Goal: Task Accomplishment & Management: Manage account settings

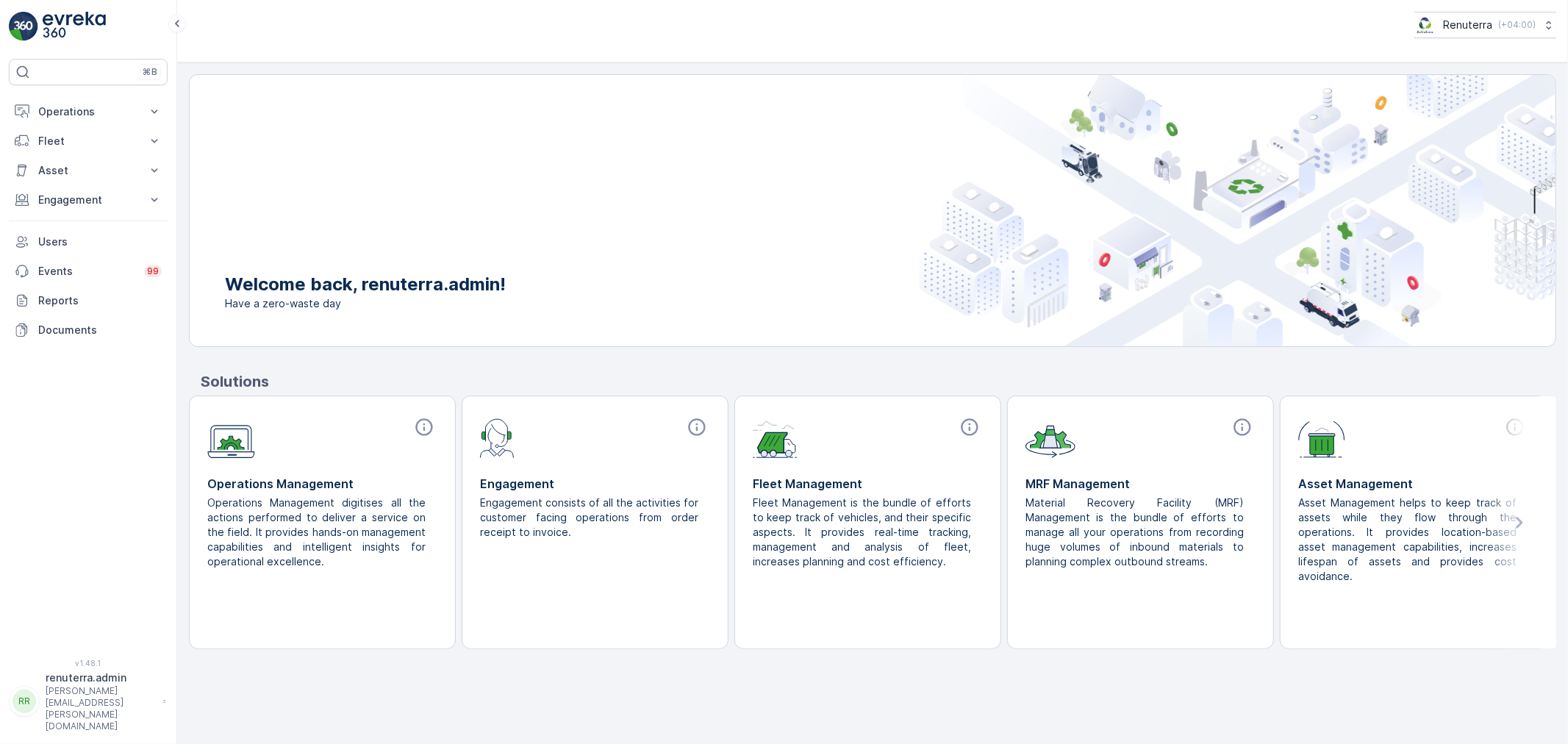
drag, startPoint x: 59, startPoint y: 111, endPoint x: 69, endPoint y: 162, distance: 52.0
click at [60, 111] on p "Operations" at bounding box center [88, 112] width 100 height 15
click at [74, 178] on p "Routes & Tasks" at bounding box center [75, 178] width 75 height 15
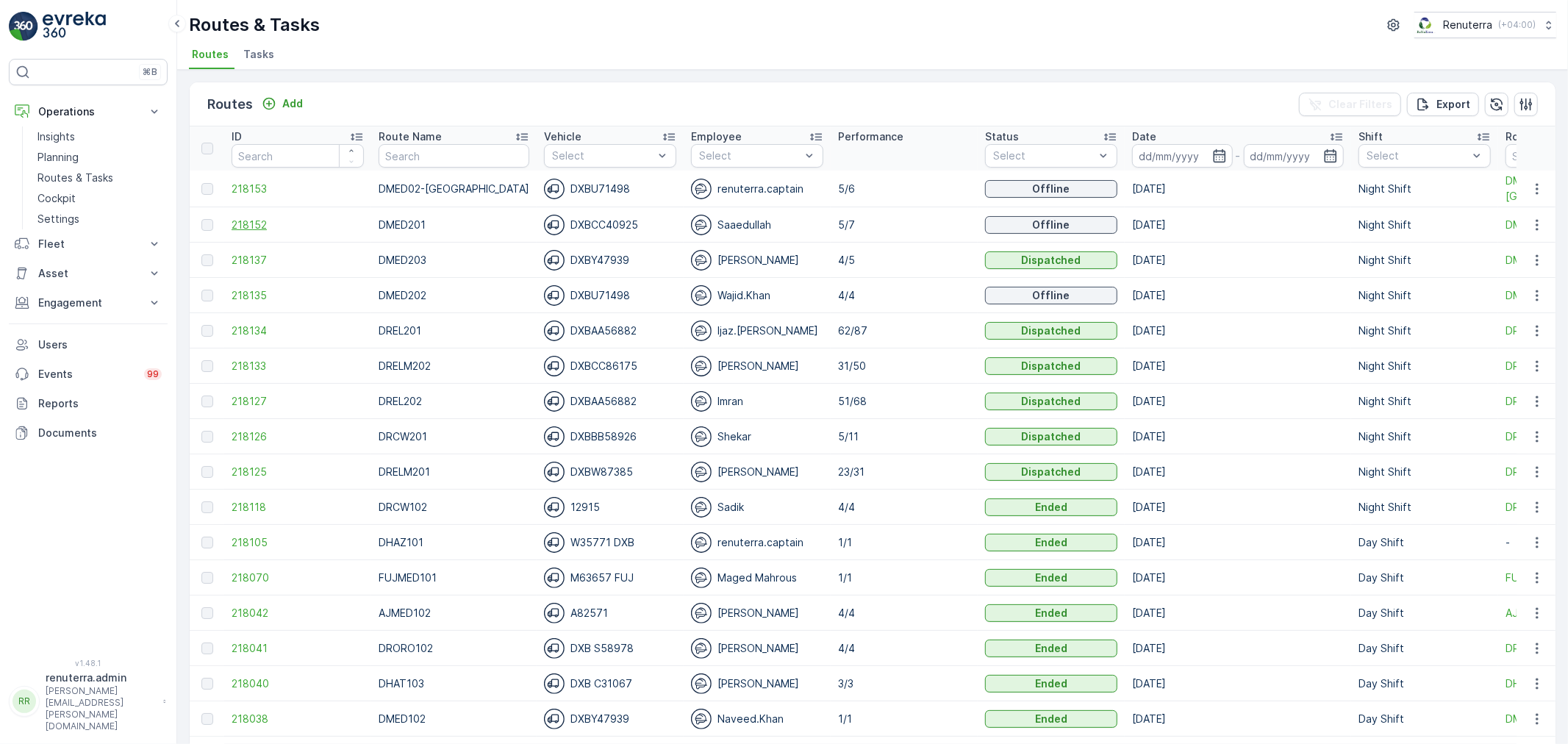
click at [244, 218] on span "218152" at bounding box center [298, 225] width 132 height 15
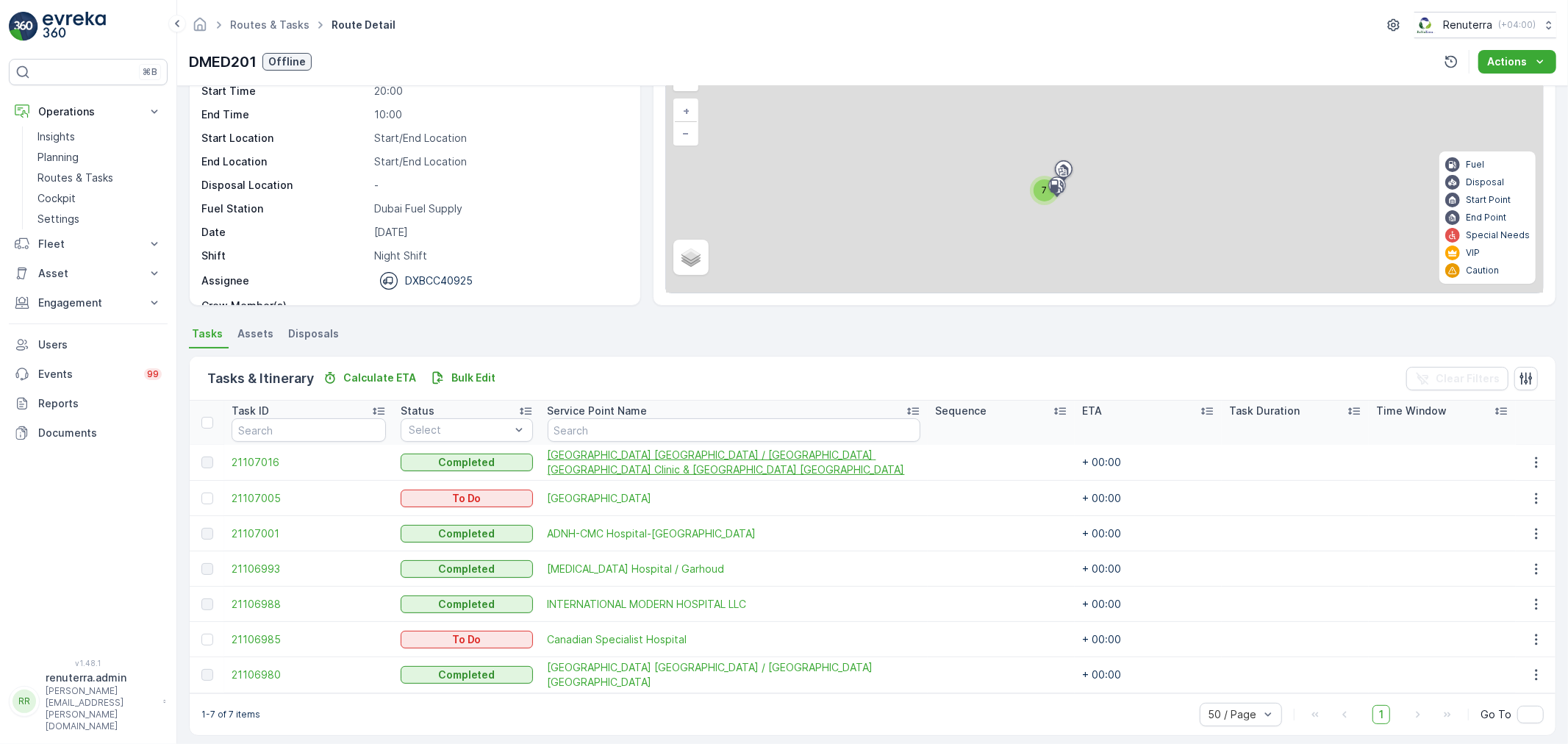
scroll to position [96, 0]
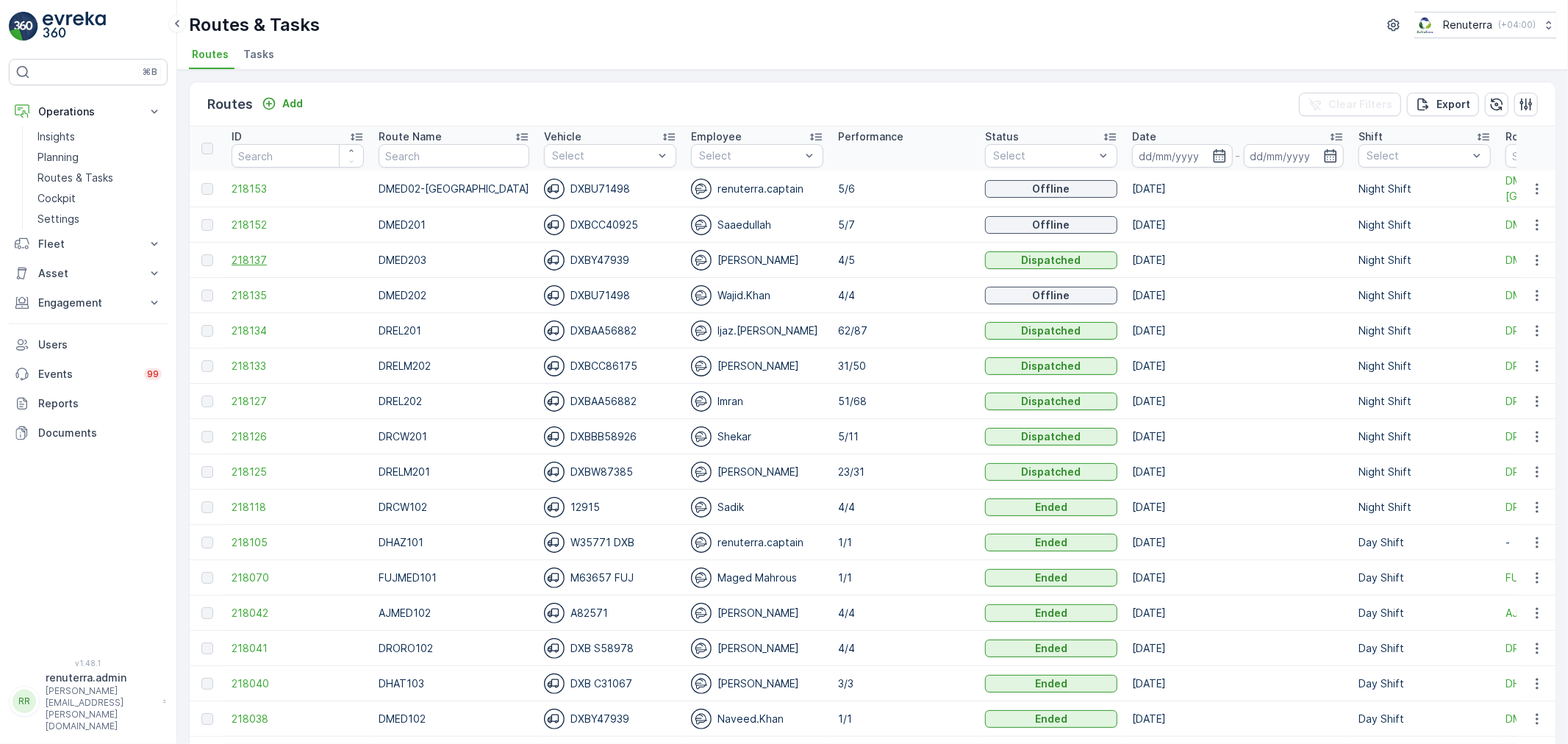
click at [242, 260] on span "218137" at bounding box center [298, 261] width 132 height 15
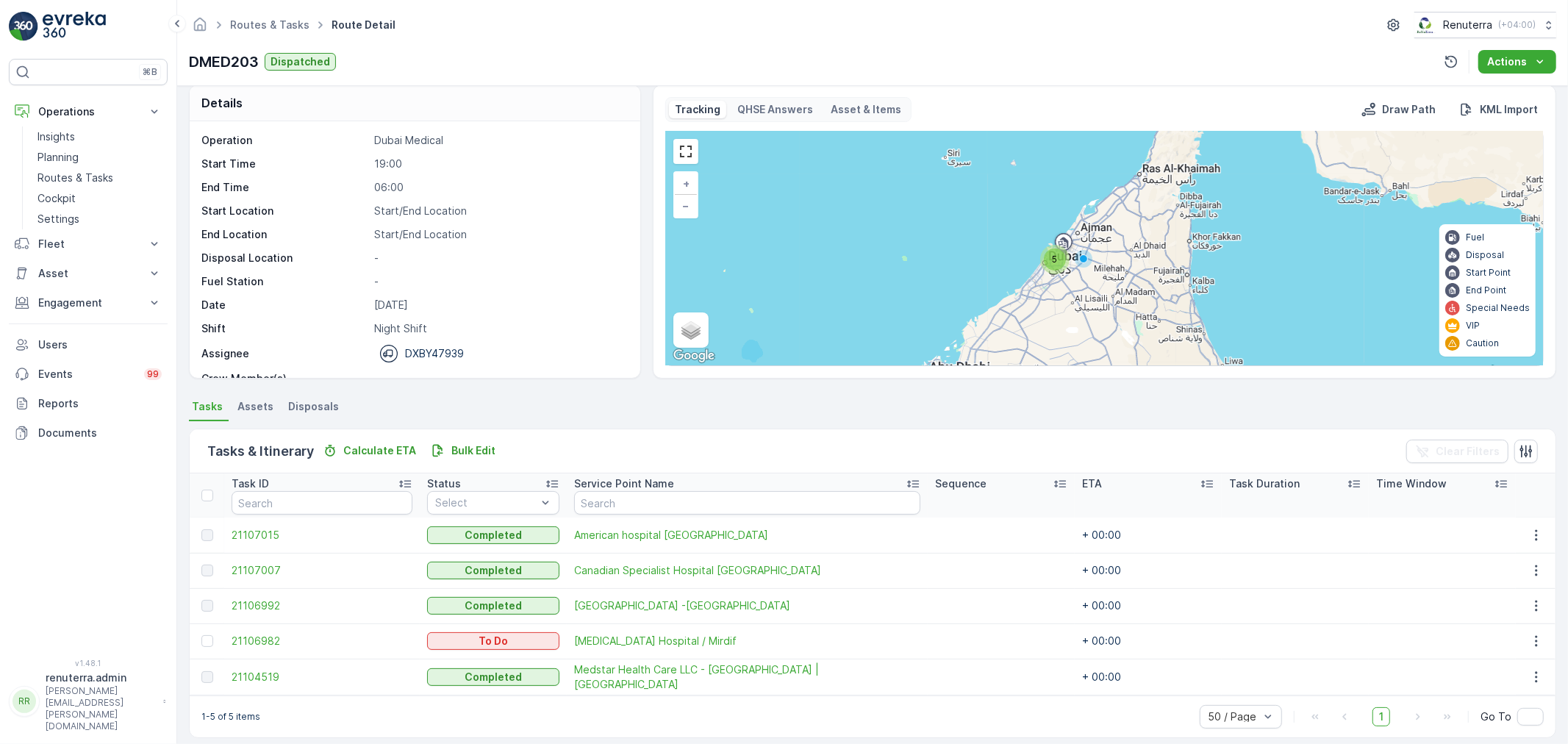
scroll to position [25, 0]
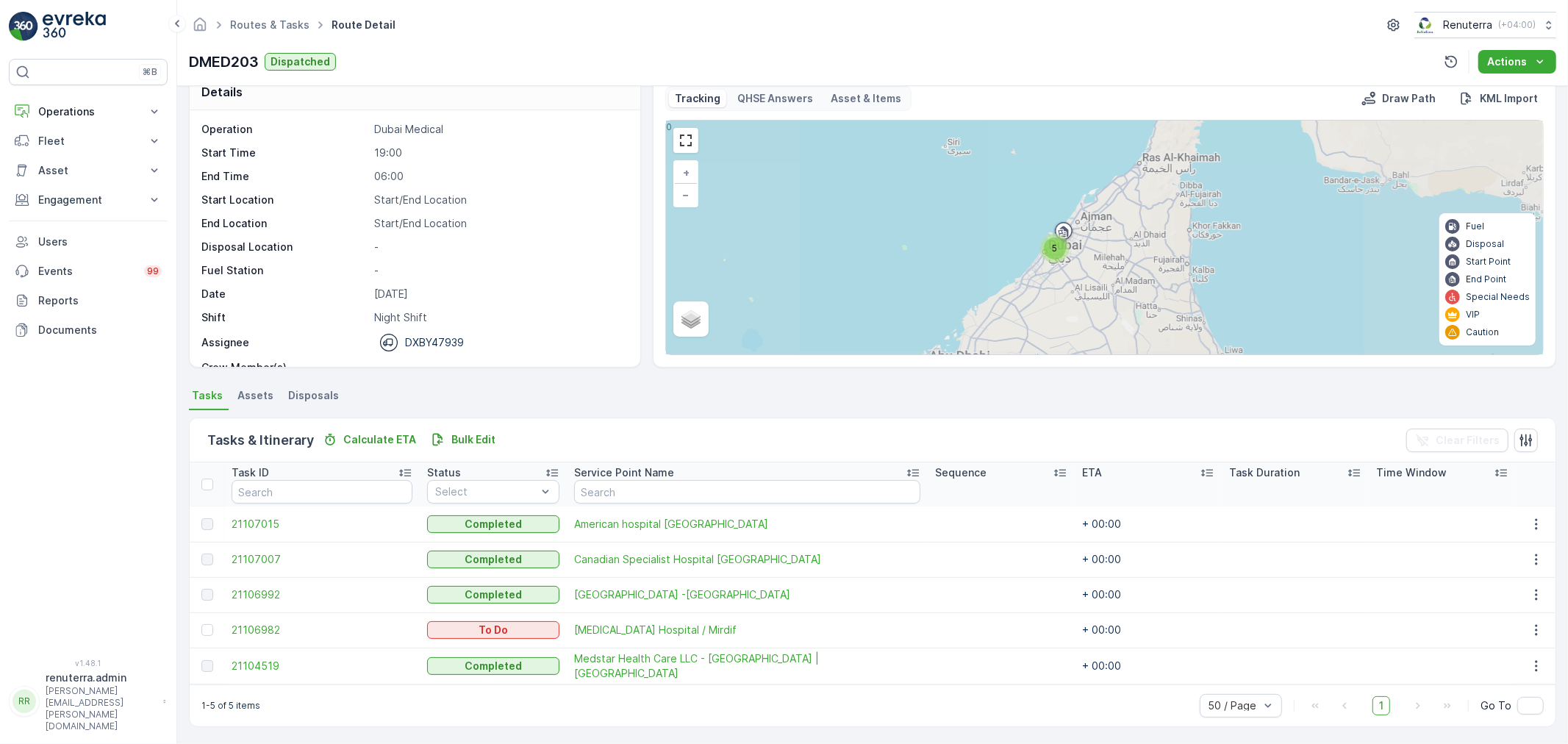
scroll to position [25, 0]
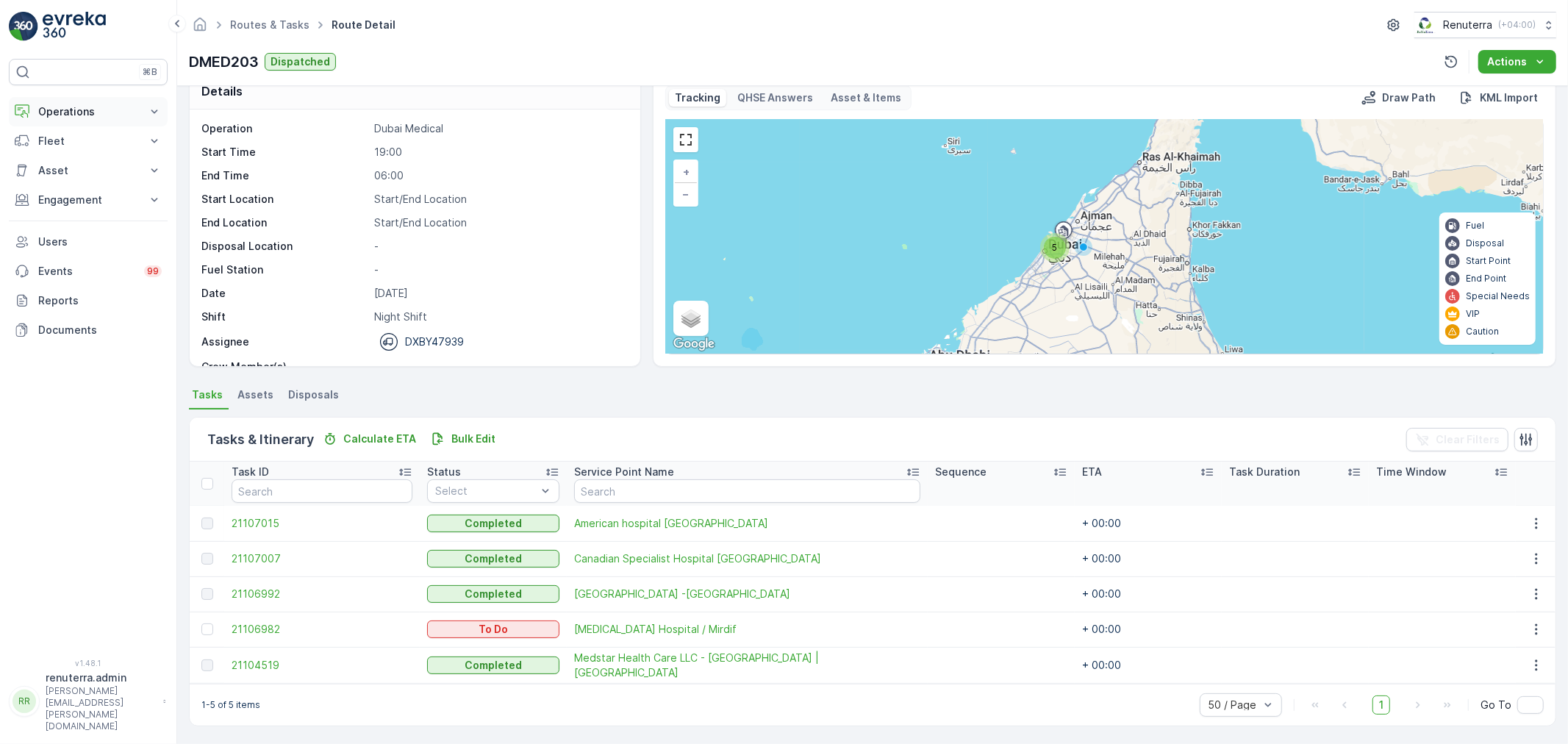
click at [80, 119] on p "Operations" at bounding box center [88, 112] width 100 height 15
click at [66, 177] on p "Routes & Tasks" at bounding box center [75, 178] width 75 height 15
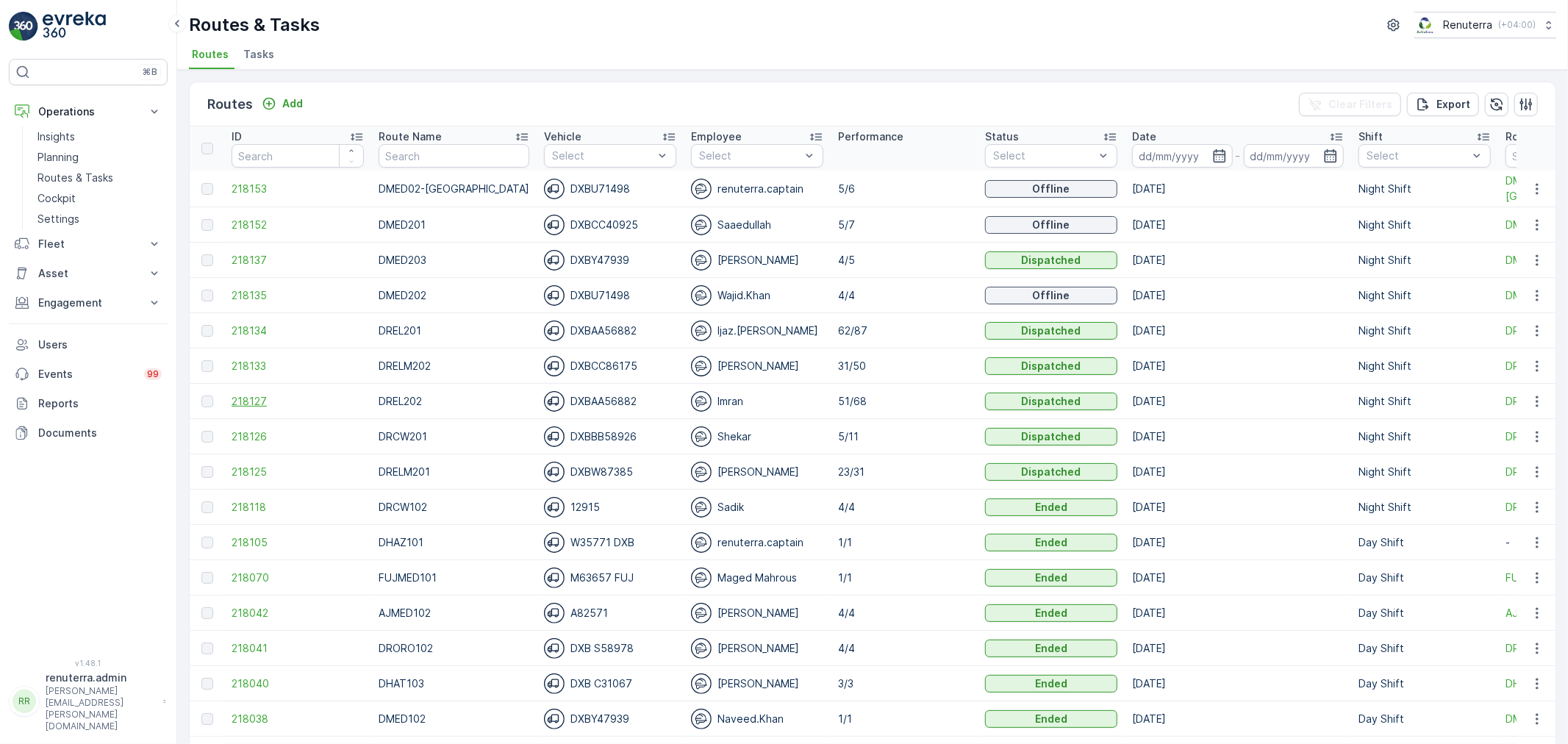
click at [261, 397] on span "218127" at bounding box center [298, 401] width 132 height 15
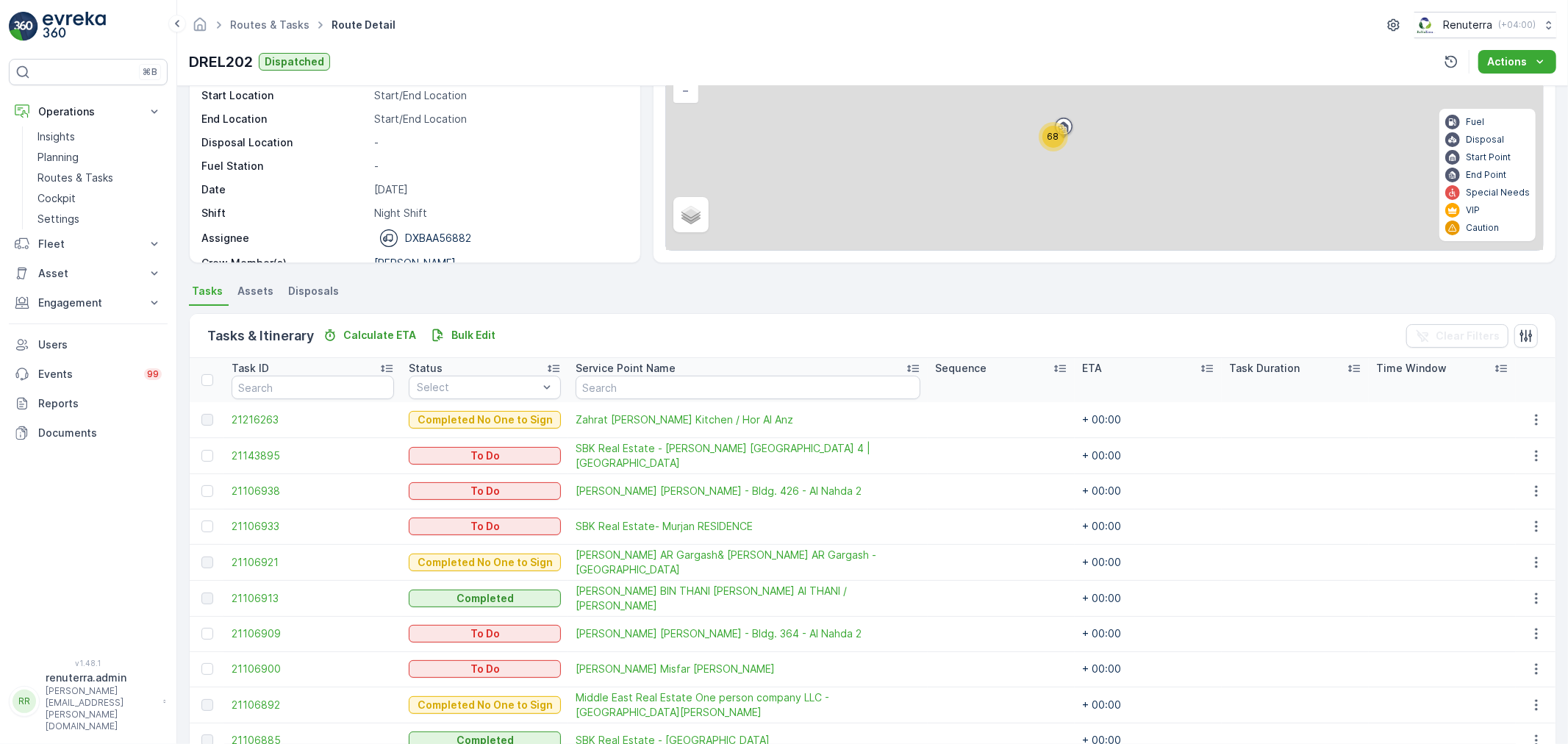
scroll to position [163, 0]
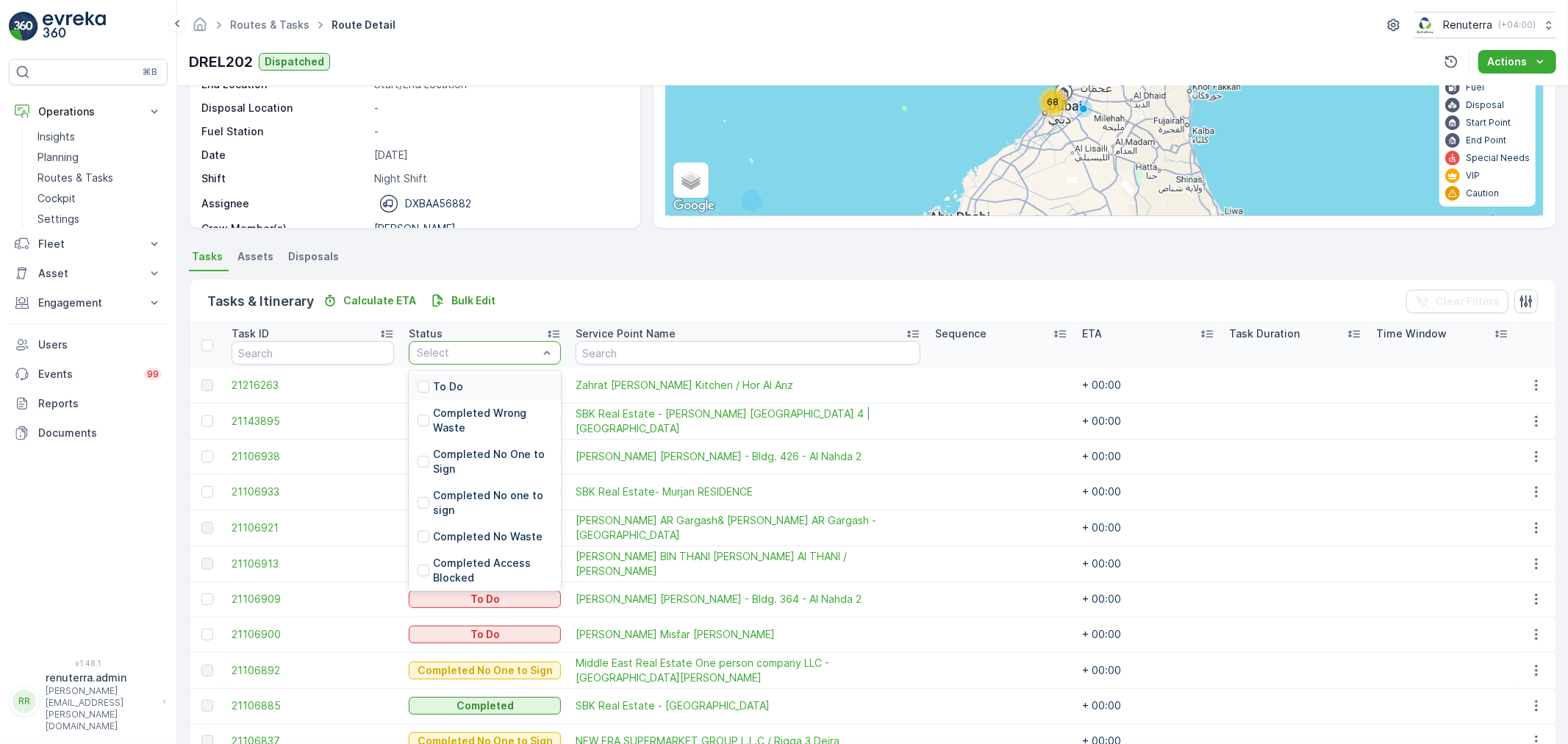
click at [474, 348] on div at bounding box center [478, 353] width 124 height 12
click at [474, 385] on div "To Do" at bounding box center [485, 387] width 153 height 27
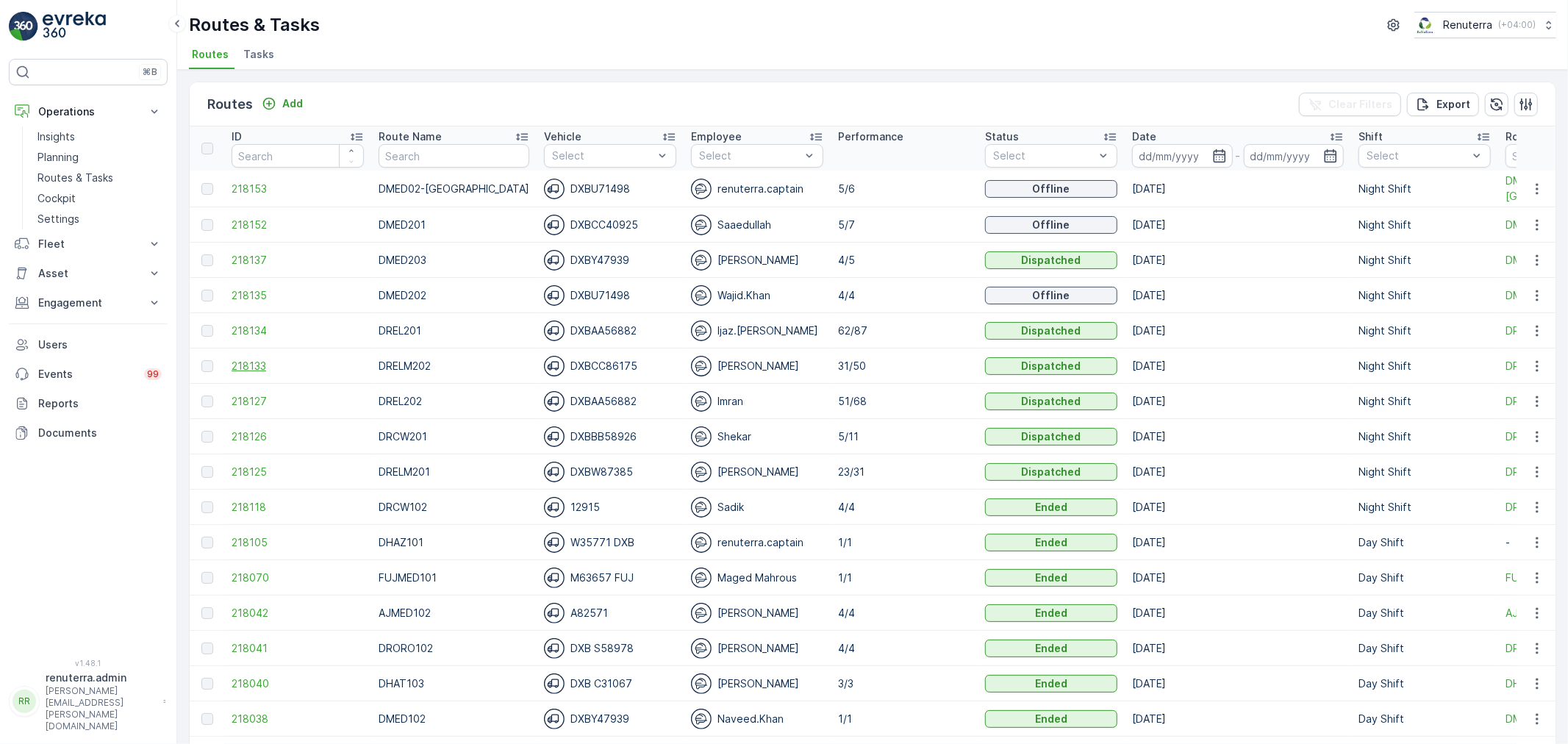
click at [251, 366] on span "218133" at bounding box center [298, 366] width 132 height 15
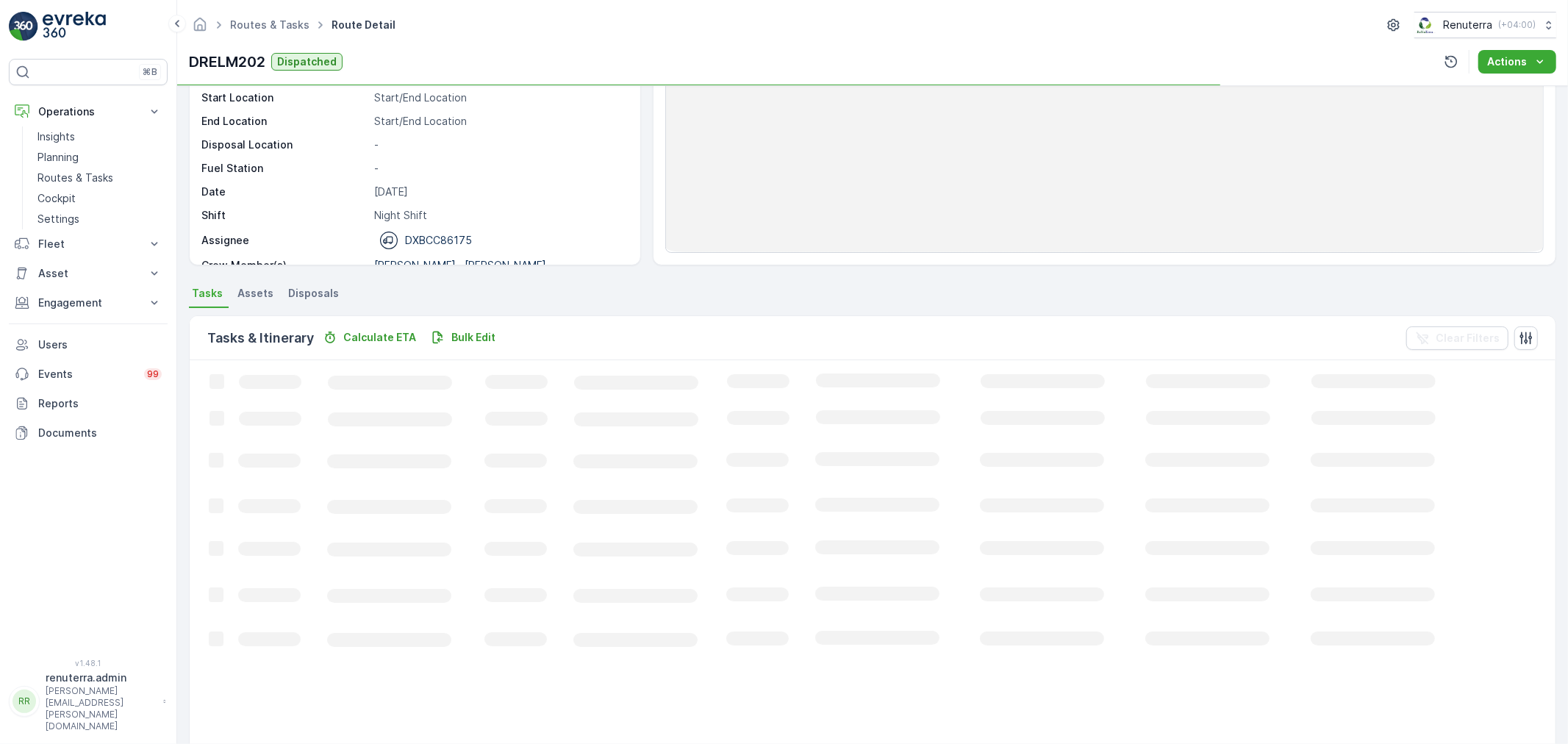
scroll to position [163, 0]
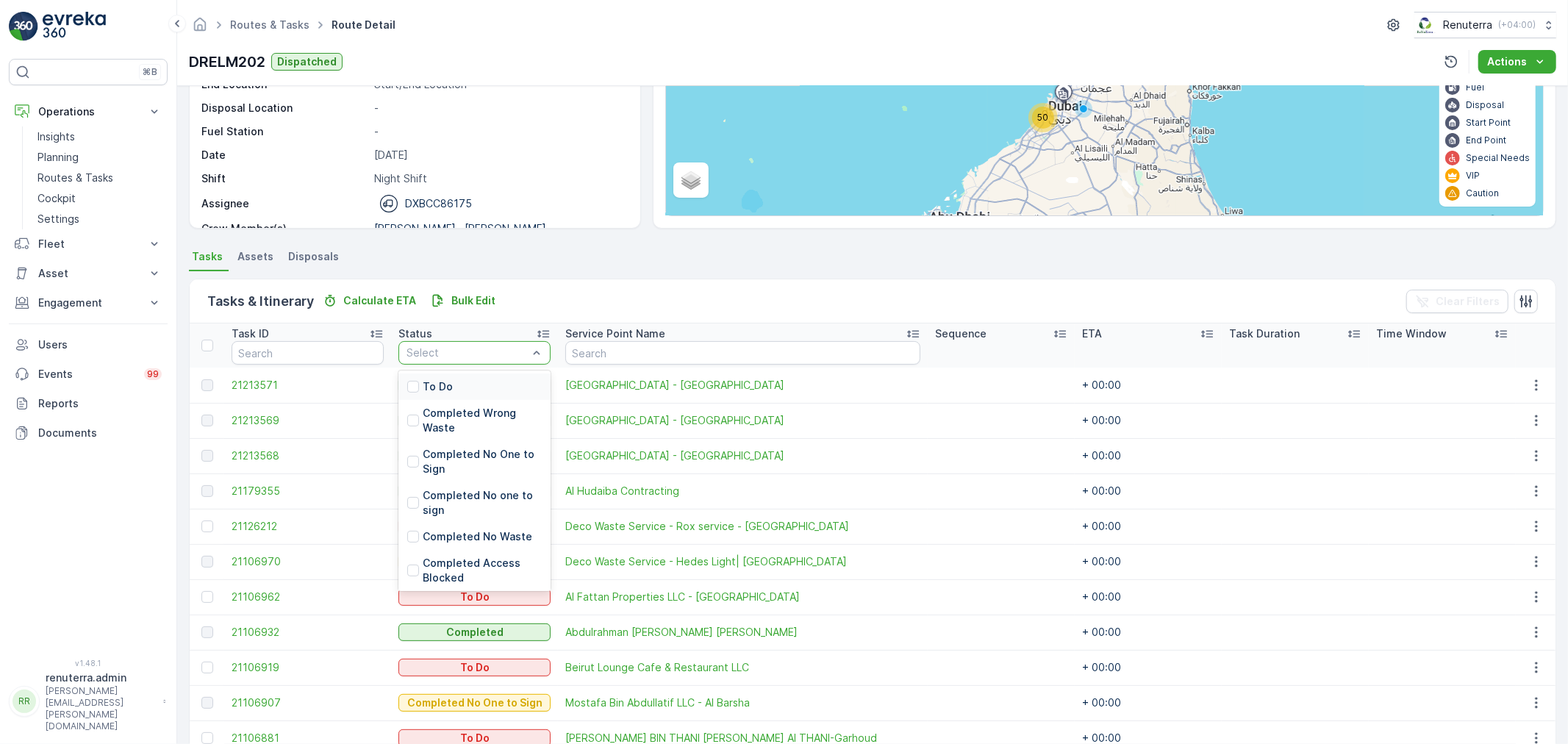
click at [475, 343] on div "Select" at bounding box center [474, 353] width 153 height 23
click at [465, 370] on div "To Do Completed Wrong Waste Completed No One to Sign Completed No one to sign C…" at bounding box center [474, 480] width 153 height 220
click at [458, 380] on div "To Do" at bounding box center [474, 387] width 153 height 27
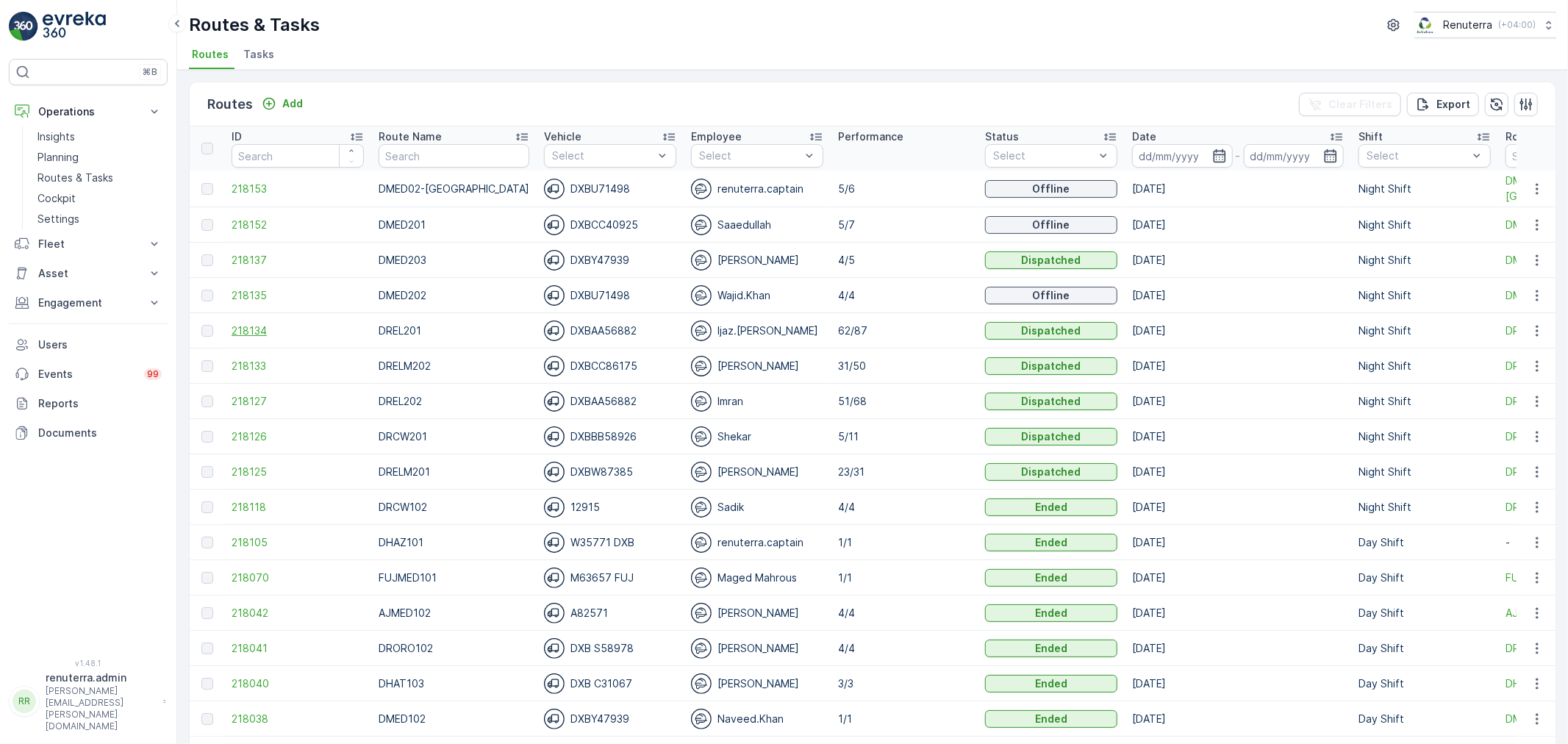
click at [261, 326] on span "218134" at bounding box center [298, 331] width 132 height 15
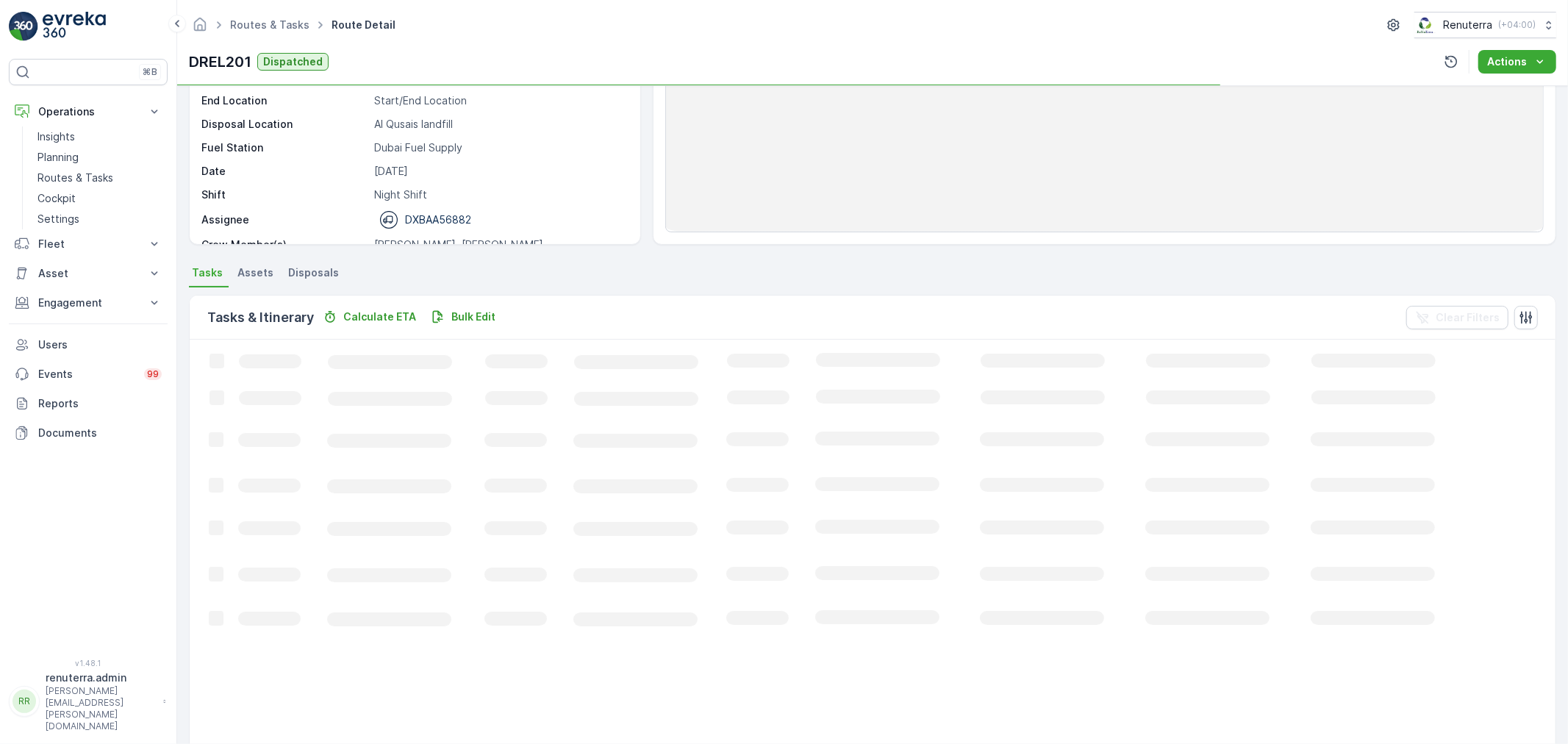
scroll to position [245, 0]
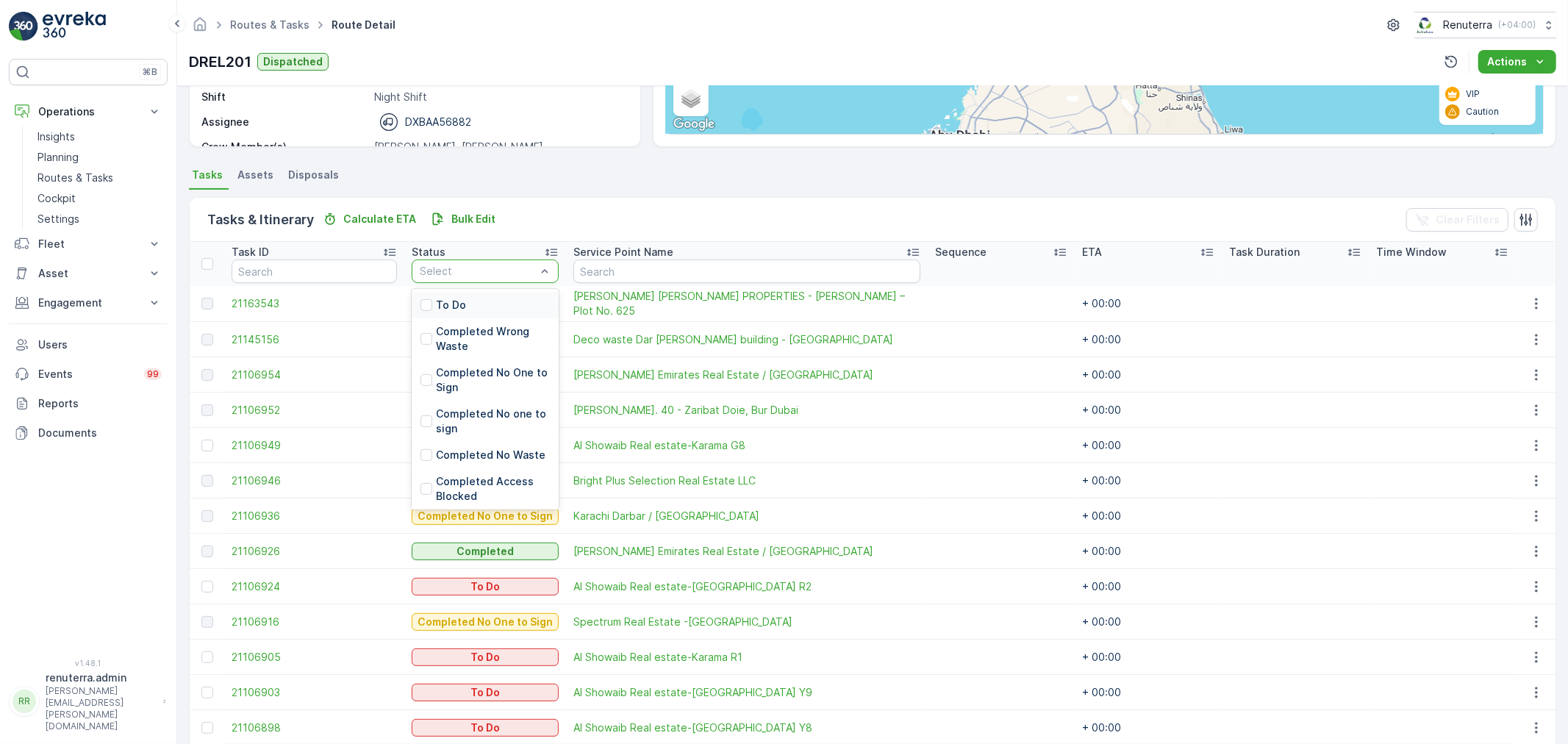
click at [478, 307] on div "To Do" at bounding box center [484, 305] width 147 height 27
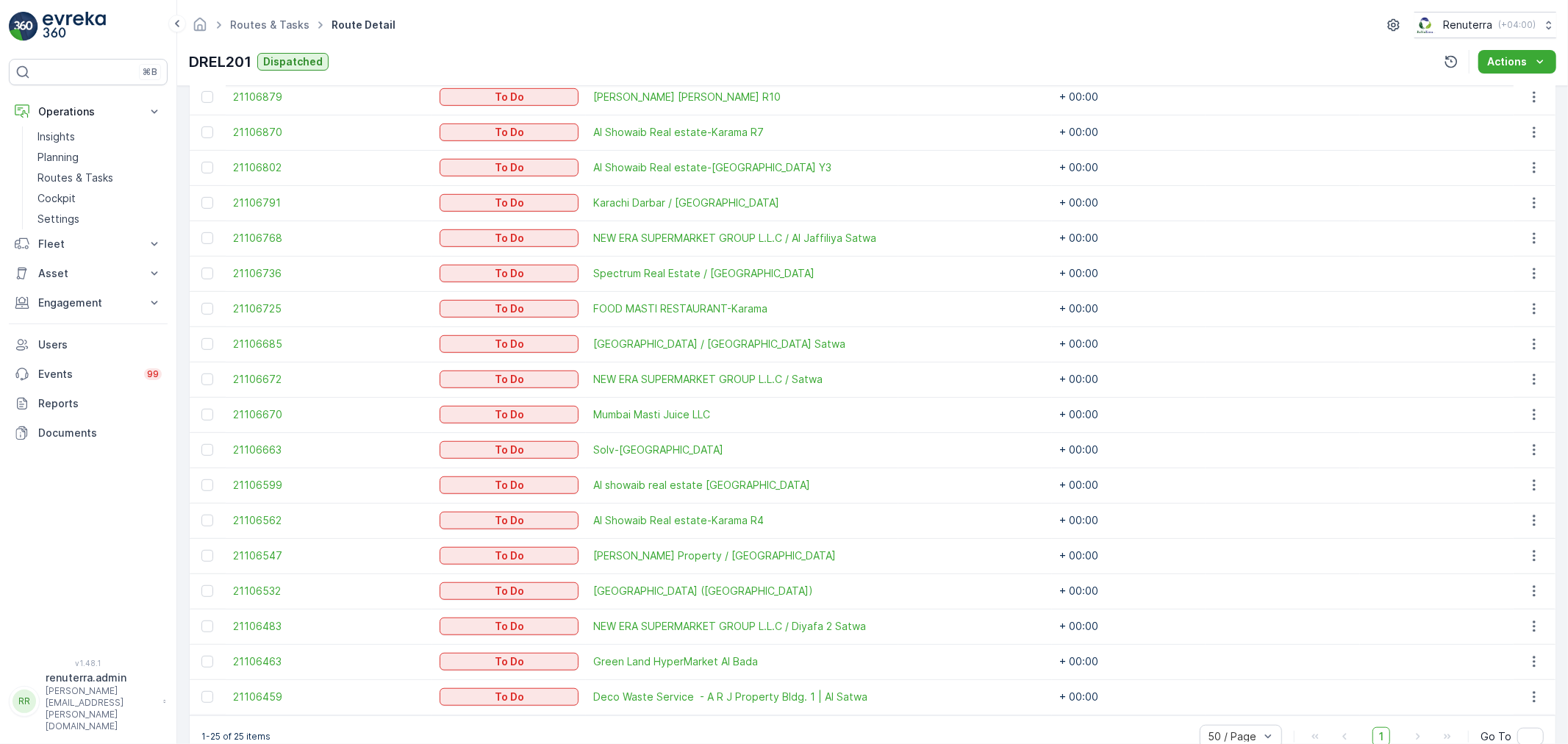
scroll to position [730, 0]
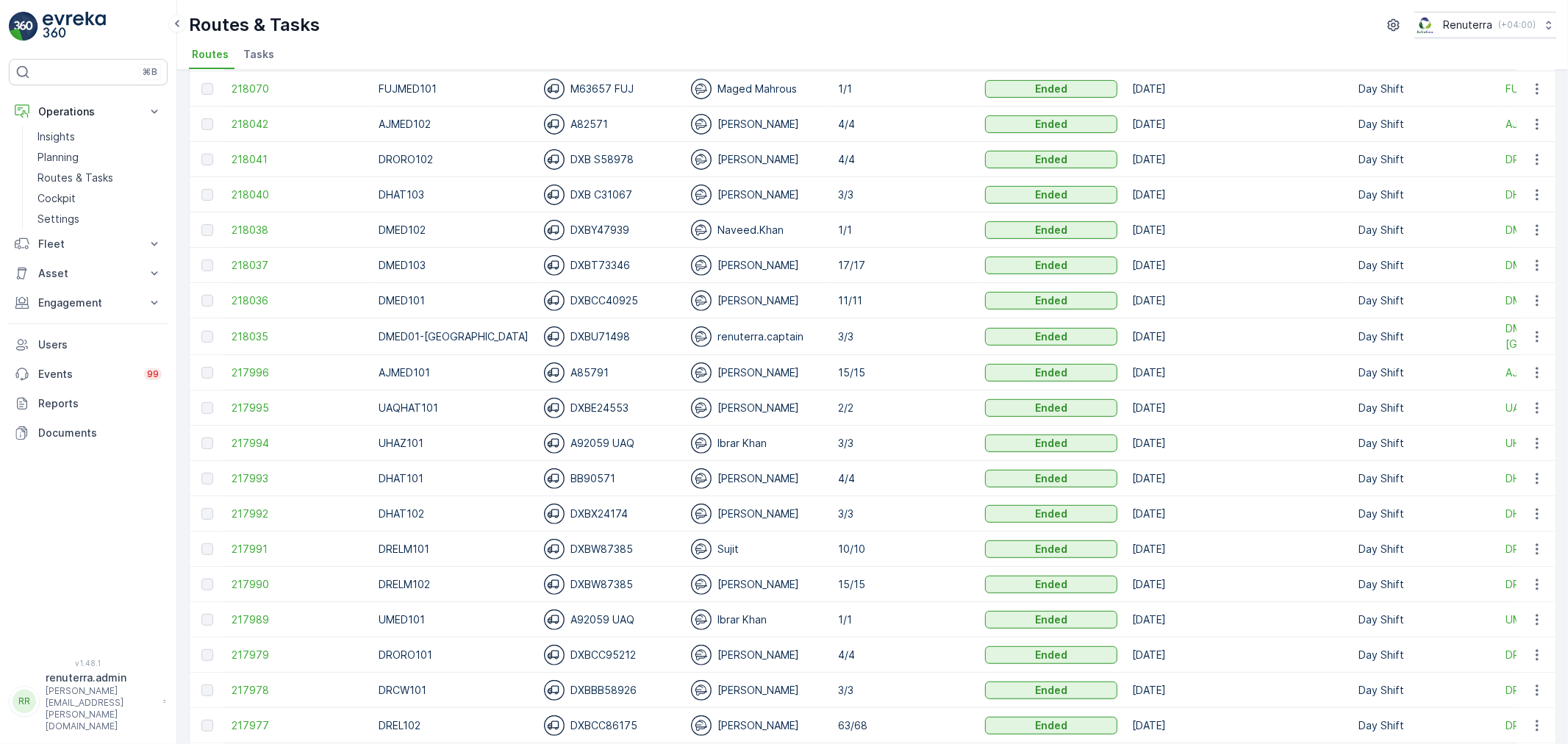
scroll to position [489, 0]
click at [78, 172] on p "Routes & Tasks" at bounding box center [75, 178] width 75 height 15
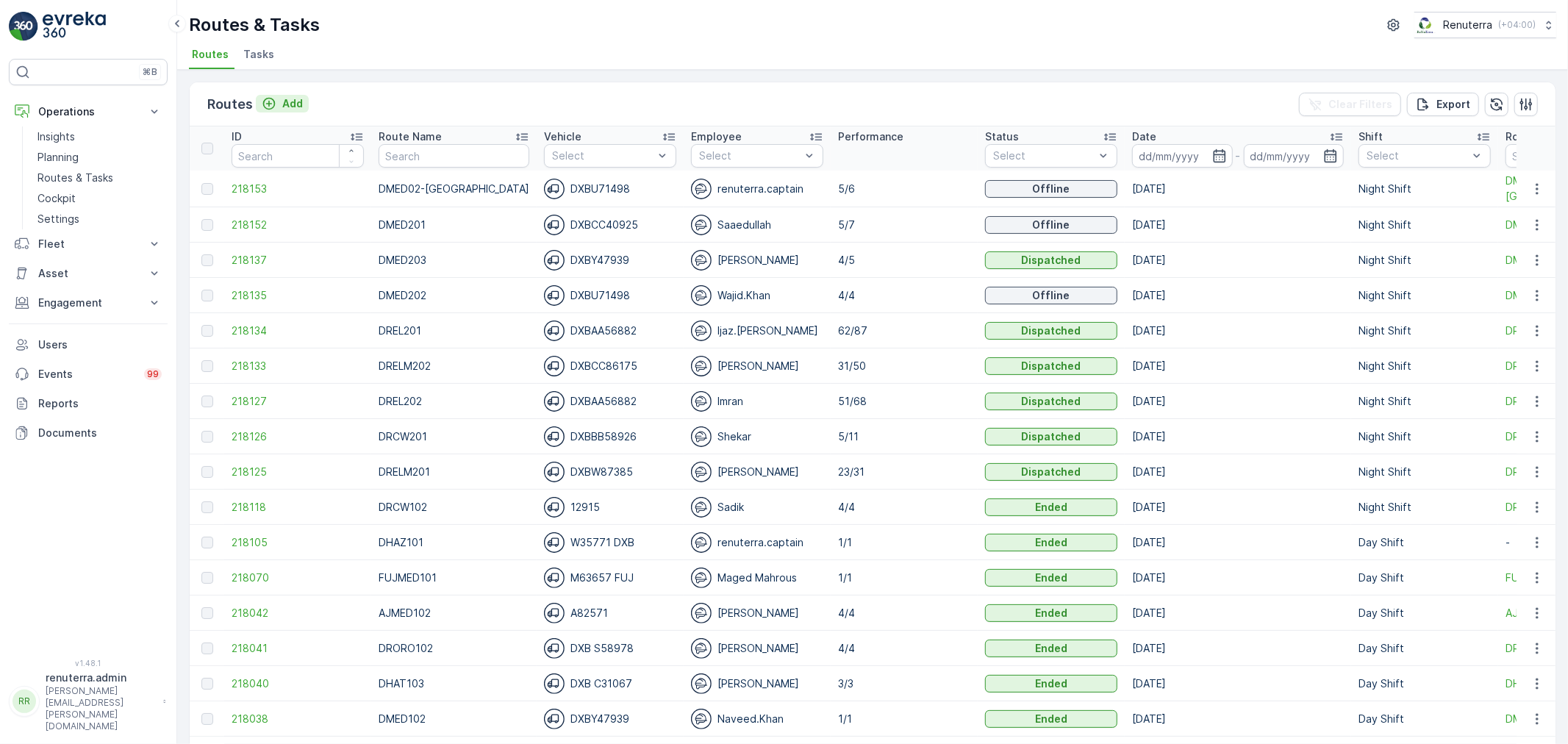
click at [295, 105] on p "Add" at bounding box center [292, 104] width 21 height 15
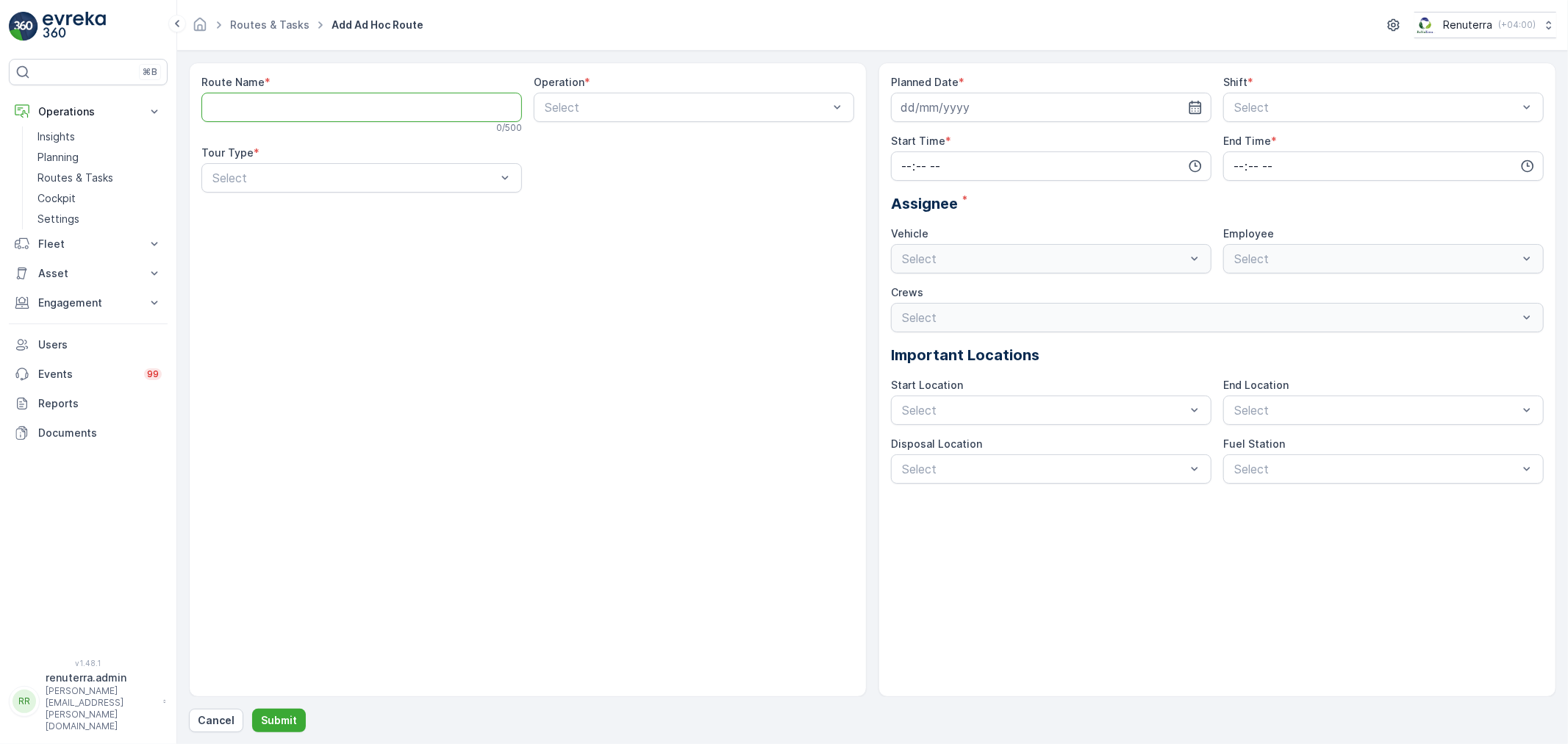
click at [401, 106] on Name "Route Name" at bounding box center [361, 107] width 320 height 29
type Name "DMED104"
click at [567, 106] on div at bounding box center [686, 107] width 287 height 13
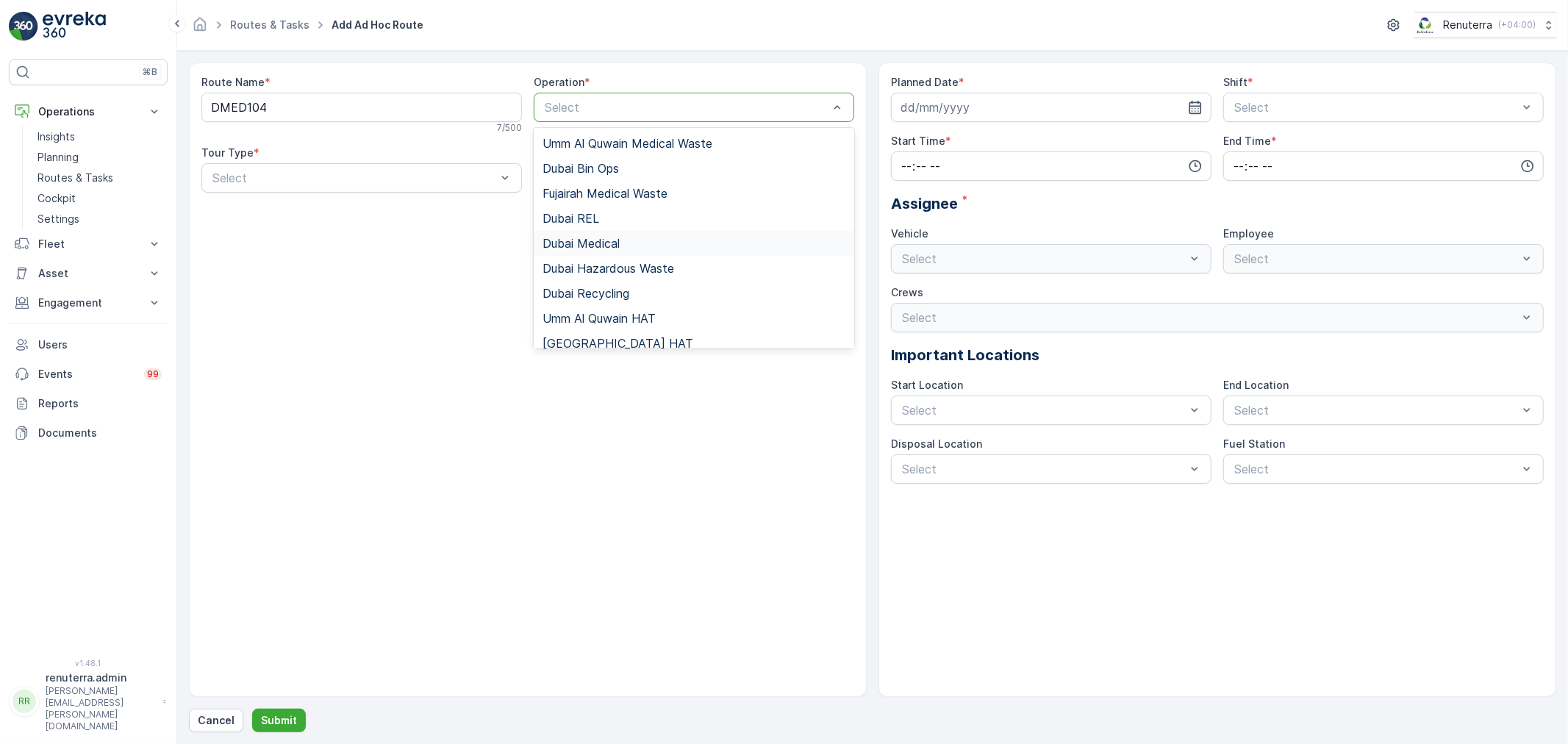
click at [586, 239] on span "Dubai Medical" at bounding box center [581, 243] width 77 height 13
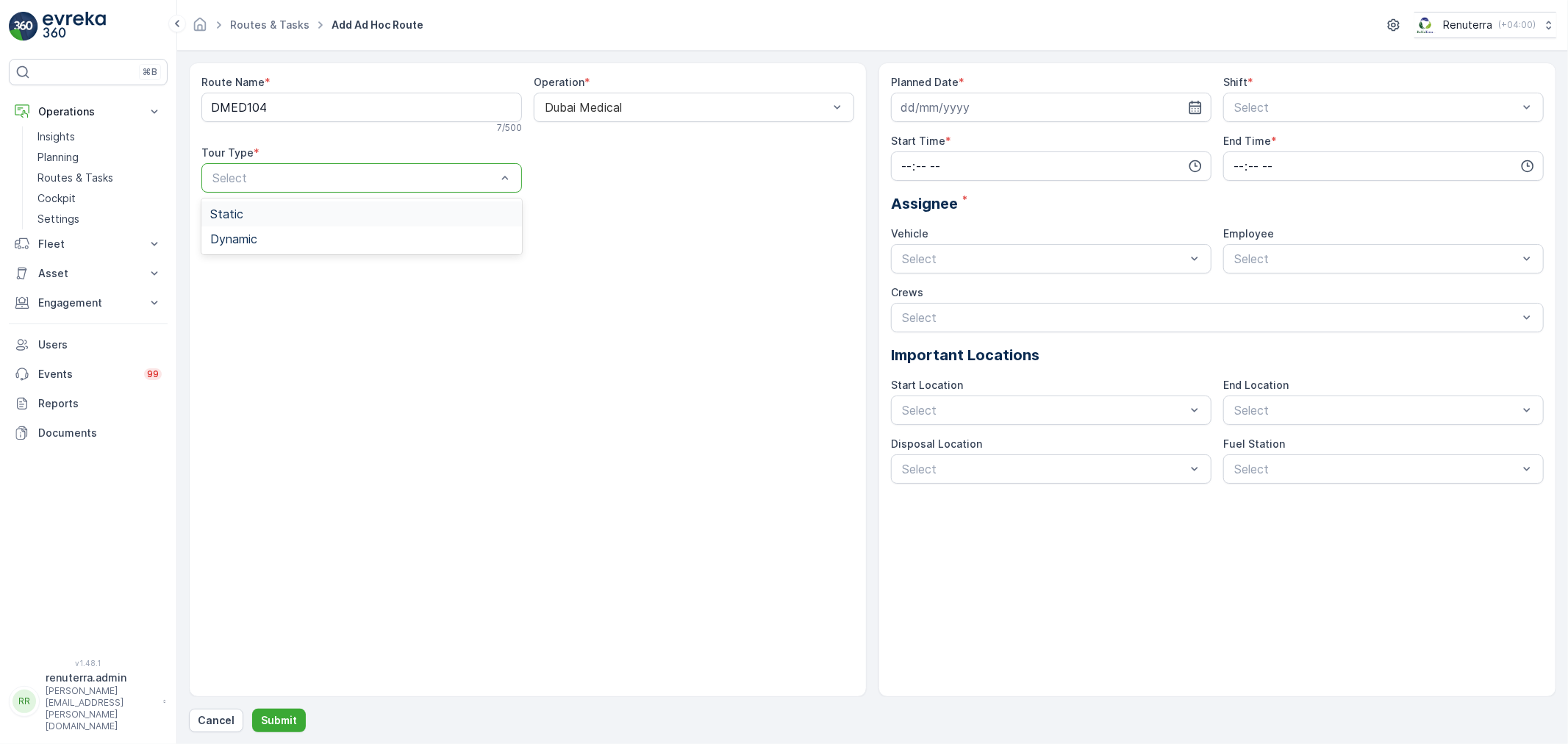
drag, startPoint x: 313, startPoint y: 173, endPoint x: 288, endPoint y: 221, distance: 54.1
click at [313, 178] on div at bounding box center [354, 178] width 287 height 13
click at [276, 239] on div "Dynamic" at bounding box center [361, 239] width 303 height 13
click at [1197, 107] on icon "button" at bounding box center [1195, 107] width 15 height 15
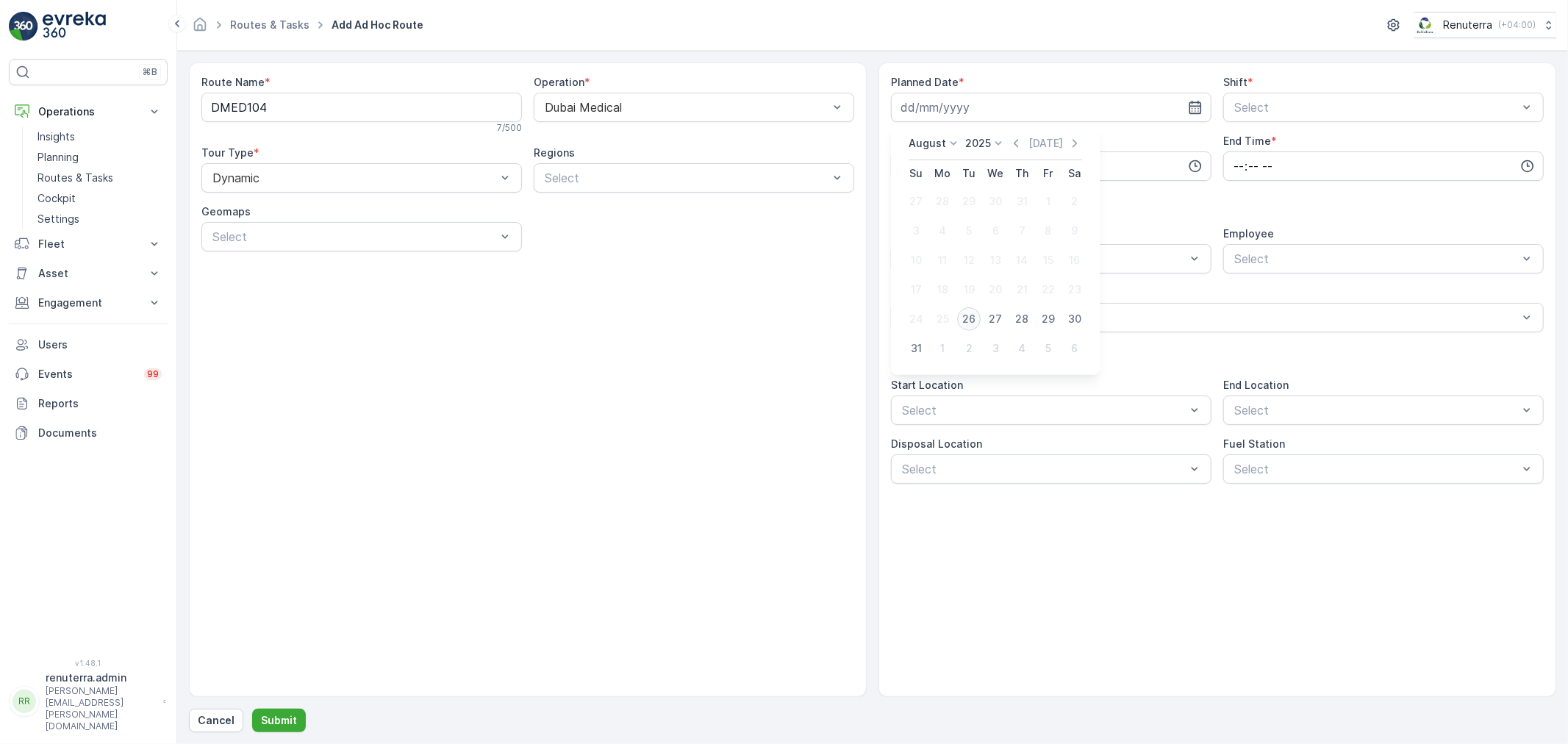
click at [972, 313] on div "26" at bounding box center [969, 319] width 23 height 23
type input "[DATE]"
drag, startPoint x: 1459, startPoint y: 111, endPoint x: 1428, endPoint y: 122, distance: 32.9
click at [1456, 112] on div at bounding box center [1376, 107] width 287 height 13
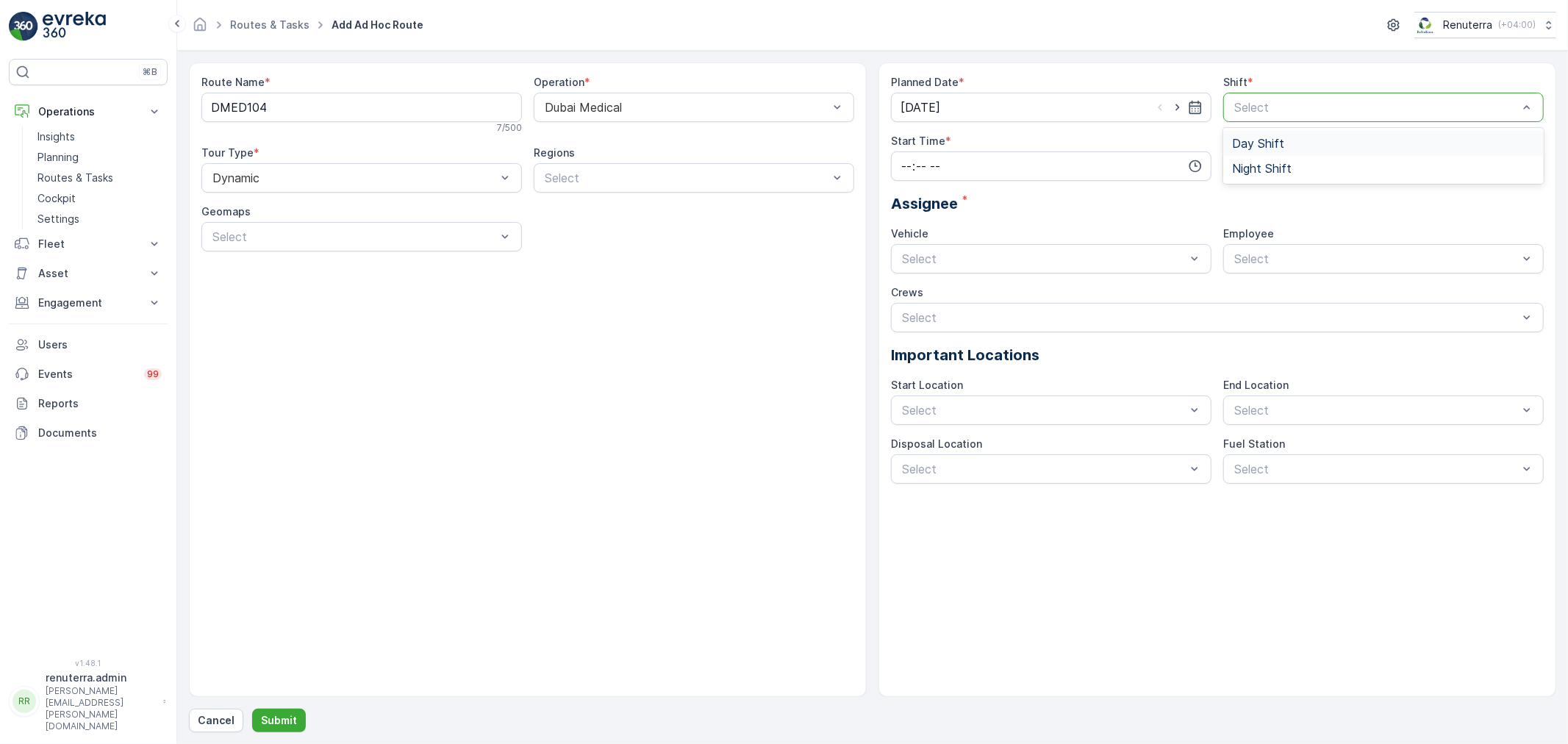
click at [1317, 152] on div "Day Shift" at bounding box center [1383, 143] width 320 height 25
click at [1200, 173] on input "time" at bounding box center [1051, 166] width 320 height 29
click at [912, 272] on span "06" at bounding box center [906, 273] width 13 height 15
type input "06:00"
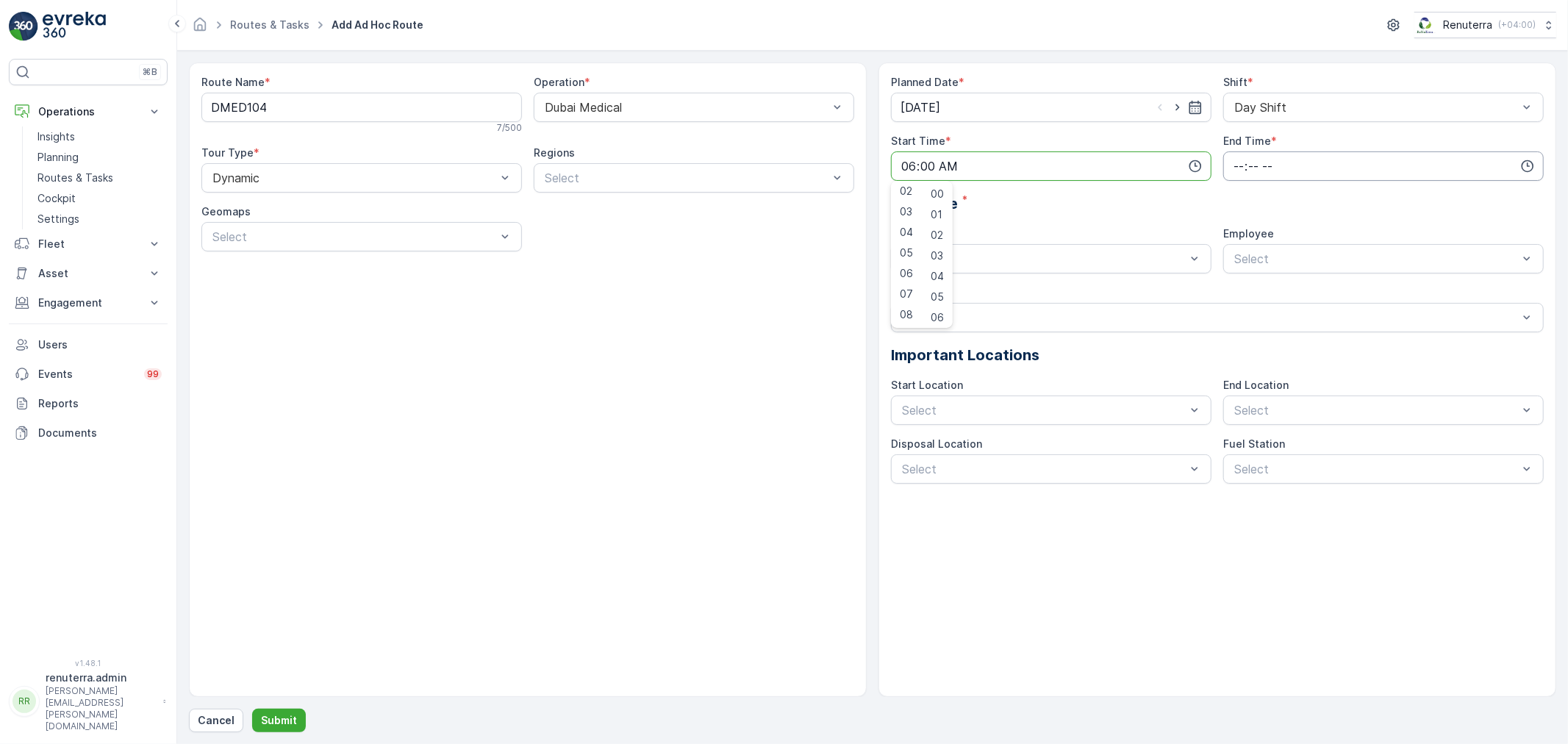
drag, startPoint x: 1425, startPoint y: 170, endPoint x: 1400, endPoint y: 176, distance: 25.7
click at [1424, 170] on input "time" at bounding box center [1383, 166] width 320 height 29
click at [1240, 282] on span "20" at bounding box center [1238, 280] width 13 height 15
type input "20:00"
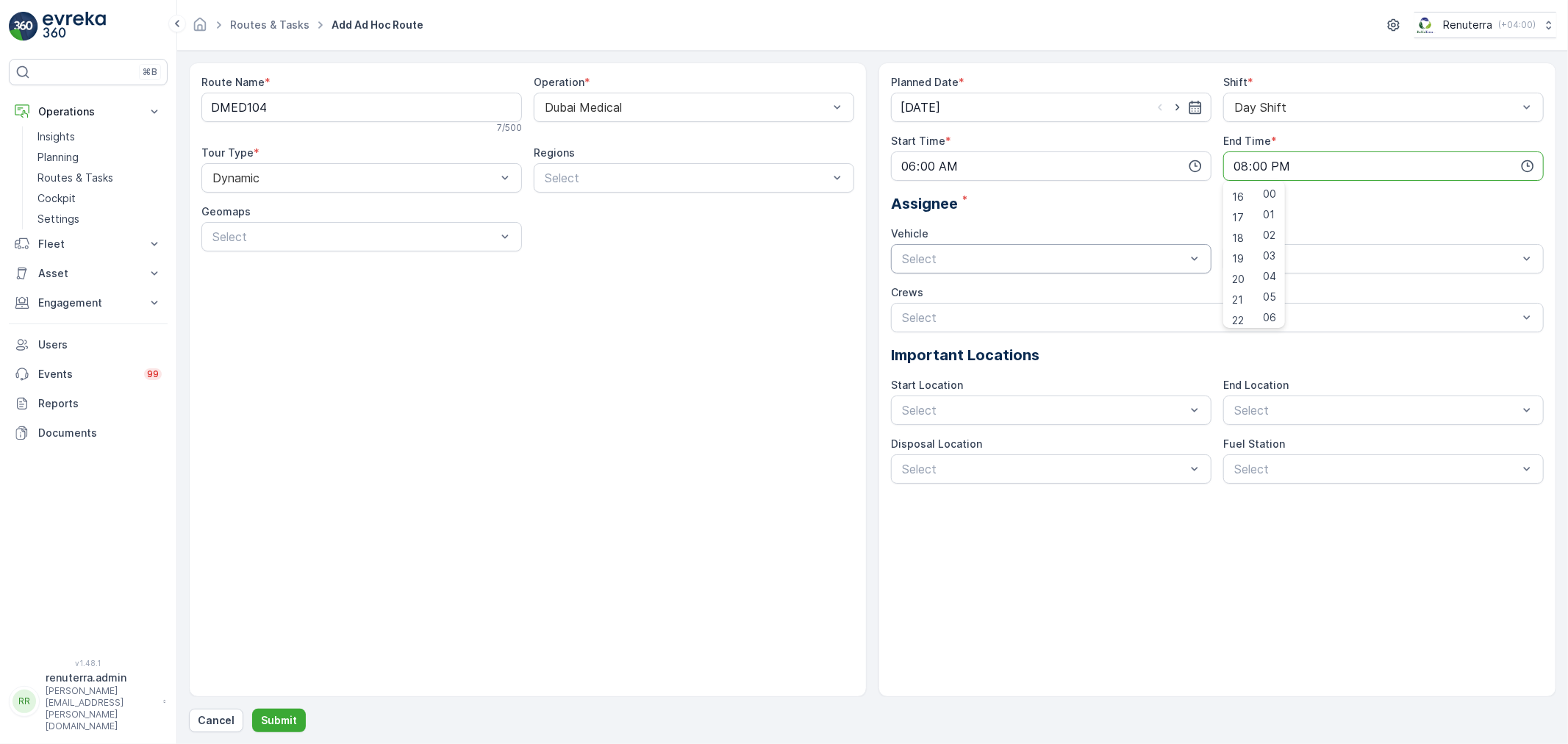
click at [1002, 271] on div "Select" at bounding box center [1051, 258] width 320 height 29
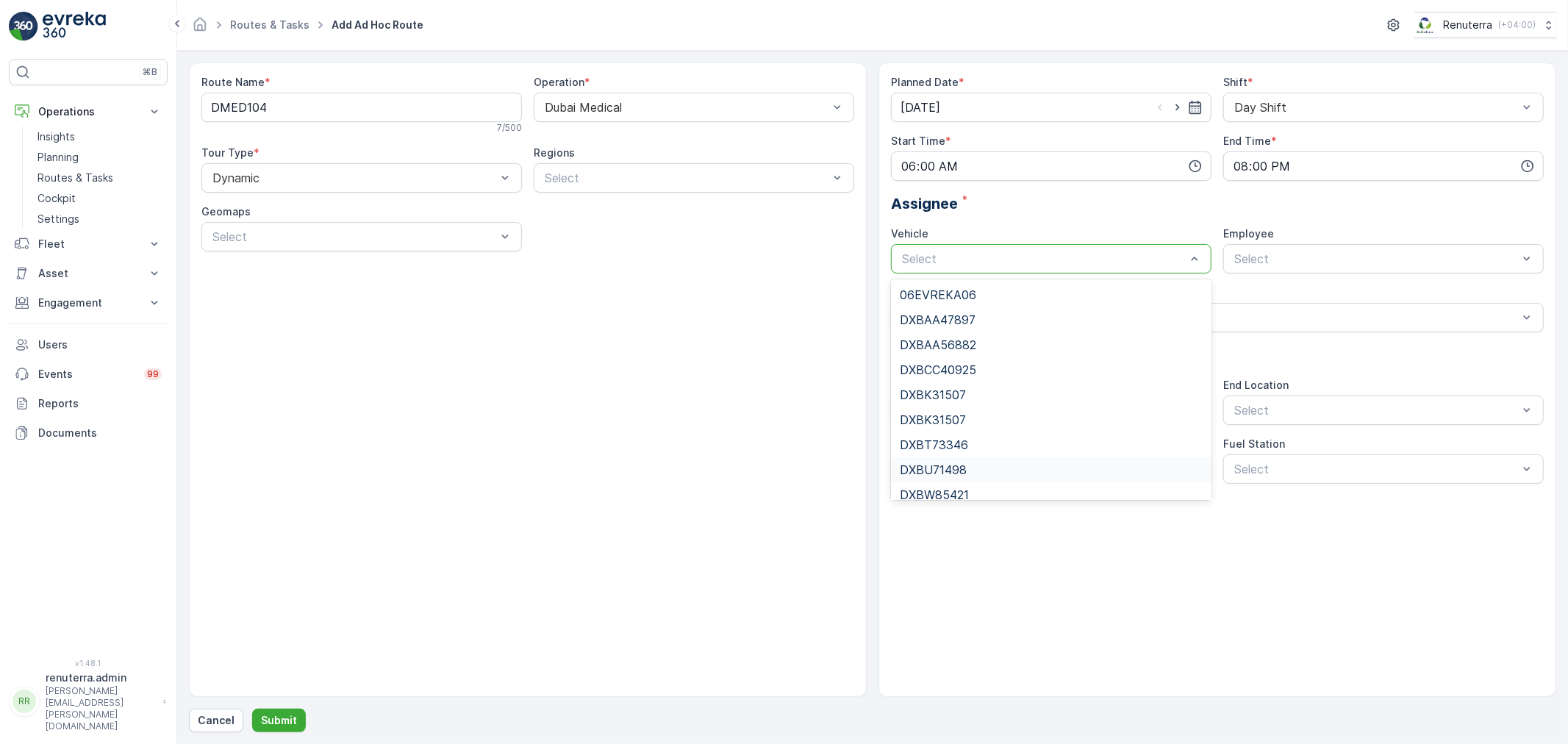
click at [950, 469] on span "DXBU71498" at bounding box center [933, 470] width 67 height 13
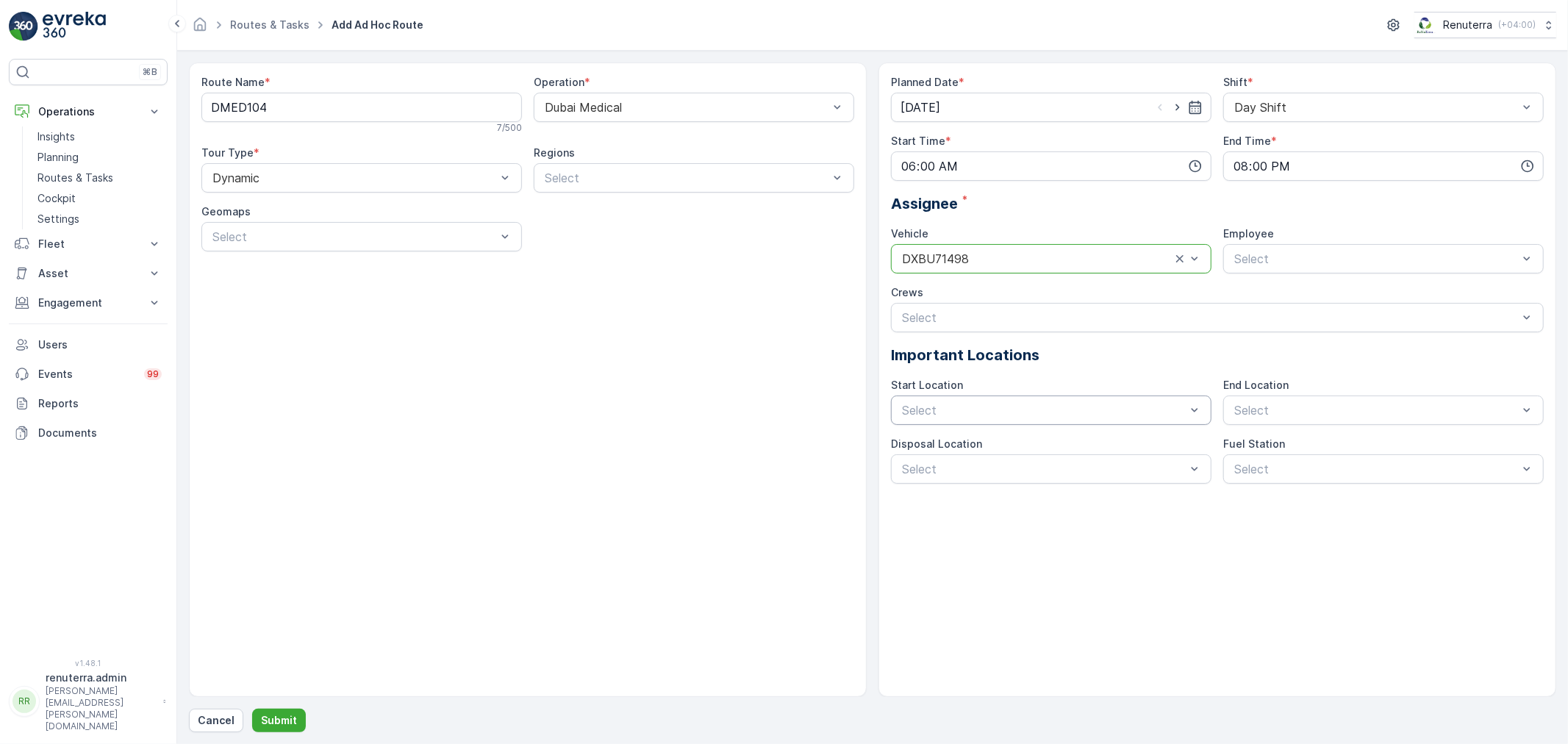
click at [986, 406] on div at bounding box center [1043, 410] width 287 height 13
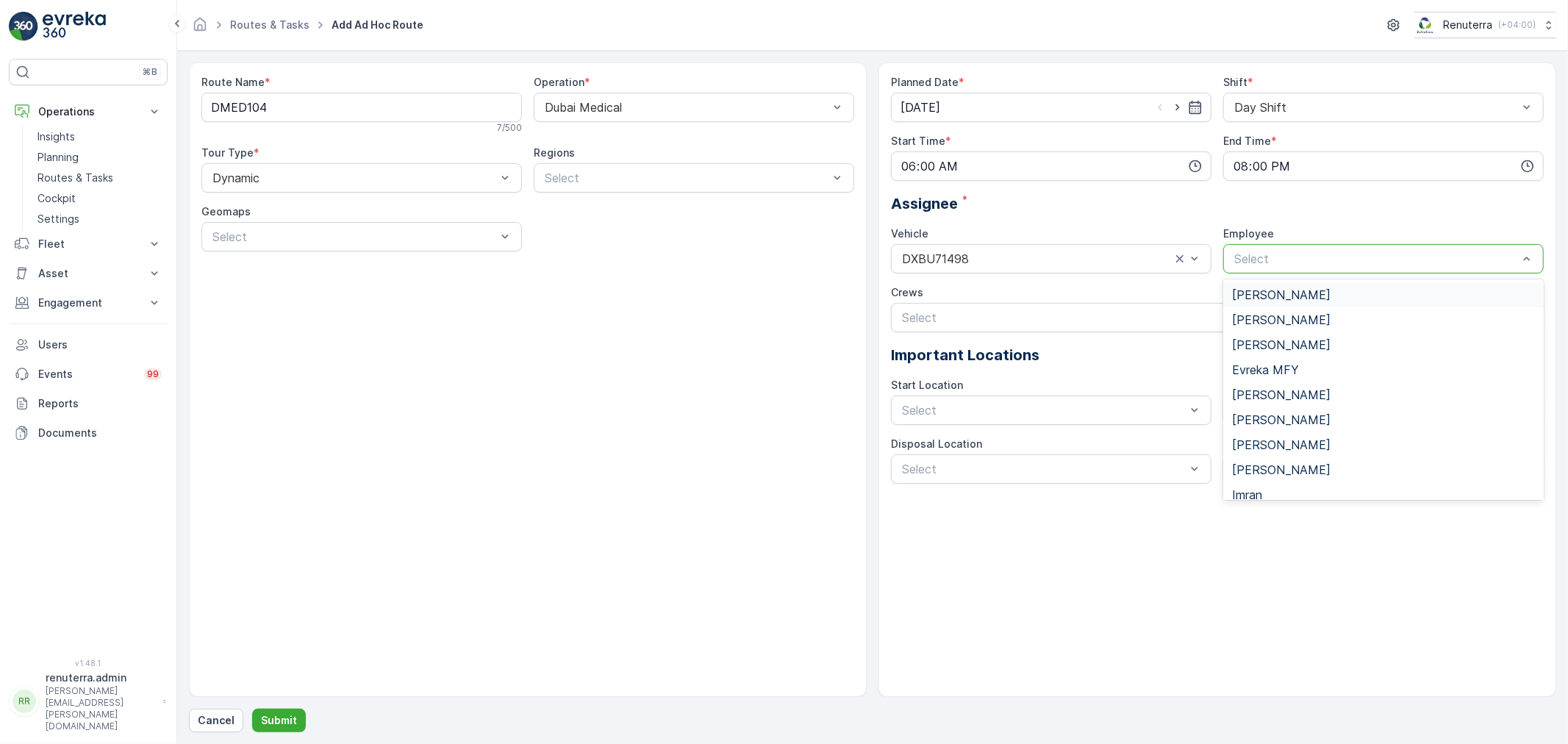
click at [1265, 268] on div "Select" at bounding box center [1383, 258] width 320 height 29
type input "ra"
click at [1245, 326] on span "[PERSON_NAME]" at bounding box center [1281, 320] width 99 height 13
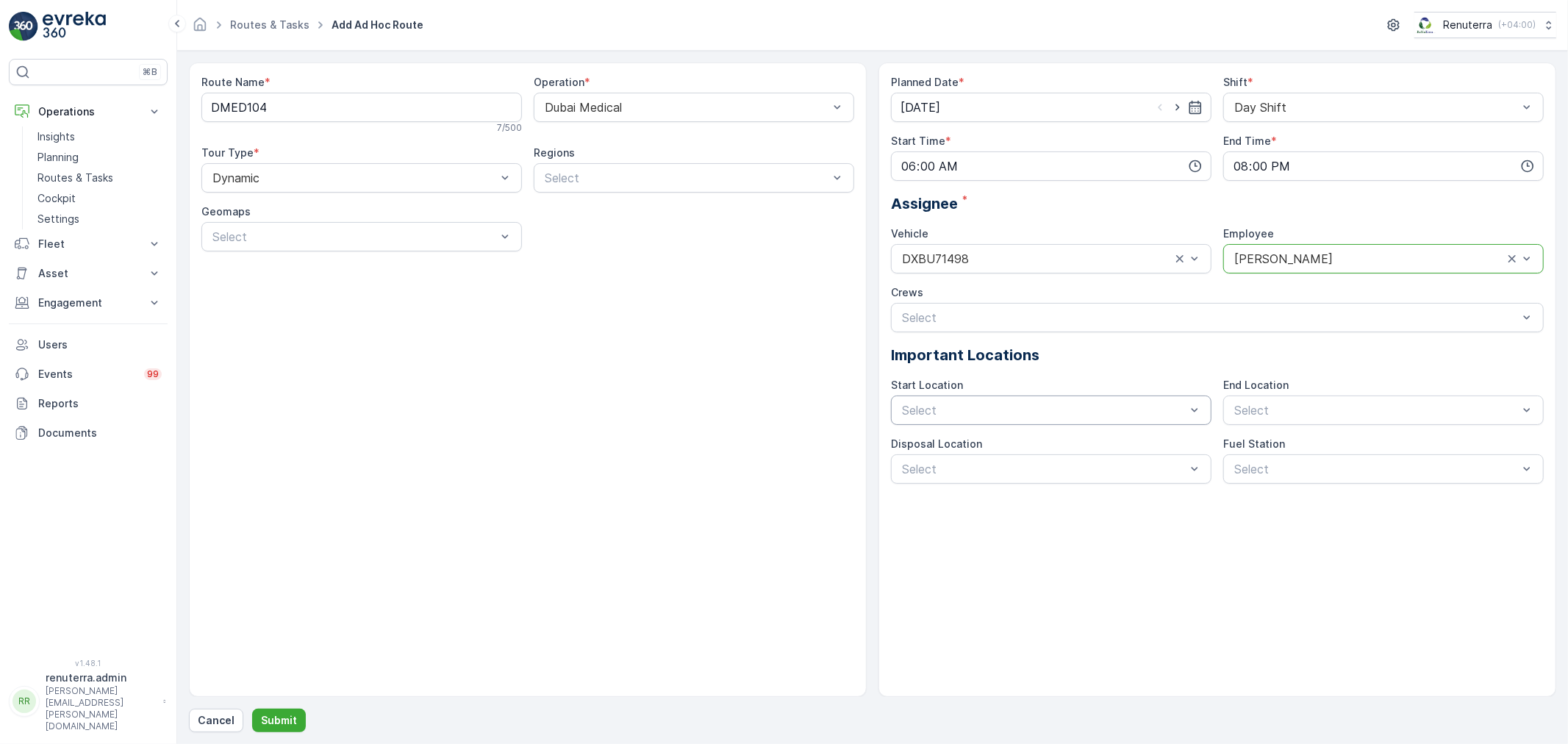
click at [930, 412] on div at bounding box center [1043, 410] width 287 height 13
drag, startPoint x: 948, startPoint y: 453, endPoint x: 996, endPoint y: 450, distance: 48.1
click at [958, 452] on div "Start/End Location" at bounding box center [1051, 446] width 320 height 25
drag, startPoint x: 1318, startPoint y: 410, endPoint x: 1306, endPoint y: 427, distance: 20.8
click at [1316, 415] on div at bounding box center [1376, 410] width 287 height 13
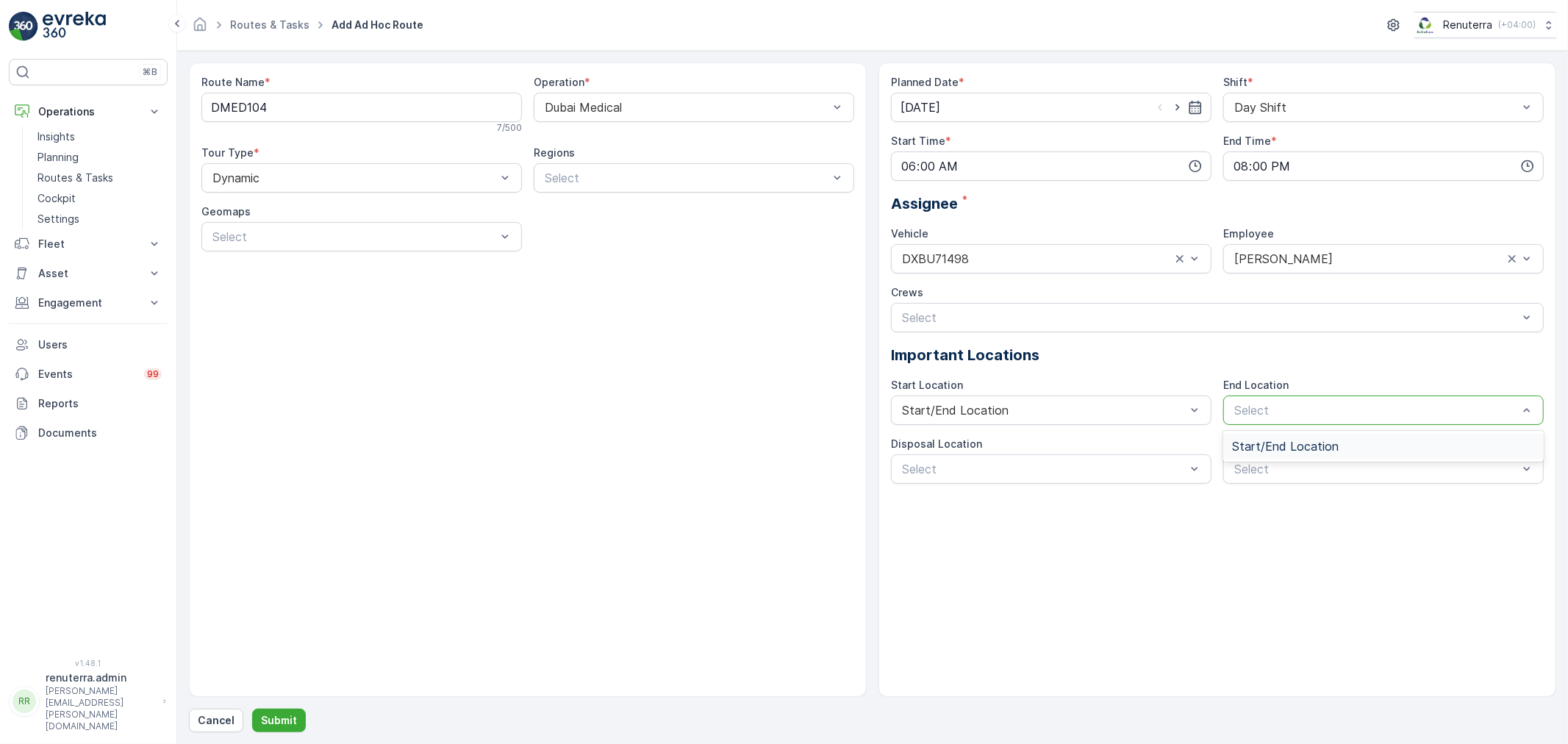
click at [1296, 439] on span "Start/End Location" at bounding box center [1285, 446] width 106 height 13
drag, startPoint x: 1077, startPoint y: 448, endPoint x: 1056, endPoint y: 481, distance: 39.1
click at [1076, 449] on div "Disposal Location" at bounding box center [1051, 444] width 320 height 15
drag, startPoint x: 1056, startPoint y: 481, endPoint x: 1042, endPoint y: 482, distance: 14.0
click at [1055, 481] on div "Select" at bounding box center [1051, 468] width 320 height 29
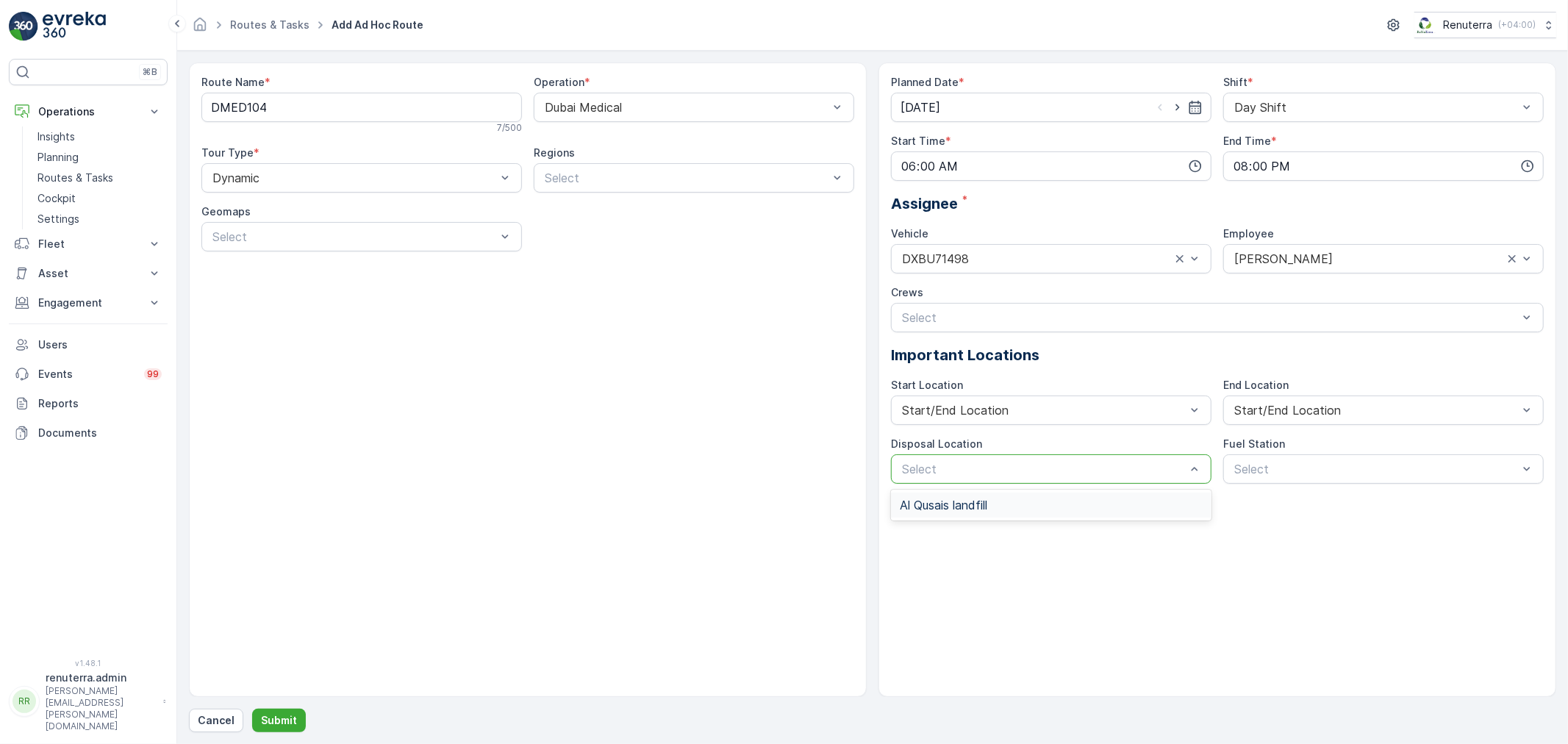
drag, startPoint x: 1014, startPoint y: 507, endPoint x: 1112, endPoint y: 494, distance: 98.9
click at [1032, 502] on div "Al Qusais landfill" at bounding box center [1050, 505] width 303 height 13
drag, startPoint x: 1314, startPoint y: 472, endPoint x: 1276, endPoint y: 504, distance: 49.7
click at [1302, 483] on div "Select" at bounding box center [1383, 468] width 320 height 29
drag, startPoint x: 1274, startPoint y: 508, endPoint x: 1197, endPoint y: 508, distance: 77.0
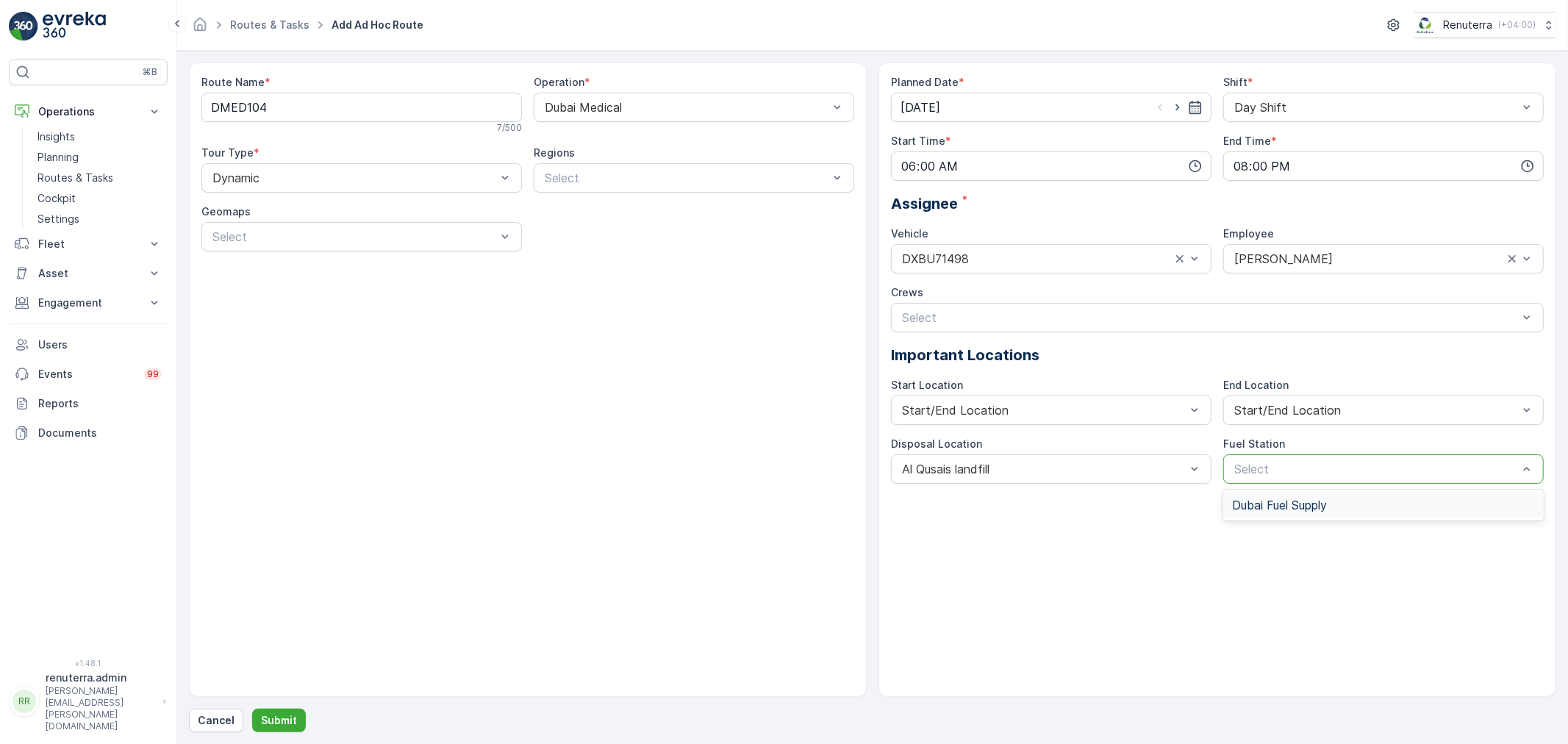
click at [1273, 509] on span "Dubai Fuel Supply" at bounding box center [1279, 505] width 95 height 13
click at [276, 716] on p "Submit" at bounding box center [278, 721] width 36 height 15
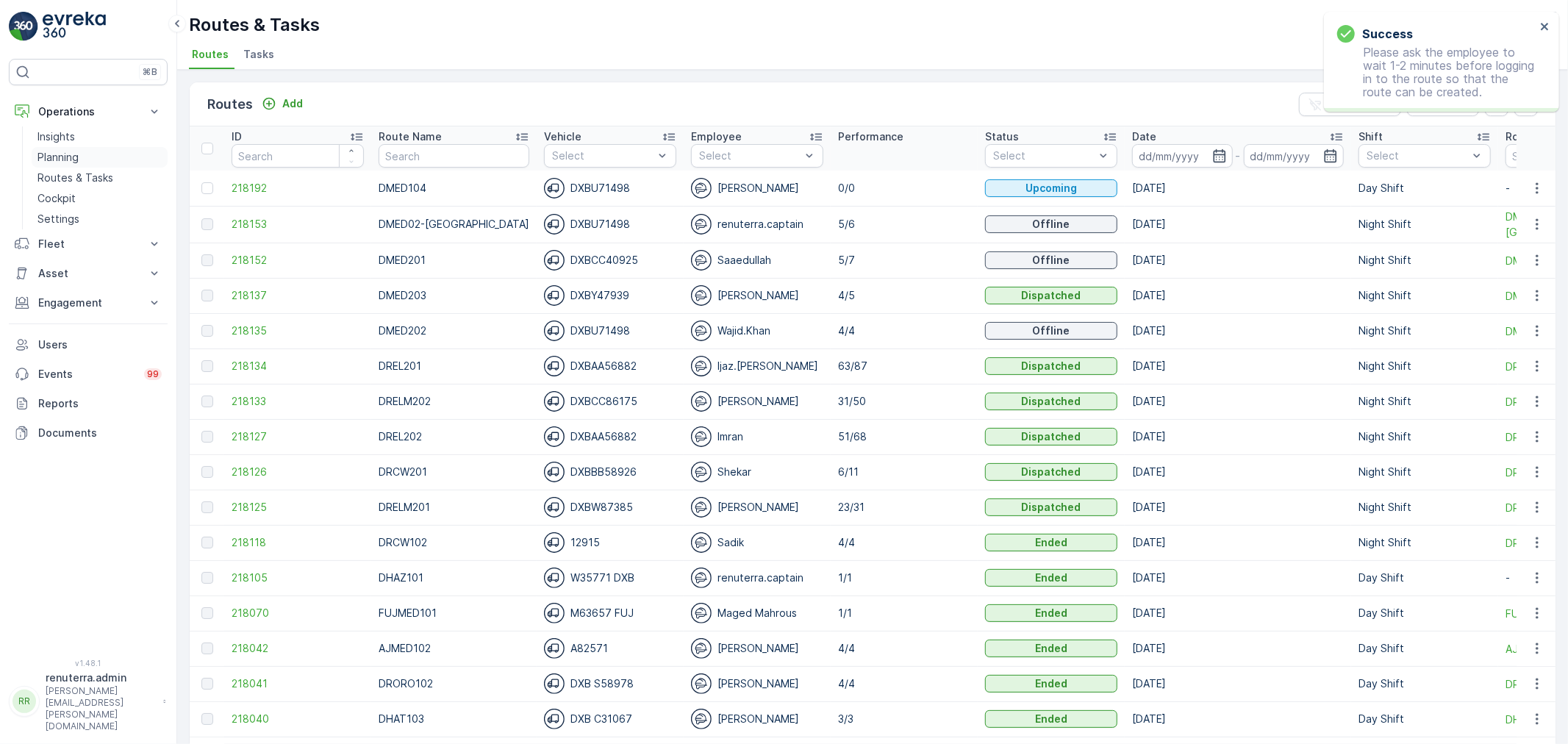
click at [57, 158] on p "Planning" at bounding box center [58, 158] width 41 height 15
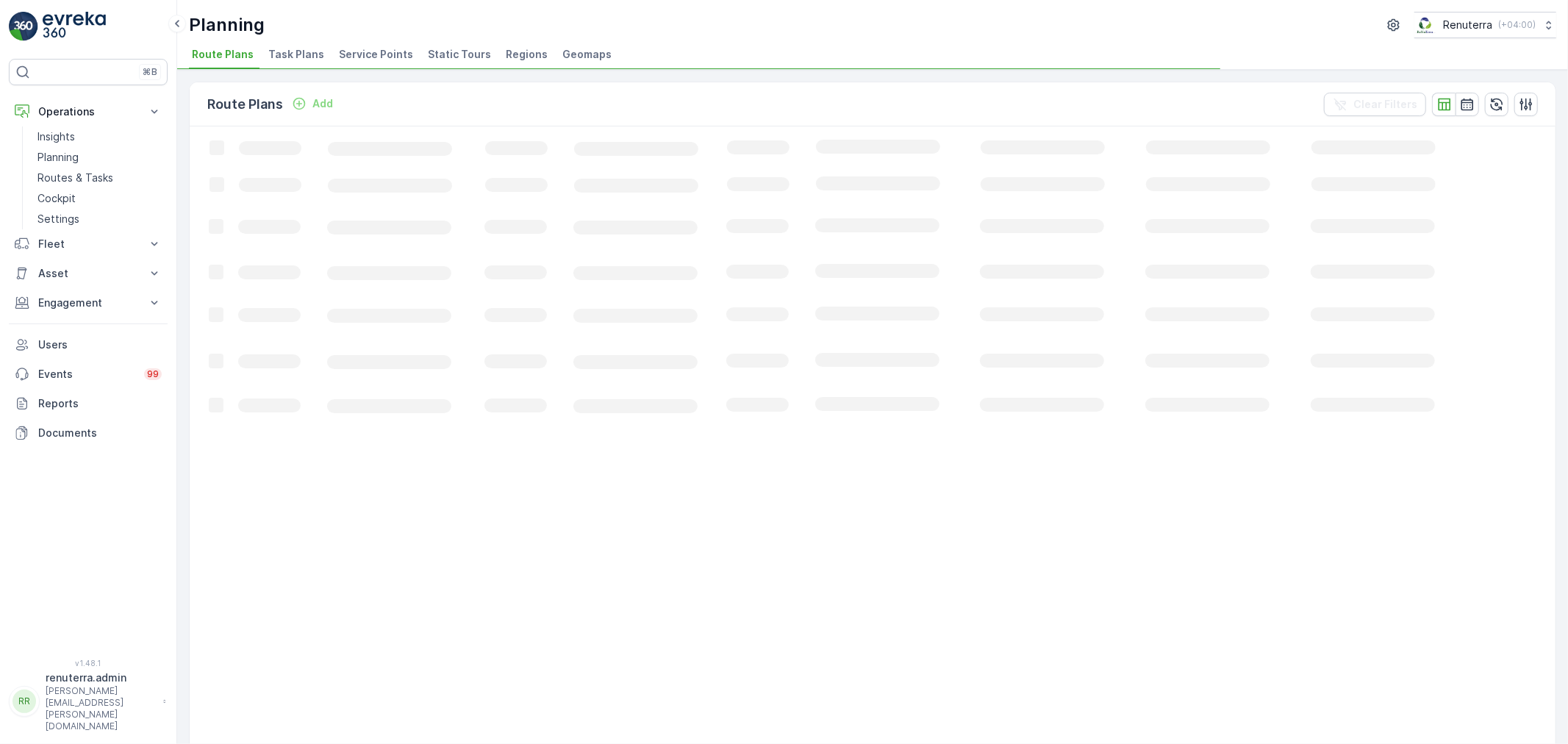
click at [384, 55] on span "Service Points" at bounding box center [375, 54] width 75 height 15
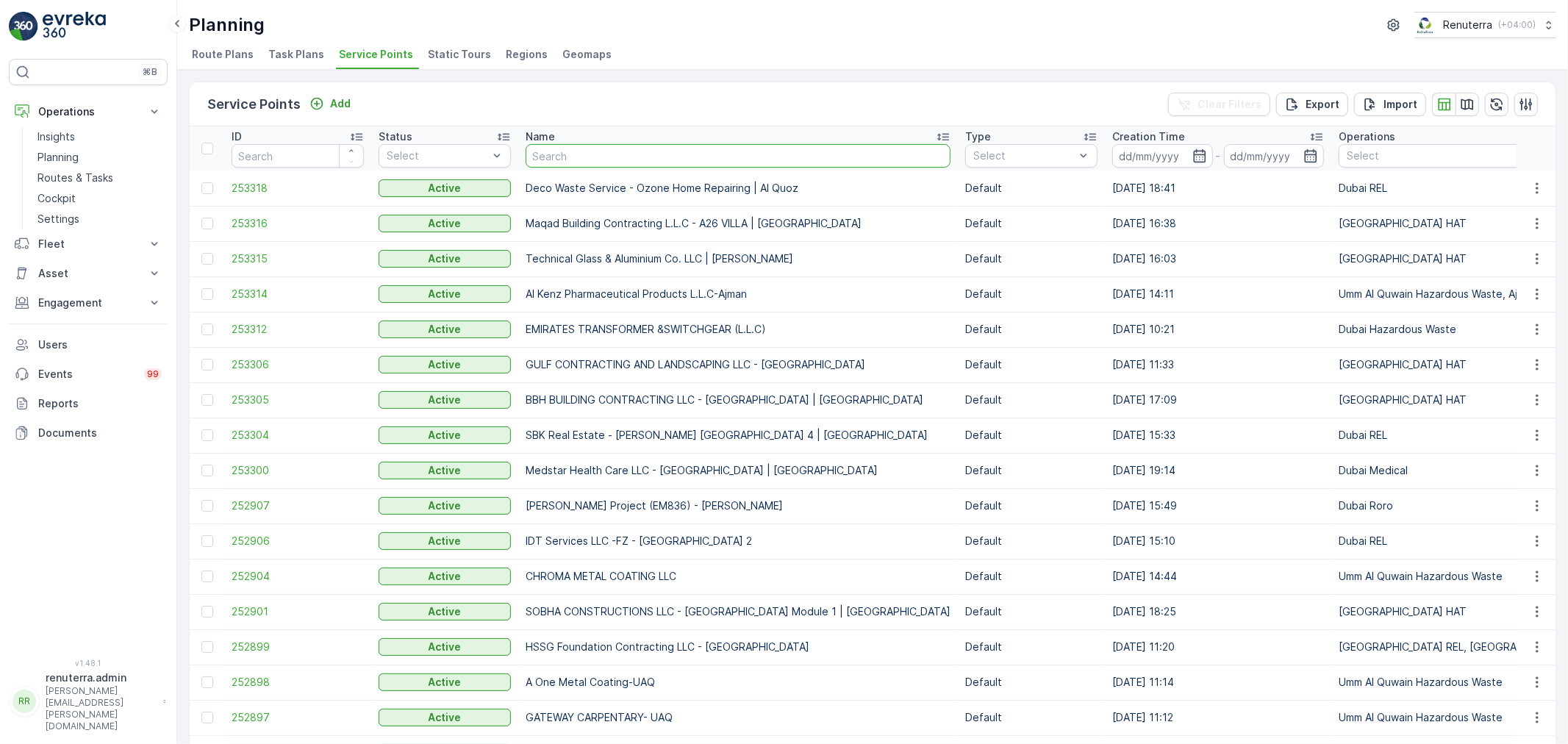
click at [565, 163] on input "text" at bounding box center [737, 156] width 425 height 23
type input "saudi"
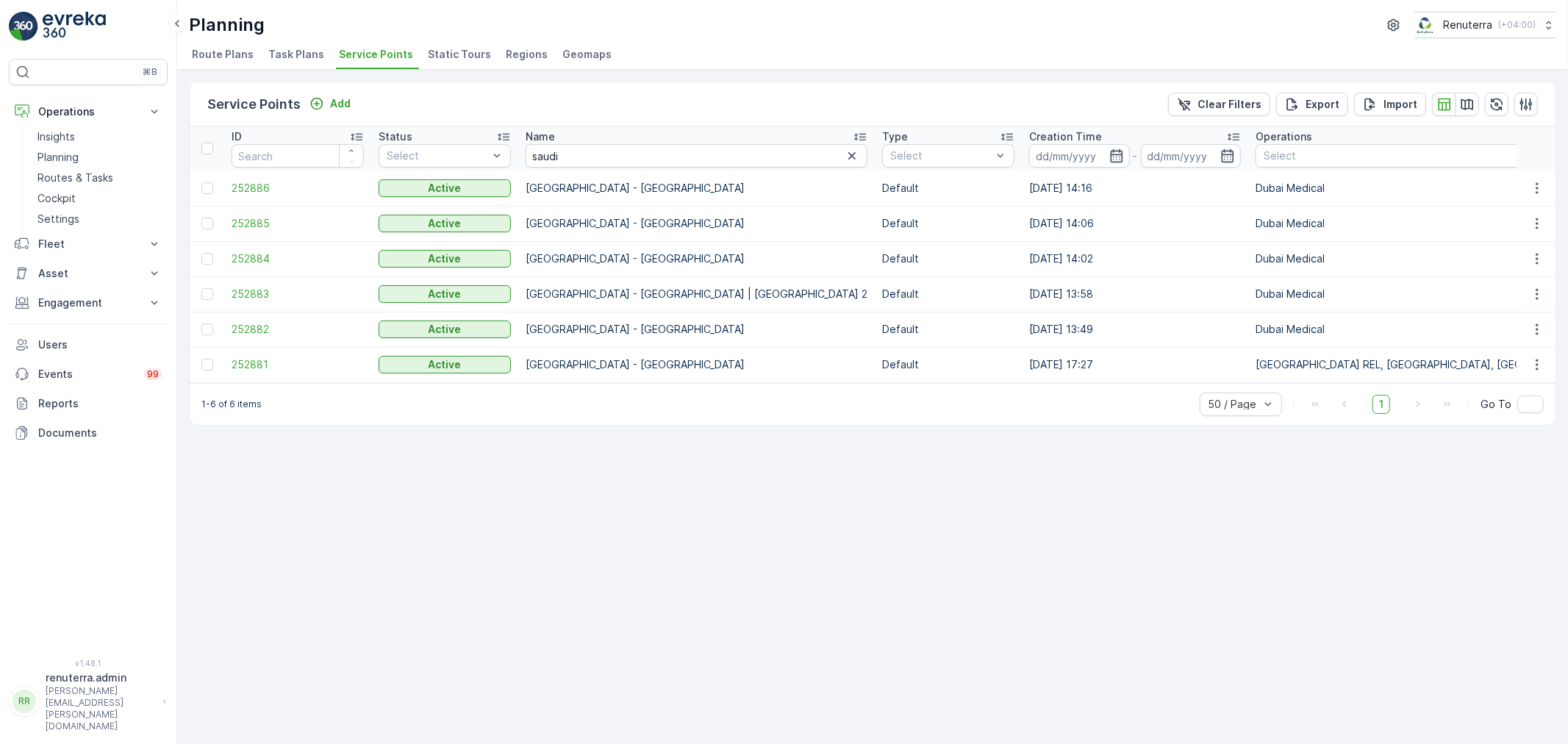
click at [226, 354] on td "252881" at bounding box center [297, 364] width 147 height 35
click at [231, 363] on span "252881" at bounding box center [298, 364] width 132 height 15
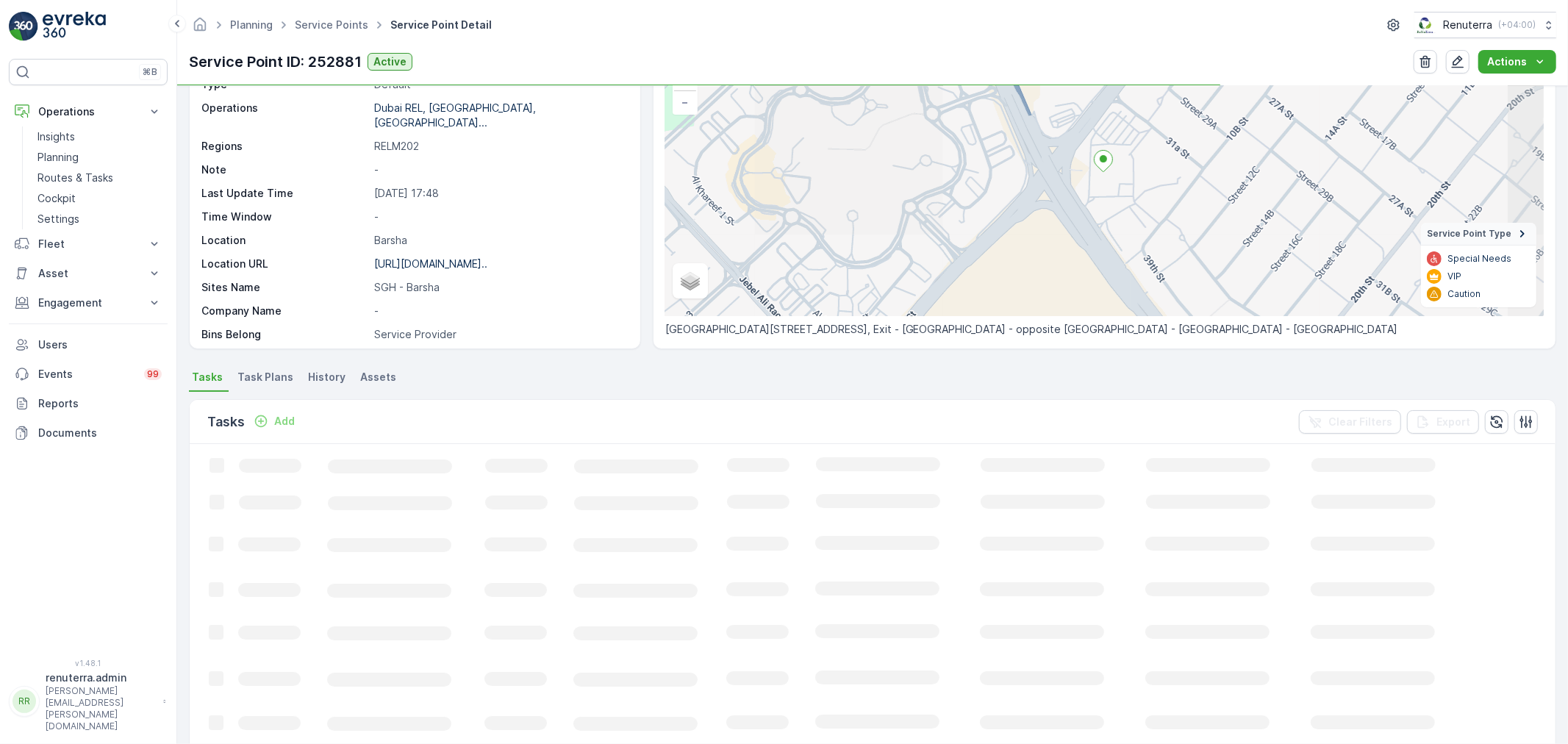
scroll to position [163, 0]
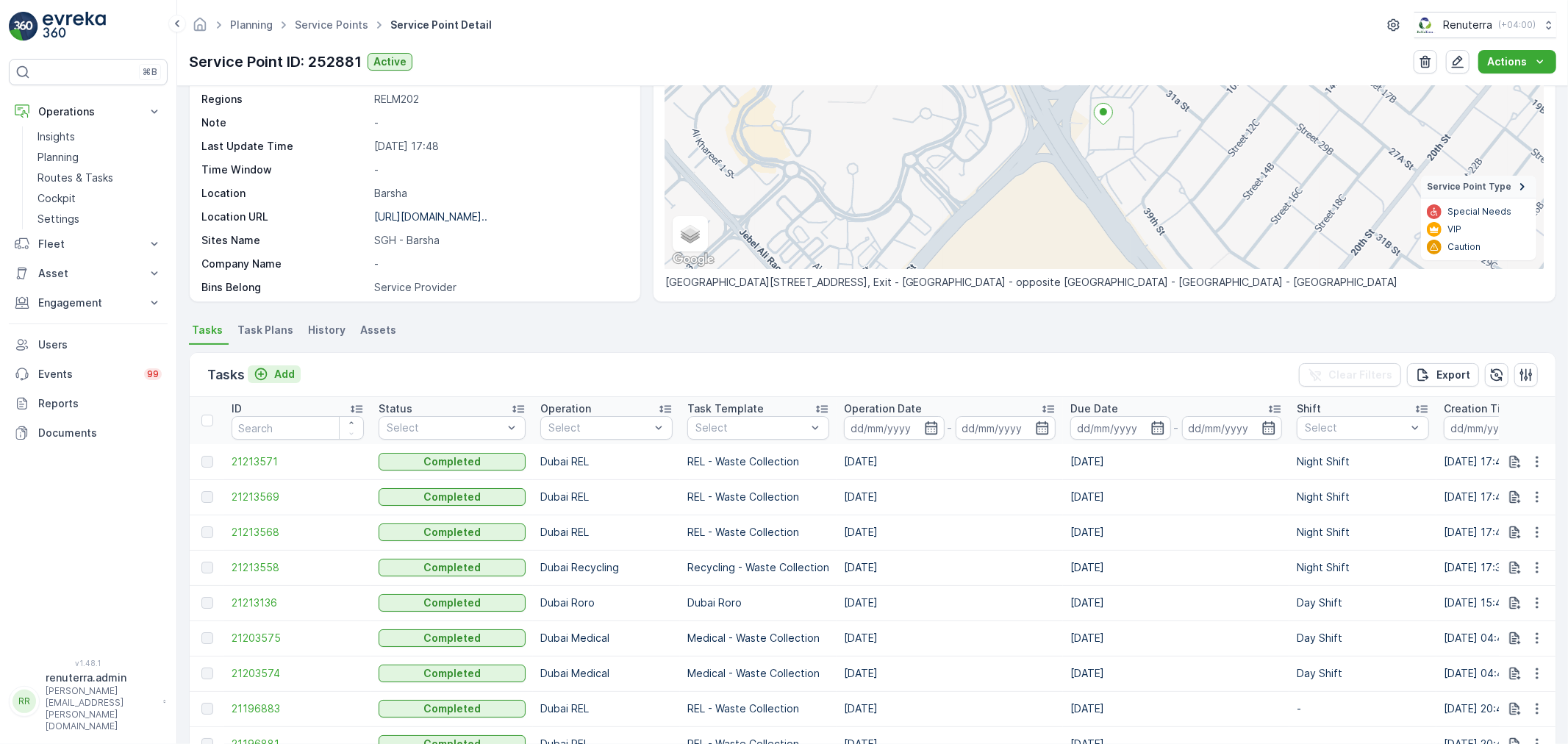
click at [280, 369] on p "Add" at bounding box center [284, 375] width 21 height 15
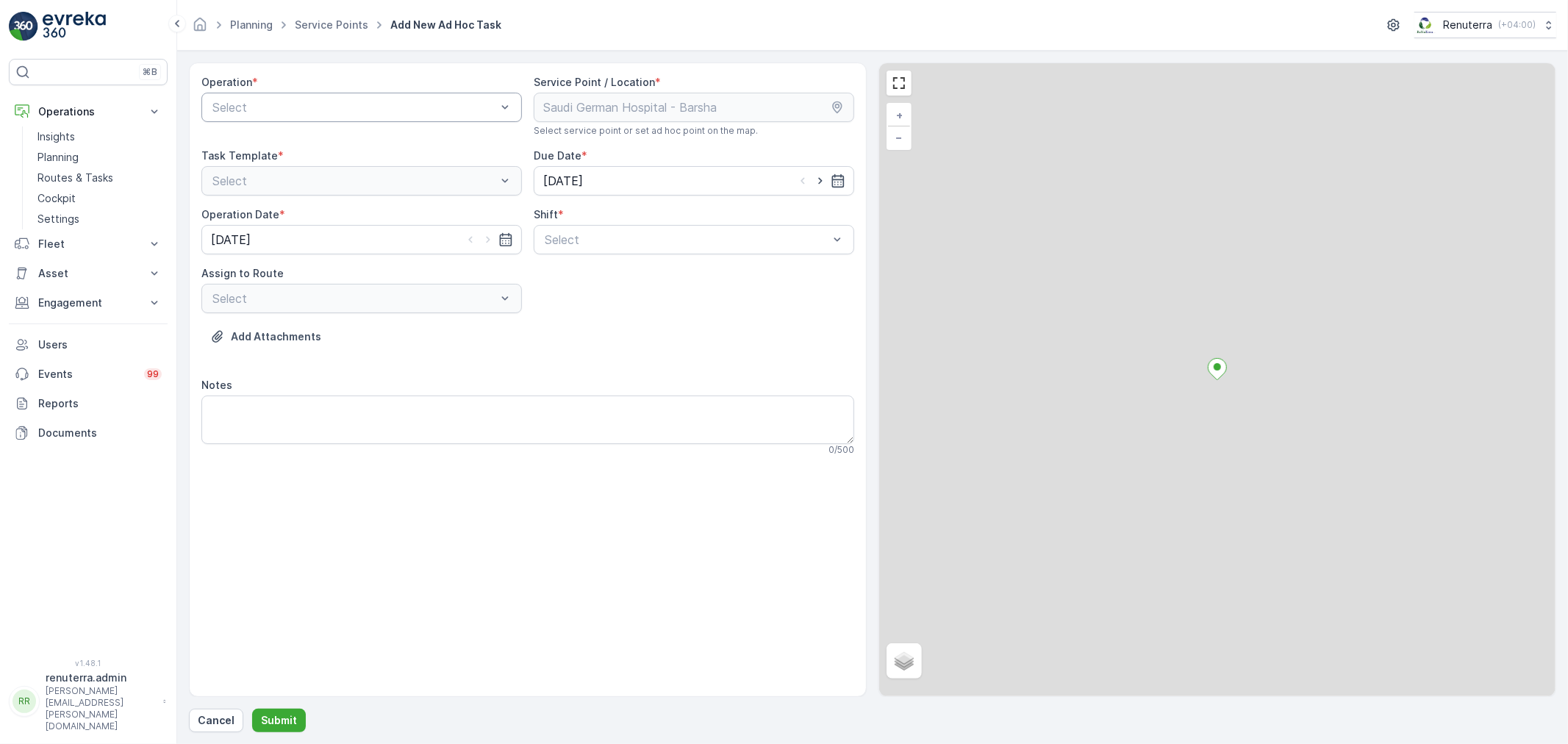
click at [327, 107] on div at bounding box center [354, 107] width 287 height 13
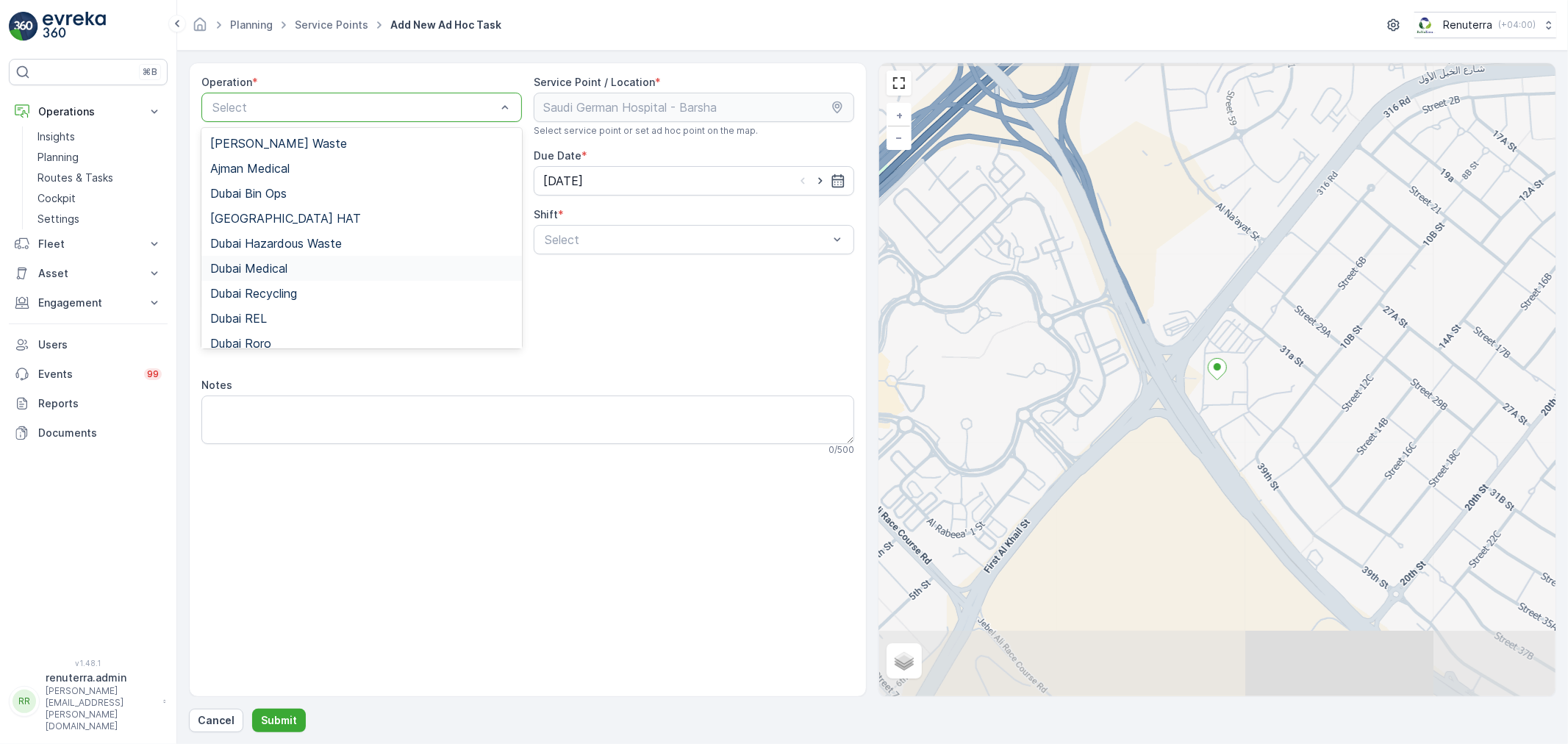
drag, startPoint x: 275, startPoint y: 271, endPoint x: 390, endPoint y: 271, distance: 115.0
click at [277, 271] on span "Dubai Medical" at bounding box center [249, 268] width 77 height 13
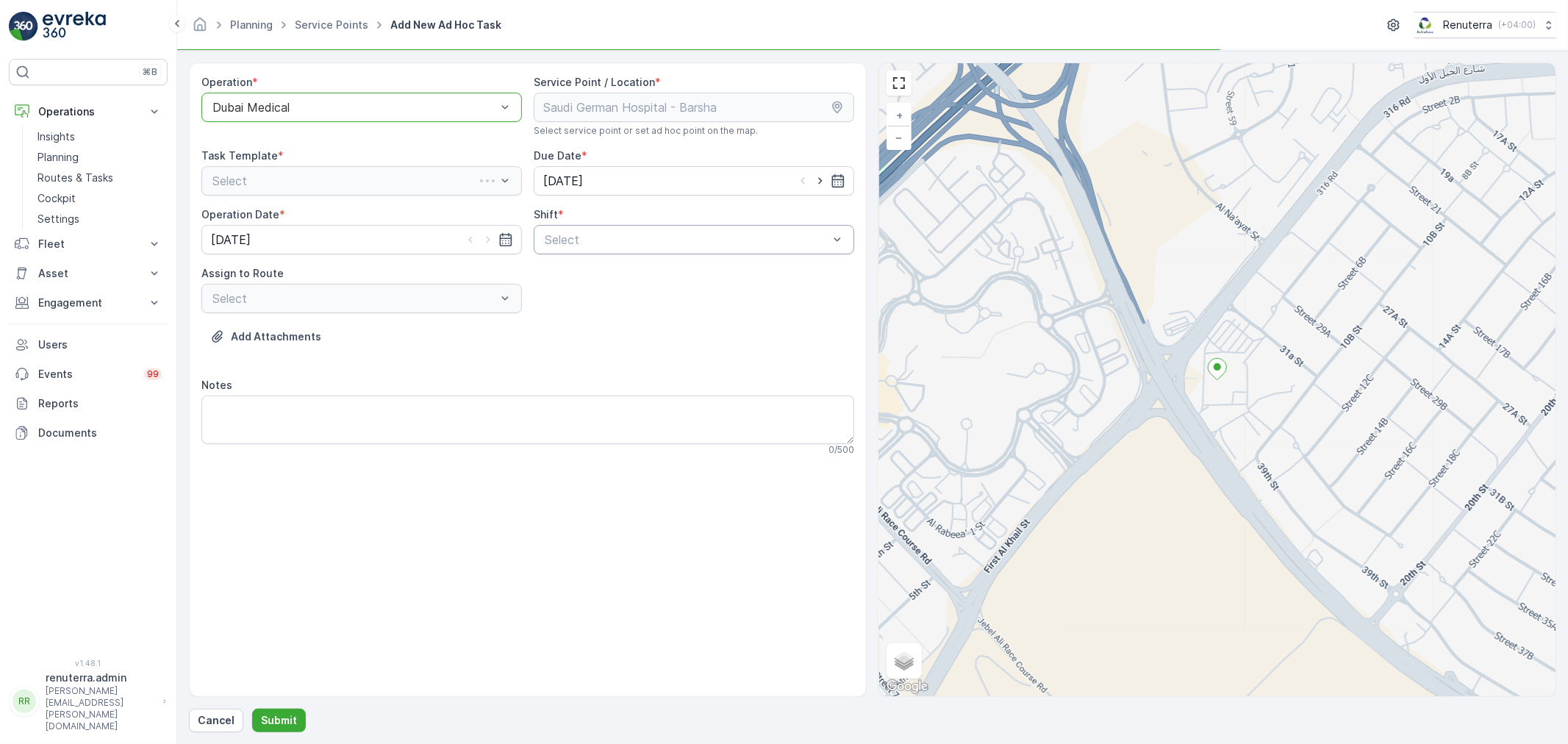
click at [671, 254] on div "Select" at bounding box center [694, 239] width 320 height 29
drag, startPoint x: 589, startPoint y: 268, endPoint x: 525, endPoint y: 291, distance: 68.0
click at [574, 272] on span "Day Shift" at bounding box center [568, 276] width 52 height 13
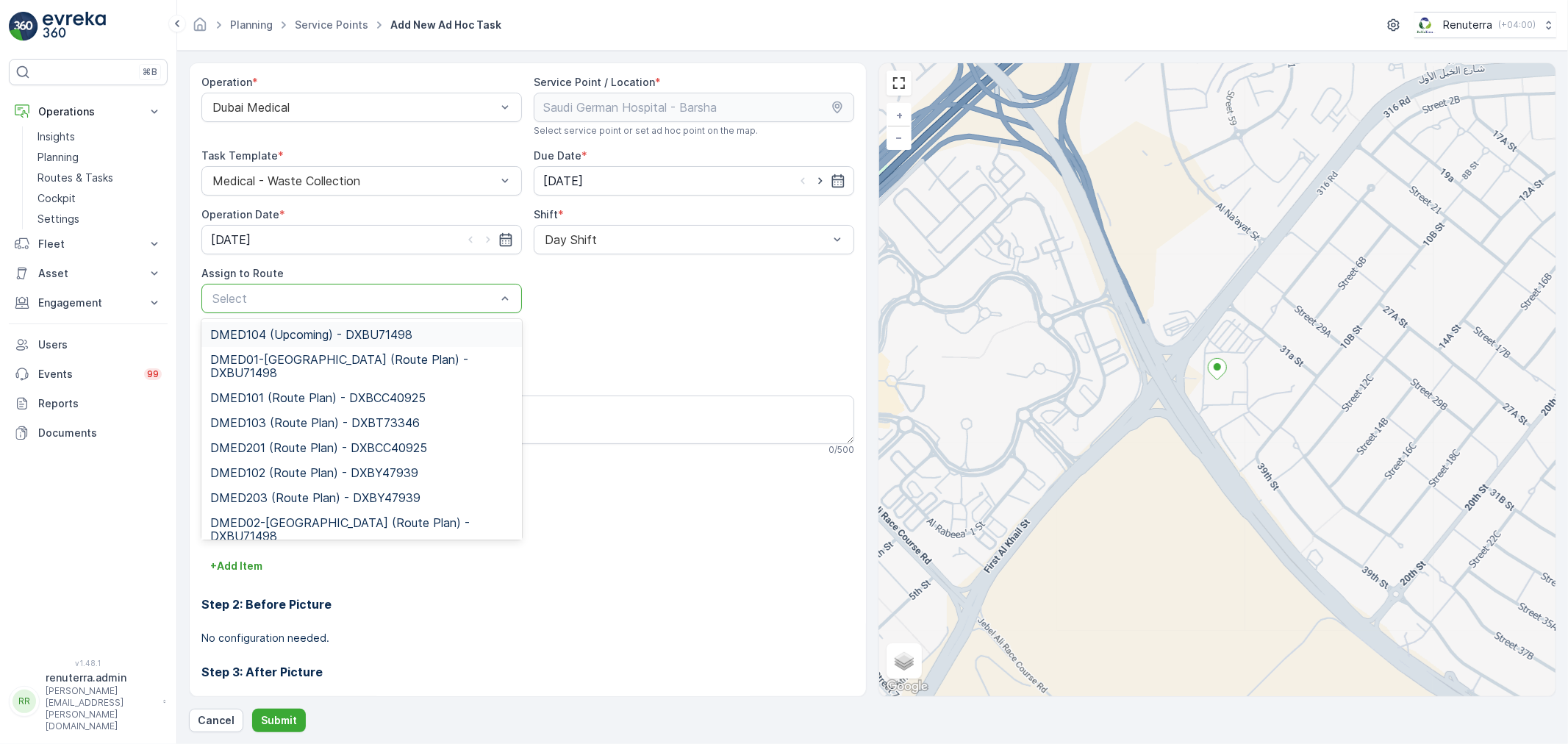
click at [335, 311] on div "Select" at bounding box center [361, 298] width 320 height 29
click at [326, 332] on span "DMED104 (Upcoming) - DXBU71498" at bounding box center [311, 334] width 202 height 13
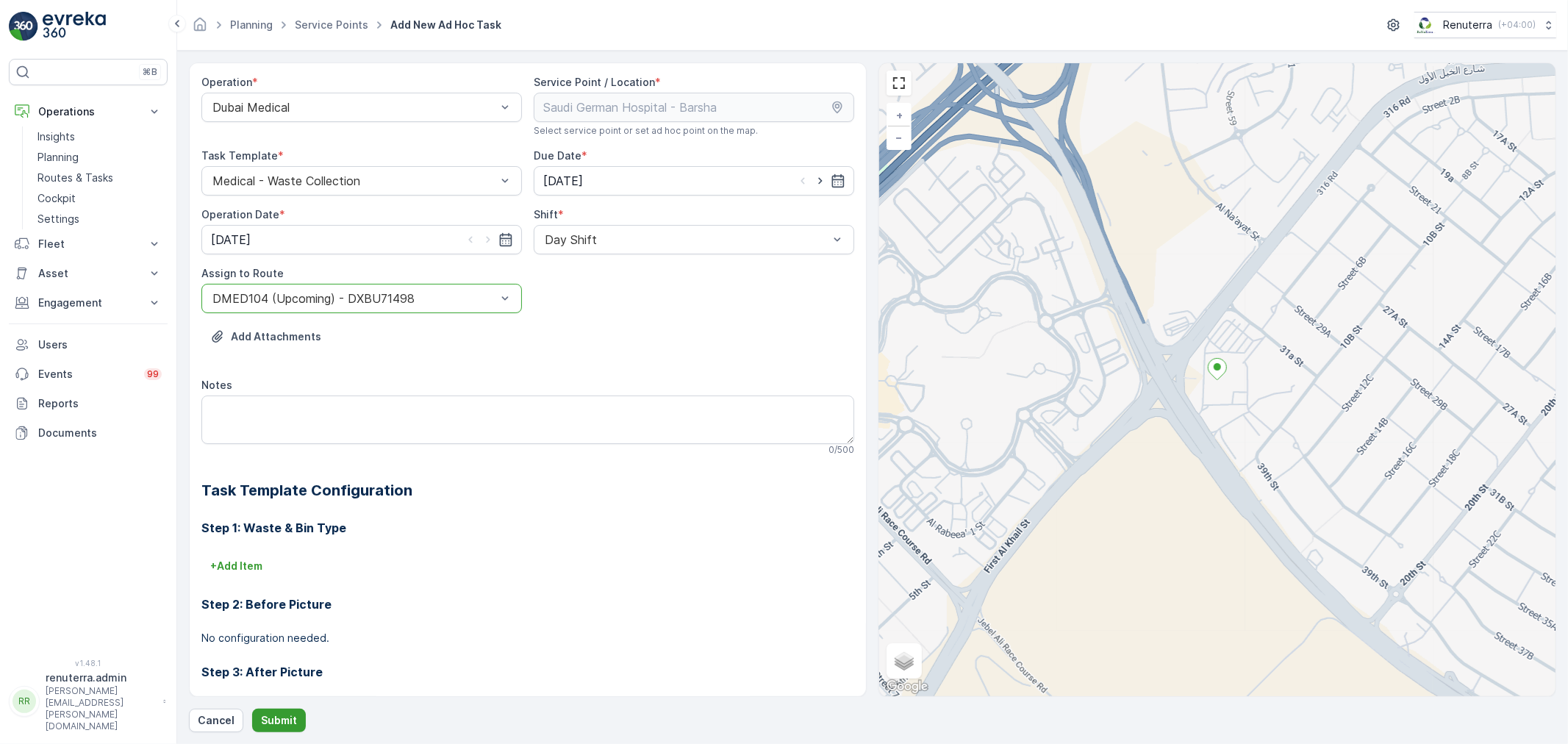
click at [283, 710] on button "Submit" at bounding box center [279, 720] width 54 height 23
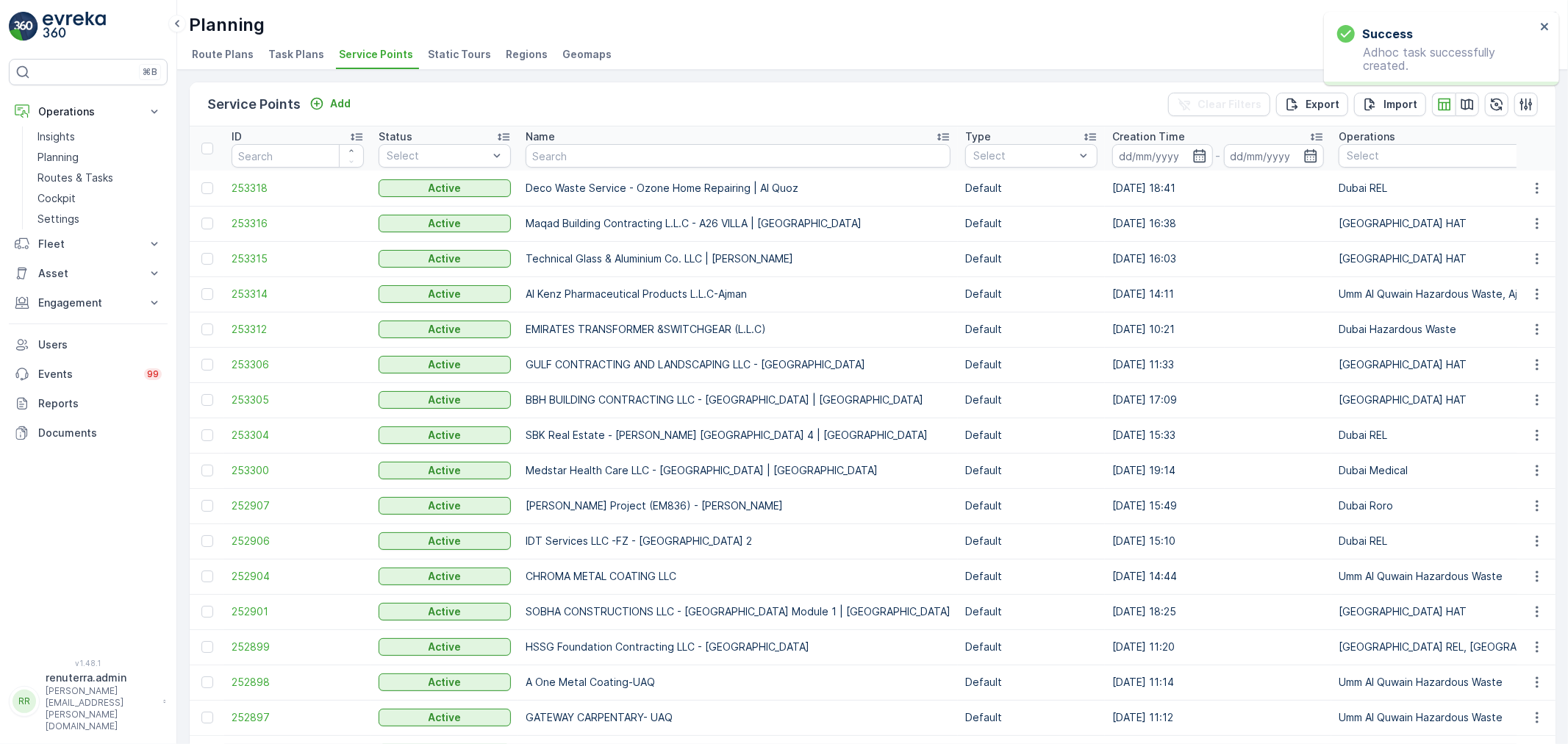
click at [525, 170] on td "Deco Waste Service - Ozone Home Repairing | Al Quoz" at bounding box center [737, 188] width 439 height 35
click at [547, 152] on input "text" at bounding box center [737, 156] width 425 height 23
type input "saud"
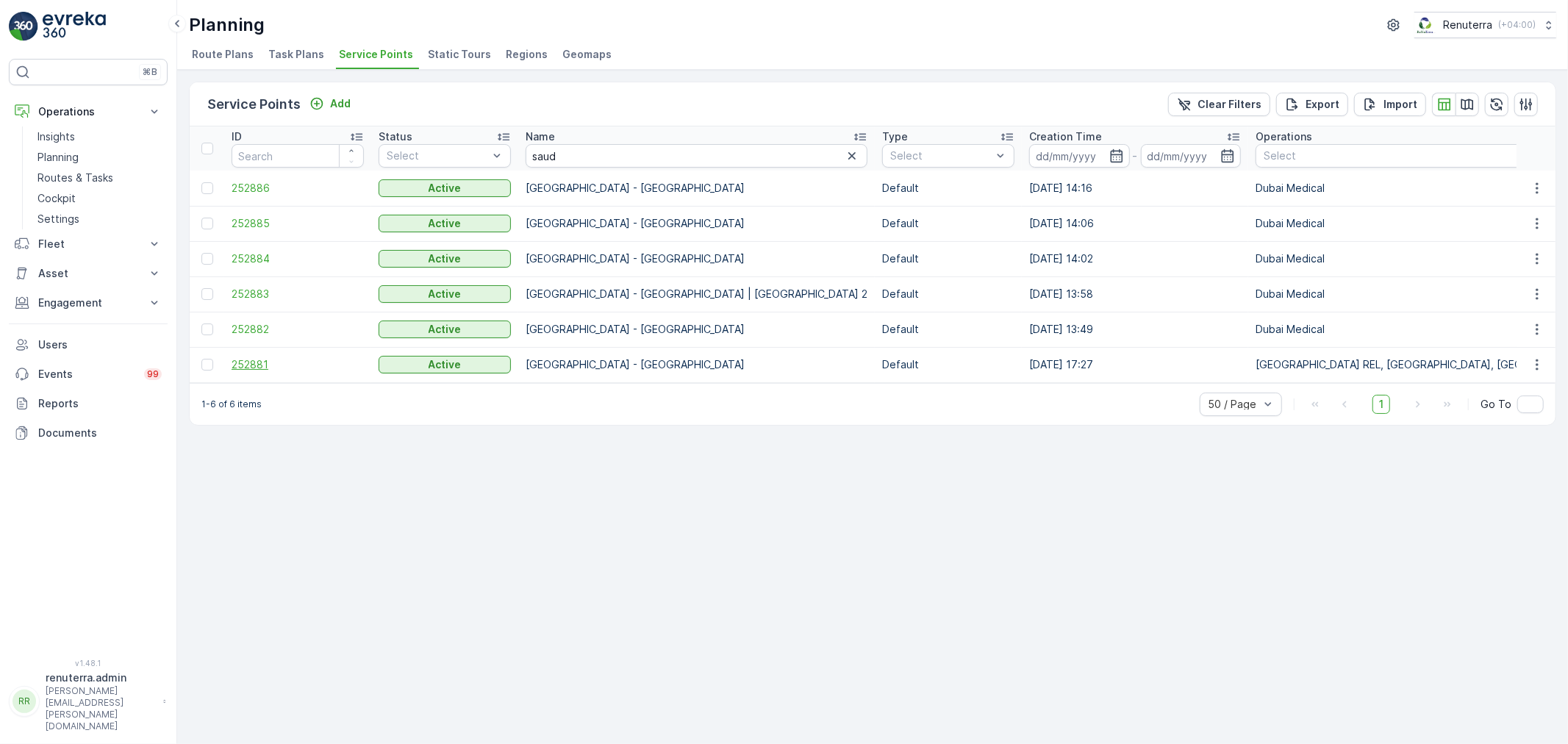
click at [266, 364] on span "252881" at bounding box center [298, 364] width 132 height 15
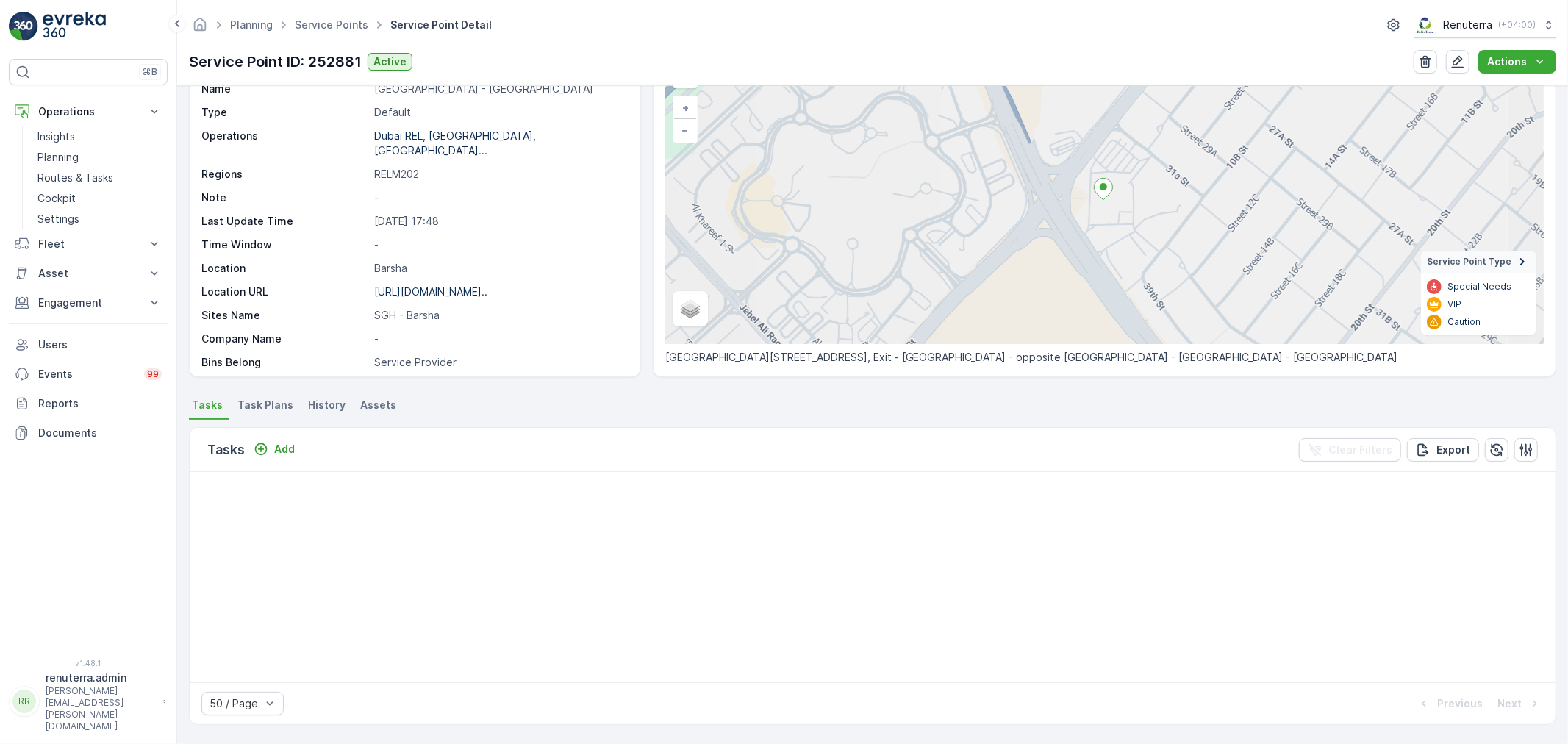
scroll to position [163, 0]
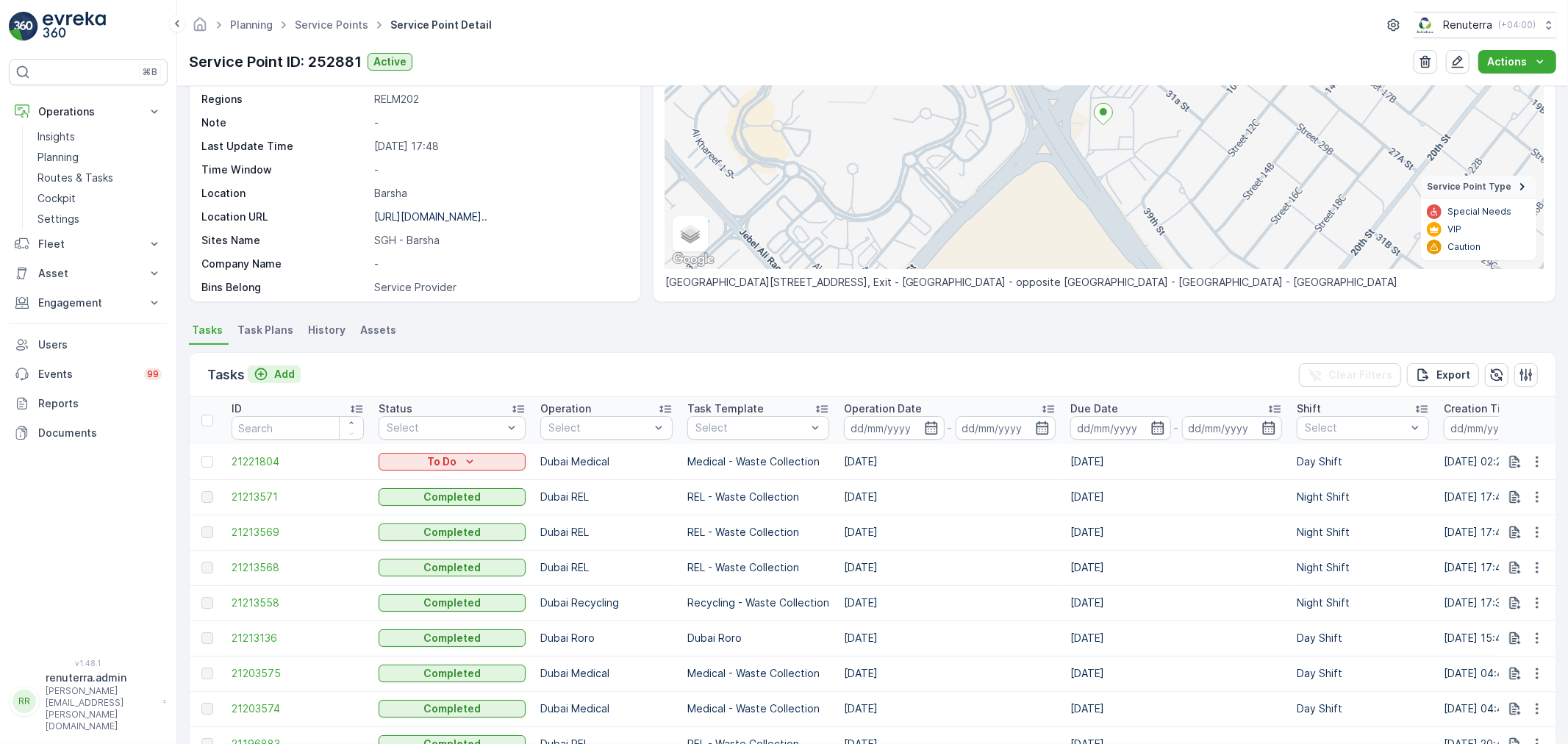
click at [290, 371] on p "Add" at bounding box center [284, 375] width 21 height 15
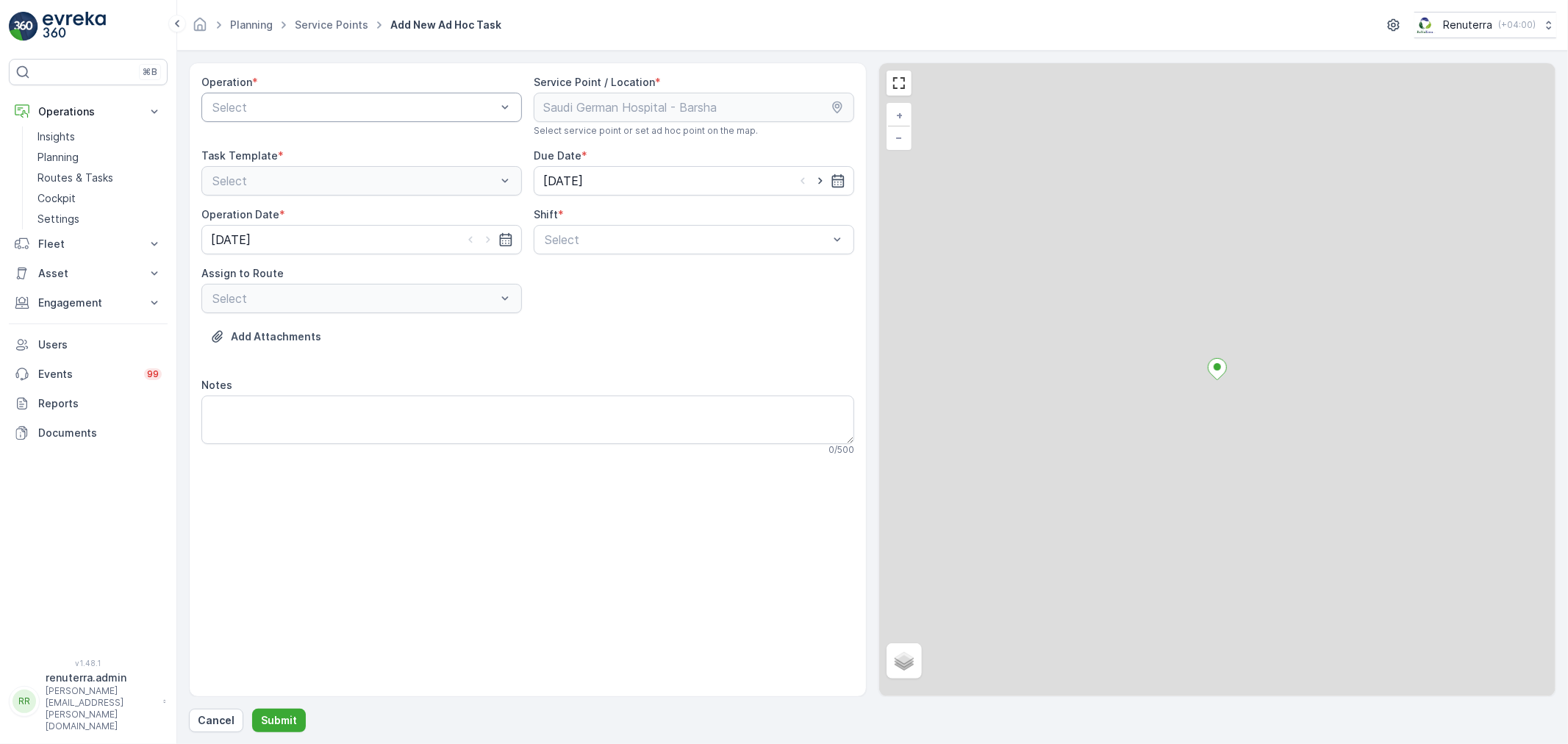
click at [272, 112] on div at bounding box center [354, 107] width 287 height 13
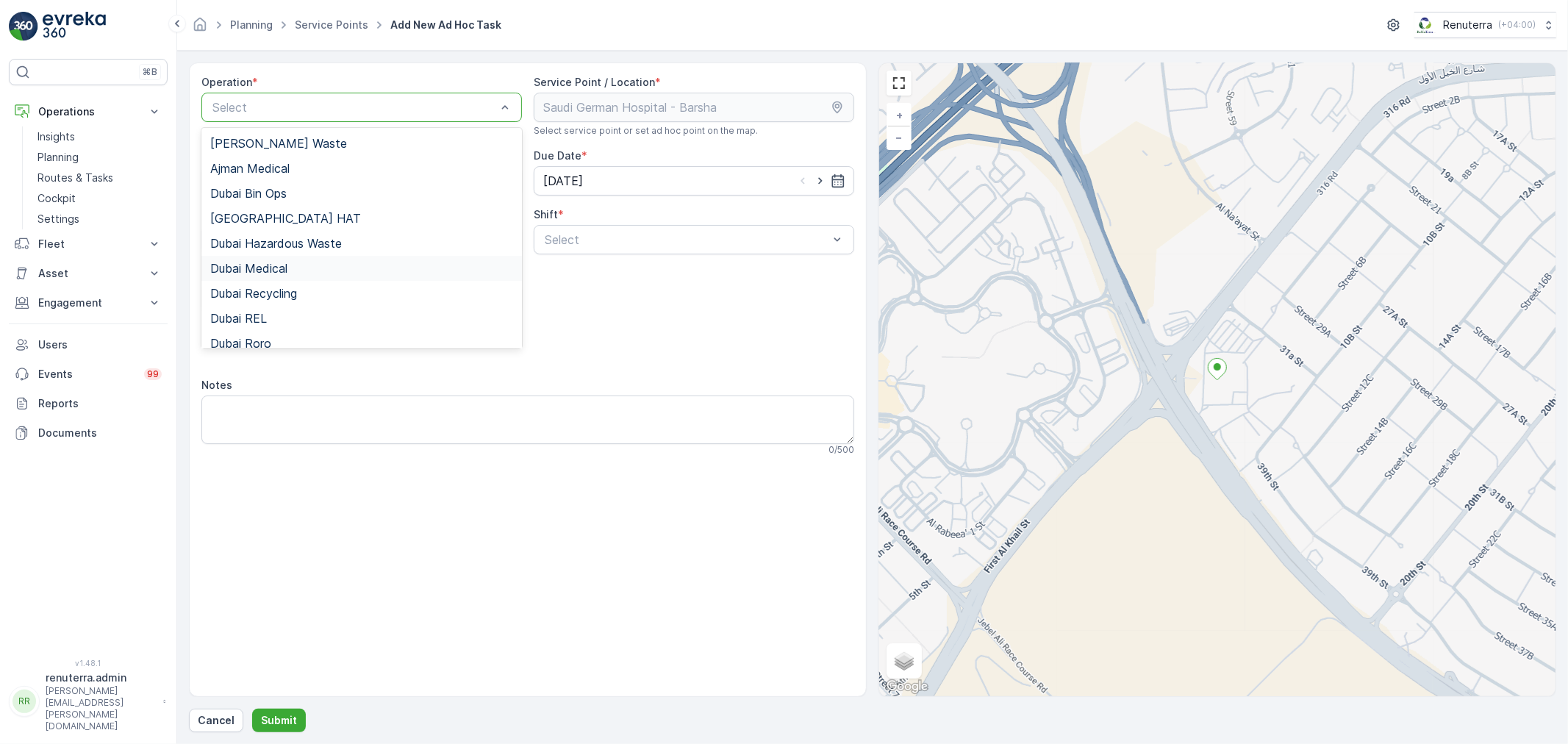
drag, startPoint x: 266, startPoint y: 266, endPoint x: 460, endPoint y: 248, distance: 194.8
click at [267, 266] on span "Dubai Medical" at bounding box center [249, 268] width 77 height 13
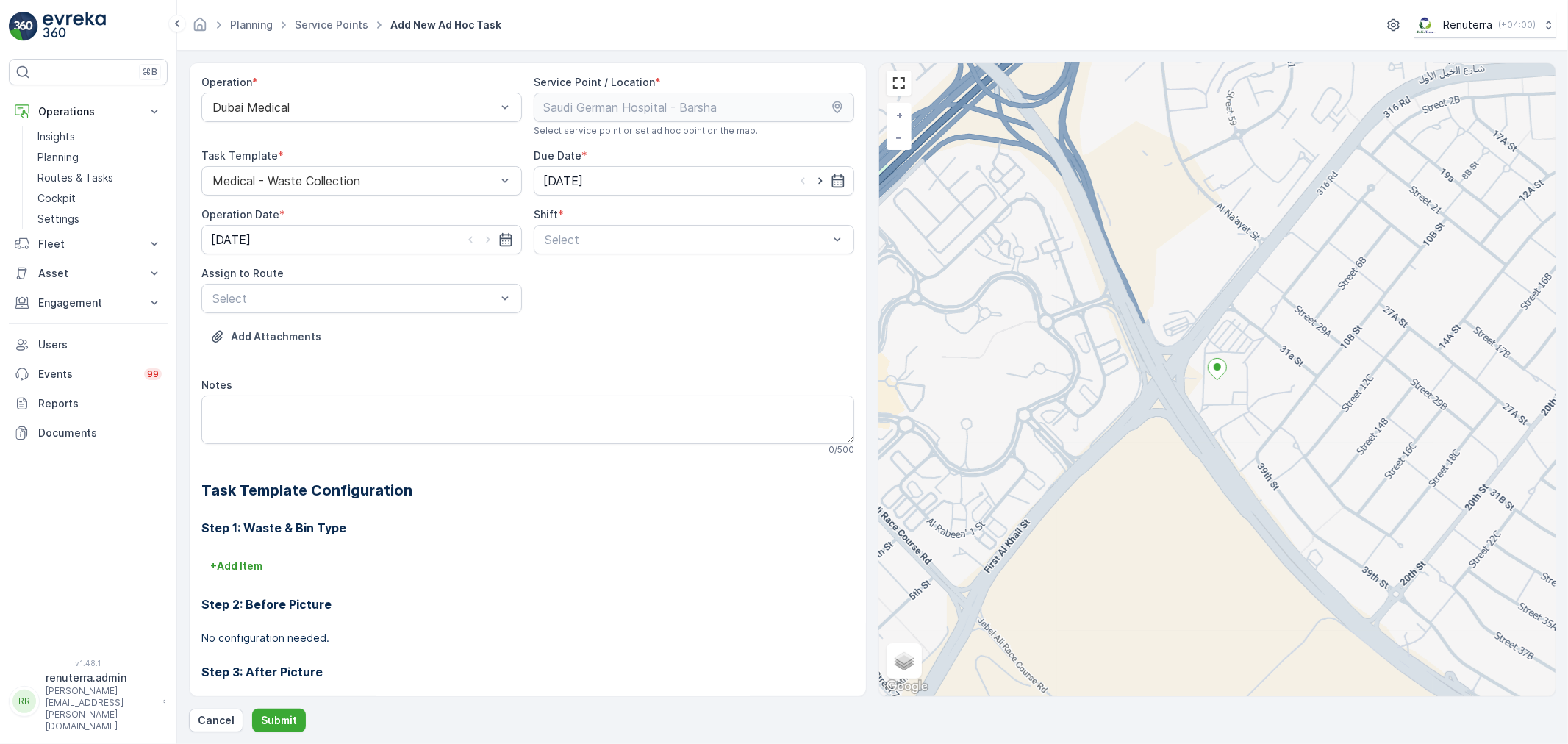
click at [544, 254] on div "2 results available. Use Up and Down to choose options, press Enter to select t…" at bounding box center [694, 239] width 320 height 29
drag, startPoint x: 545, startPoint y: 258, endPoint x: 549, endPoint y: 266, distance: 8.9
click at [549, 266] on div "Day Shift Night Shift" at bounding box center [694, 287] width 320 height 56
click at [559, 272] on span "Day Shift" at bounding box center [568, 276] width 52 height 13
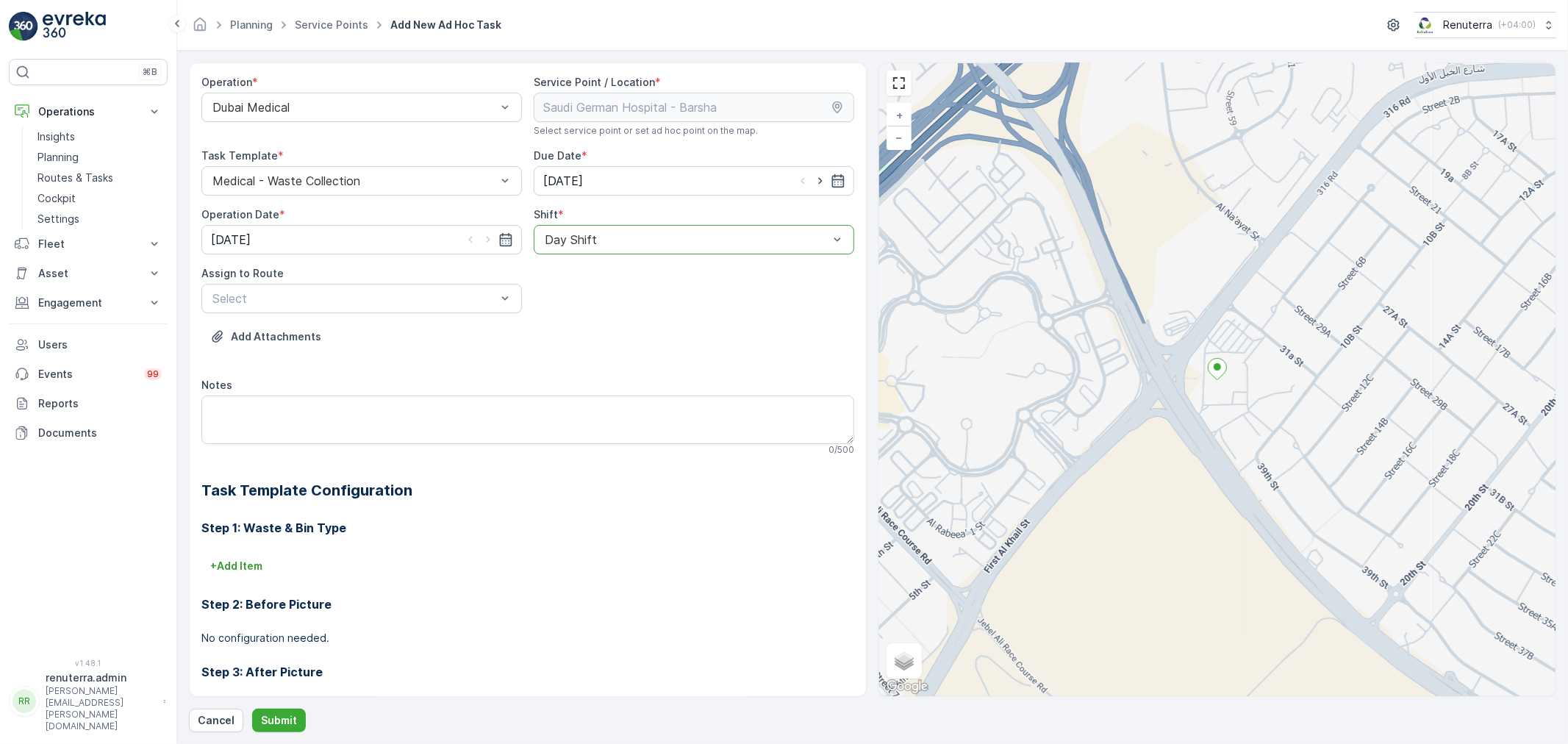
click at [357, 305] on div "Select" at bounding box center [354, 298] width 287 height 18
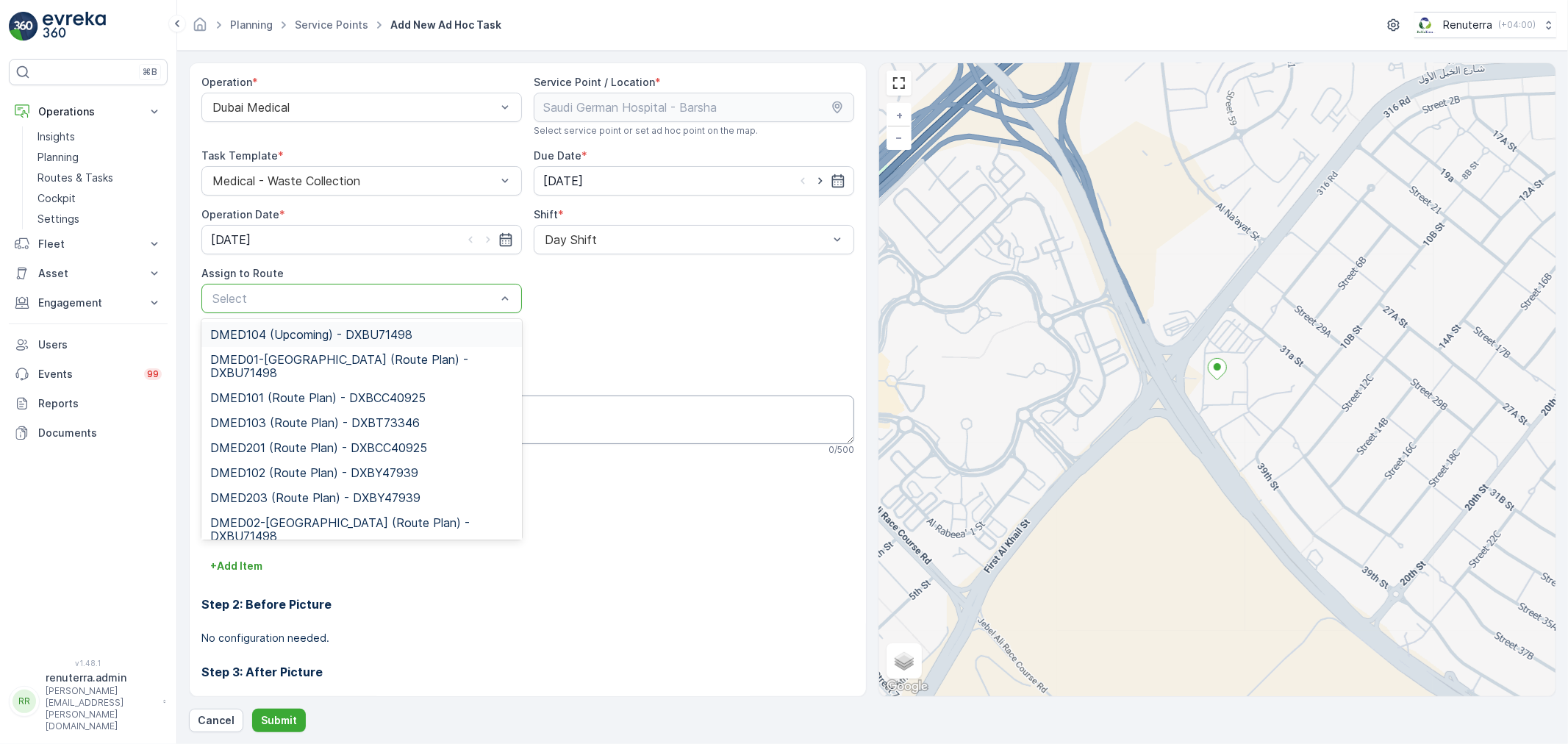
drag, startPoint x: 344, startPoint y: 318, endPoint x: 320, endPoint y: 428, distance: 112.6
click at [325, 332] on span "DMED104 (Upcoming) - DXBU71498" at bounding box center [311, 334] width 202 height 13
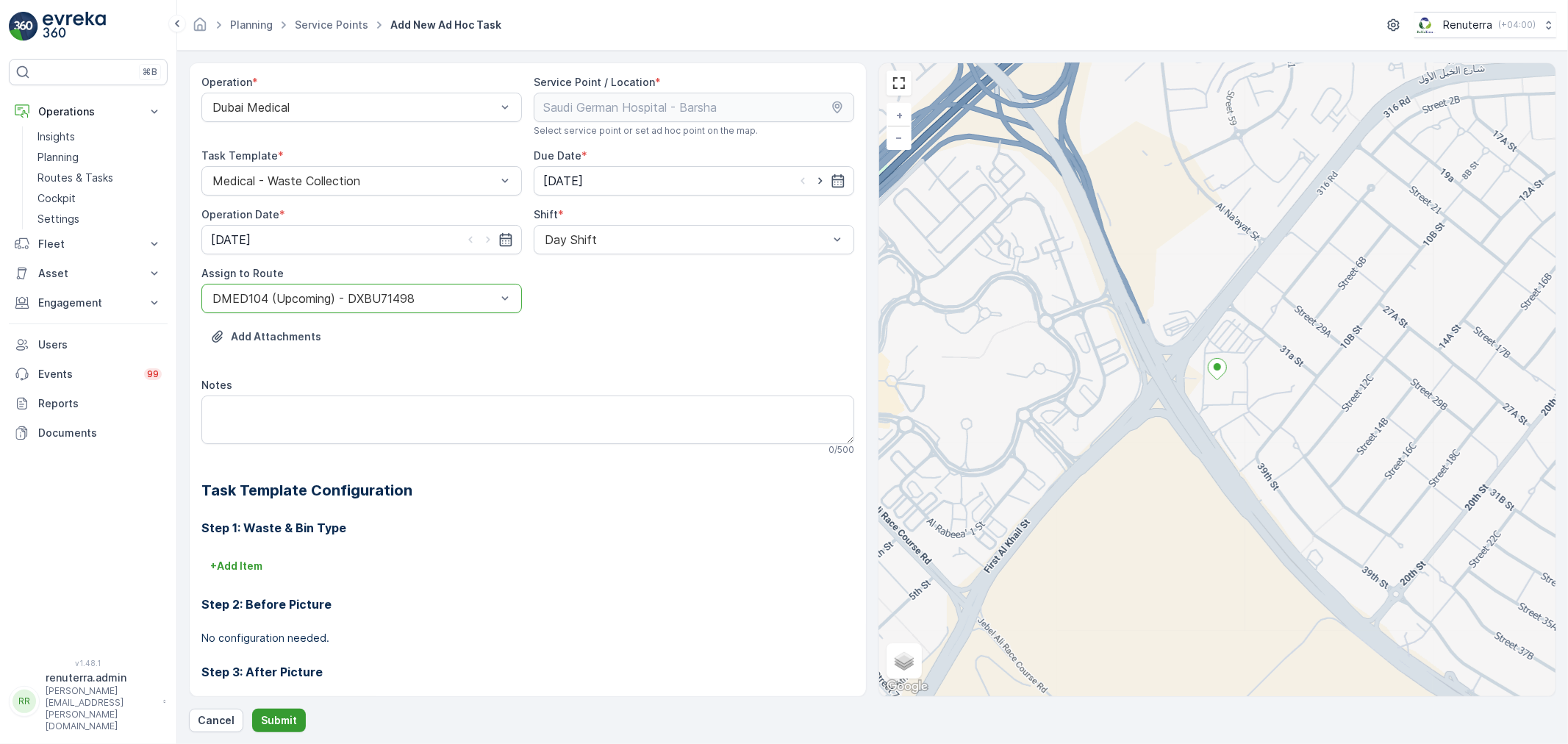
click at [270, 718] on p "Submit" at bounding box center [278, 721] width 36 height 15
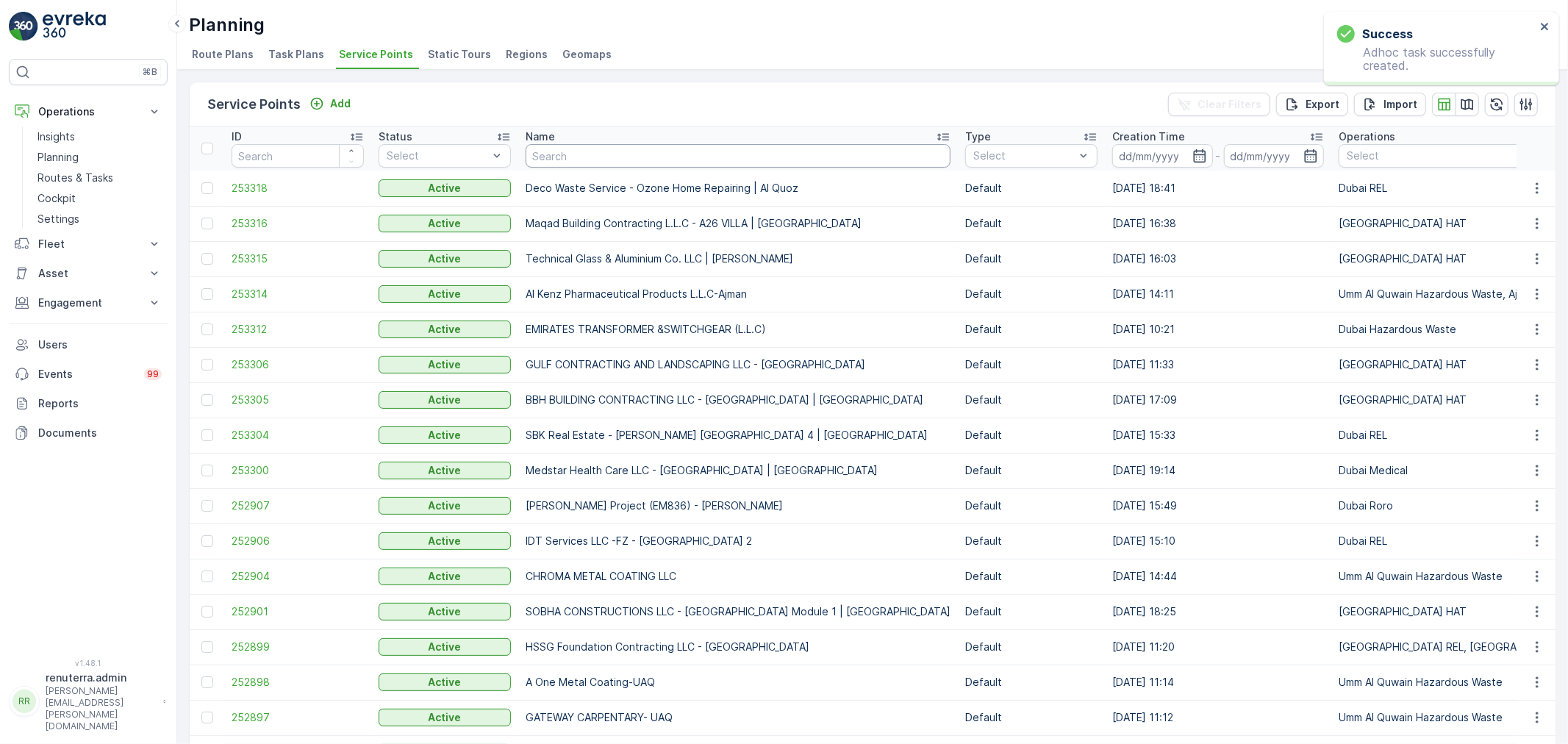
click at [577, 147] on input "text" at bounding box center [737, 156] width 425 height 23
type input "nmc"
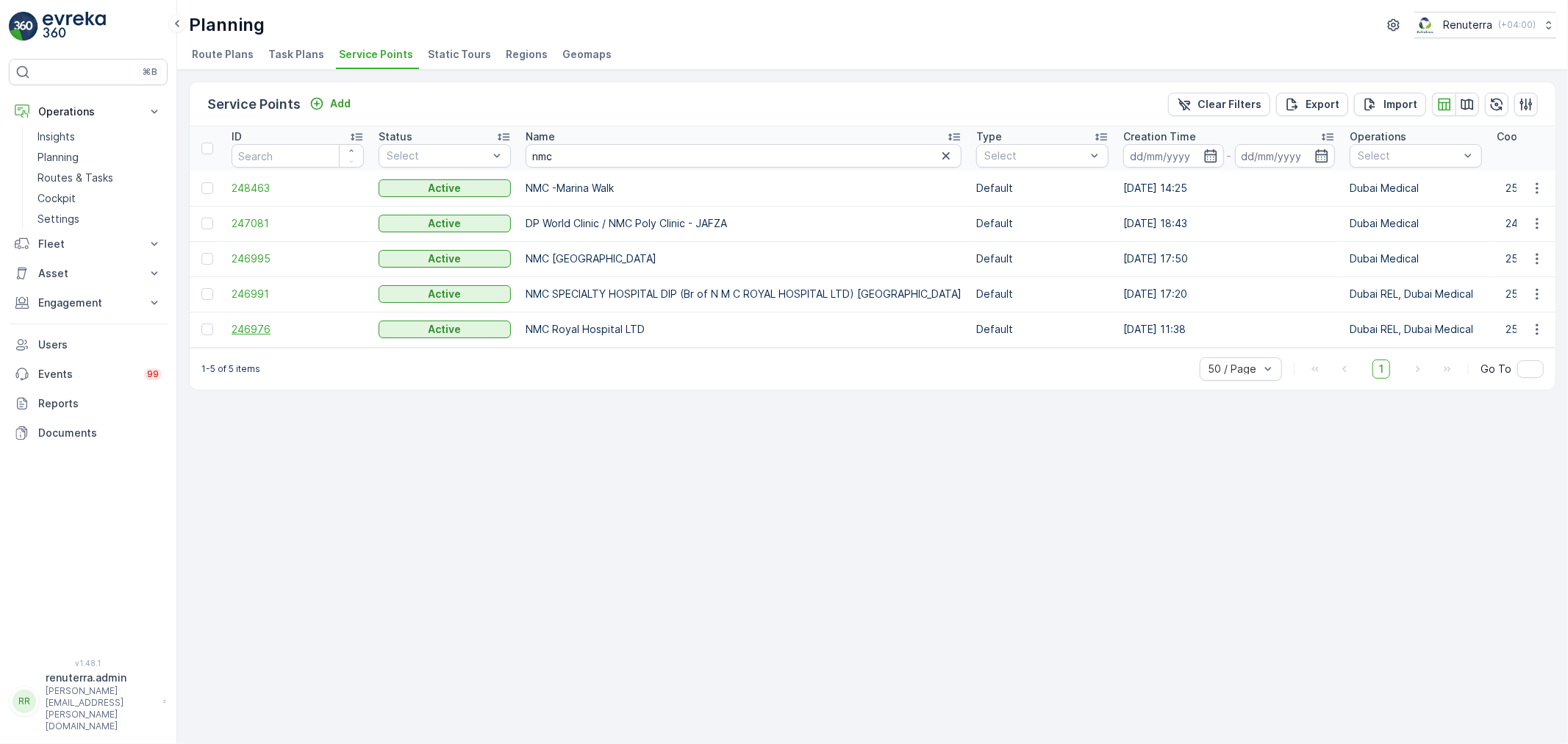
click at [252, 333] on span "246976" at bounding box center [298, 329] width 132 height 15
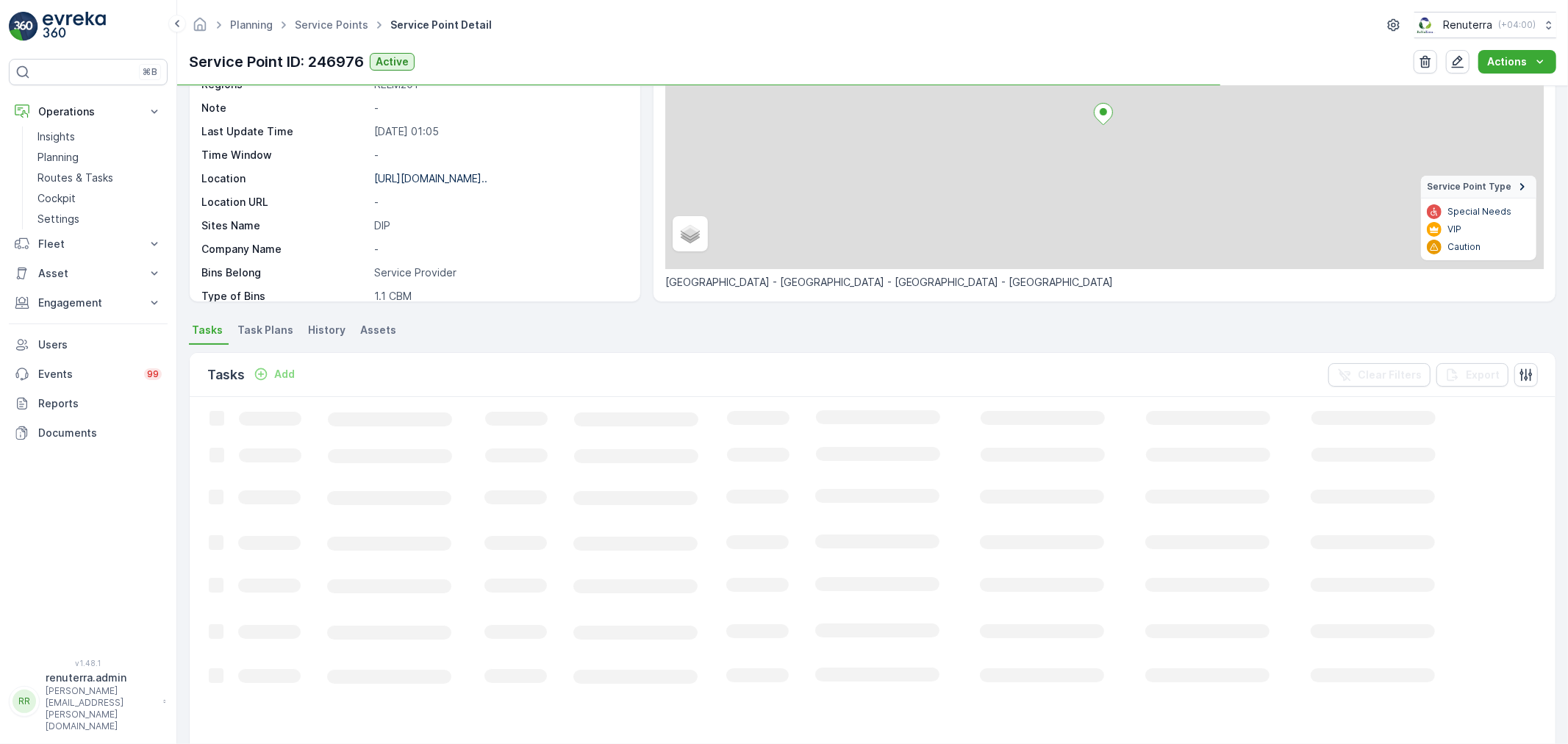
scroll to position [163, 0]
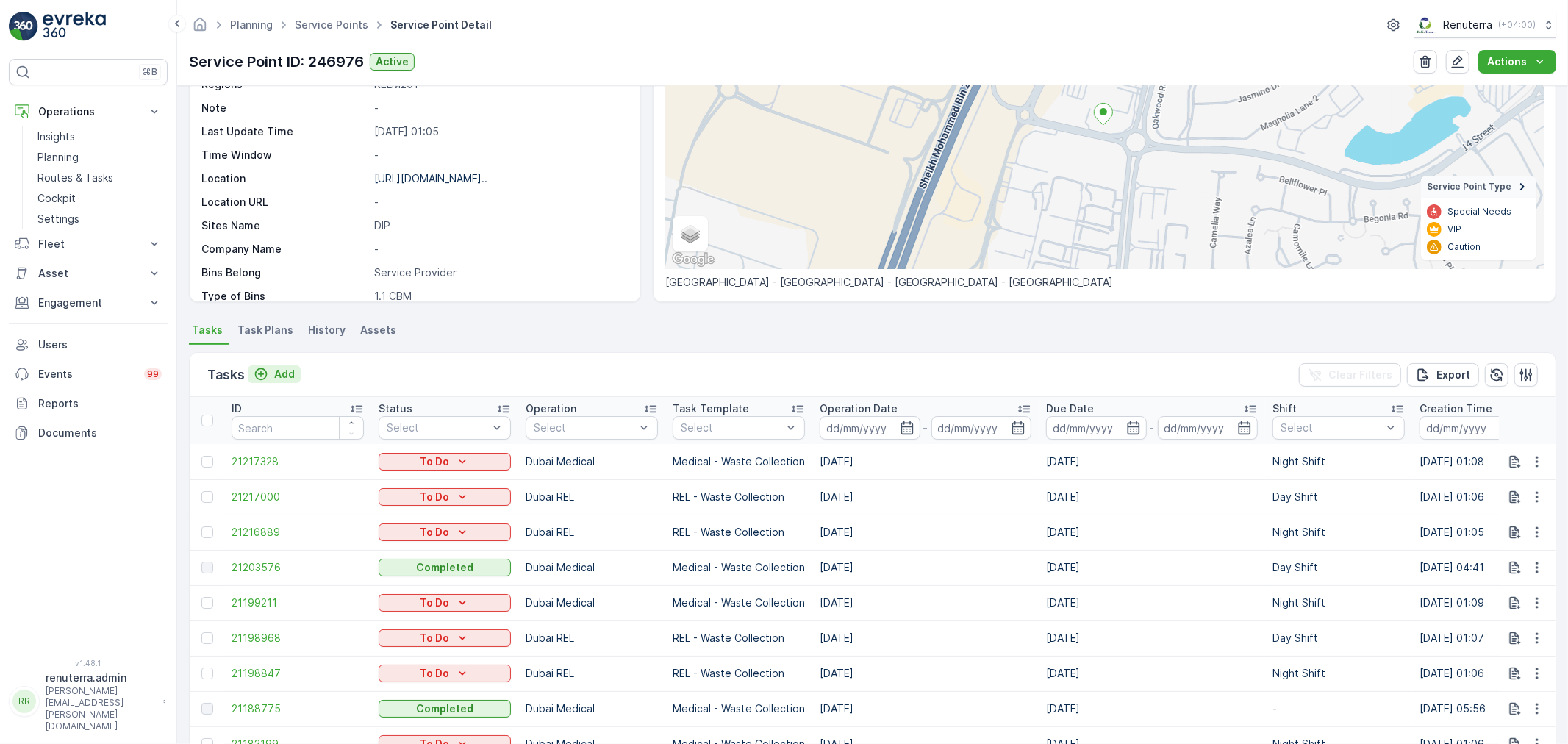
click at [278, 375] on p "Add" at bounding box center [284, 375] width 21 height 15
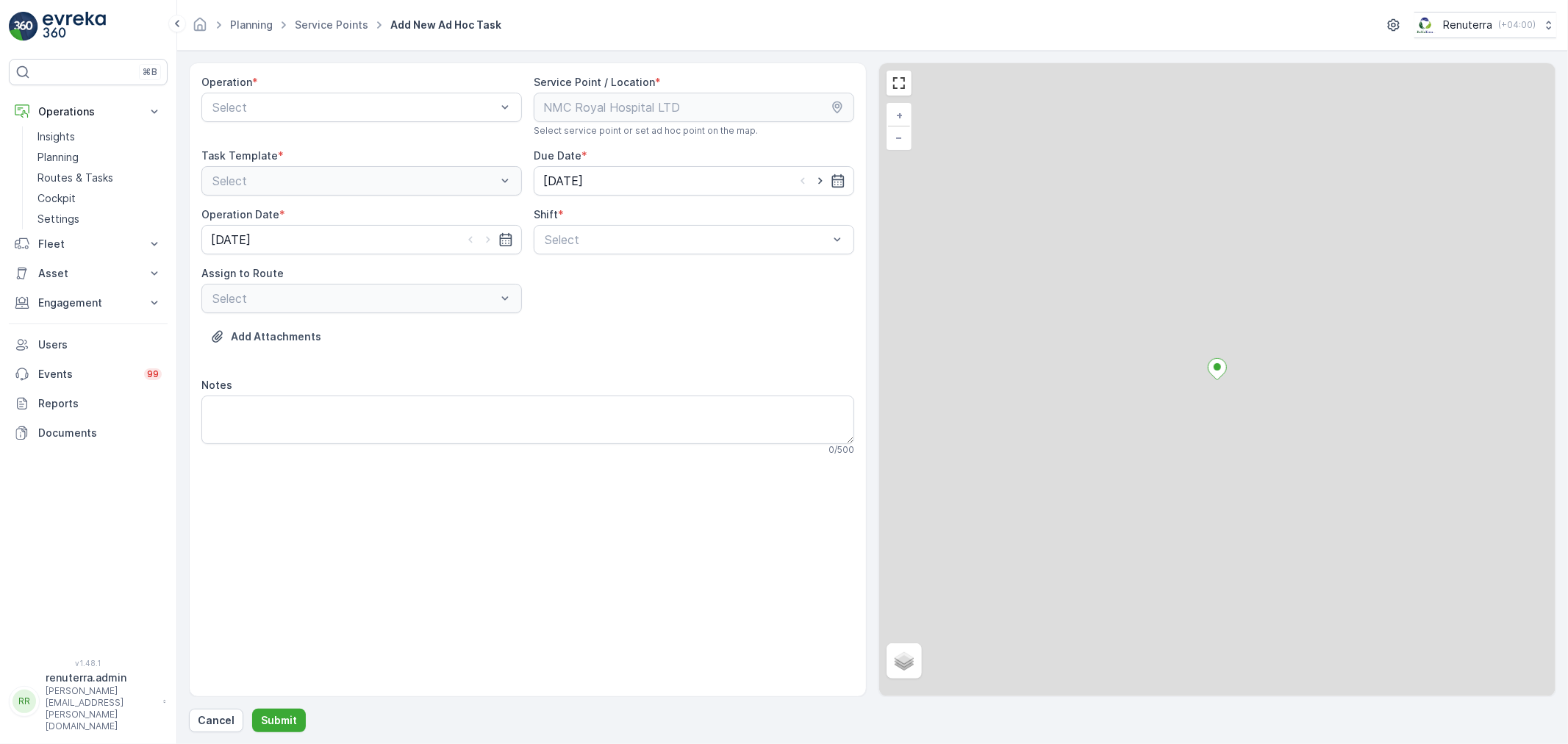
drag, startPoint x: 340, startPoint y: 107, endPoint x: 329, endPoint y: 122, distance: 18.6
click at [334, 118] on div "Select" at bounding box center [361, 107] width 320 height 29
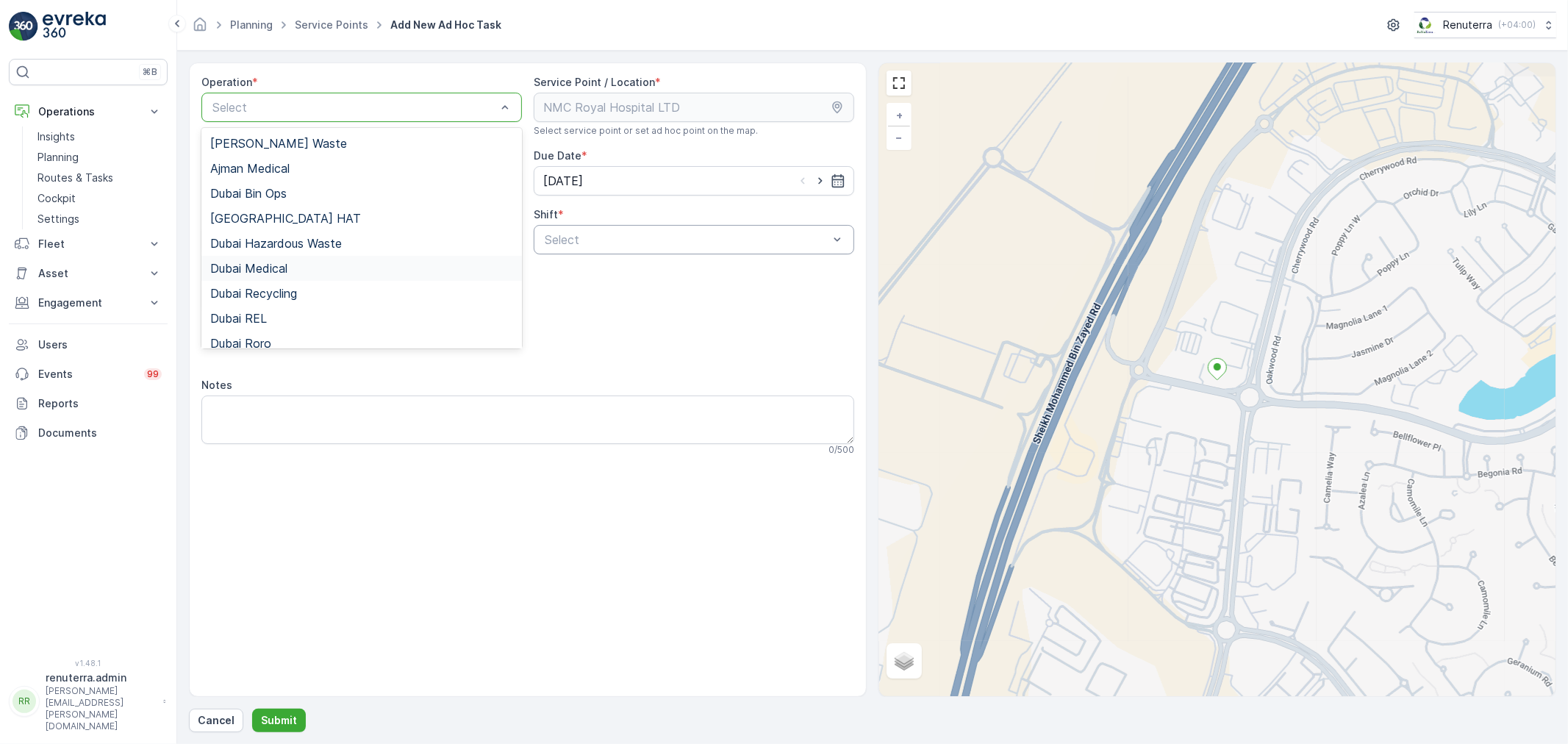
drag, startPoint x: 284, startPoint y: 270, endPoint x: 532, endPoint y: 242, distance: 249.6
click at [290, 270] on div "Dubai Medical" at bounding box center [361, 268] width 303 height 13
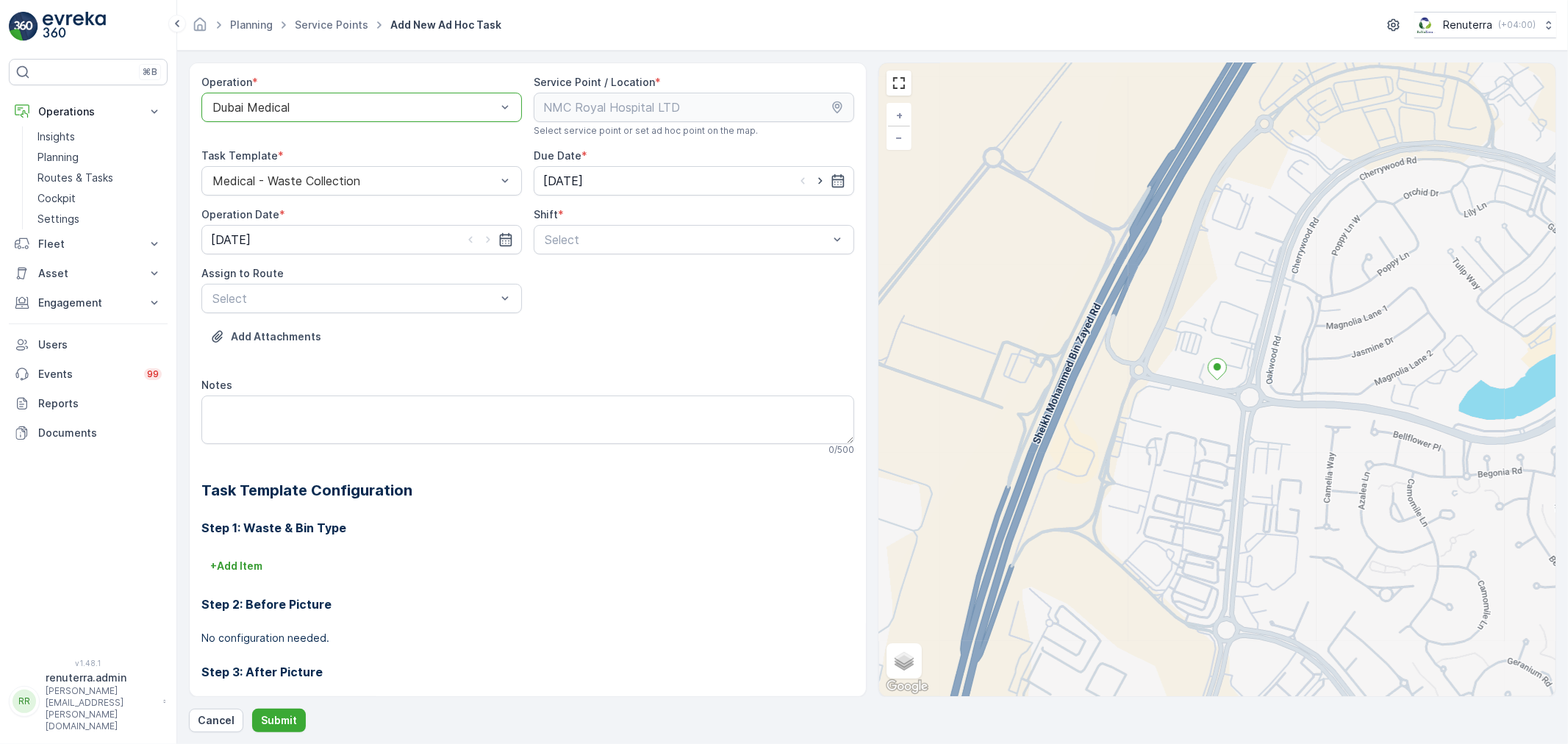
drag, startPoint x: 621, startPoint y: 235, endPoint x: 596, endPoint y: 257, distance: 33.3
click at [616, 239] on div at bounding box center [686, 240] width 287 height 13
click at [588, 280] on span "Day Shift" at bounding box center [568, 276] width 52 height 13
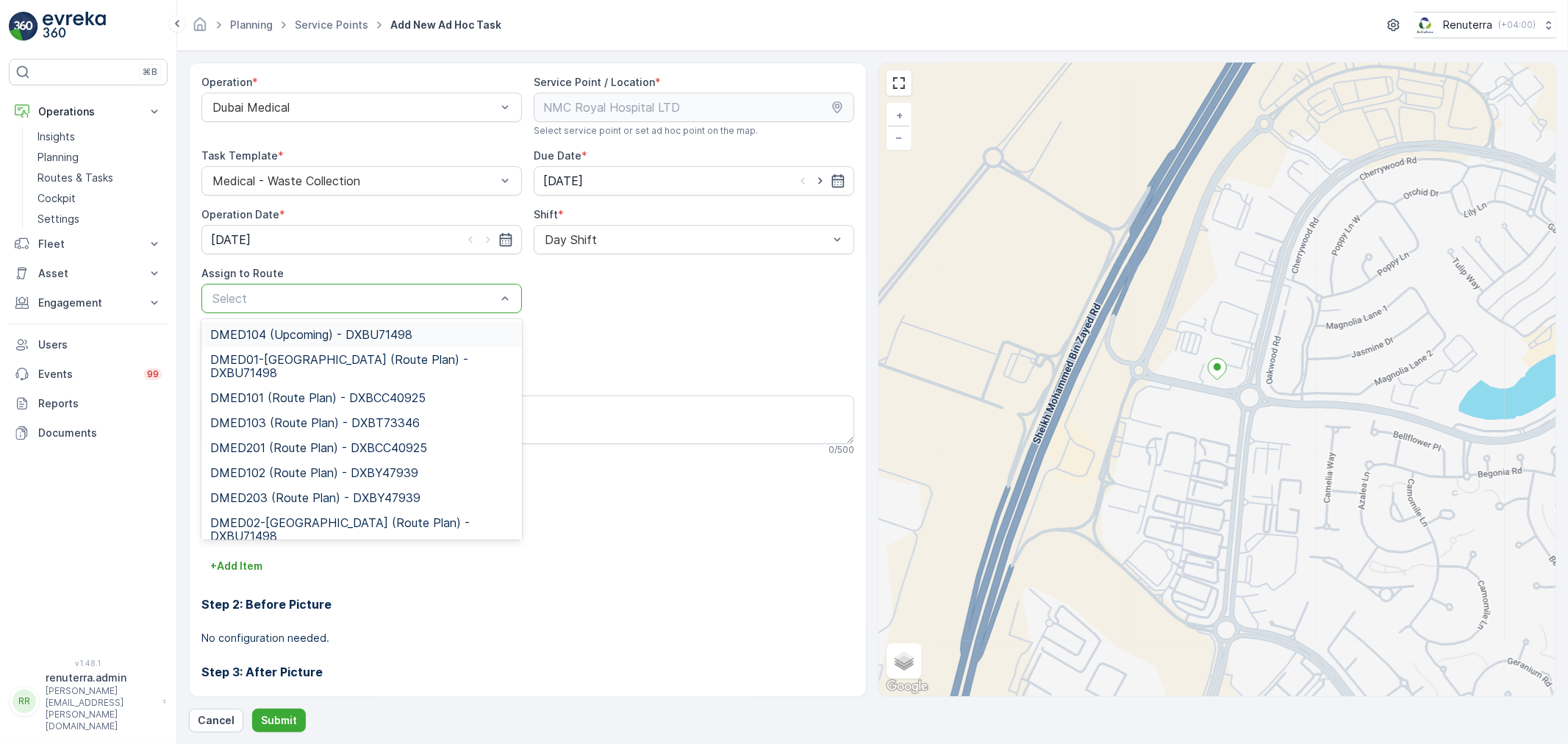
drag, startPoint x: 355, startPoint y: 304, endPoint x: 343, endPoint y: 333, distance: 31.4
drag, startPoint x: 343, startPoint y: 333, endPoint x: 336, endPoint y: 410, distance: 77.3
click at [343, 334] on span "DMED104 (Upcoming) - DXBU71498" at bounding box center [311, 334] width 202 height 13
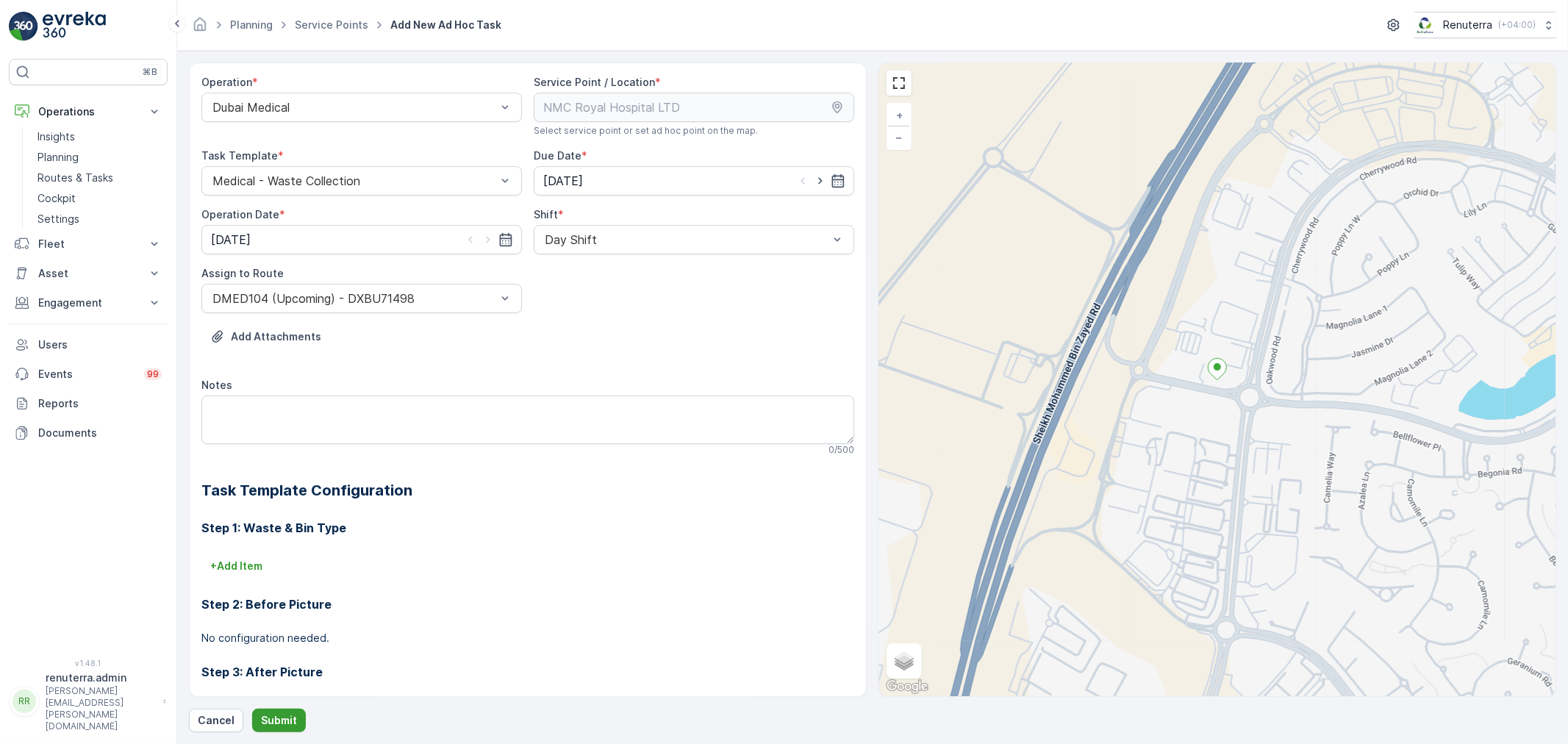
click at [284, 708] on button "Submit" at bounding box center [279, 720] width 54 height 23
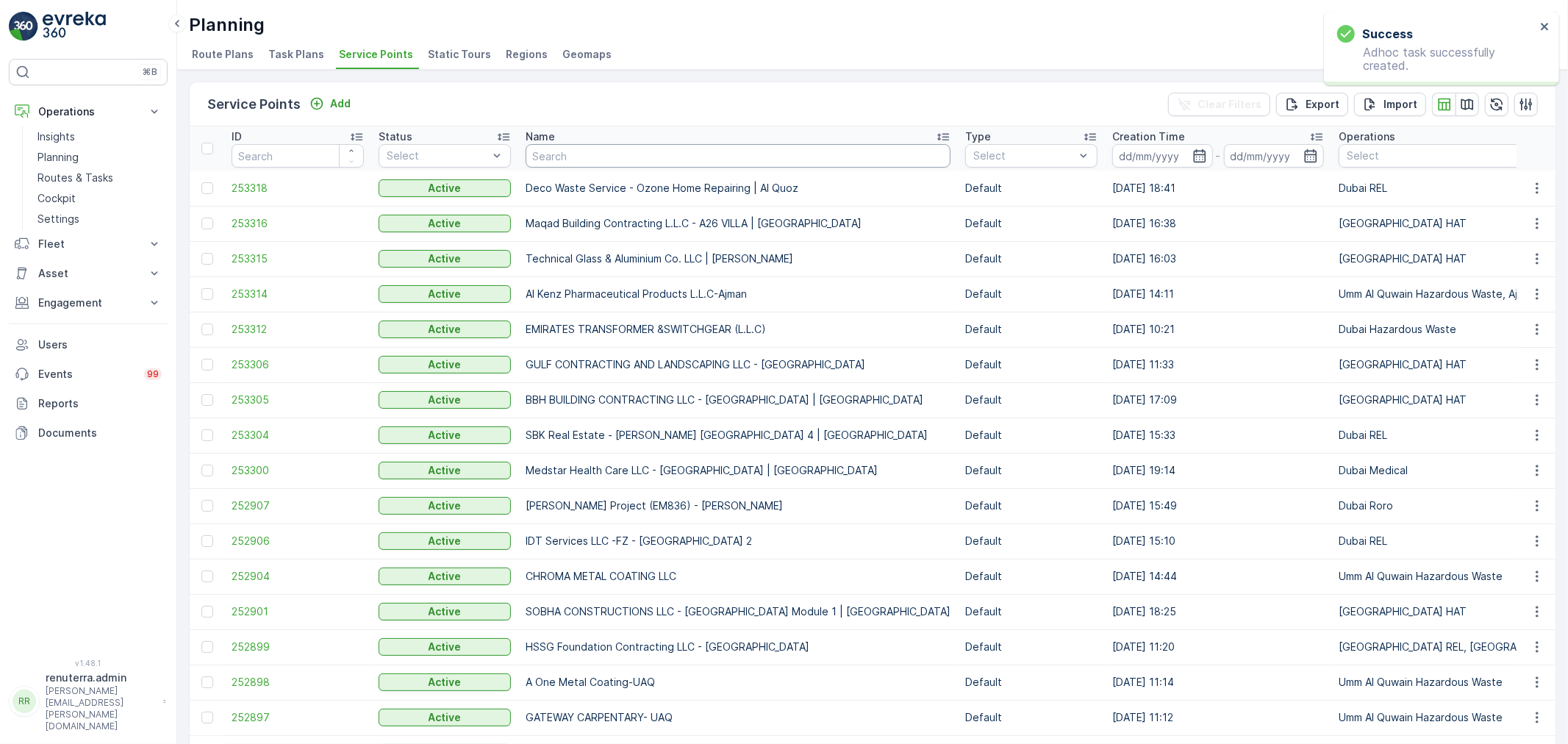
click at [576, 152] on input "text" at bounding box center [737, 156] width 425 height 23
type input "nm"
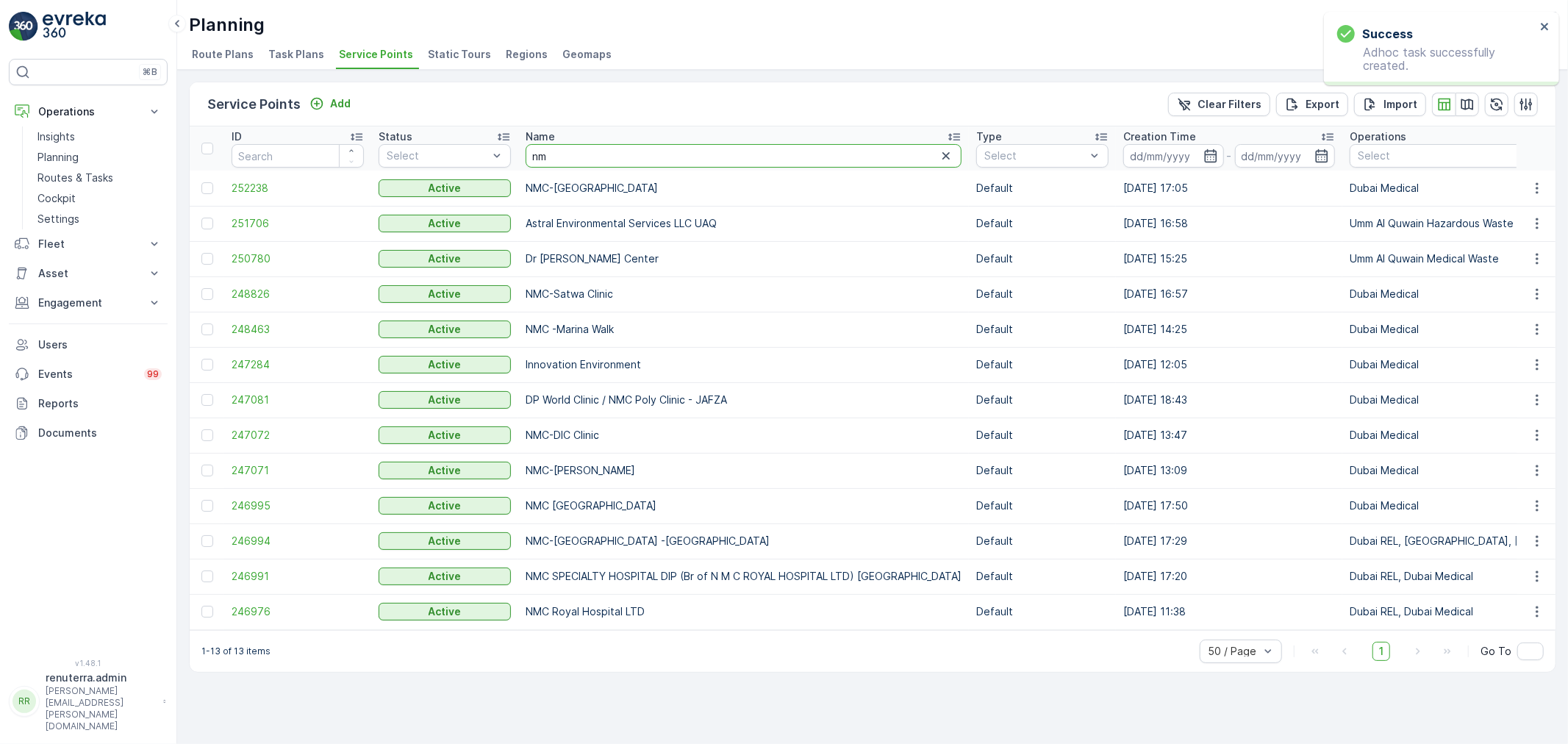
click at [583, 152] on input "nm" at bounding box center [743, 156] width 436 height 23
type input "nmc"
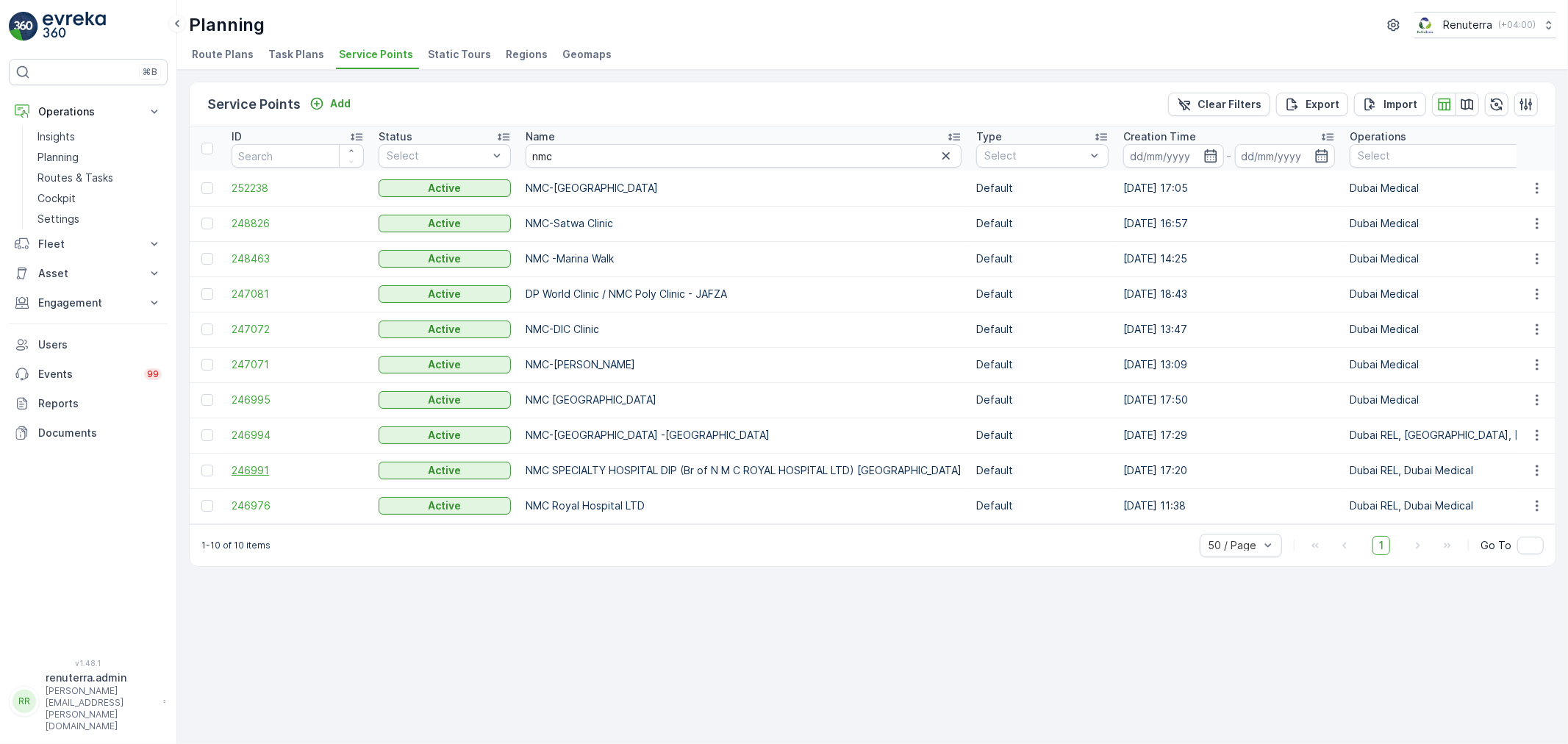
click at [257, 463] on span "246991" at bounding box center [298, 471] width 132 height 15
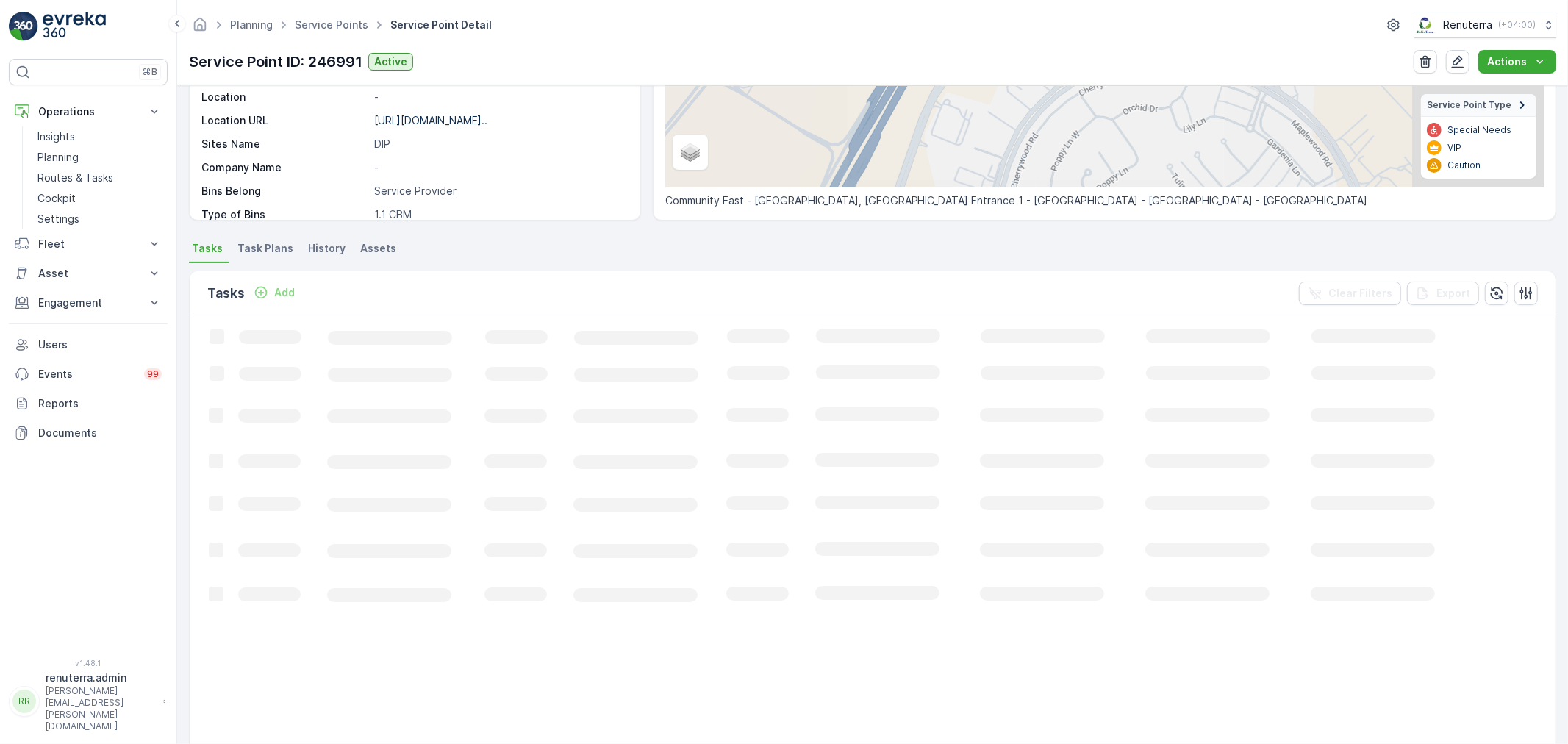
scroll to position [245, 0]
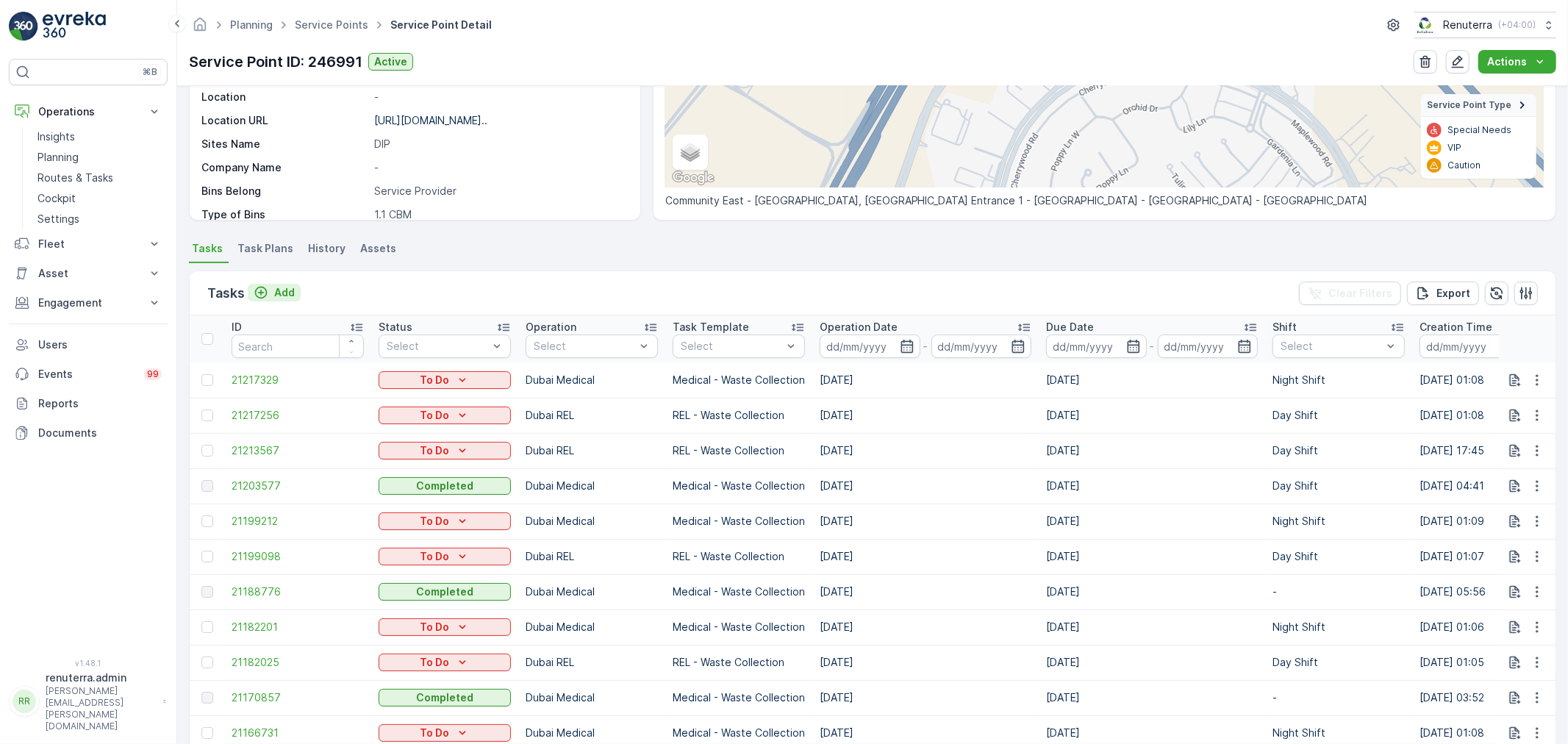
click at [283, 287] on p "Add" at bounding box center [284, 292] width 21 height 15
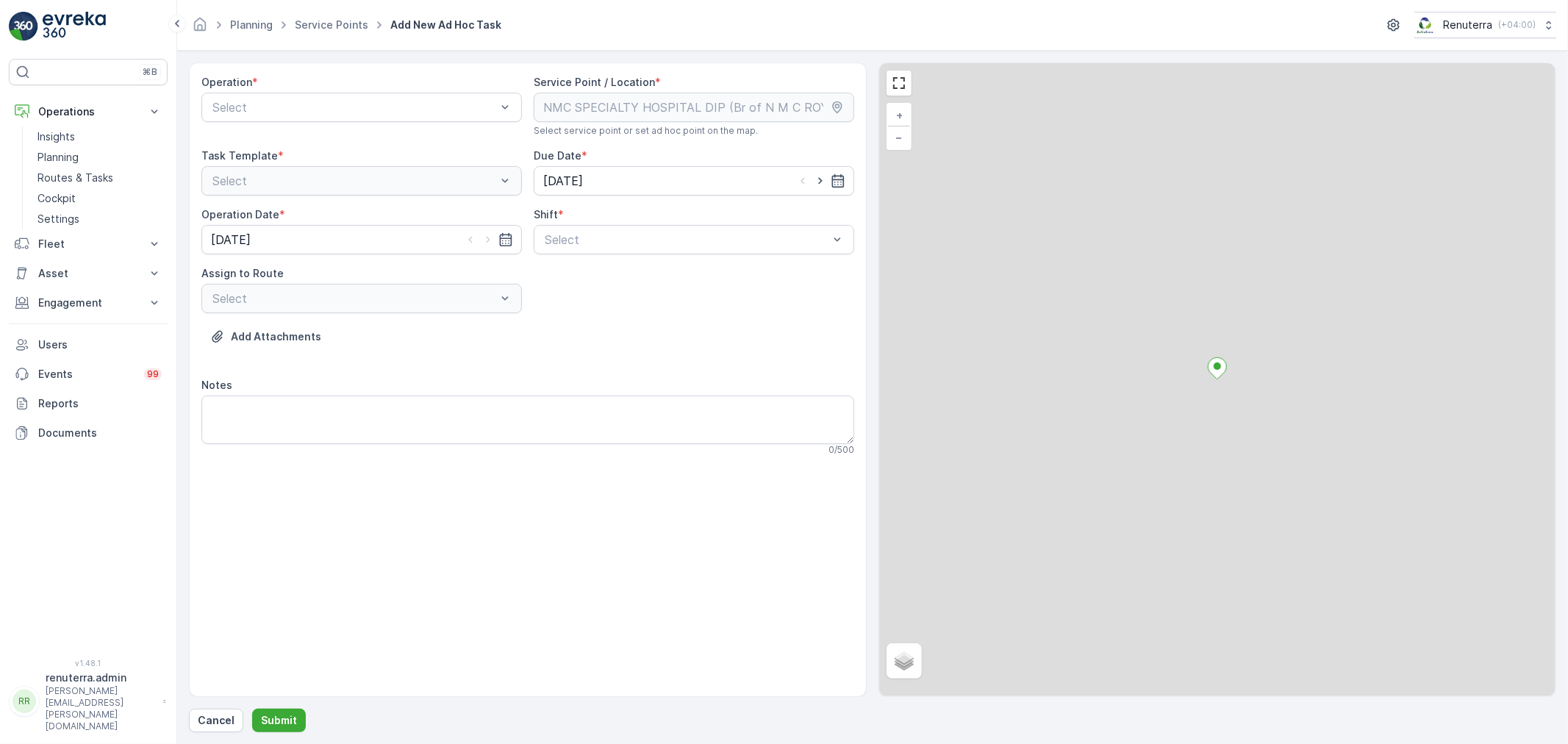
drag, startPoint x: 349, startPoint y: 106, endPoint x: 344, endPoint y: 122, distance: 16.8
click at [348, 112] on div at bounding box center [354, 107] width 287 height 13
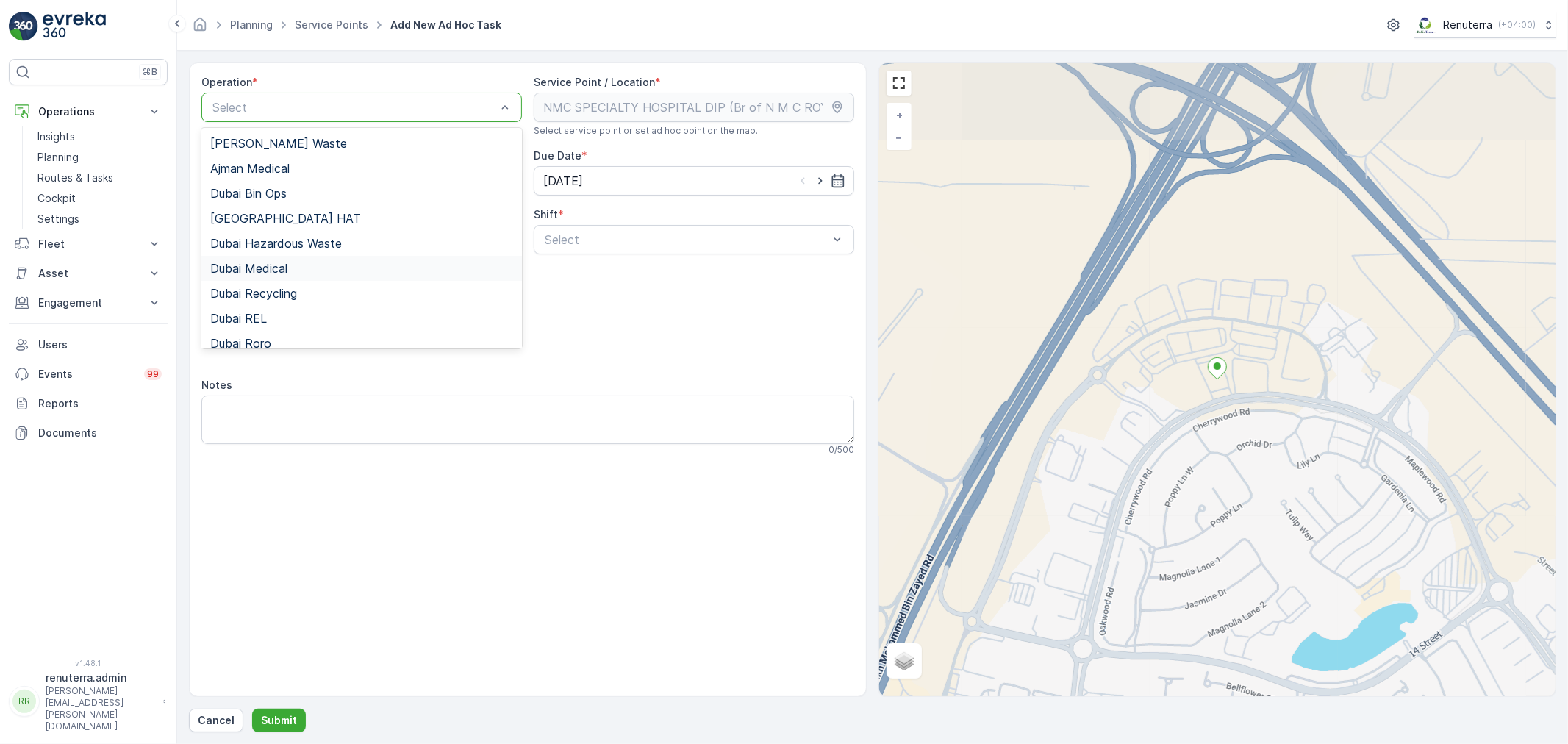
click at [321, 266] on div "Dubai Medical" at bounding box center [361, 268] width 303 height 13
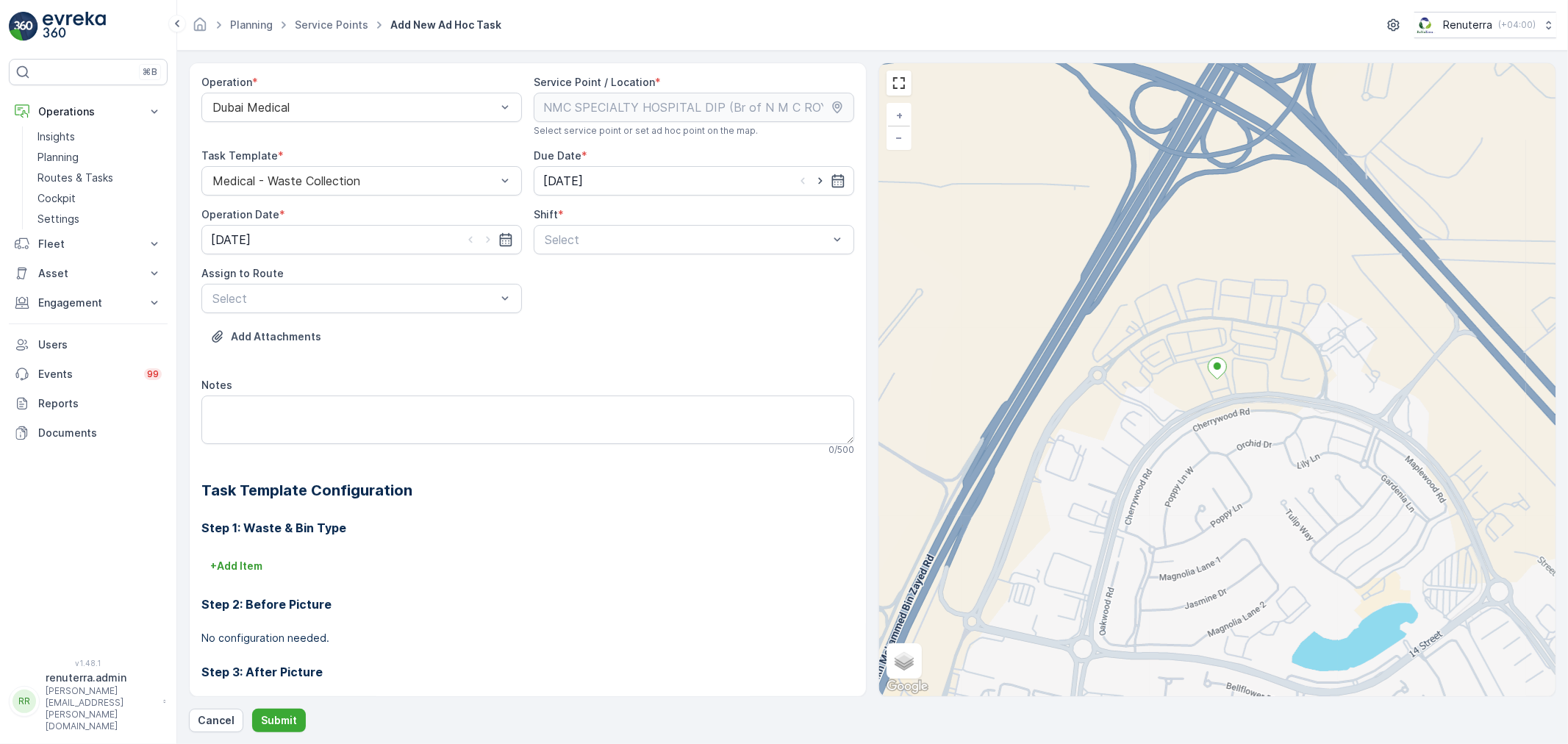
drag, startPoint x: 571, startPoint y: 236, endPoint x: 569, endPoint y: 255, distance: 19.1
click at [571, 244] on div at bounding box center [686, 240] width 287 height 13
drag, startPoint x: 563, startPoint y: 272, endPoint x: 428, endPoint y: 297, distance: 137.3
click at [561, 276] on span "Day Shift" at bounding box center [568, 276] width 52 height 13
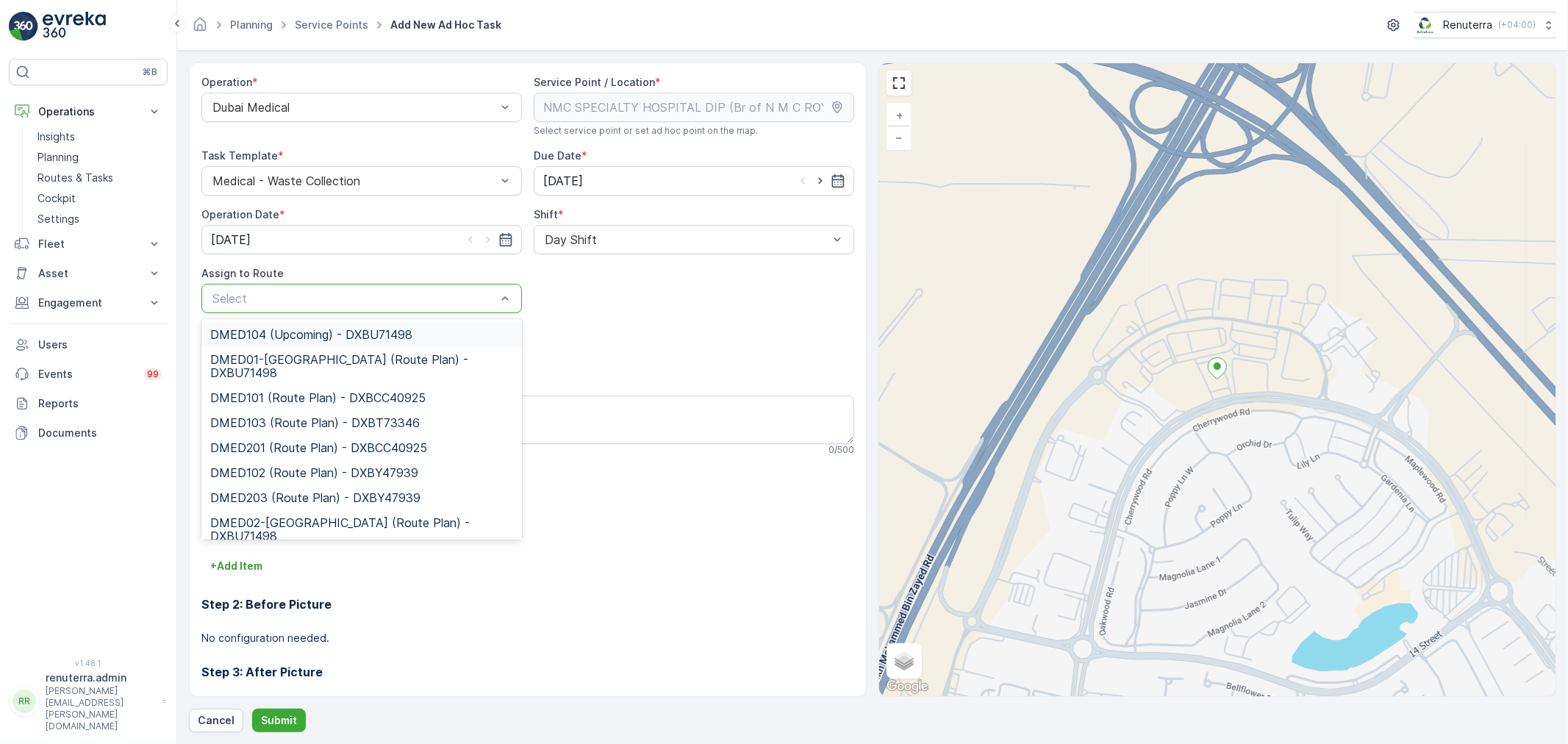
click at [354, 302] on div at bounding box center [354, 298] width 287 height 13
click at [345, 337] on span "DMED104 (Upcoming) - DXBU71498" at bounding box center [311, 334] width 202 height 13
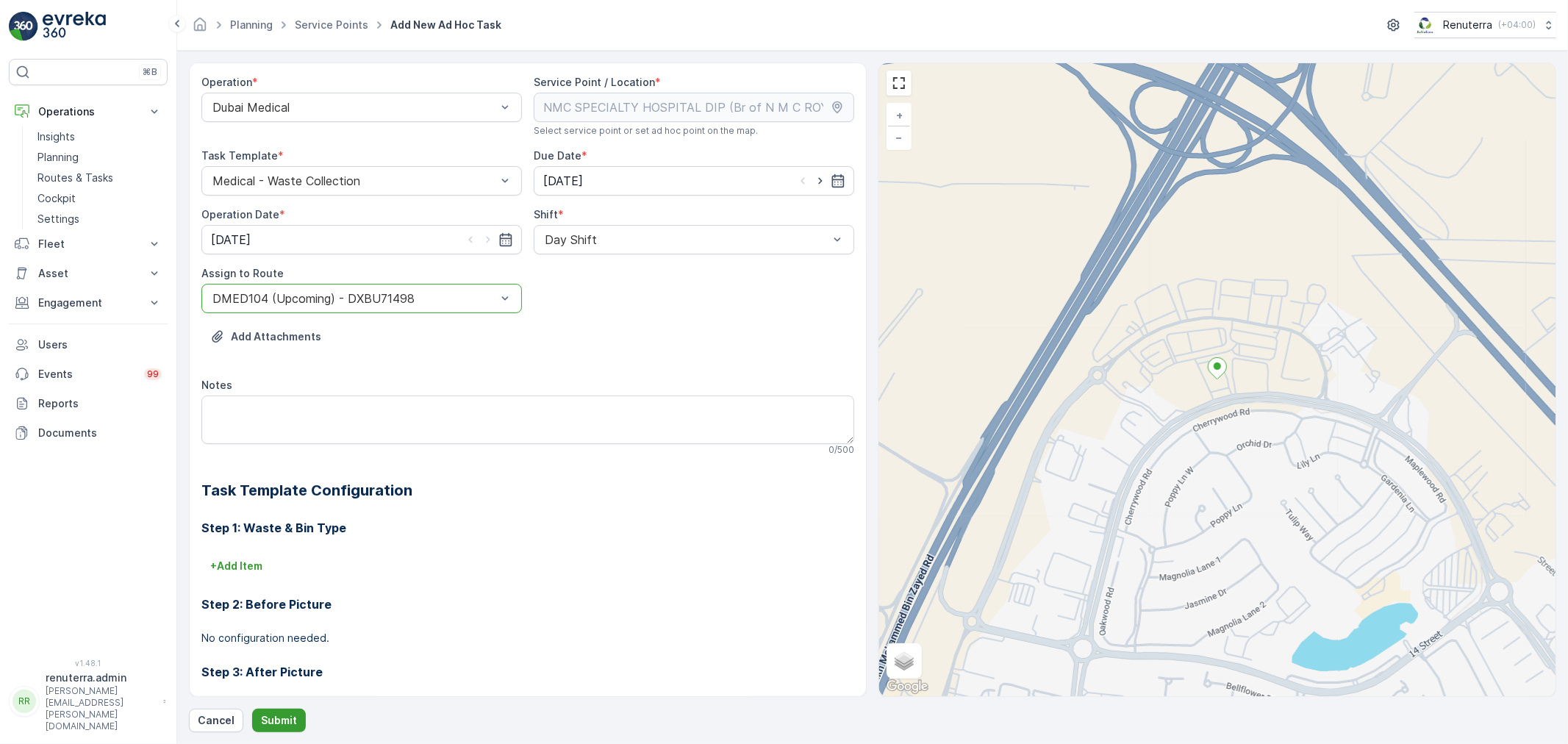
click at [261, 725] on p "Submit" at bounding box center [278, 721] width 36 height 15
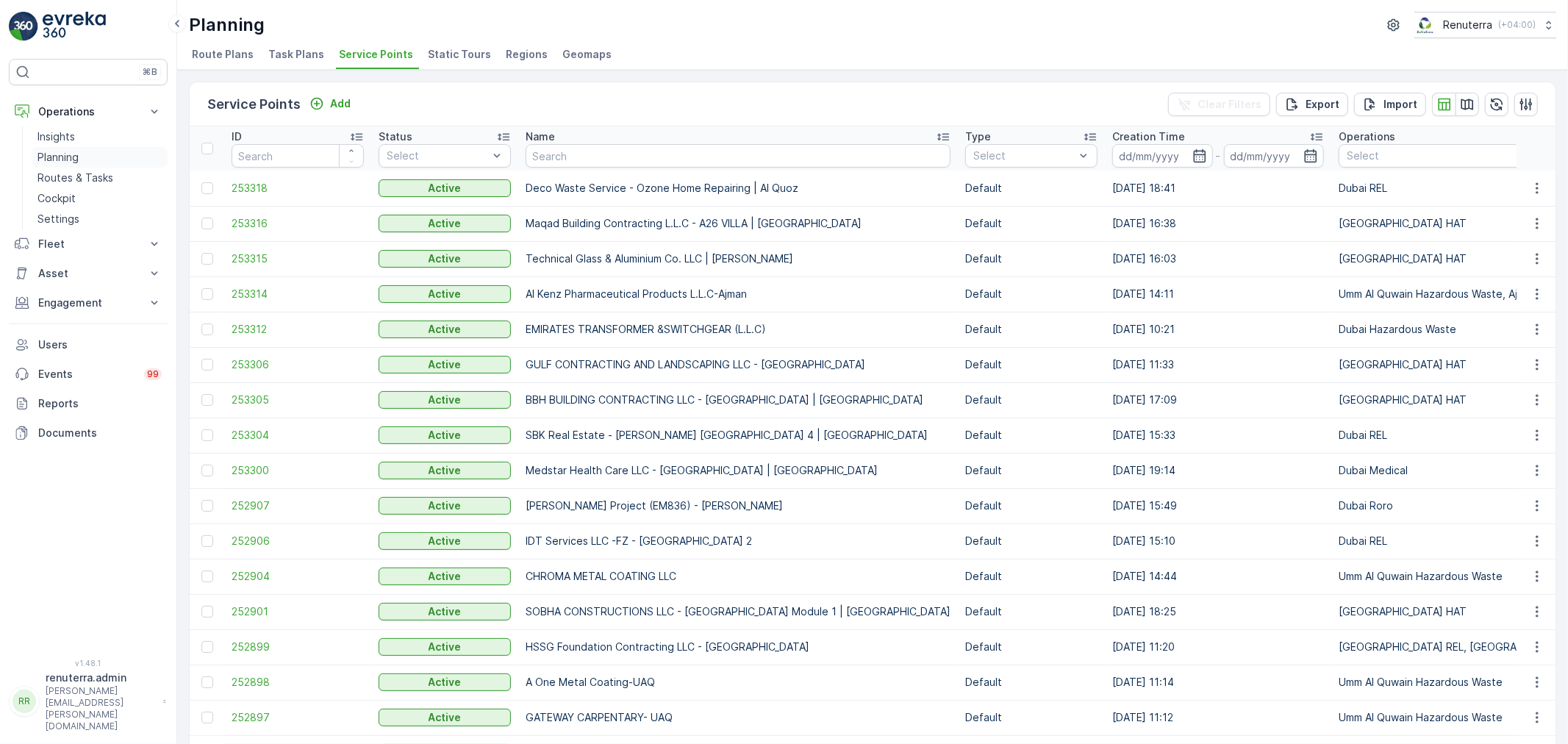
drag, startPoint x: 70, startPoint y: 173, endPoint x: 75, endPoint y: 158, distance: 15.8
click at [70, 173] on p "Routes & Tasks" at bounding box center [75, 178] width 75 height 15
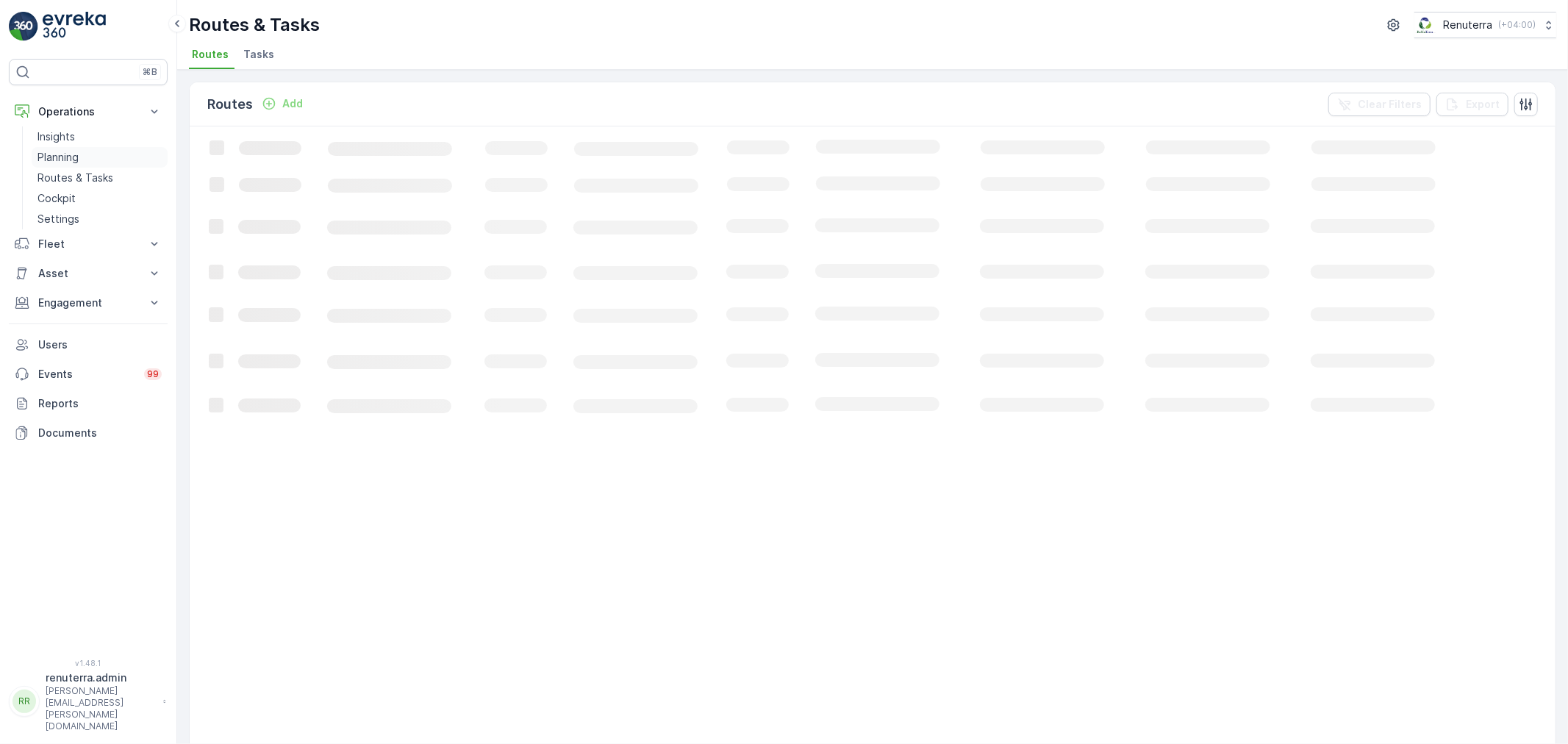
click at [75, 158] on p "Planning" at bounding box center [58, 158] width 41 height 15
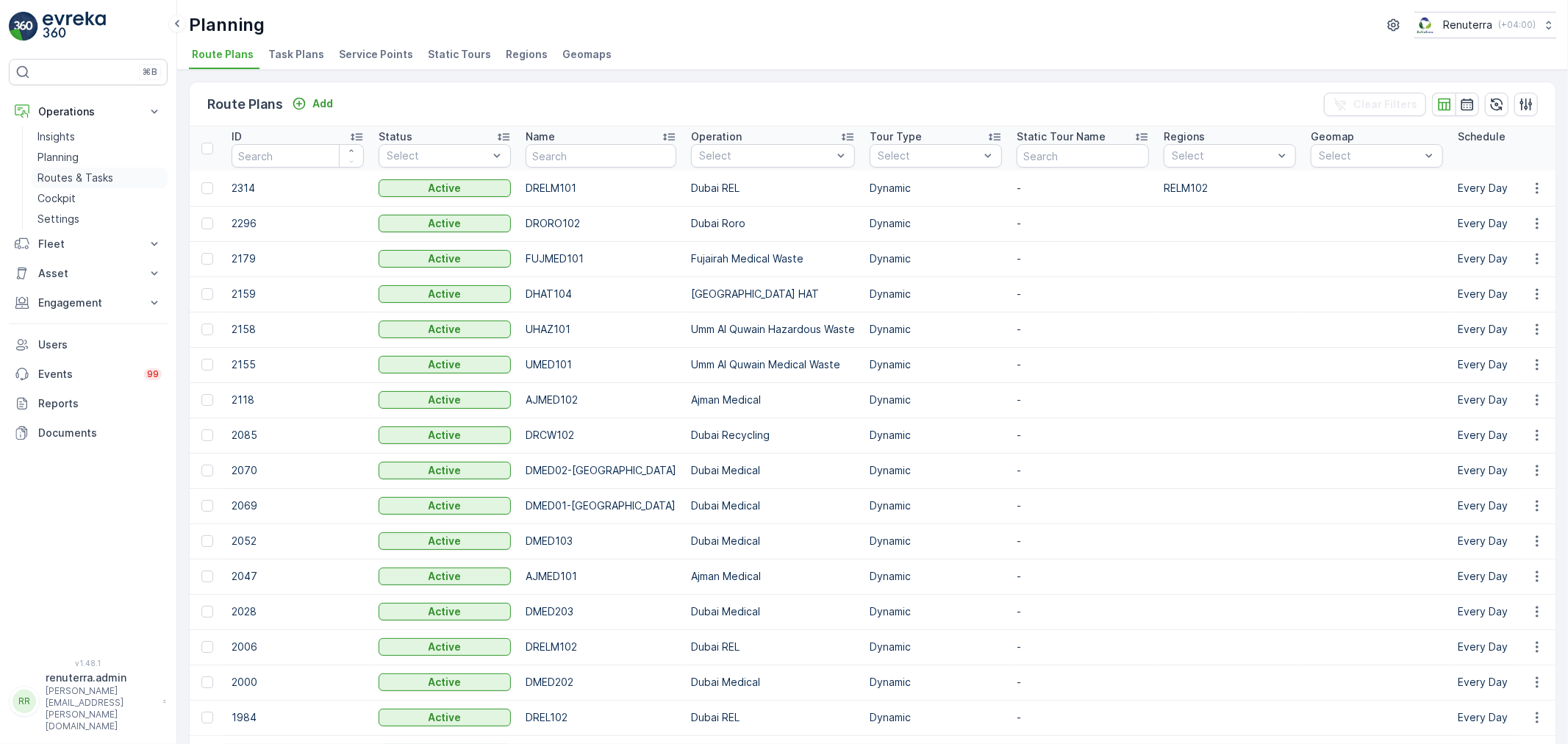
click at [85, 180] on p "Routes & Tasks" at bounding box center [75, 178] width 75 height 15
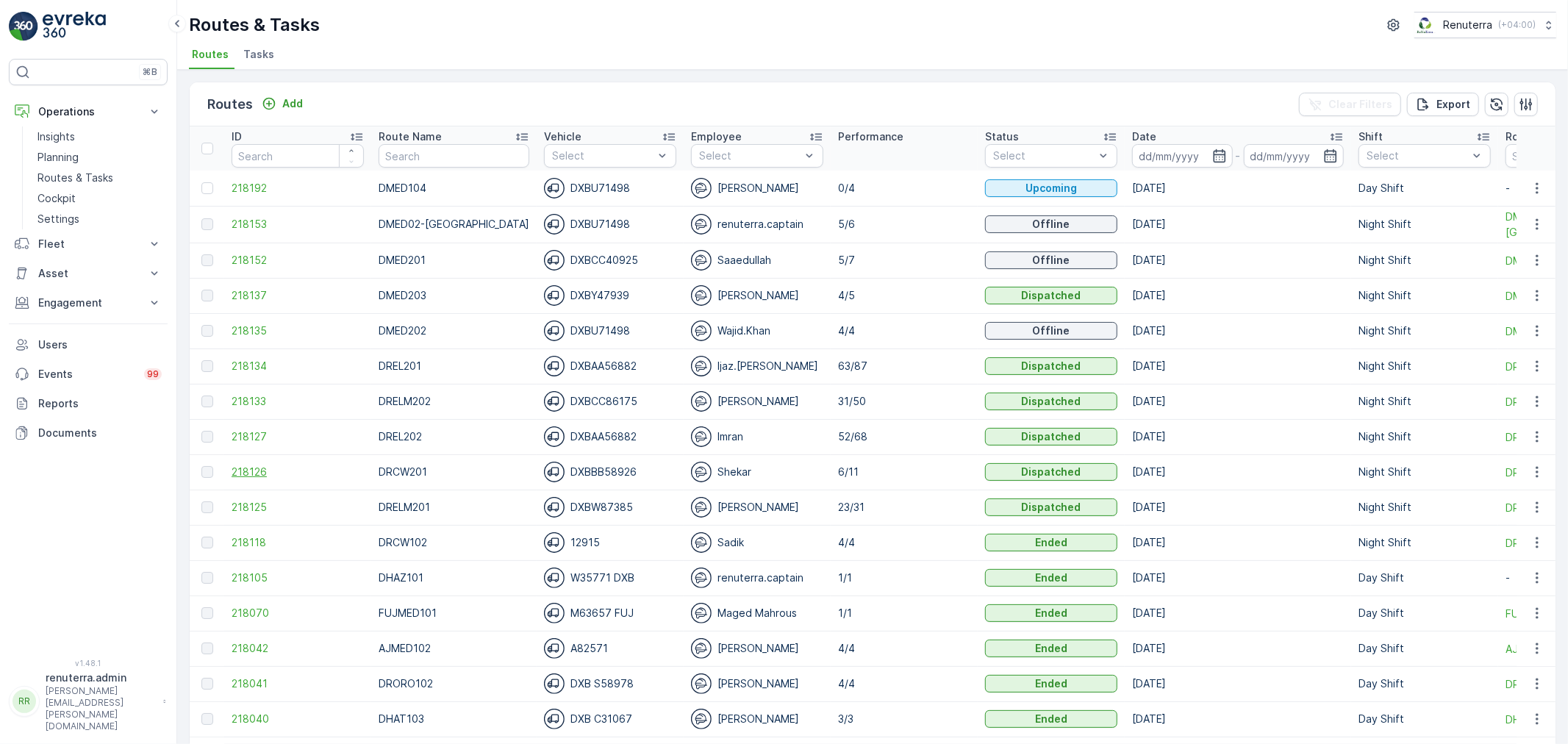
click at [267, 470] on span "218126" at bounding box center [298, 472] width 132 height 15
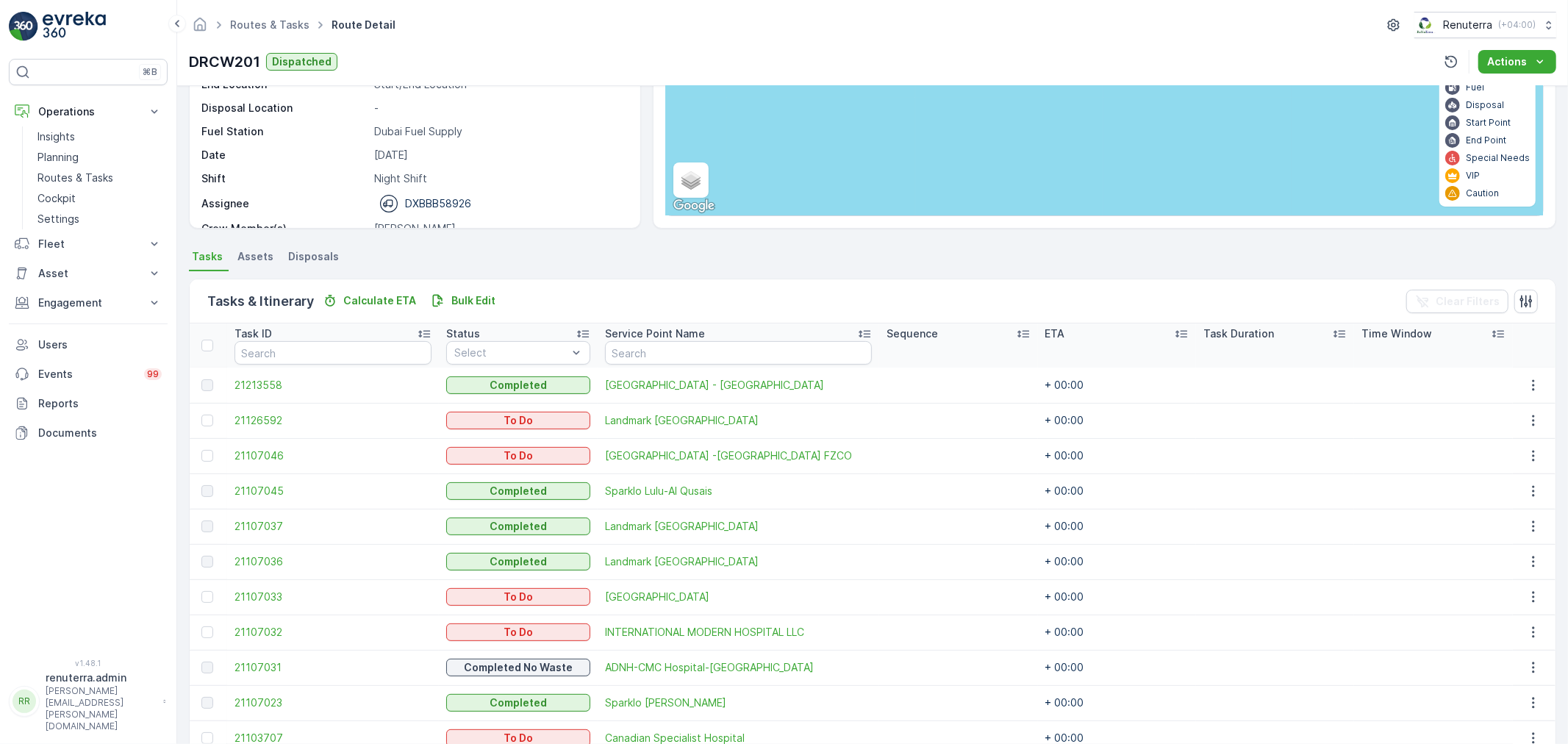
scroll to position [236, 0]
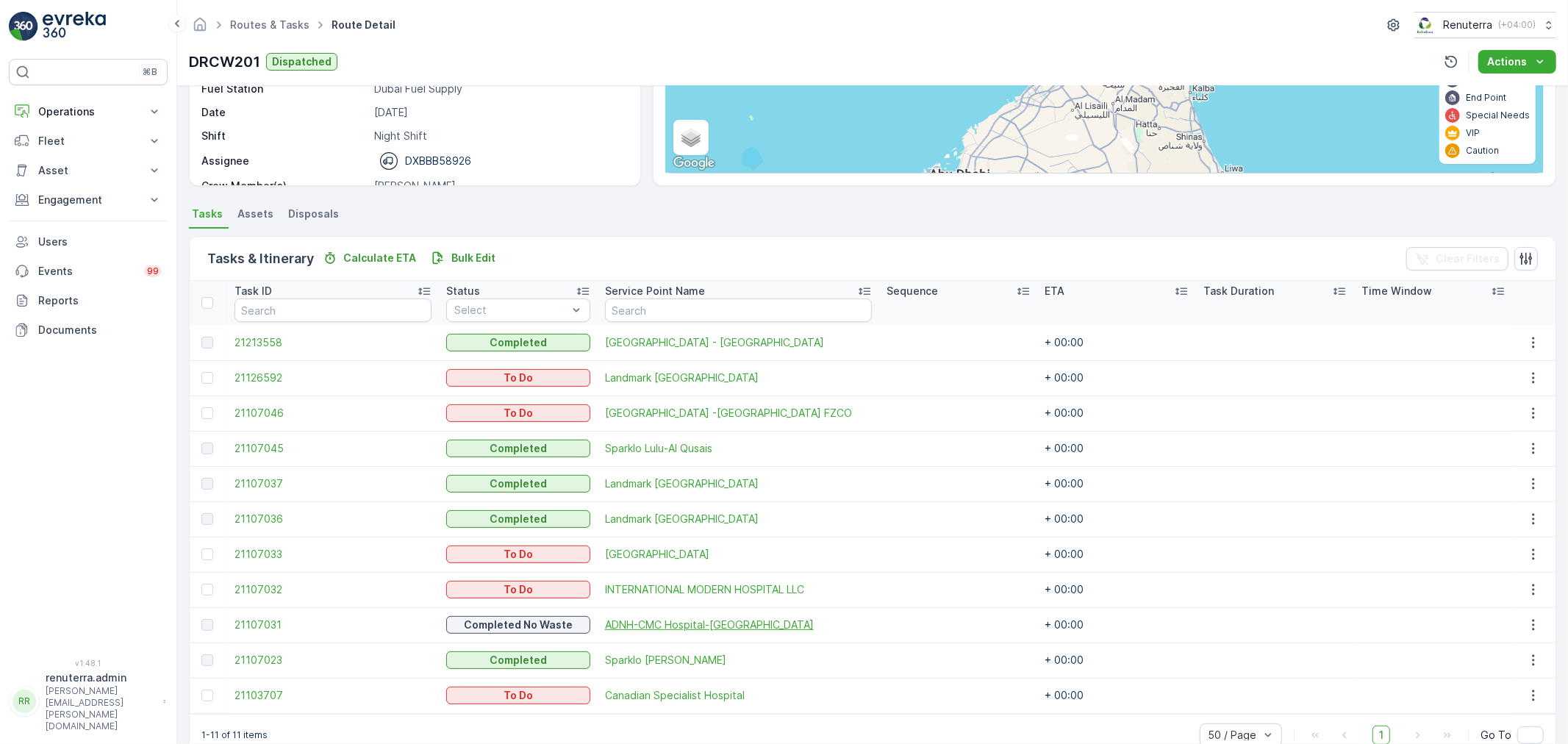
scroll to position [236, 0]
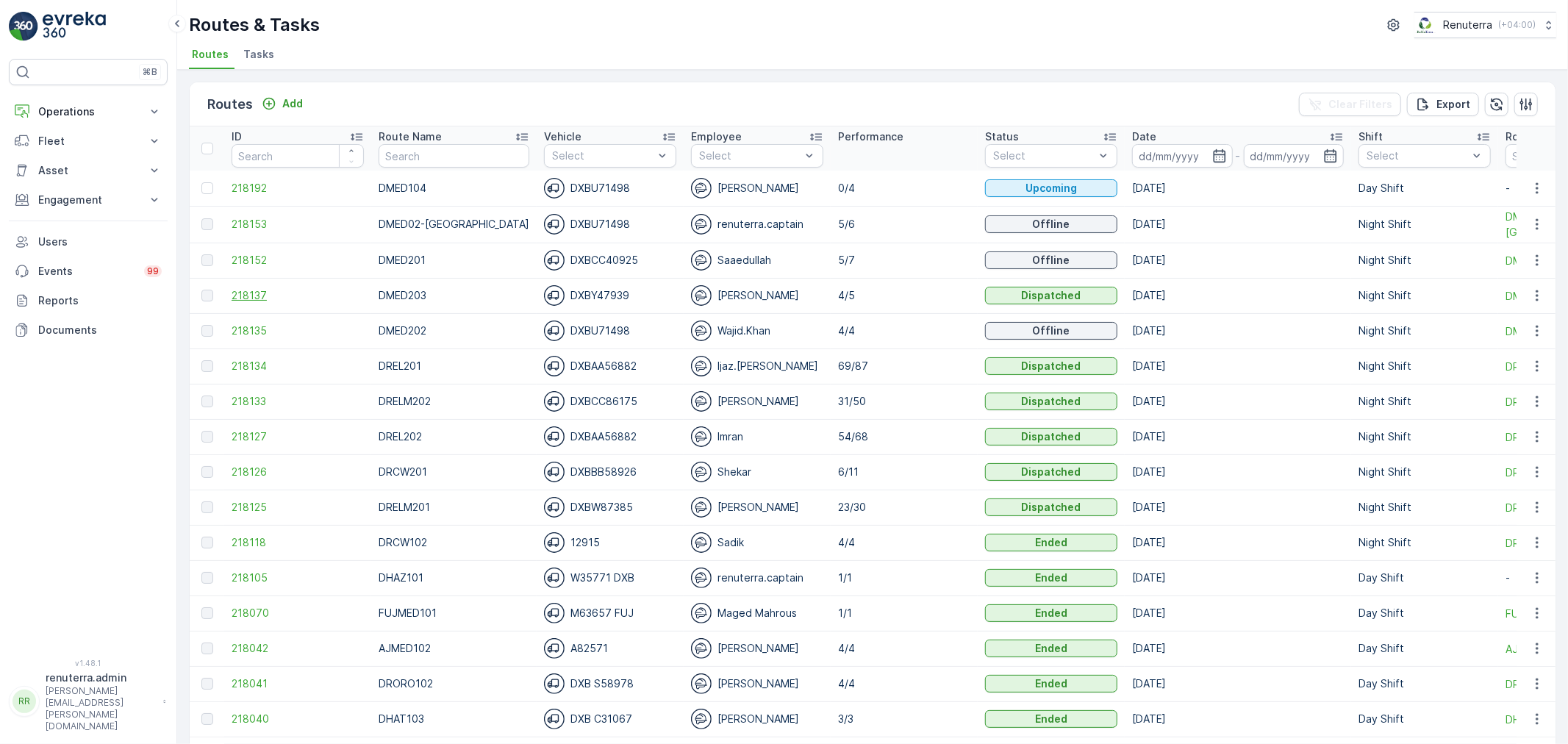
click at [252, 291] on span "218137" at bounding box center [298, 296] width 132 height 15
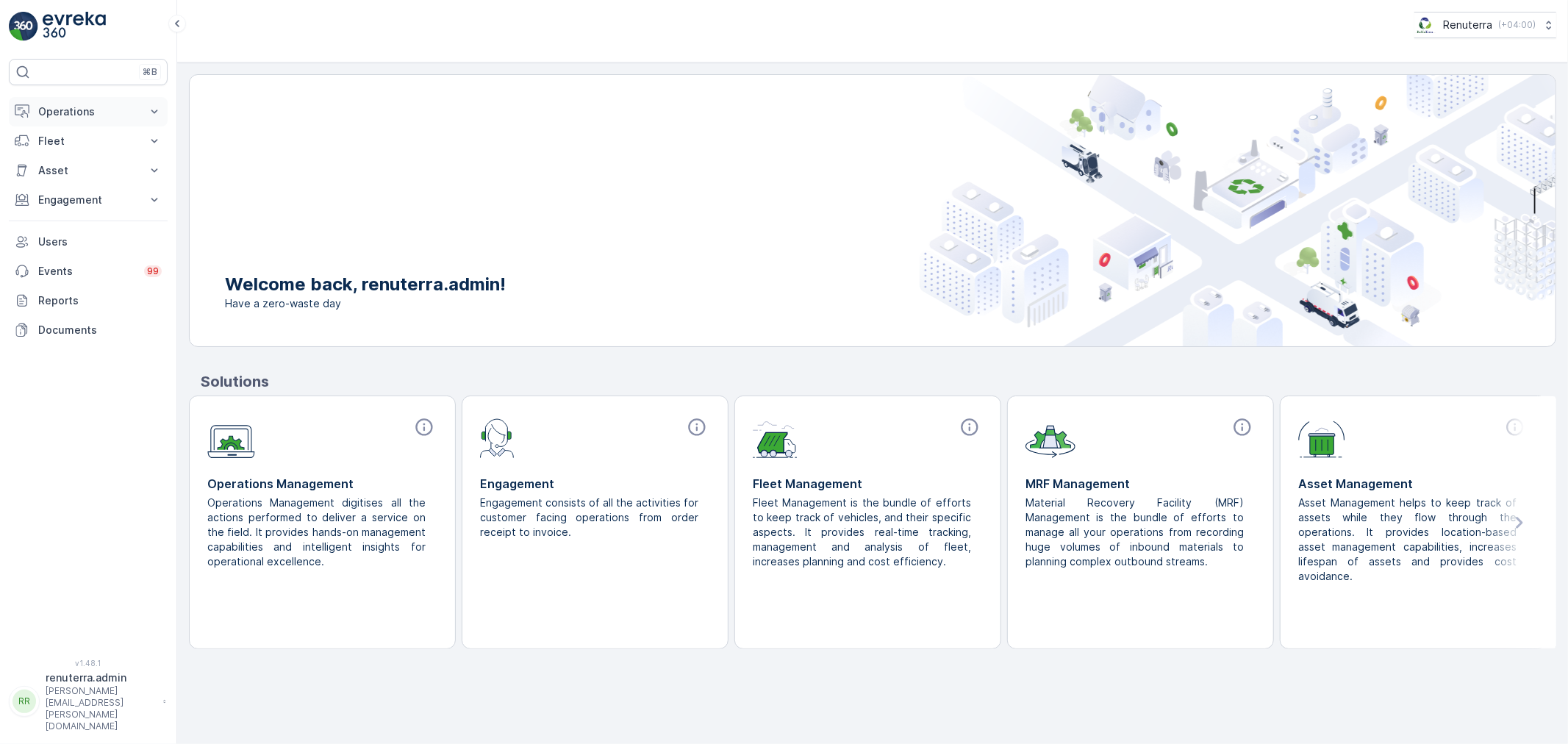
click at [67, 101] on button "Operations" at bounding box center [88, 111] width 158 height 29
click at [64, 178] on p "Routes & Tasks" at bounding box center [75, 178] width 75 height 15
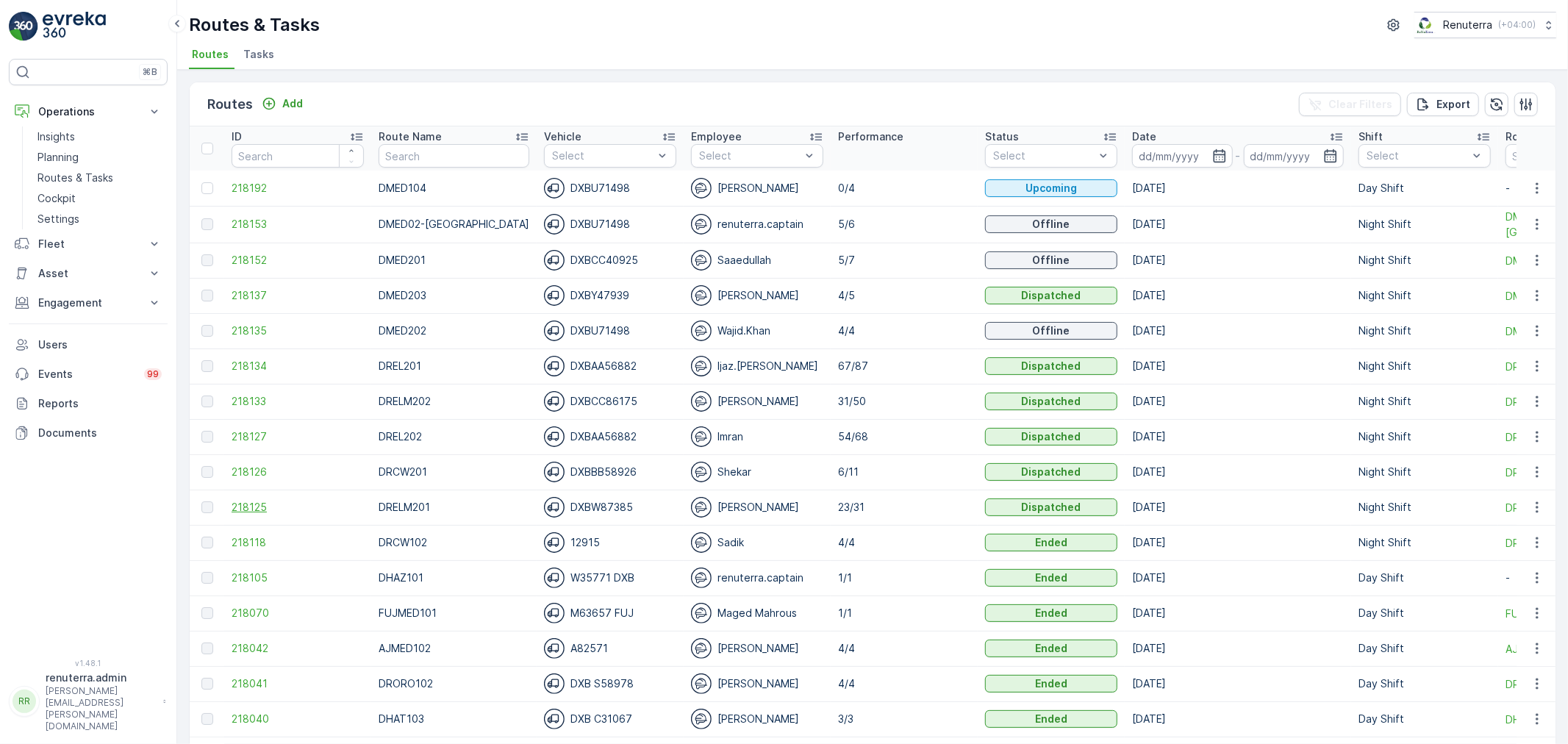
click at [256, 505] on span "218125" at bounding box center [298, 507] width 132 height 15
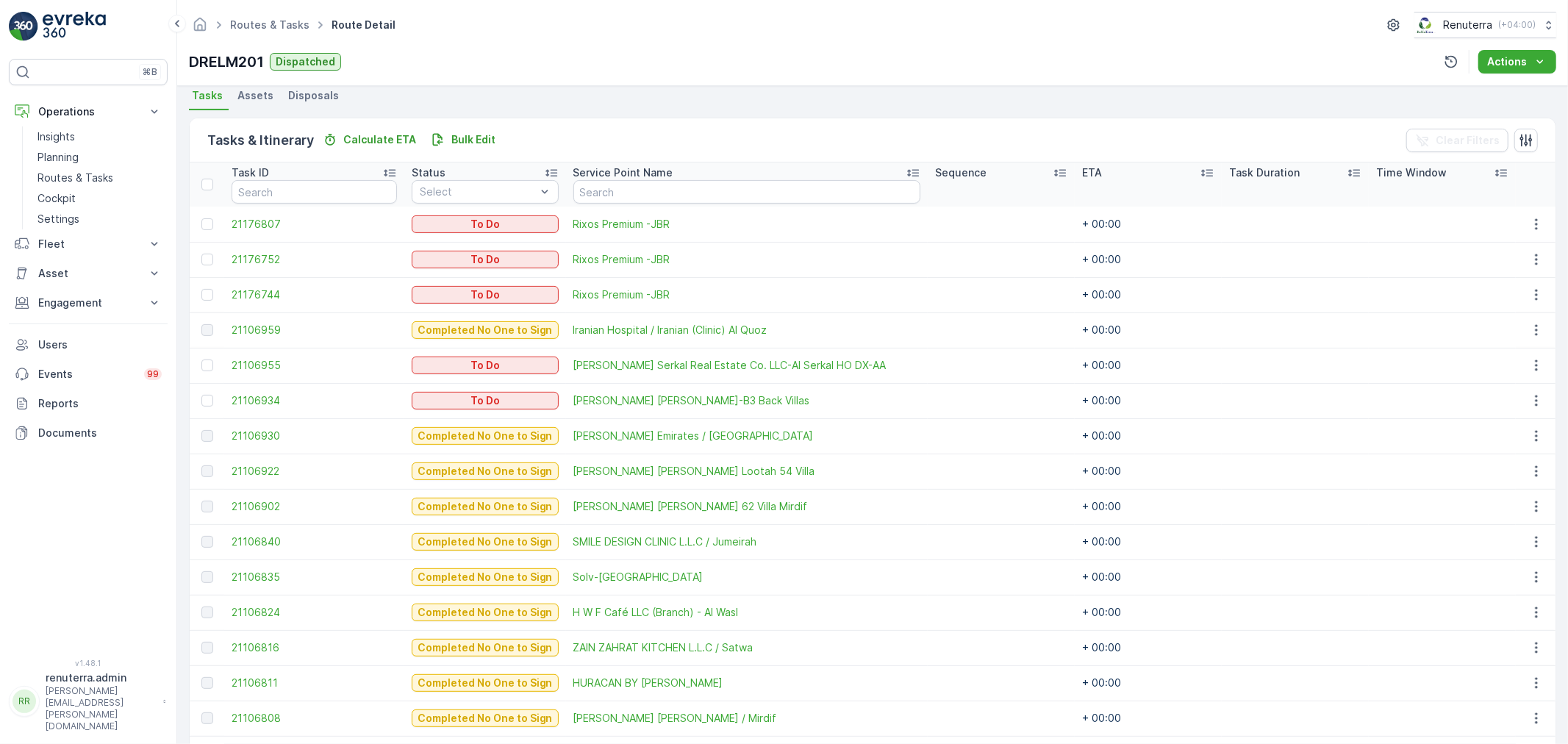
scroll to position [326, 0]
drag, startPoint x: 1534, startPoint y: 357, endPoint x: 1531, endPoint y: 368, distance: 11.4
click at [1534, 358] on icon "button" at bounding box center [1536, 363] width 15 height 15
click at [1507, 419] on span "Change Route" at bounding box center [1498, 426] width 71 height 15
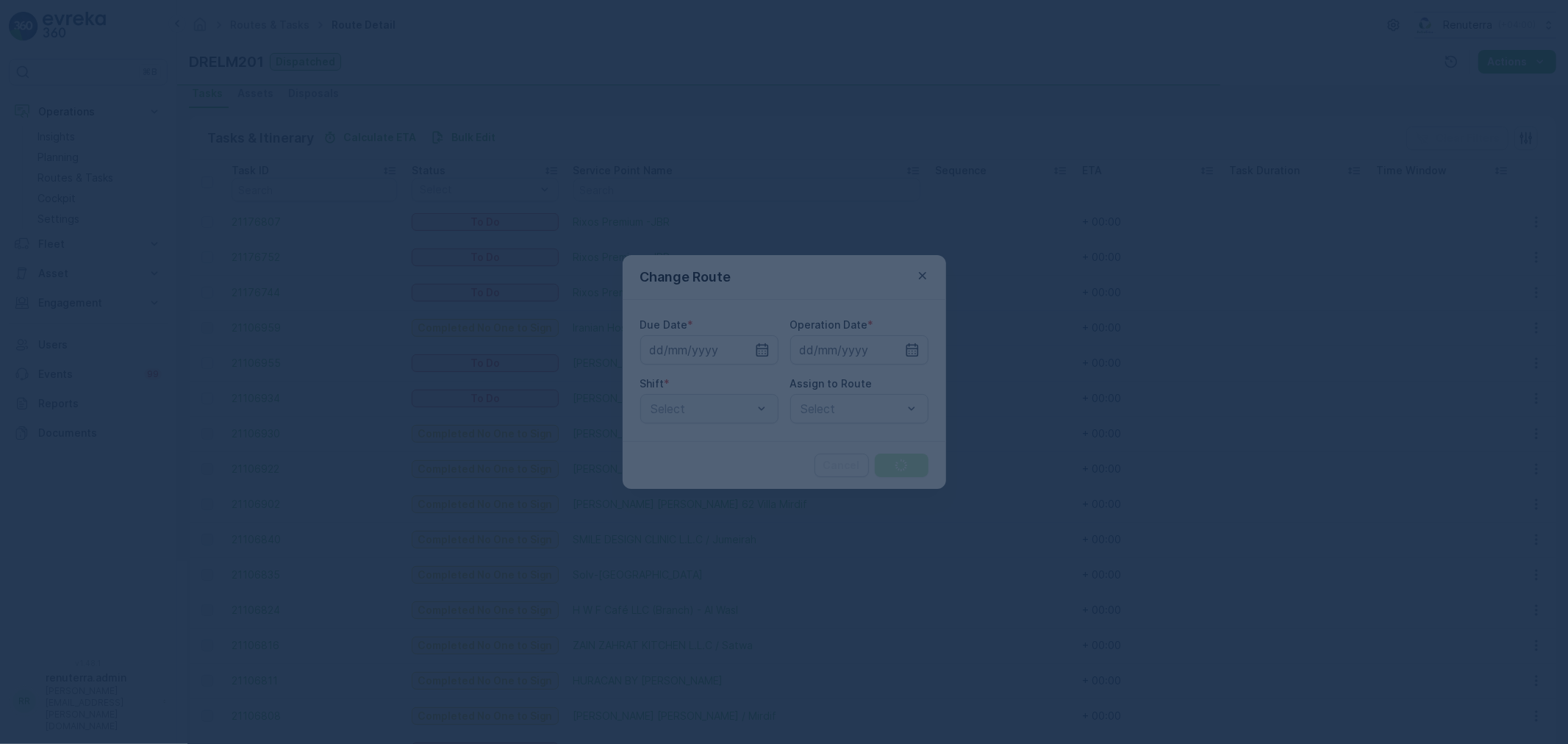
type input "[DATE]"
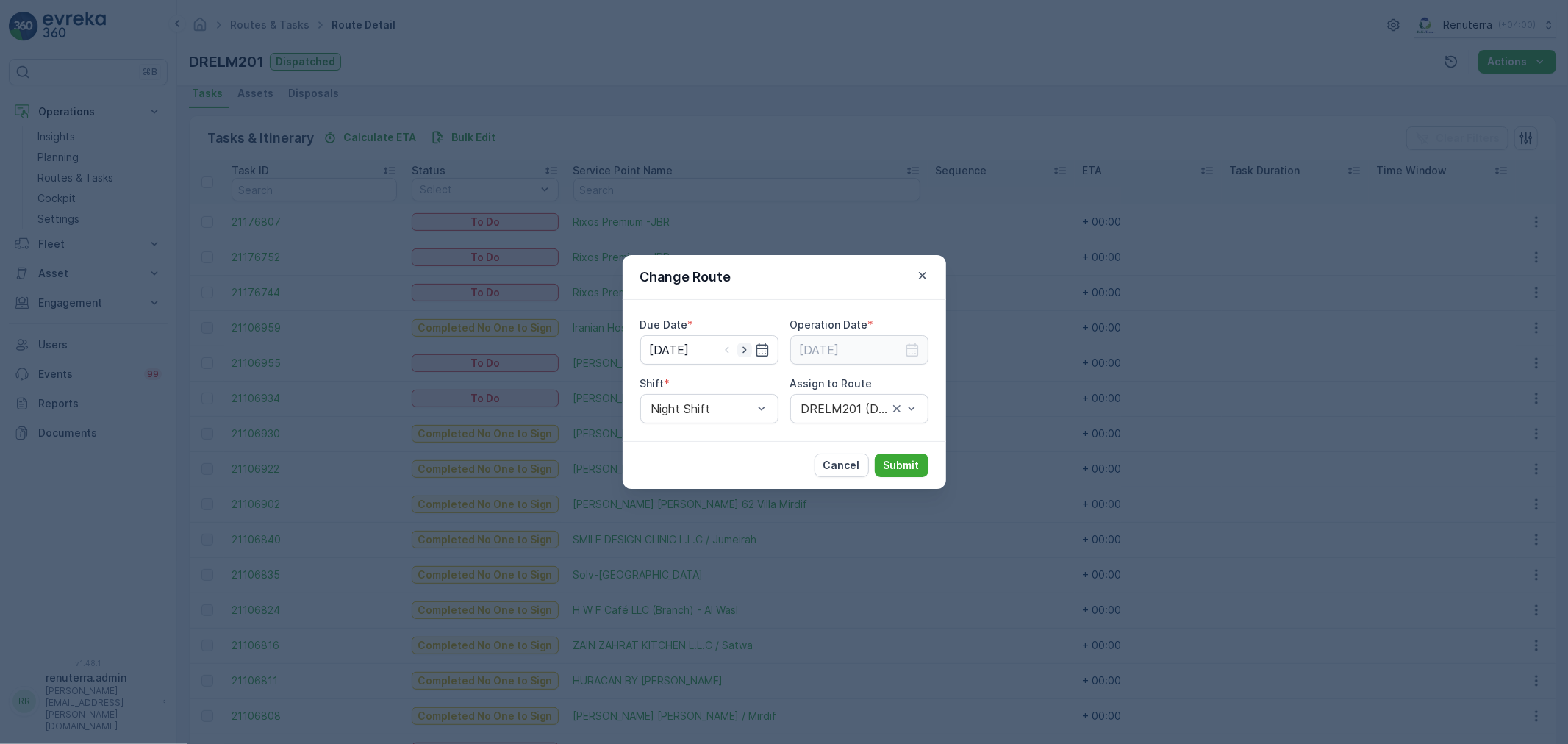
click at [743, 348] on icon "button" at bounding box center [744, 350] width 3 height 7
type input "26.08.2025"
click at [912, 349] on icon "button" at bounding box center [913, 350] width 15 height 15
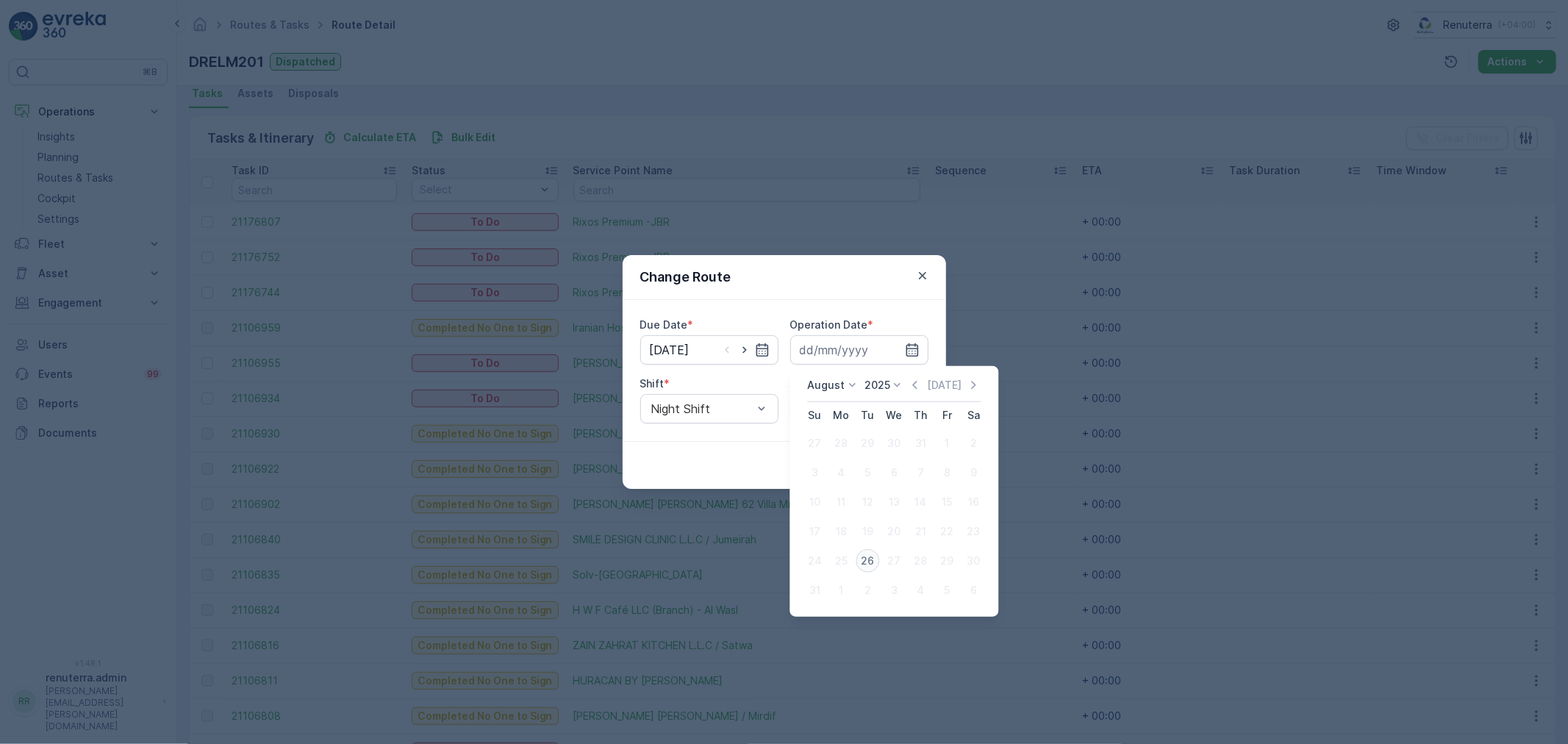
click at [865, 560] on div "26" at bounding box center [867, 561] width 23 height 23
type input "[DATE]"
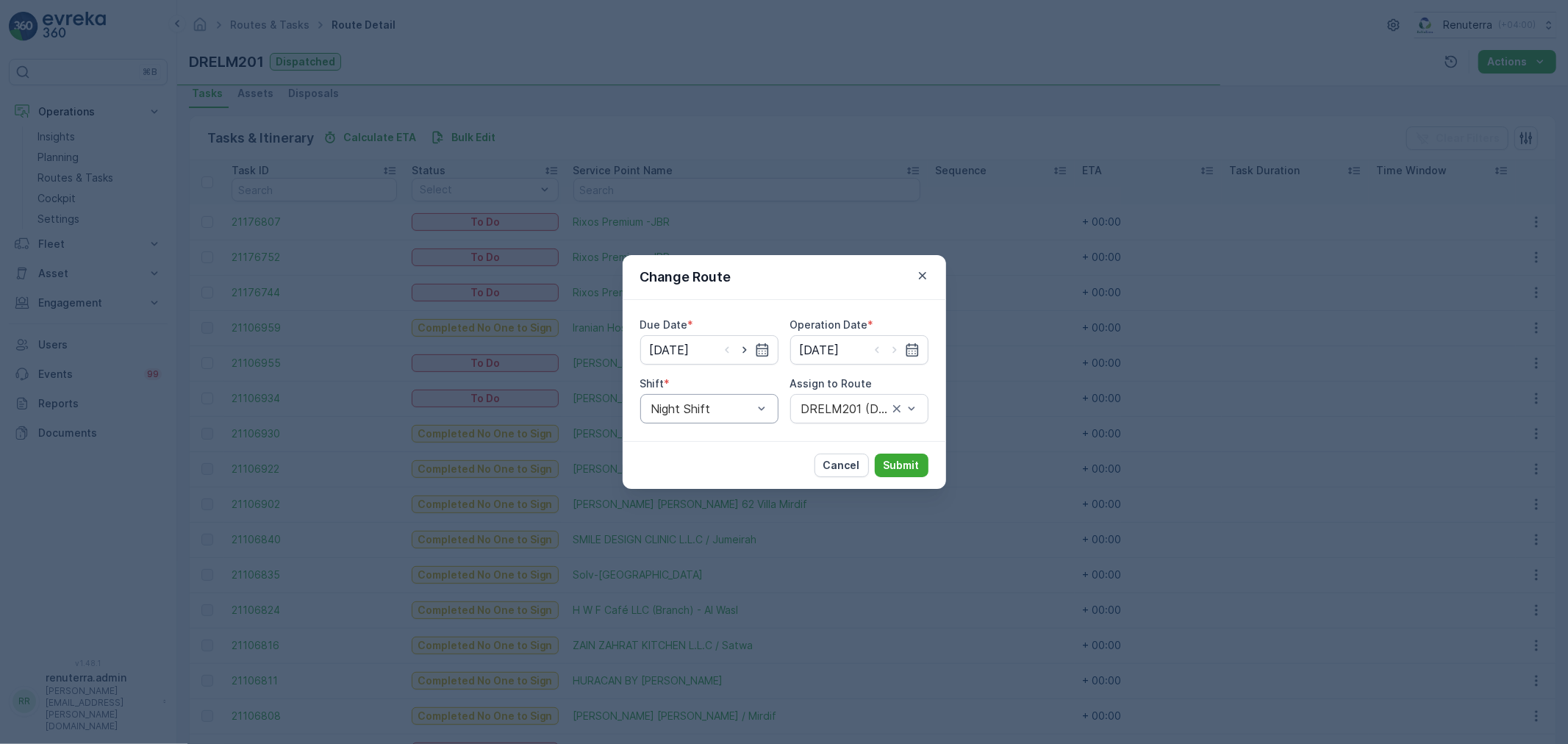
drag, startPoint x: 722, startPoint y: 401, endPoint x: 726, endPoint y: 422, distance: 21.4
click at [723, 402] on div at bounding box center [701, 409] width 105 height 13
click at [726, 447] on div "Day Shift" at bounding box center [709, 445] width 121 height 13
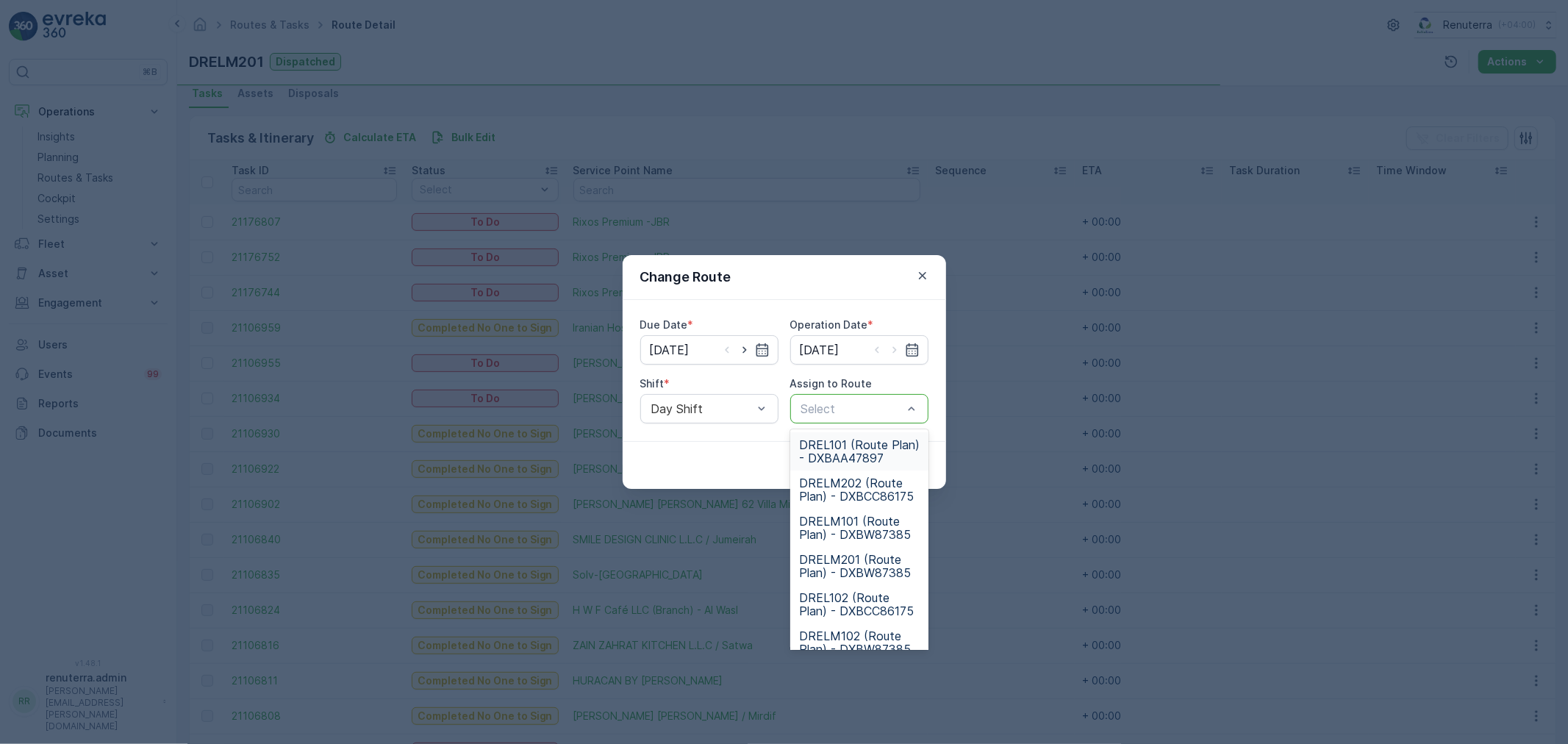
click at [858, 406] on div at bounding box center [851, 409] width 105 height 13
type input "102"
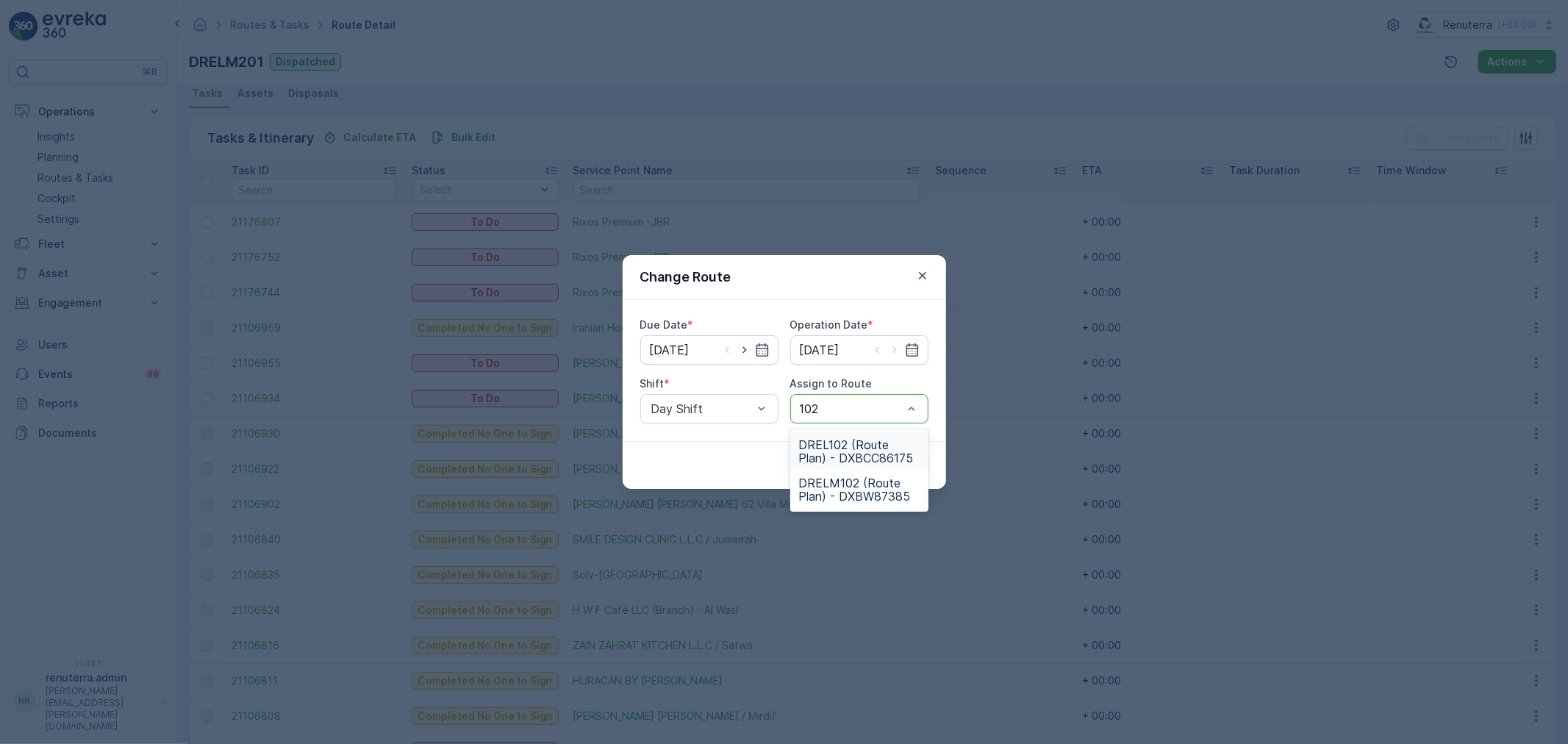
click at [849, 439] on span "DREL102 (Route Plan) - DXBCC86175" at bounding box center [859, 452] width 121 height 27
click at [902, 460] on p "Submit" at bounding box center [901, 465] width 36 height 15
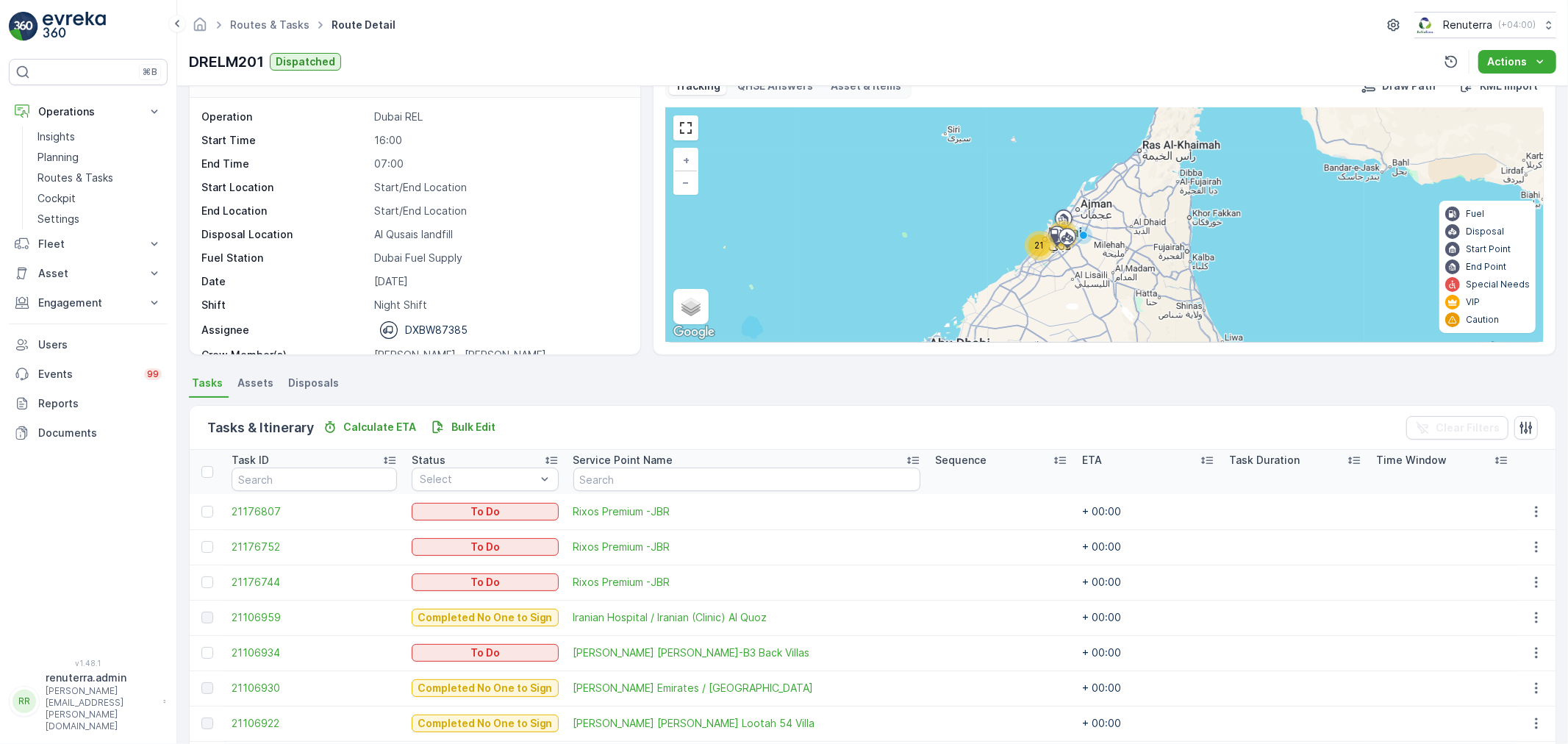
scroll to position [0, 0]
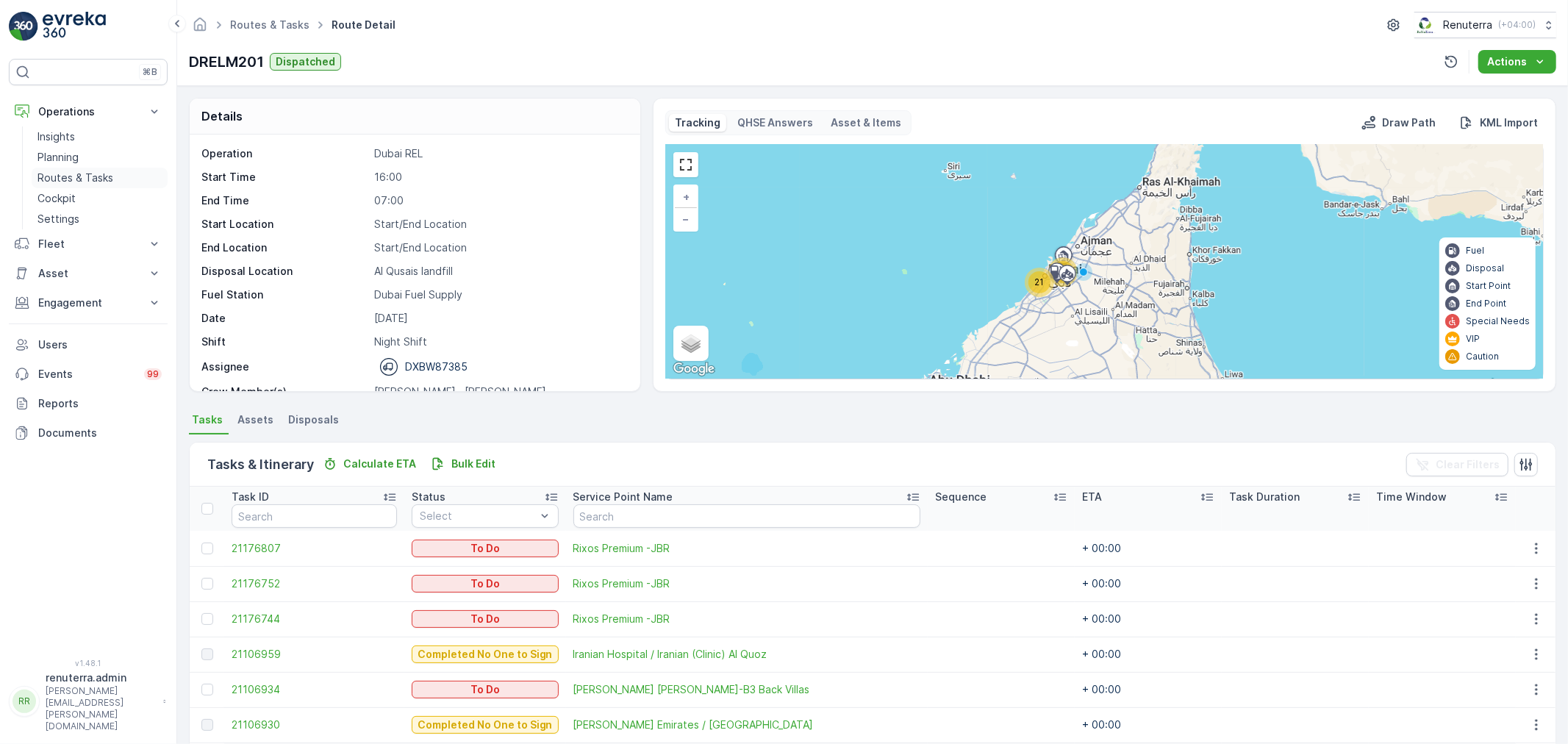
click at [54, 183] on p "Routes & Tasks" at bounding box center [75, 178] width 75 height 15
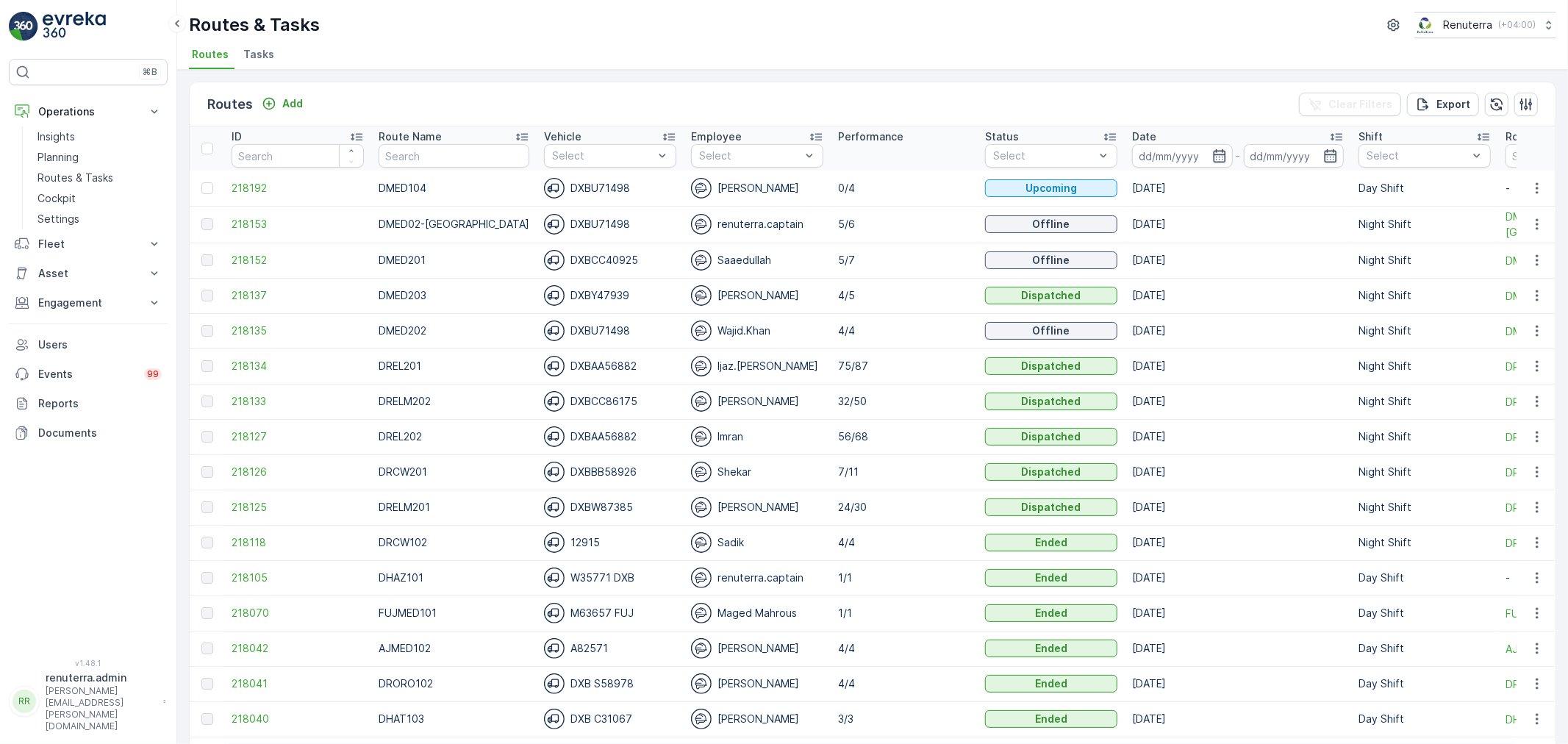
click at [228, 178] on td "218192" at bounding box center [297, 188] width 147 height 35
click at [236, 181] on span "218192" at bounding box center [298, 189] width 132 height 15
click at [277, 52] on ul "Routes Tasks" at bounding box center [866, 57] width 1355 height 25
click at [251, 51] on span "Tasks" at bounding box center [258, 54] width 31 height 15
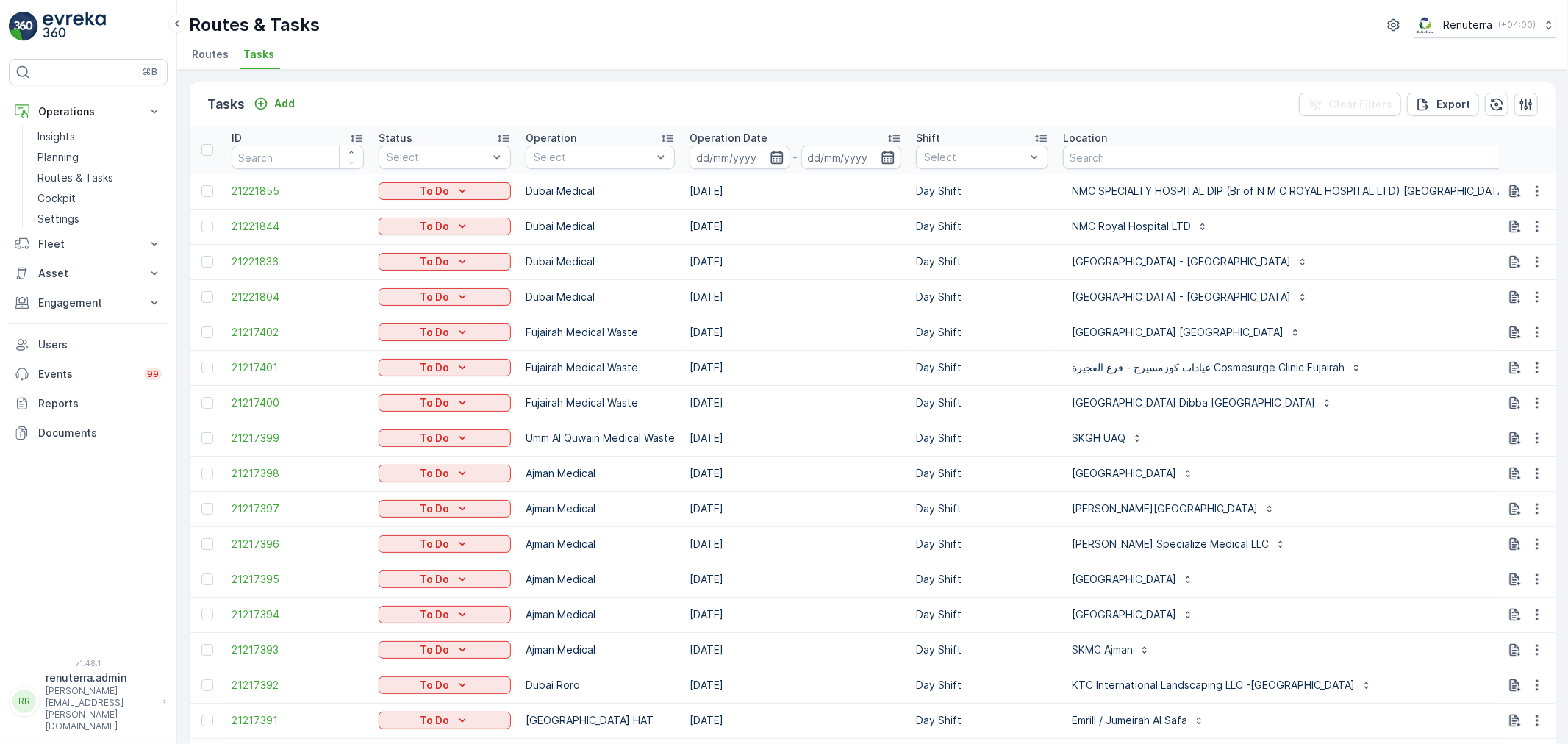
click at [592, 164] on div "Select" at bounding box center [593, 158] width 122 height 15
click at [567, 319] on p "Dubai Medical" at bounding box center [586, 327] width 73 height 15
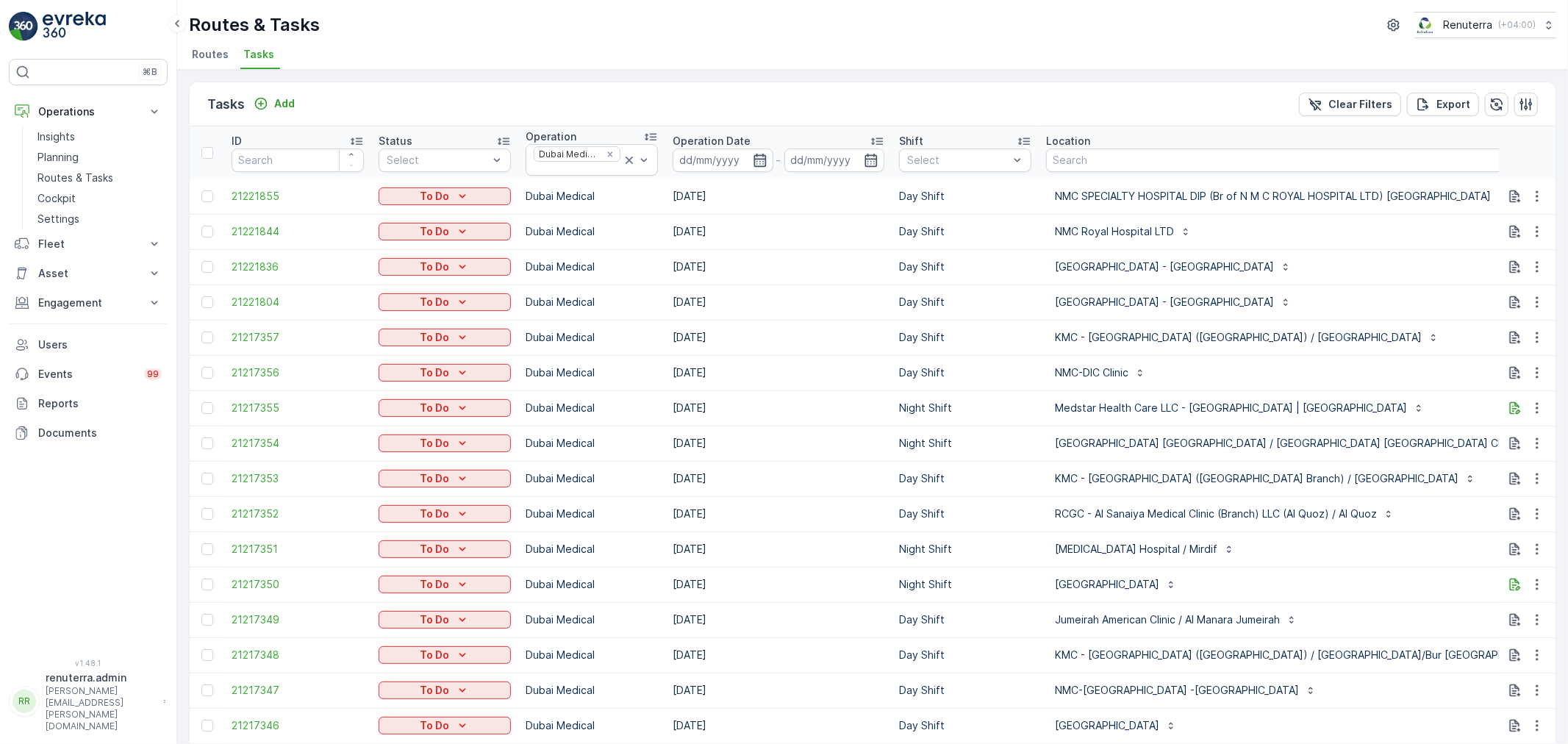
click at [761, 163] on icon "button" at bounding box center [760, 160] width 15 height 15
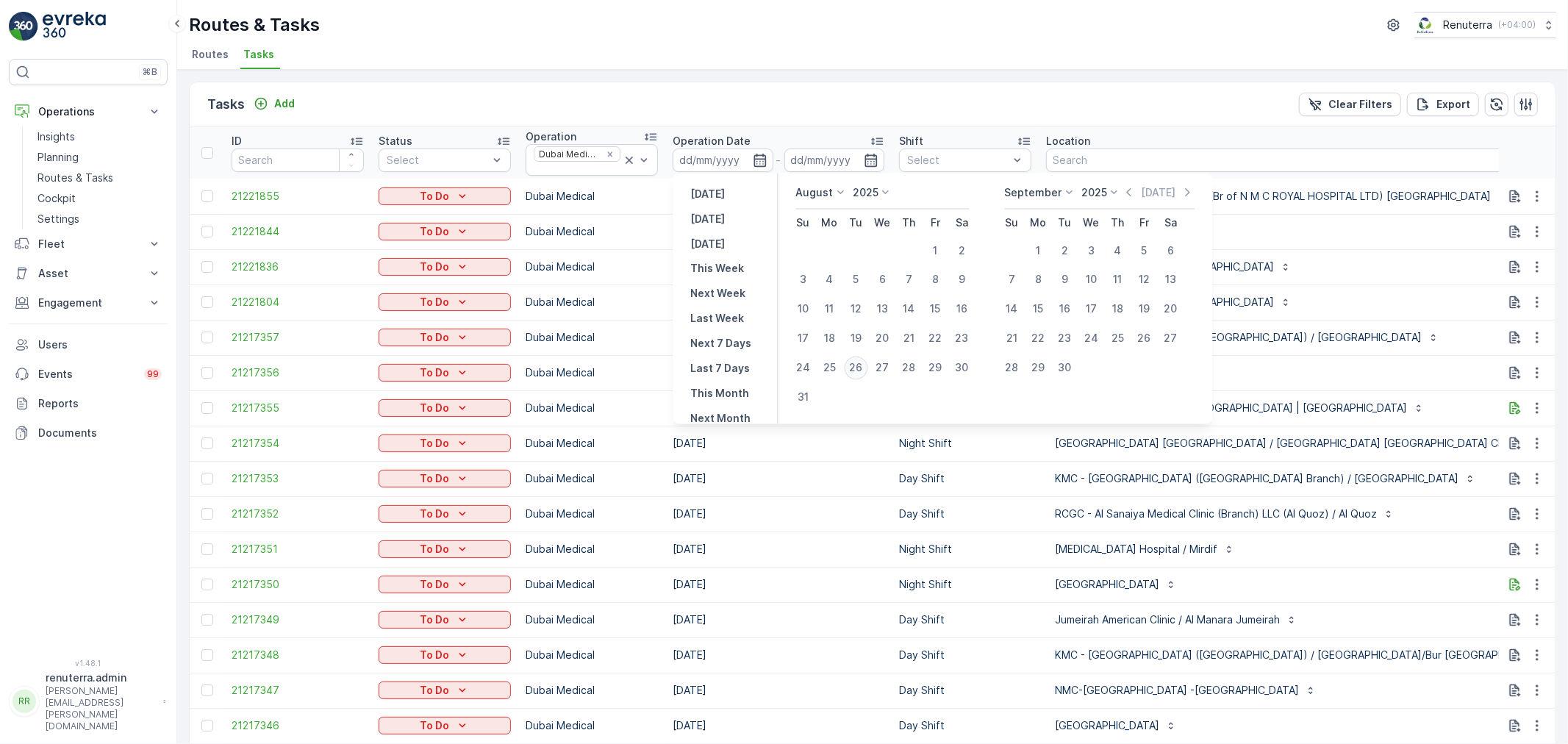
click at [854, 369] on div "26" at bounding box center [856, 368] width 23 height 23
type input "[DATE]"
click at [854, 369] on div "26" at bounding box center [856, 368] width 23 height 23
type input "[DATE]"
click at [854, 369] on div "26" at bounding box center [856, 368] width 23 height 23
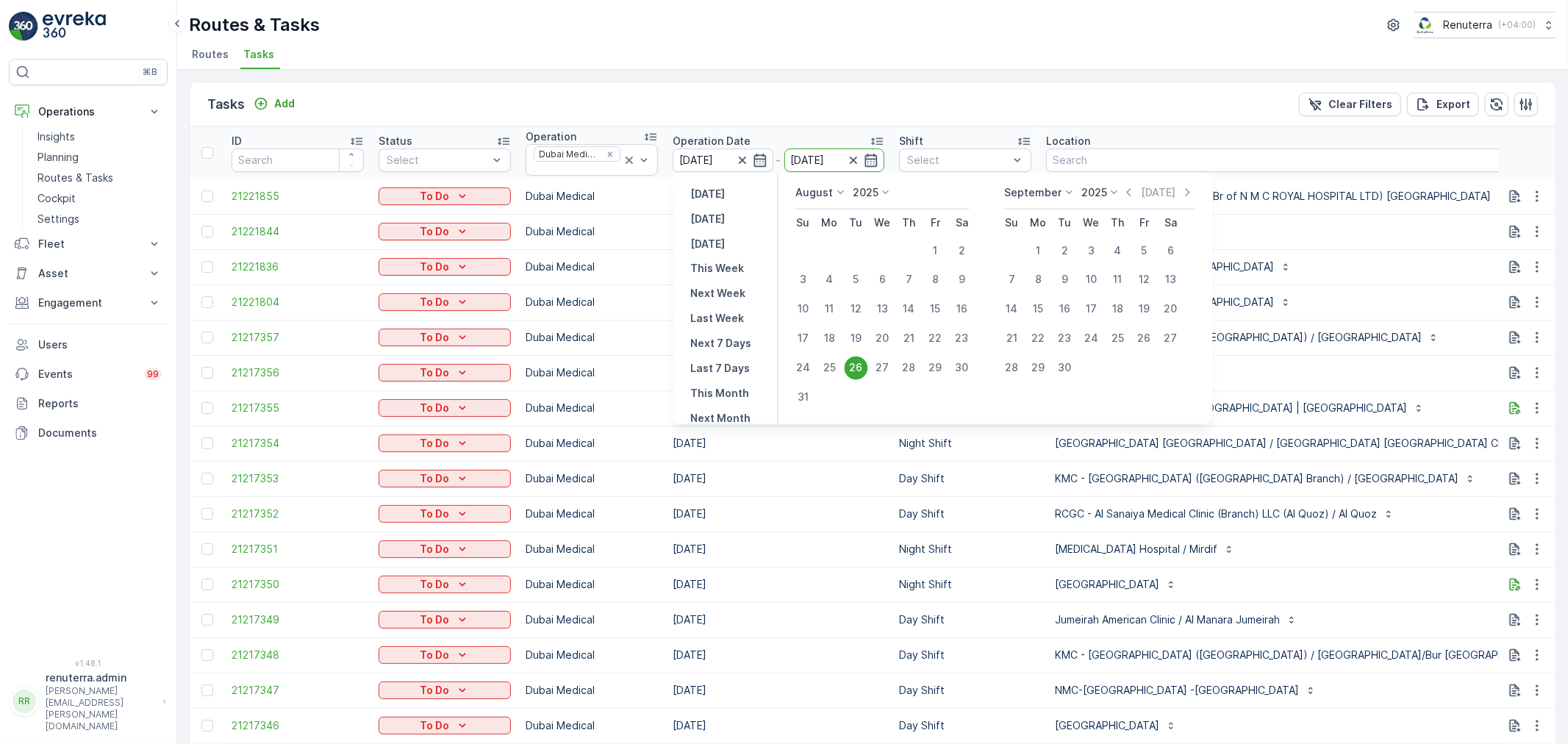
click at [855, 369] on td "31.08.2025" at bounding box center [779, 373] width 226 height 35
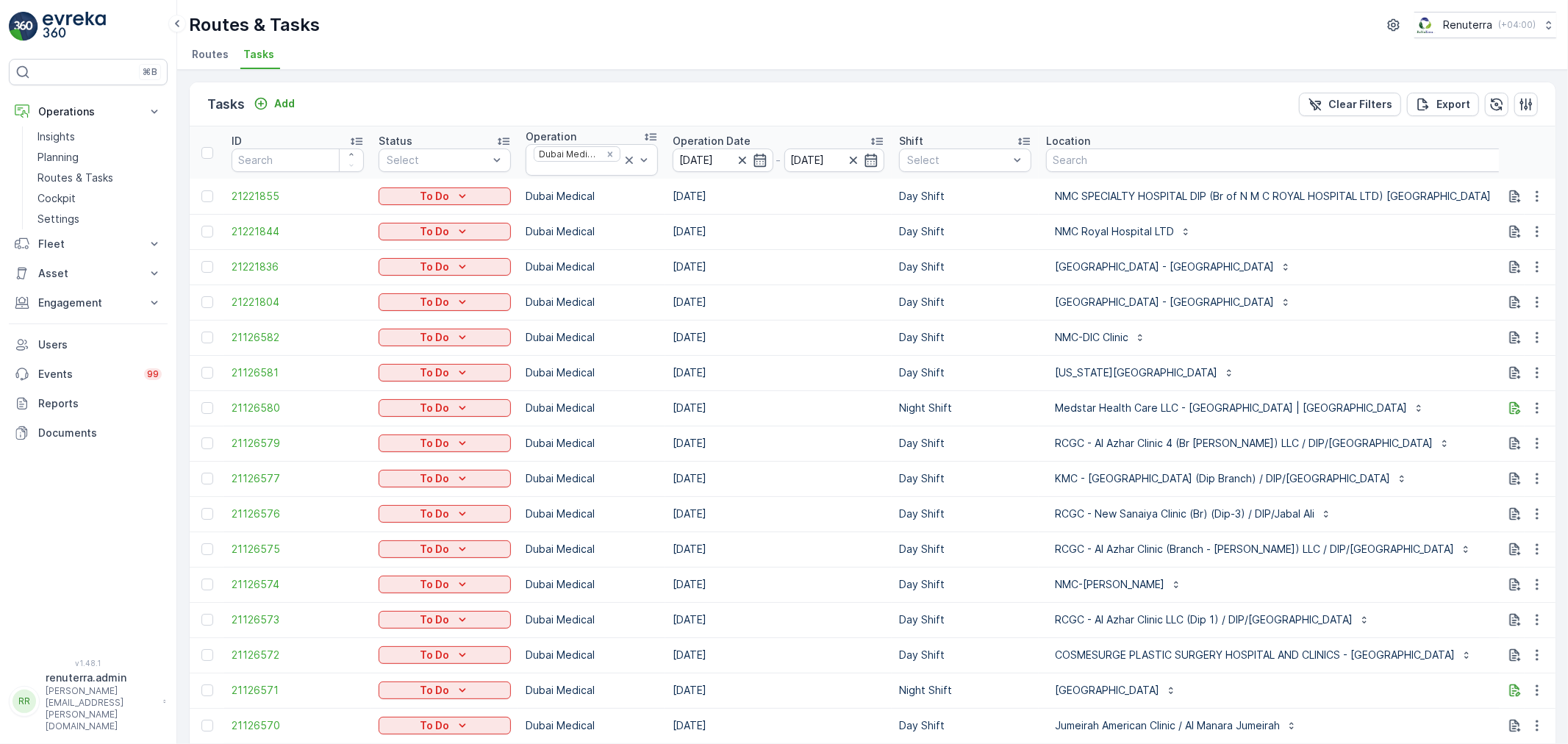
click at [1289, 318] on td "[GEOGRAPHIC_DATA] - [GEOGRAPHIC_DATA]" at bounding box center [1281, 302] width 486 height 35
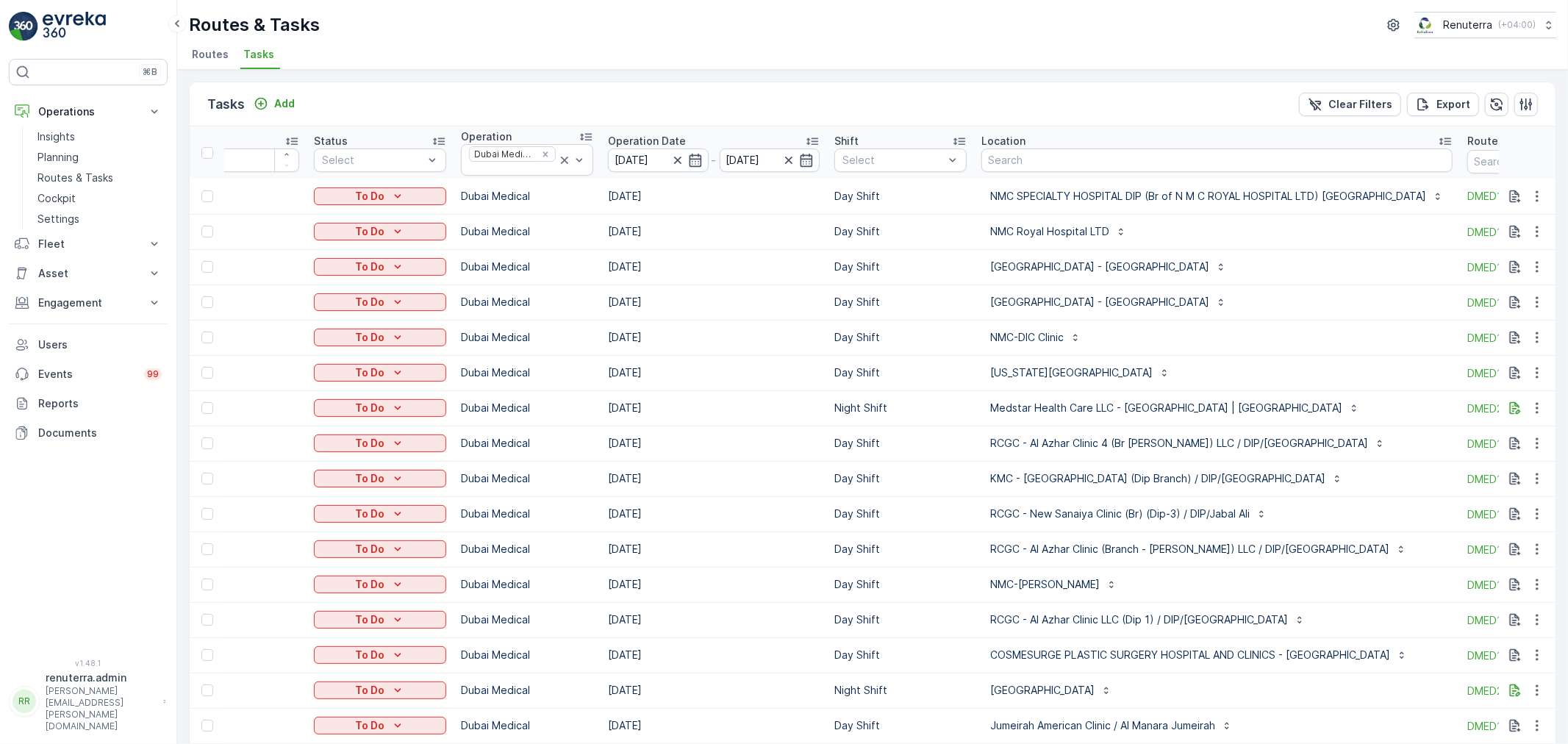
scroll to position [0, 98]
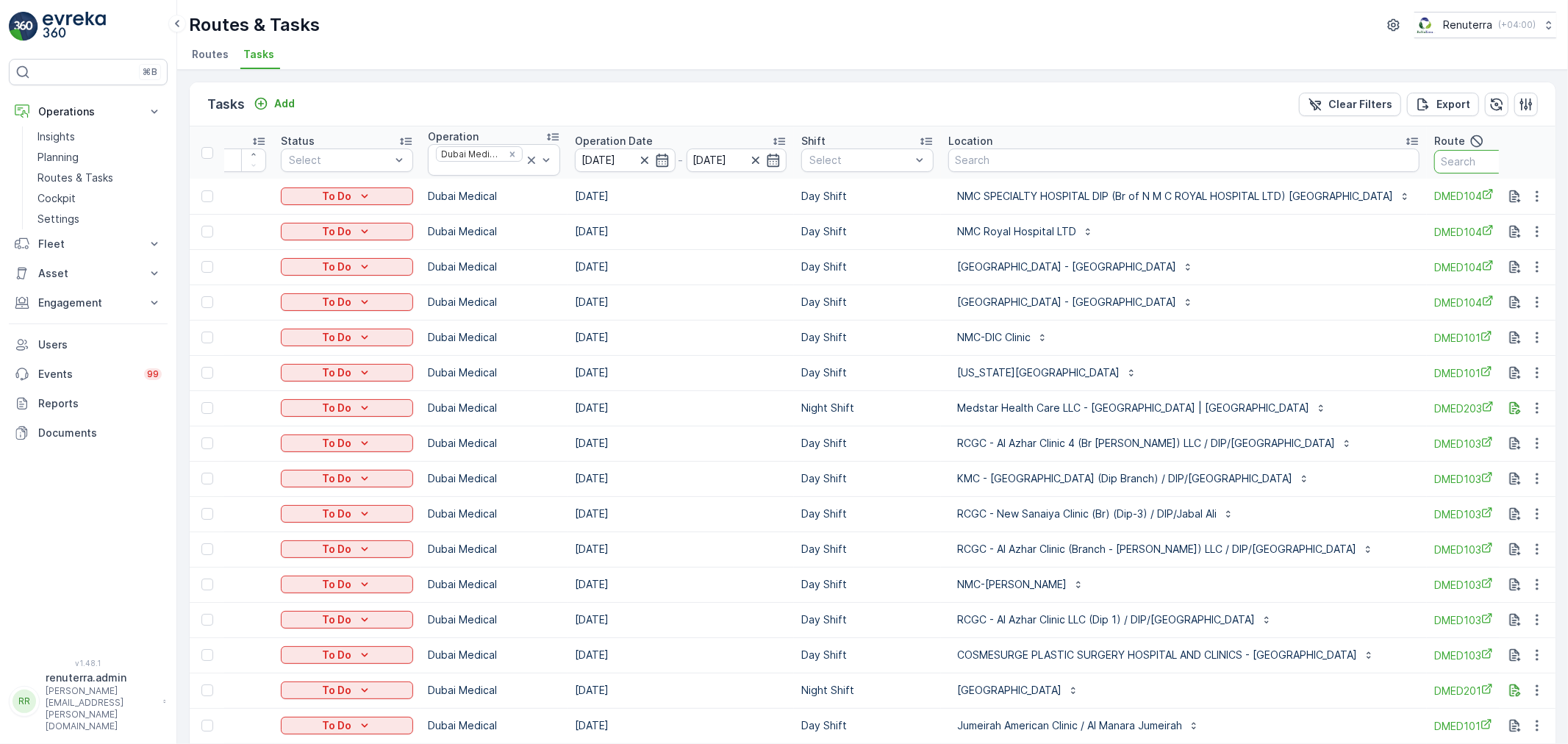
click at [1465, 158] on input "text" at bounding box center [1500, 162] width 132 height 23
type input "101"
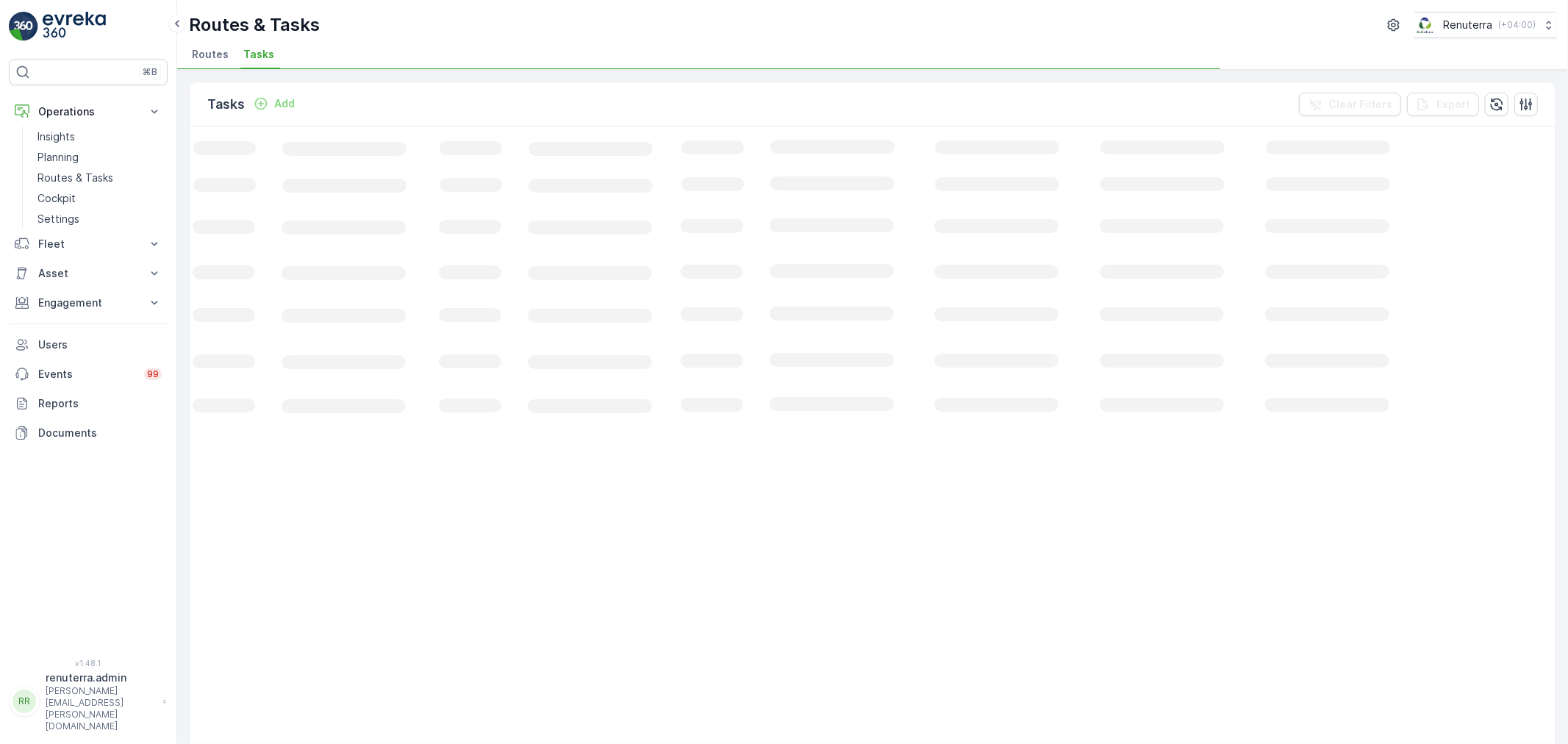
scroll to position [0, 49]
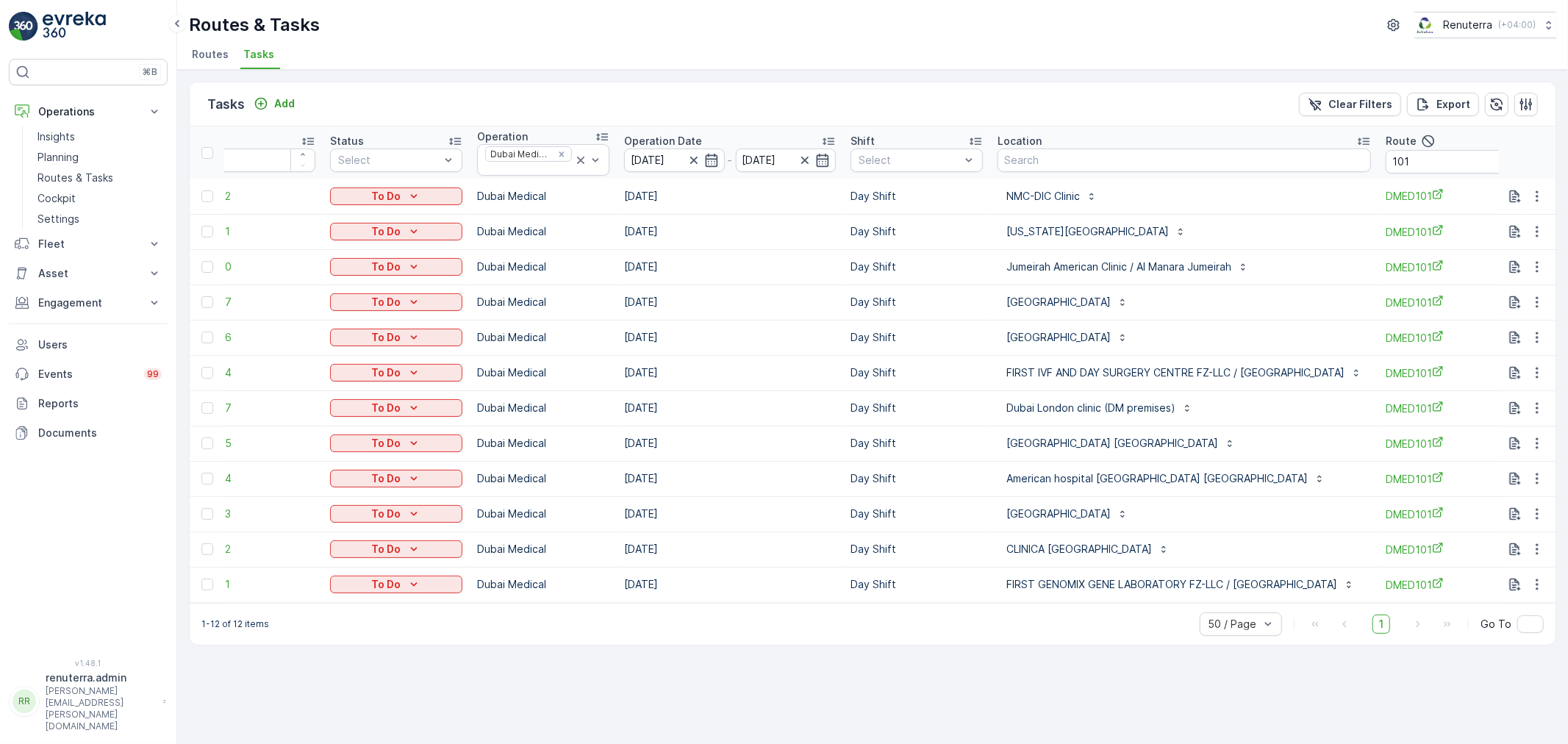
drag, startPoint x: 1079, startPoint y: 600, endPoint x: 996, endPoint y: 601, distance: 83.0
click at [1106, 601] on td "FIRST GENOMIX GENE LABORATORY FZ-LLC / Dubai Health Care City" at bounding box center [1183, 584] width 388 height 35
click at [1426, 167] on input "101" at bounding box center [1452, 162] width 132 height 23
type input "102"
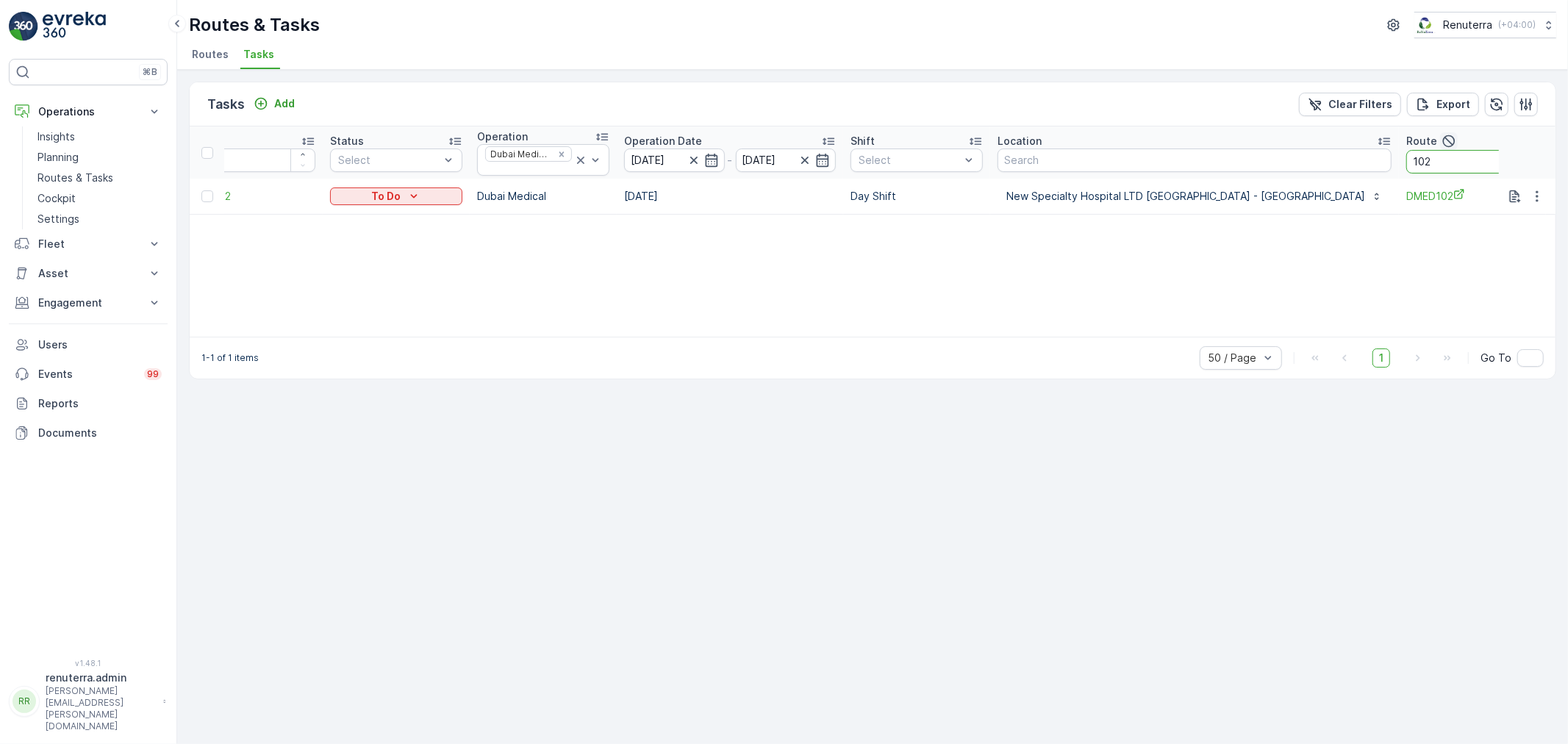
drag, startPoint x: 1375, startPoint y: 167, endPoint x: 1384, endPoint y: 147, distance: 21.9
click at [1399, 147] on th "Route 102" at bounding box center [1472, 152] width 147 height 52
type input "103"
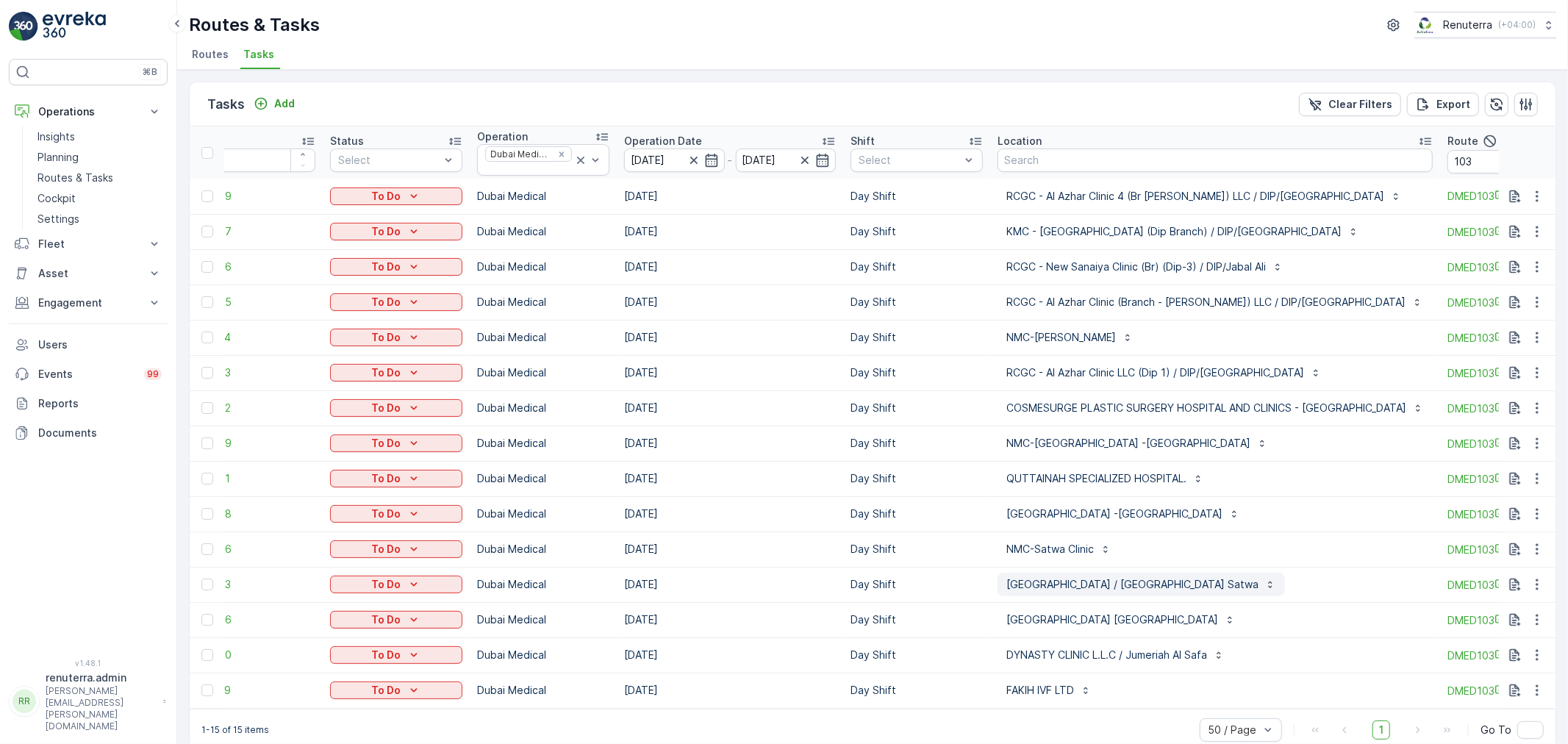
scroll to position [26, 0]
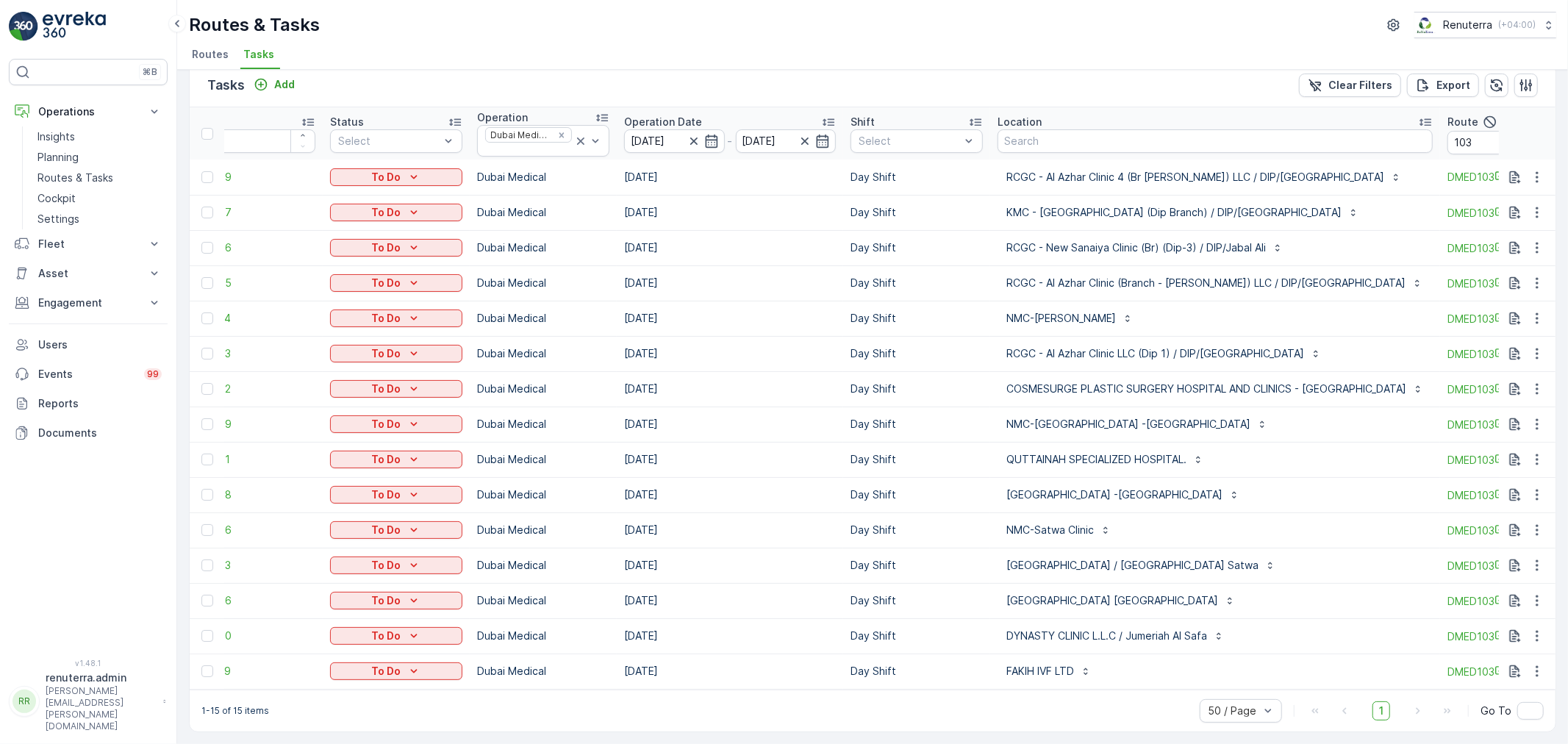
drag, startPoint x: 1534, startPoint y: 630, endPoint x: 1515, endPoint y: 638, distance: 20.6
click at [1534, 630] on icon "button" at bounding box center [1537, 636] width 15 height 15
click at [1482, 555] on span "Change Route" at bounding box center [1498, 559] width 71 height 15
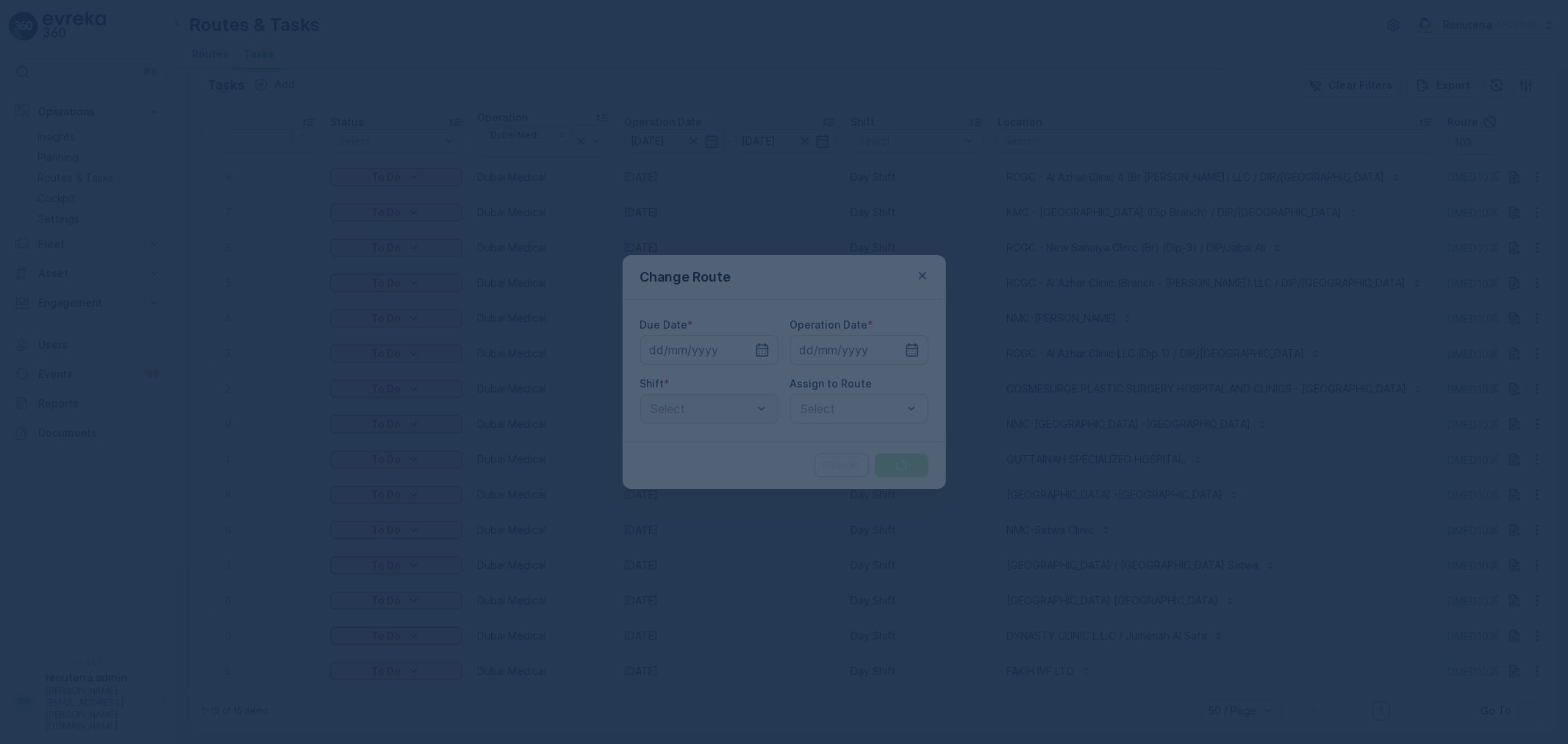
type input "[DATE]"
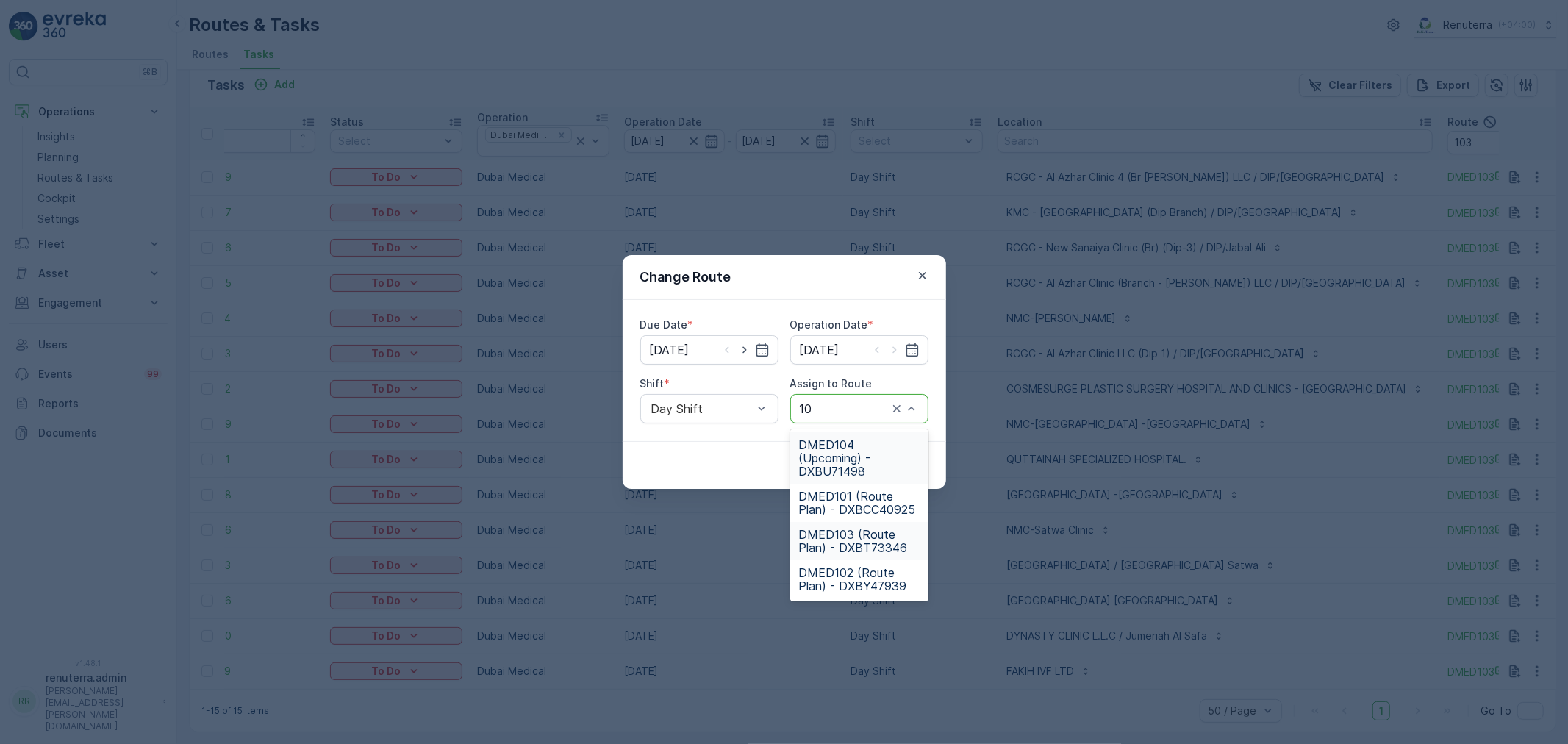
type input "101"
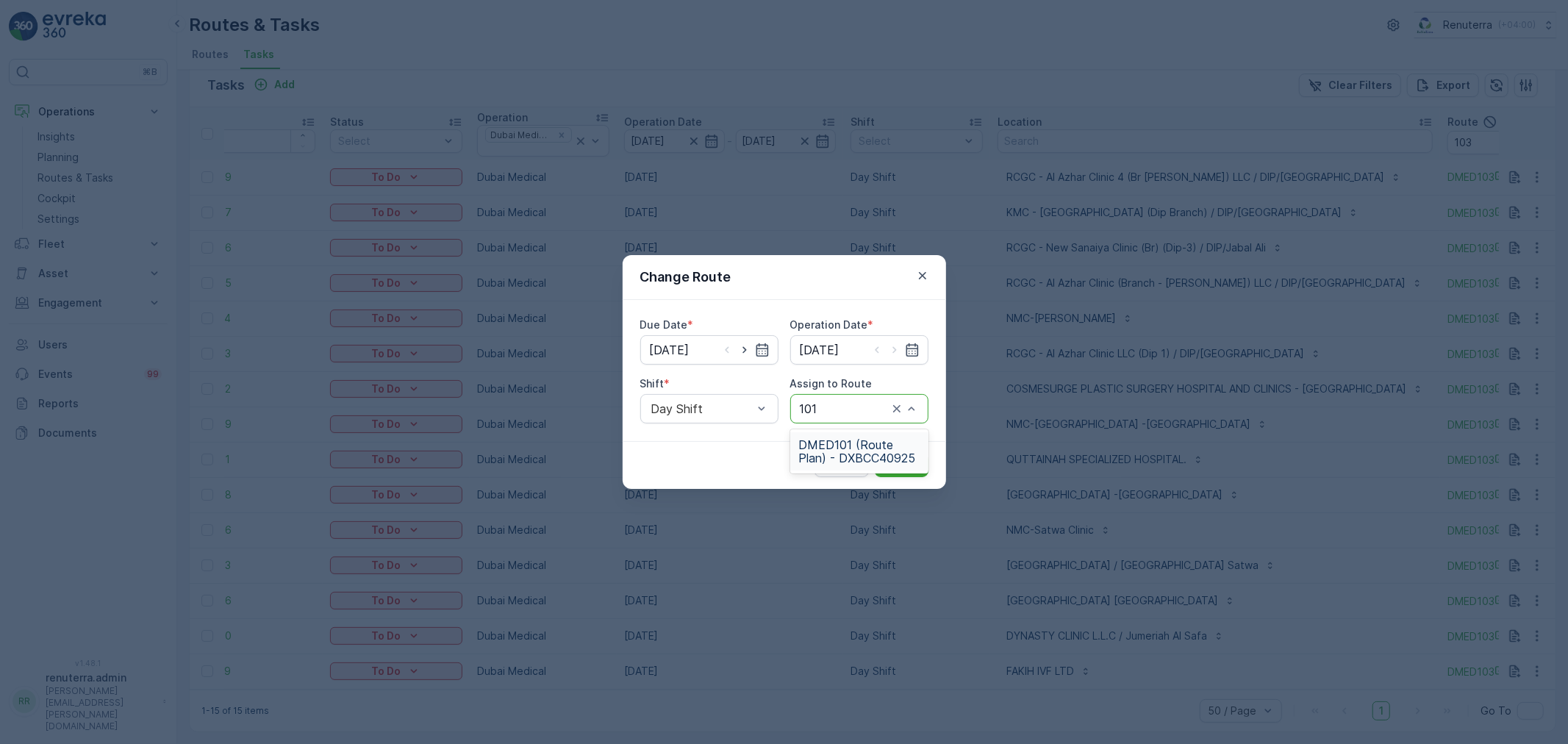
click at [861, 459] on span "DMED101 (Route Plan) - DXBCC40925" at bounding box center [859, 452] width 121 height 27
click at [898, 473] on button "Submit" at bounding box center [902, 465] width 54 height 23
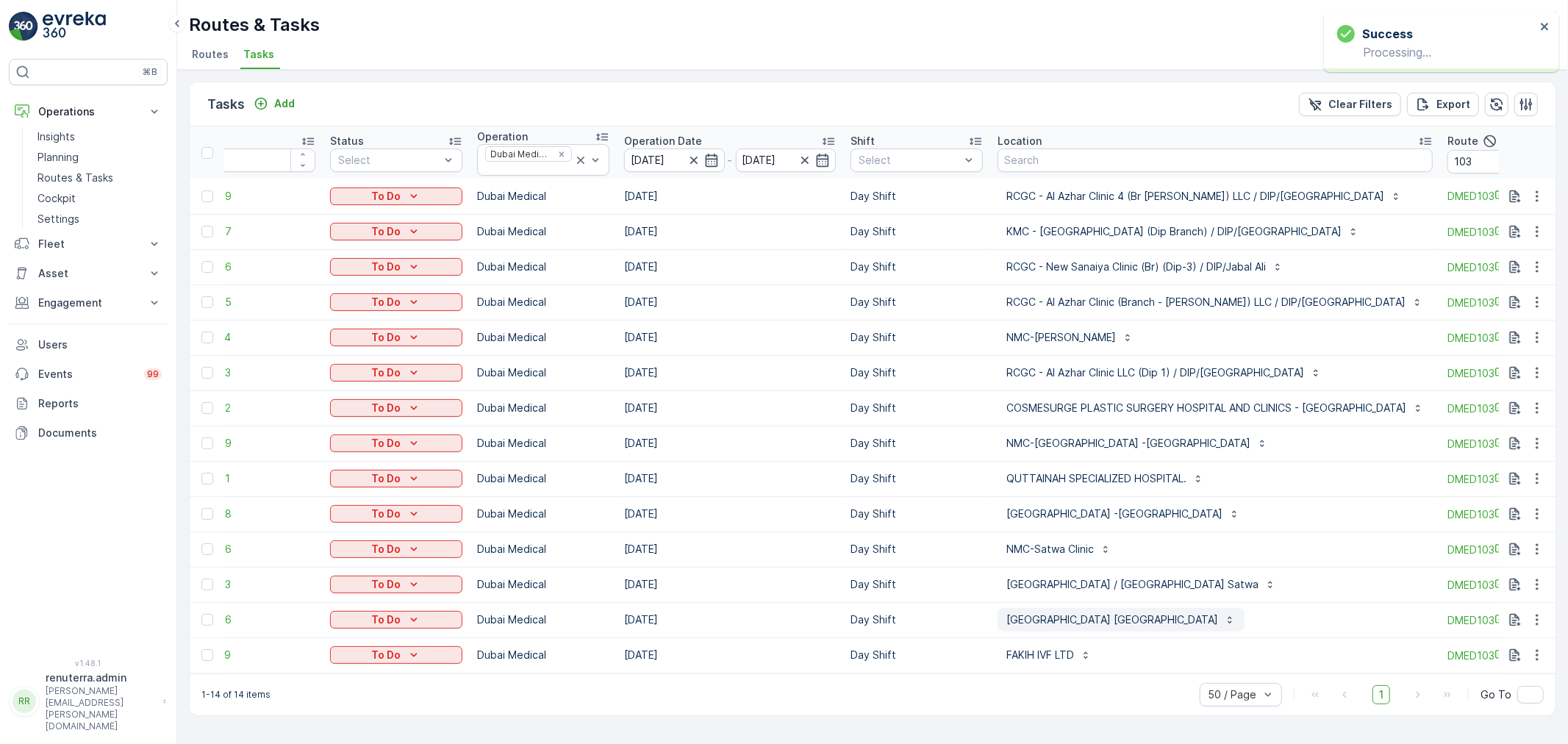
scroll to position [0, 0]
click at [1447, 166] on input "103" at bounding box center [1514, 162] width 132 height 23
type input "104"
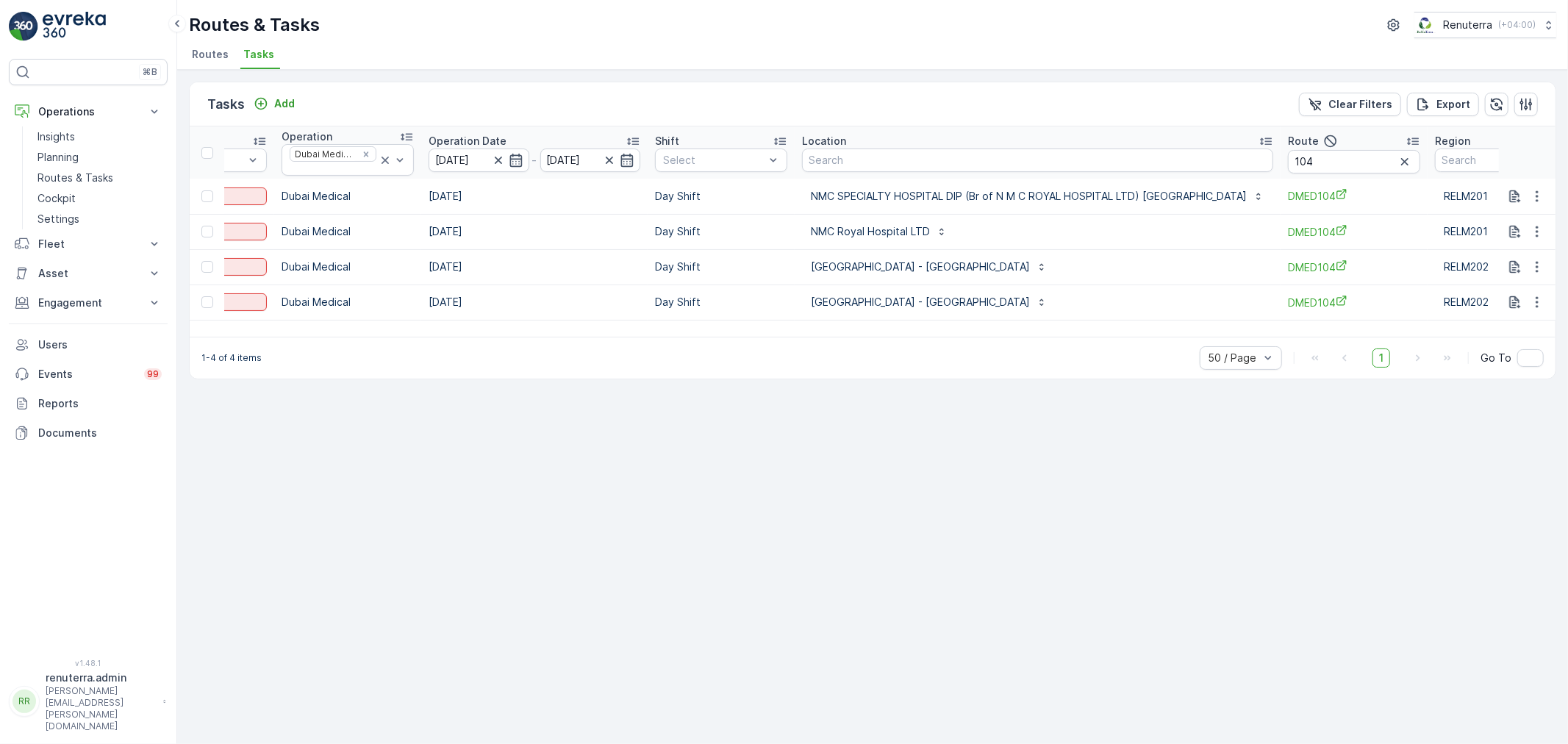
scroll to position [0, 246]
click at [1286, 164] on input "104" at bounding box center [1353, 162] width 132 height 23
type input "101"
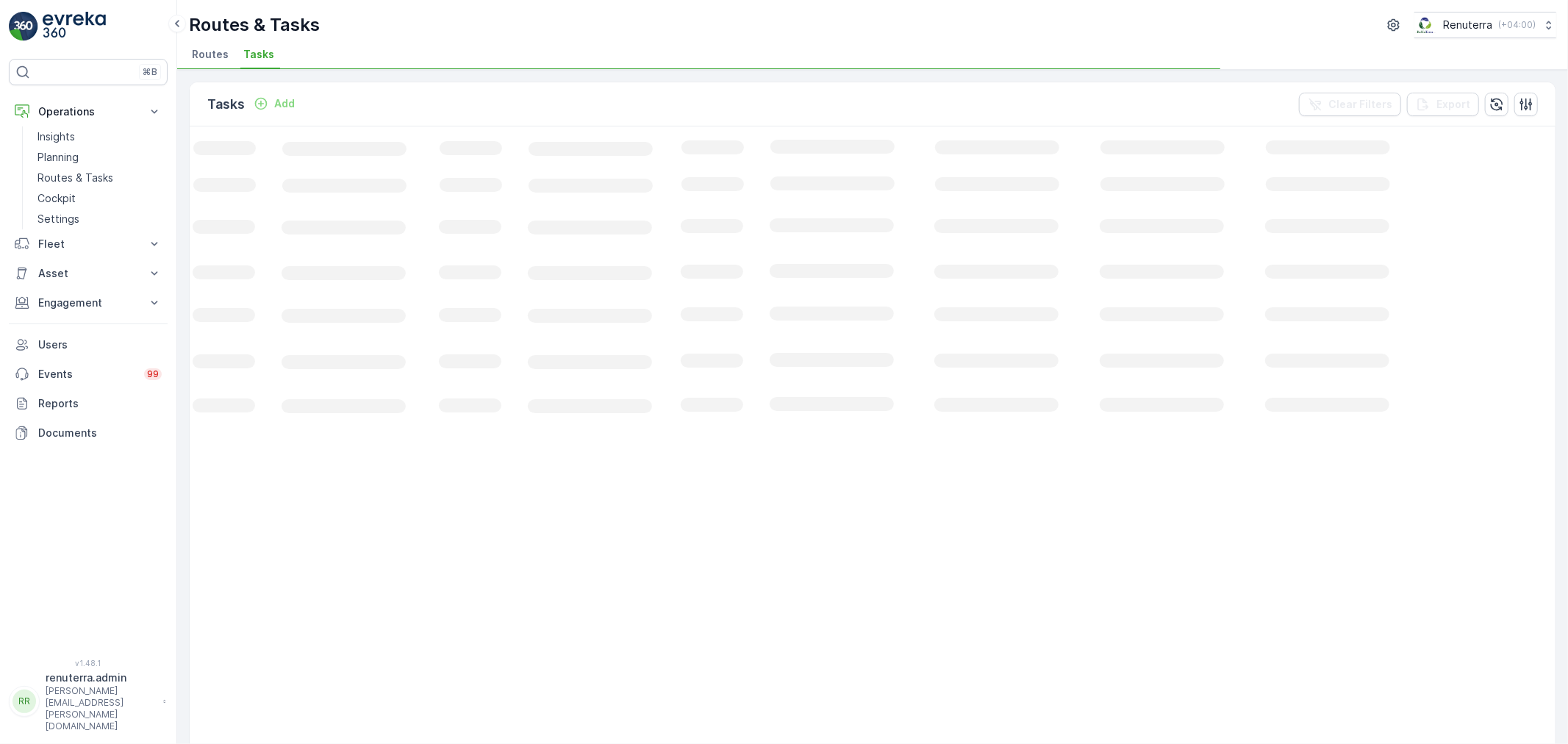
scroll to position [0, 49]
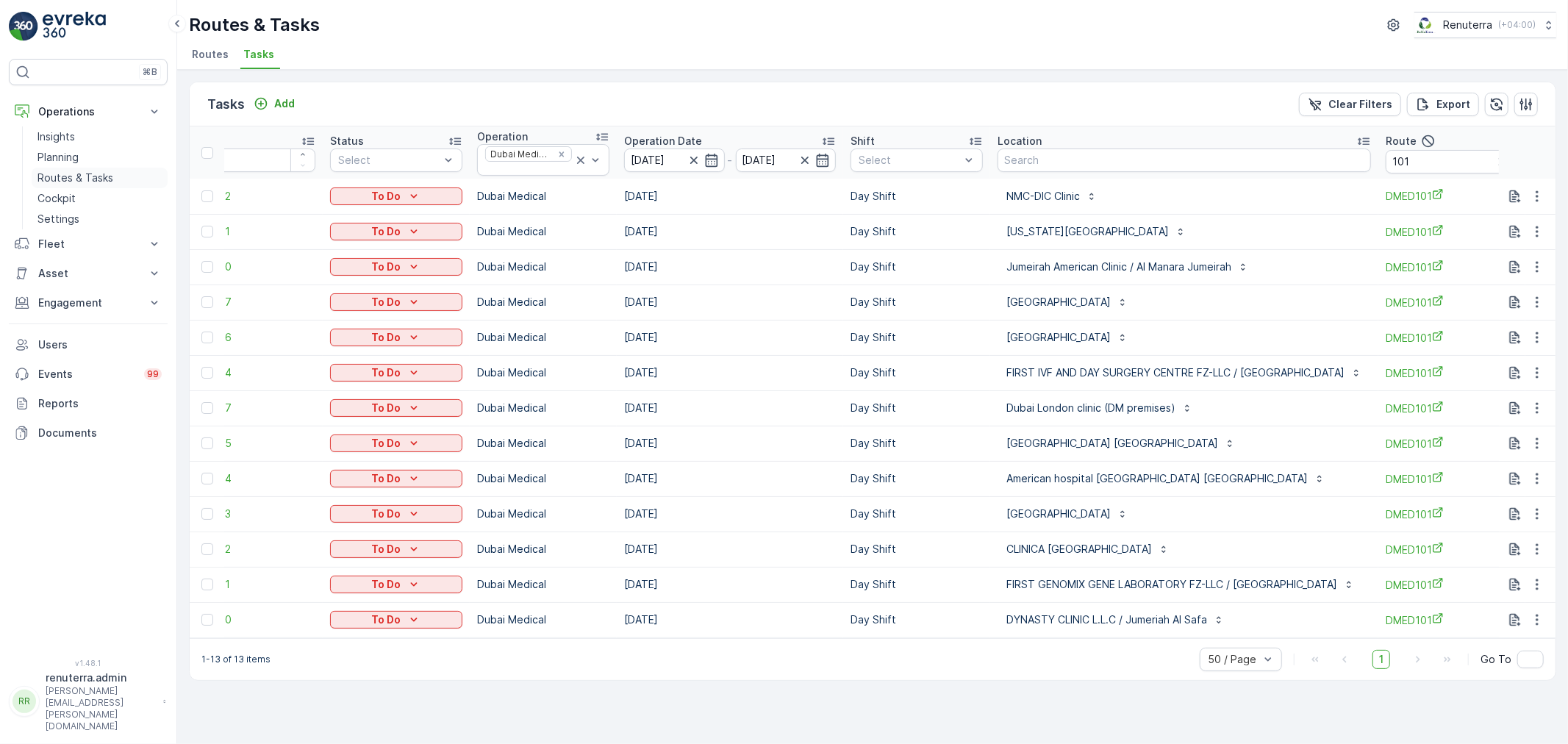
click at [63, 168] on link "Routes & Tasks" at bounding box center [100, 178] width 136 height 21
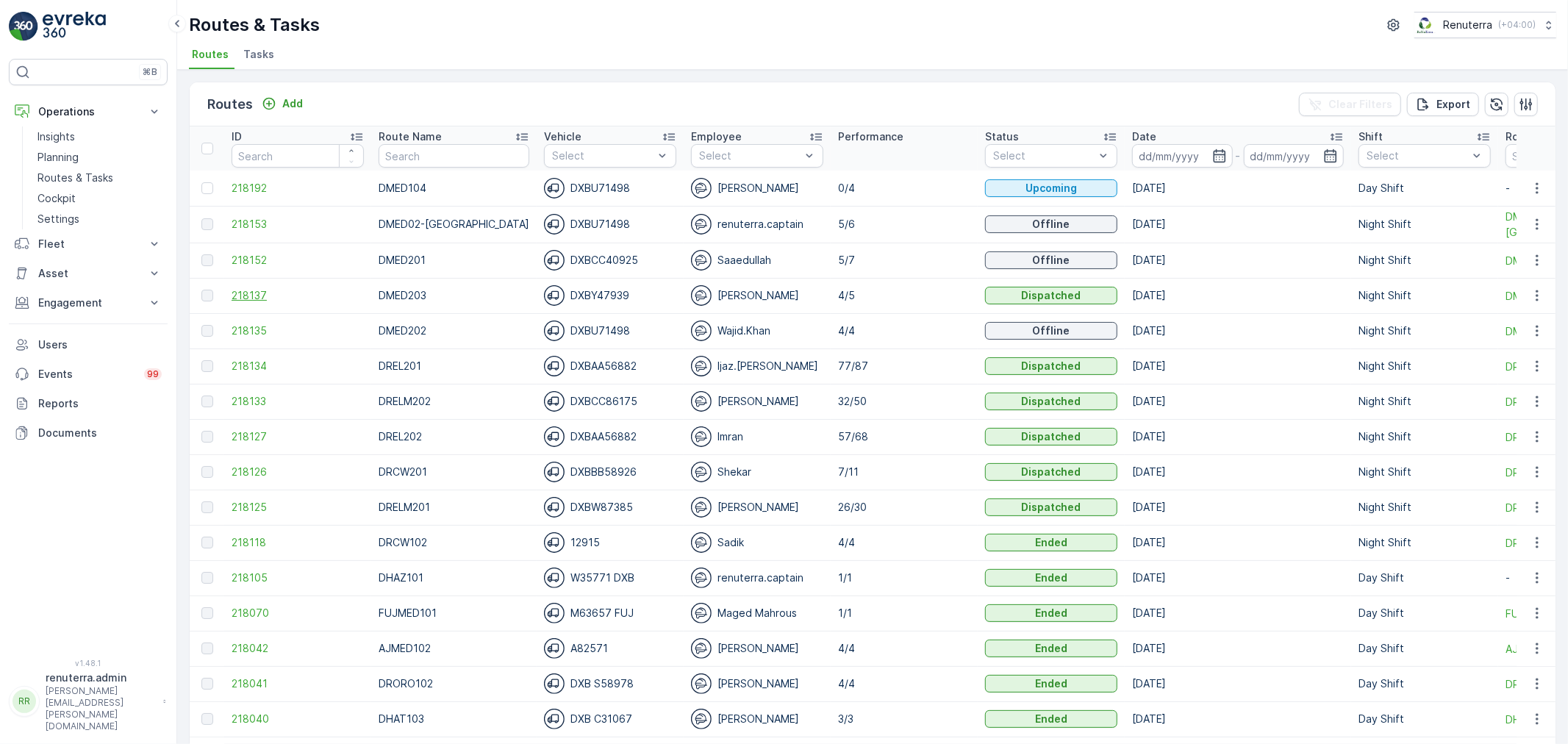
click at [256, 295] on span "218137" at bounding box center [298, 296] width 132 height 15
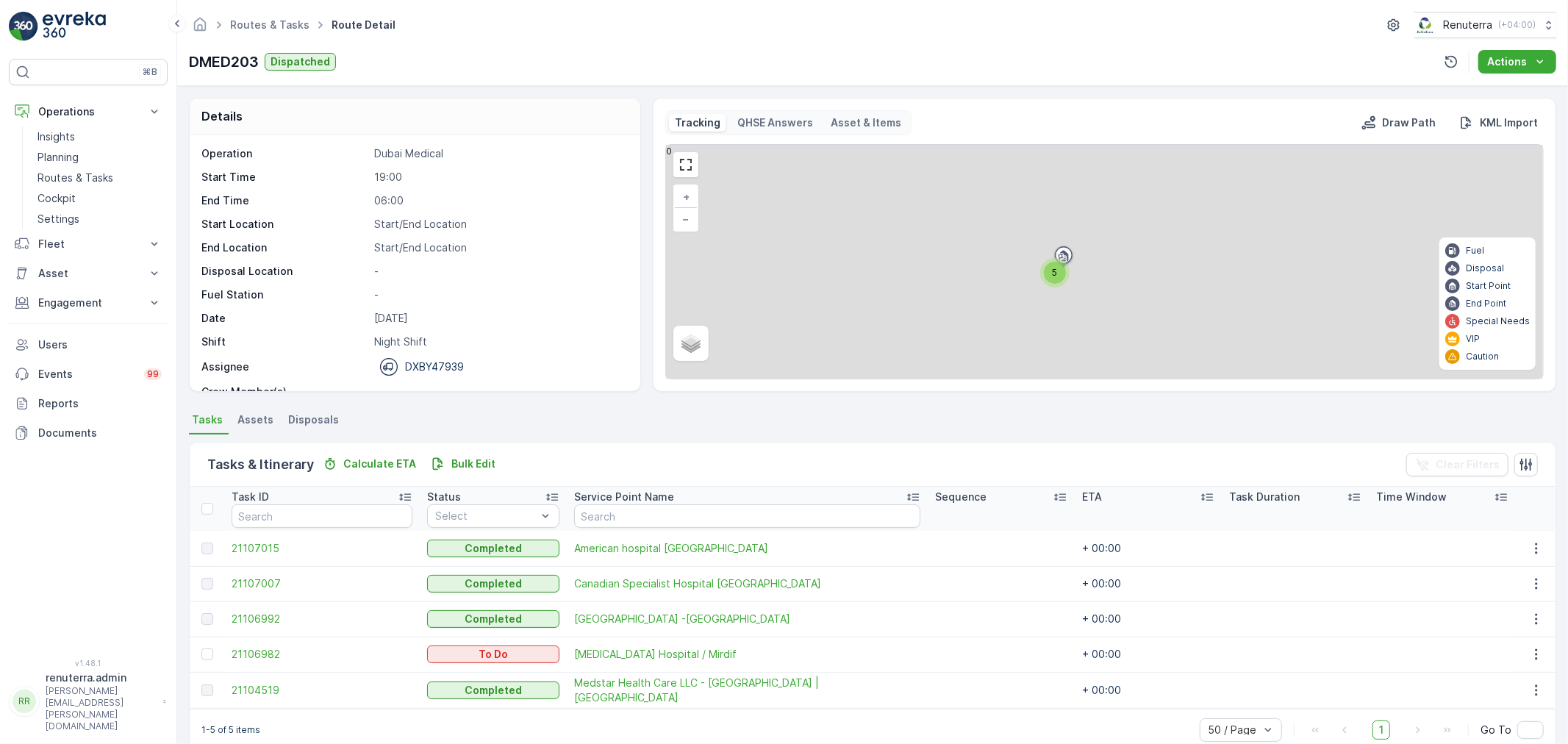
scroll to position [25, 0]
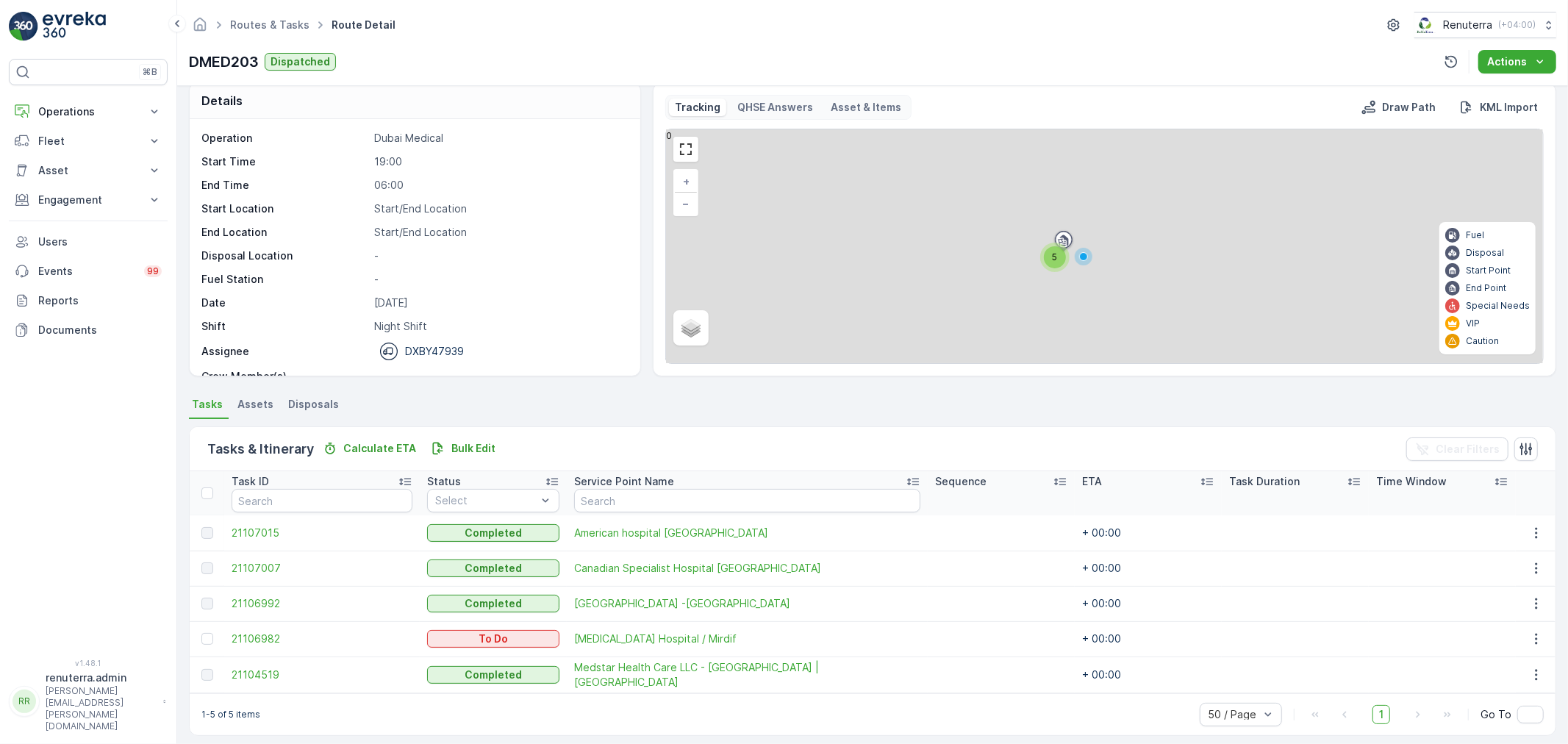
scroll to position [25, 0]
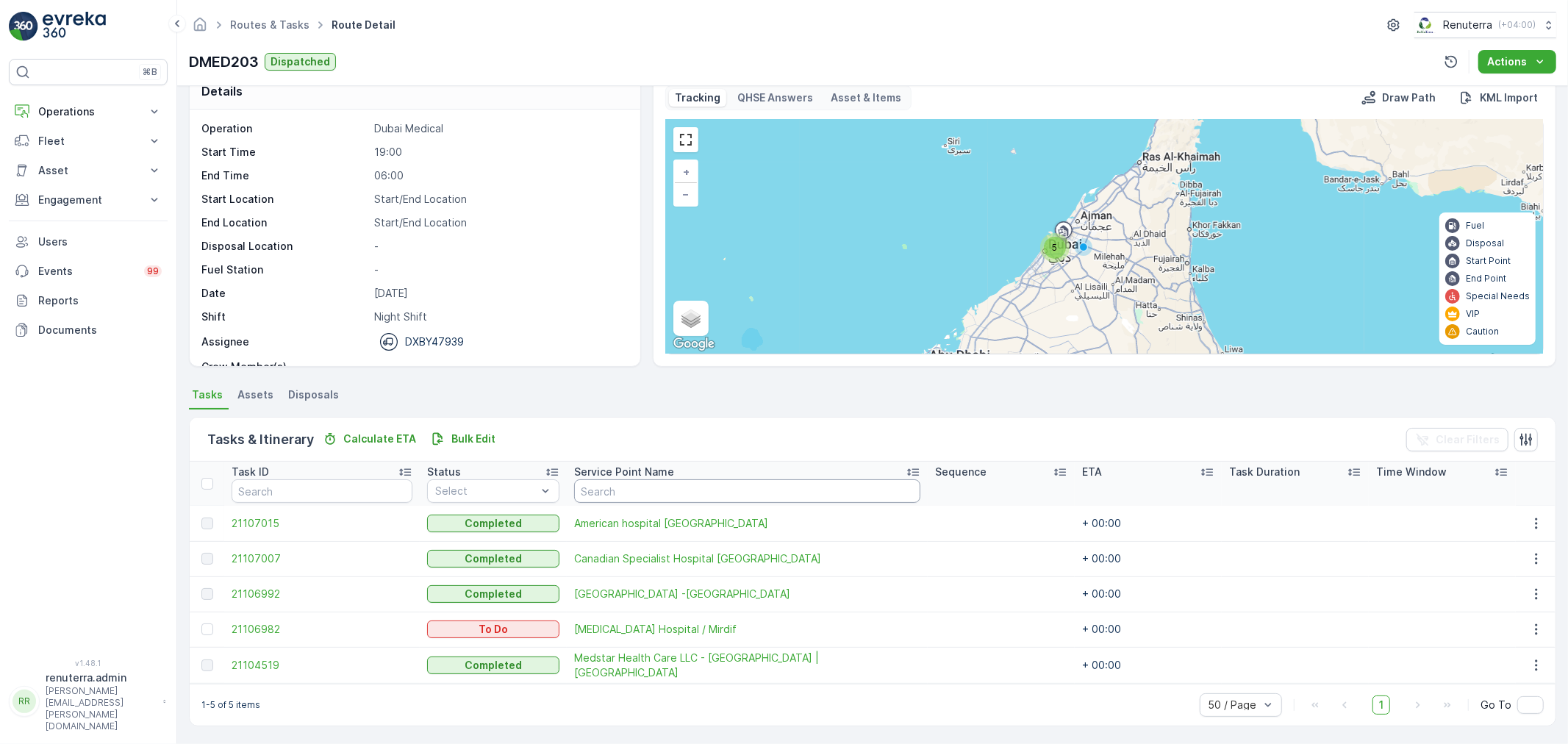
click at [684, 479] on input "text" at bounding box center [747, 491] width 346 height 23
click at [677, 433] on div "Tasks & Itinerary Calculate ETA Bulk Edit Clear Filters" at bounding box center [872, 439] width 1366 height 44
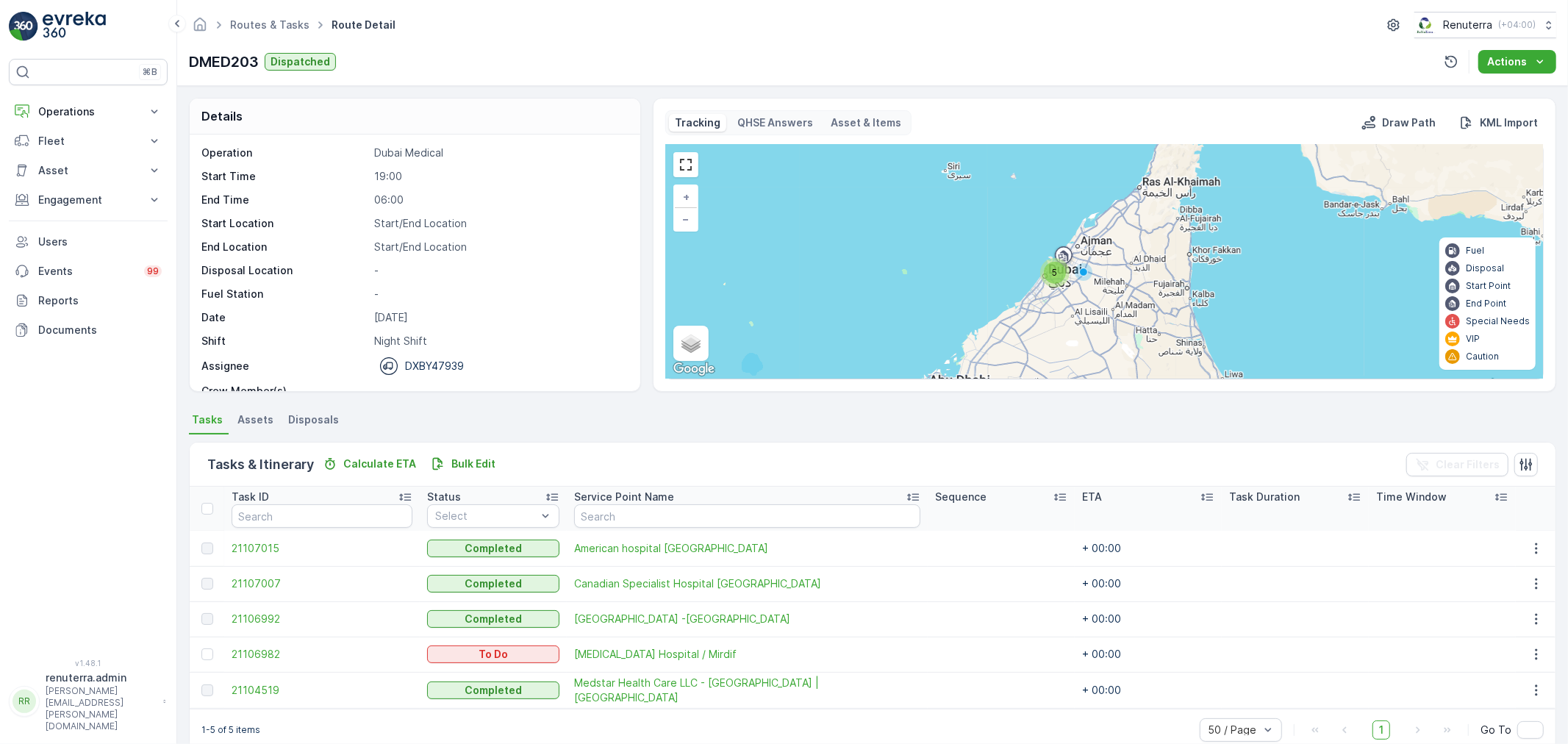
scroll to position [0, 0]
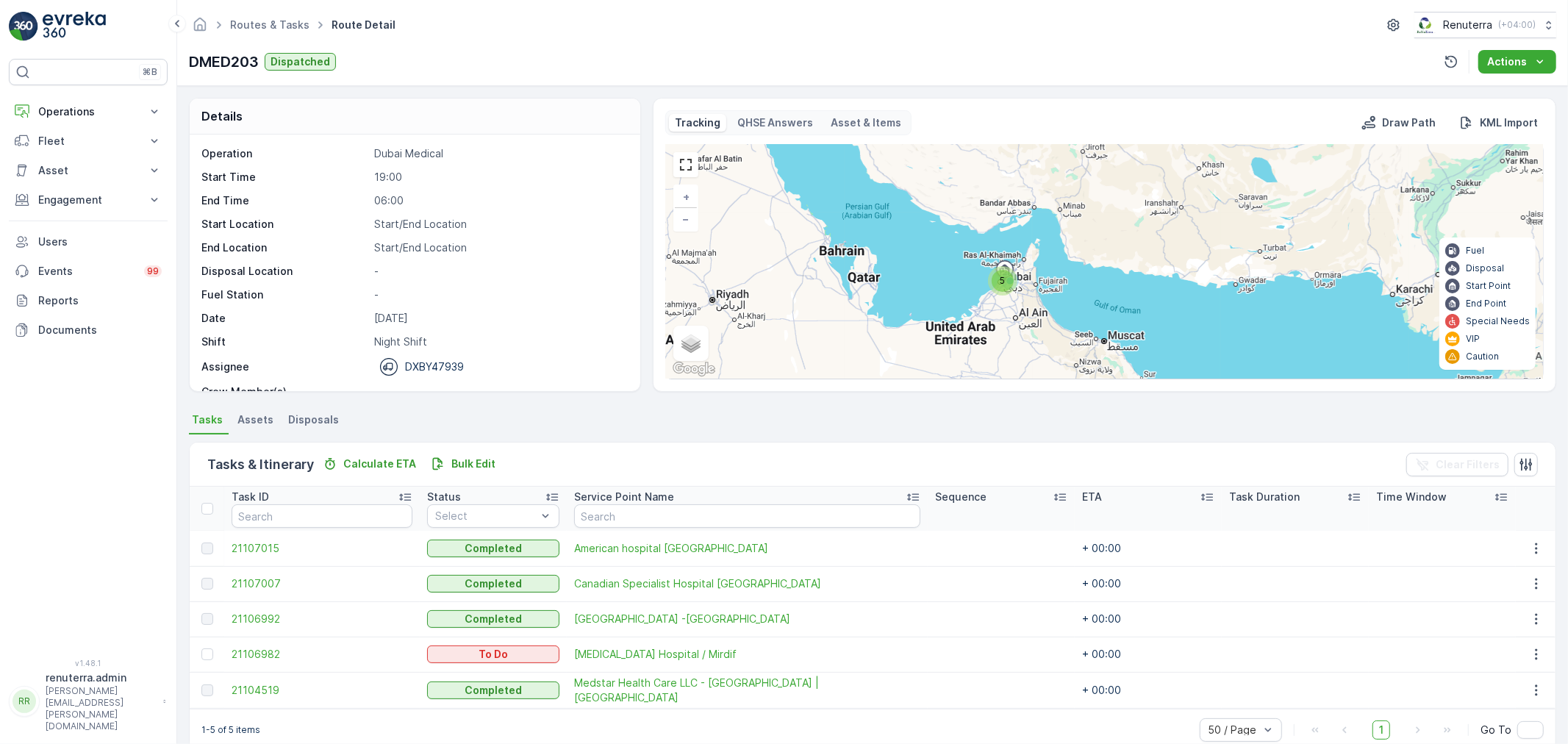
click at [1006, 283] on div "5" at bounding box center [1002, 281] width 22 height 22
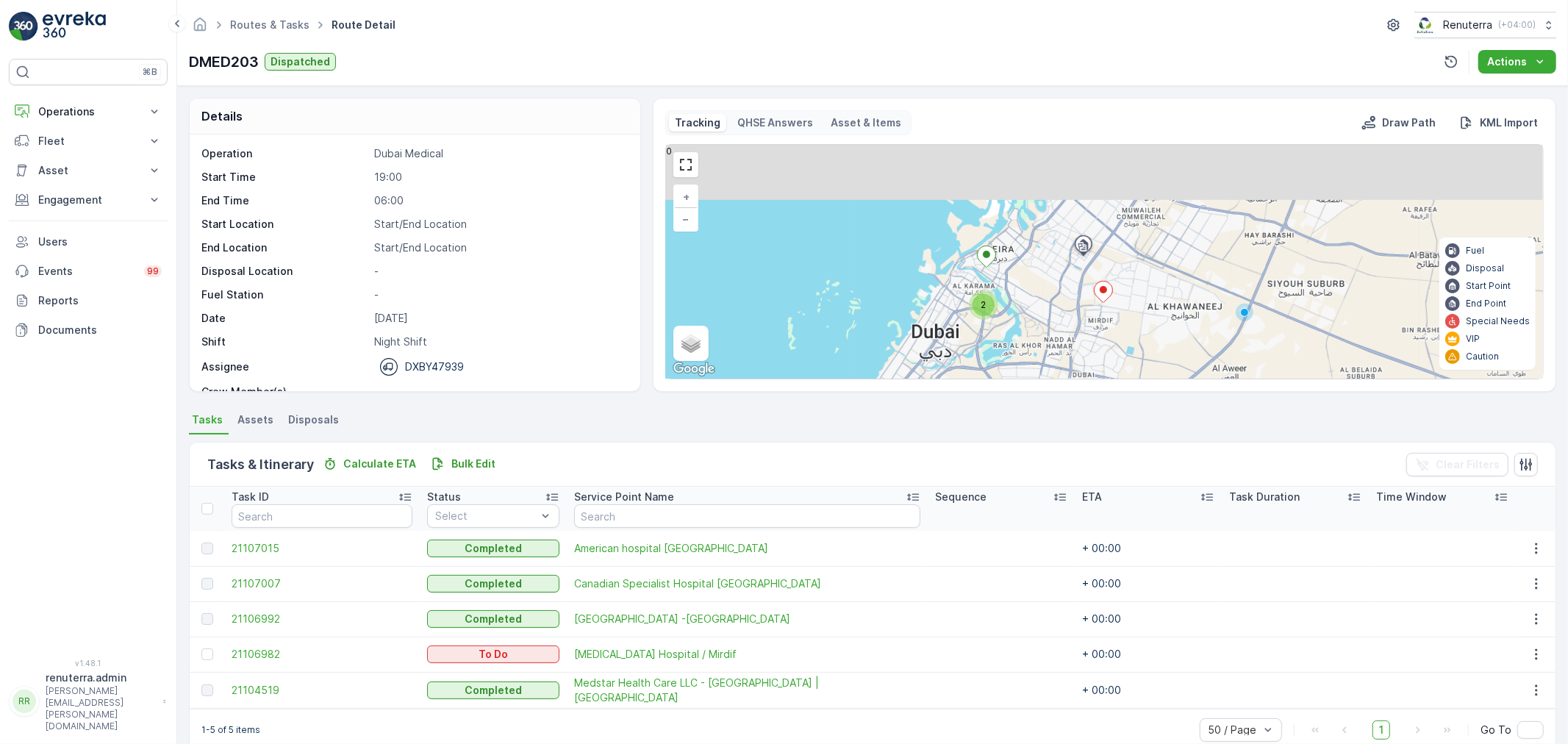
drag, startPoint x: 1080, startPoint y: 239, endPoint x: 1019, endPoint y: 317, distance: 99.0
click at [1019, 317] on div "2 + − Satellite Roadmap Terrain Hybrid Leaflet Keyboard shortcuts Map Data Map …" at bounding box center [1105, 261] width 877 height 234
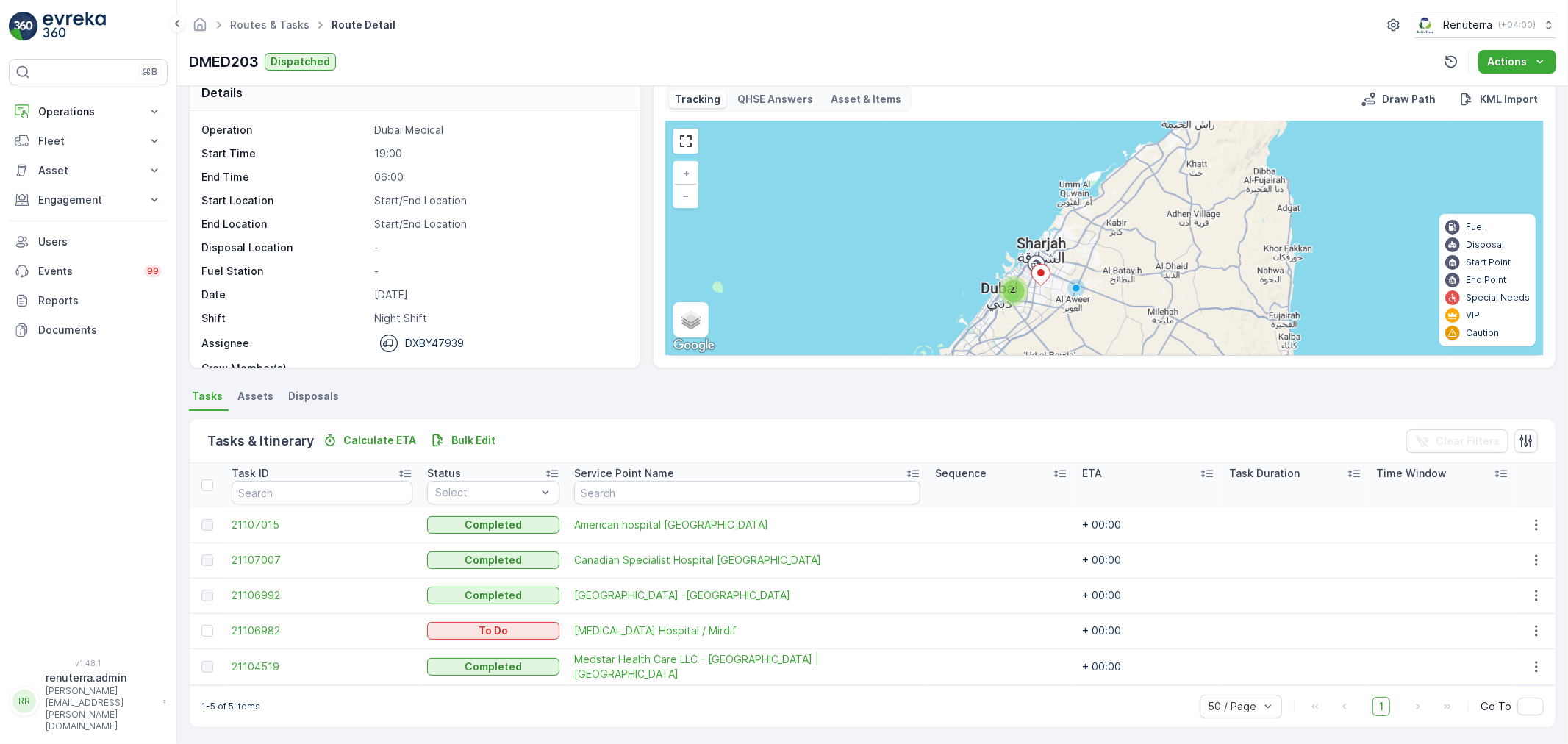
scroll to position [25, 0]
click at [85, 109] on p "Operations" at bounding box center [88, 112] width 100 height 15
click at [75, 160] on p "Planning" at bounding box center [58, 158] width 41 height 15
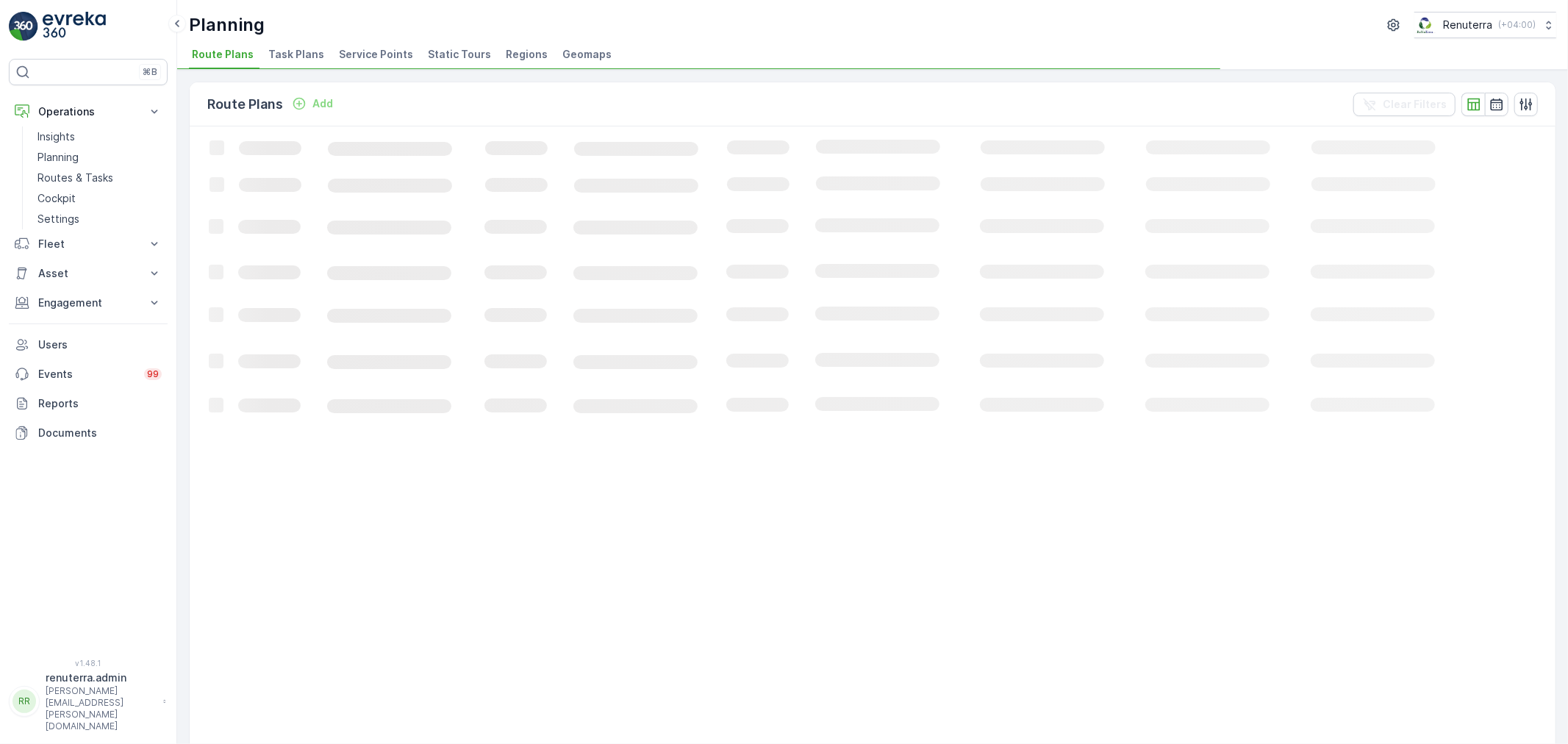
click at [390, 59] on span "Service Points" at bounding box center [375, 54] width 75 height 15
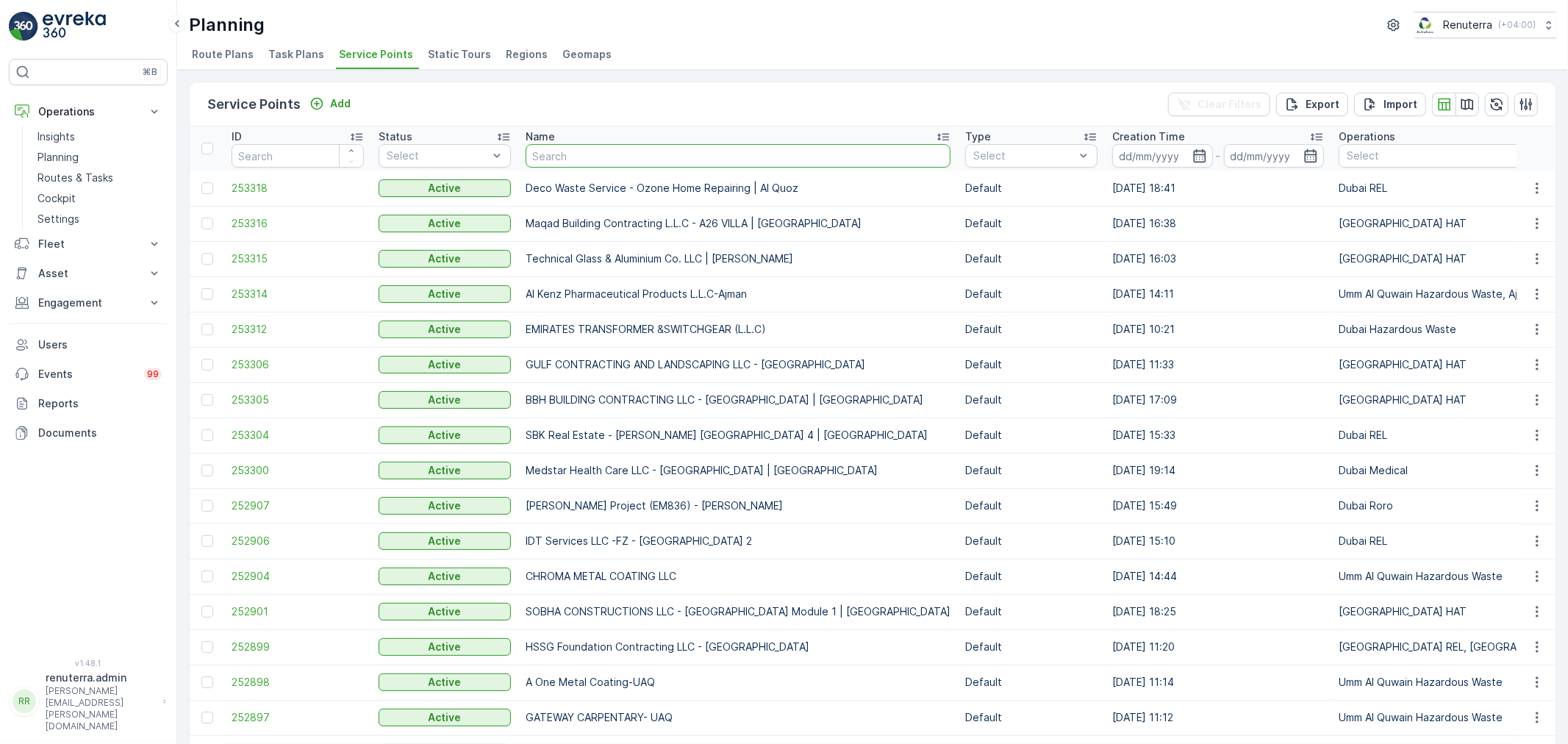
click at [645, 155] on input "text" at bounding box center [737, 156] width 425 height 23
type input "omni c"
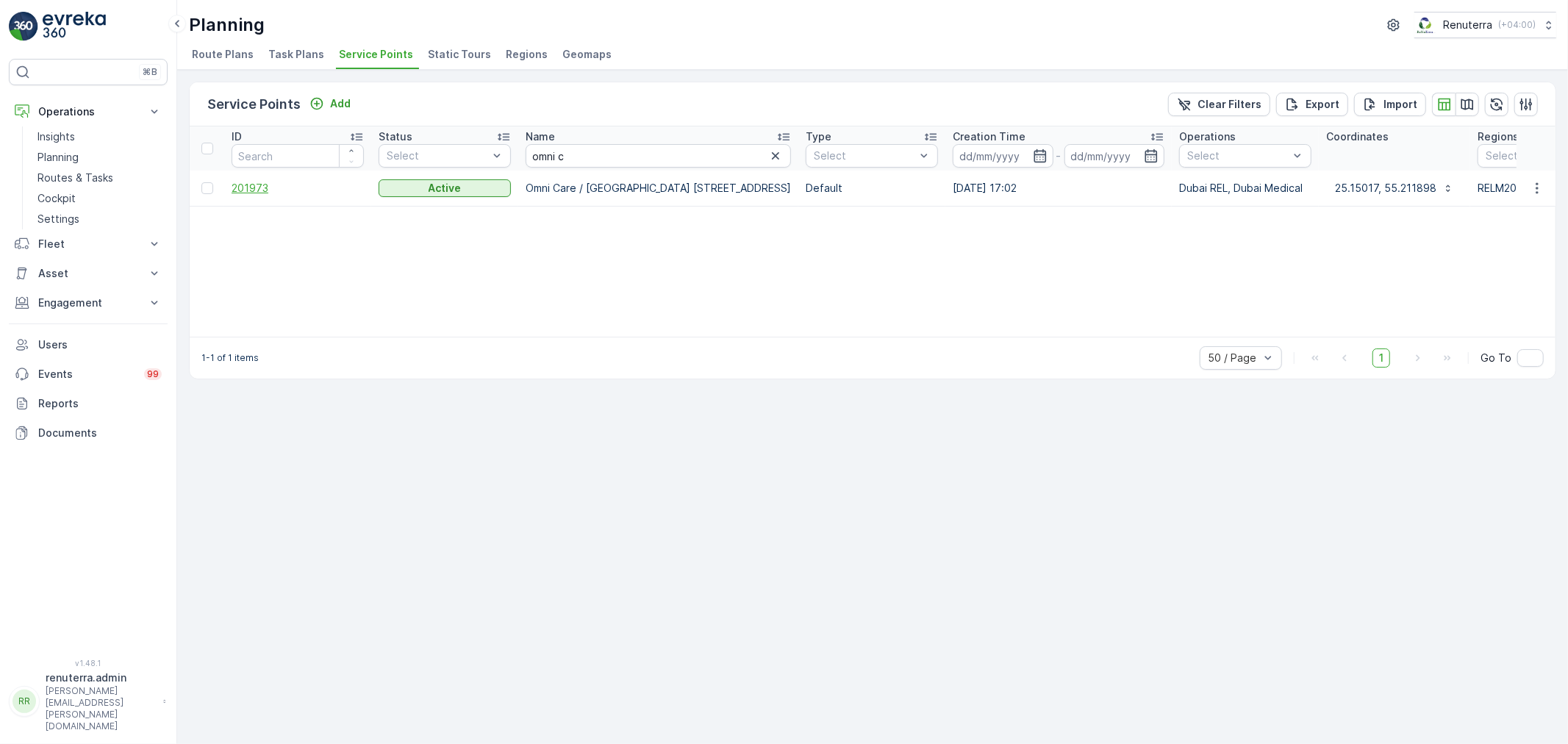
click at [247, 185] on span "201973" at bounding box center [298, 189] width 132 height 15
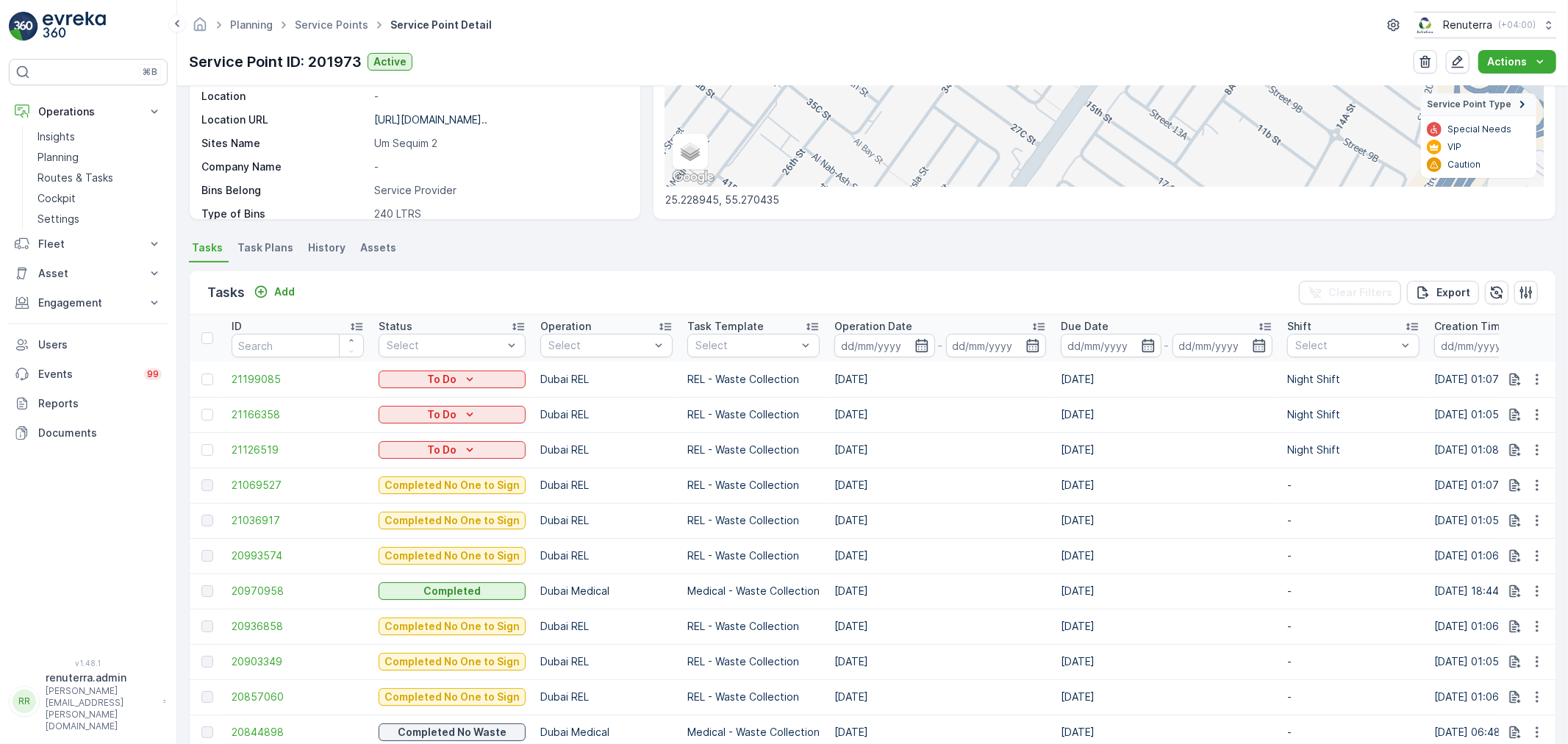
scroll to position [245, 0]
click at [572, 344] on div at bounding box center [599, 346] width 105 height 12
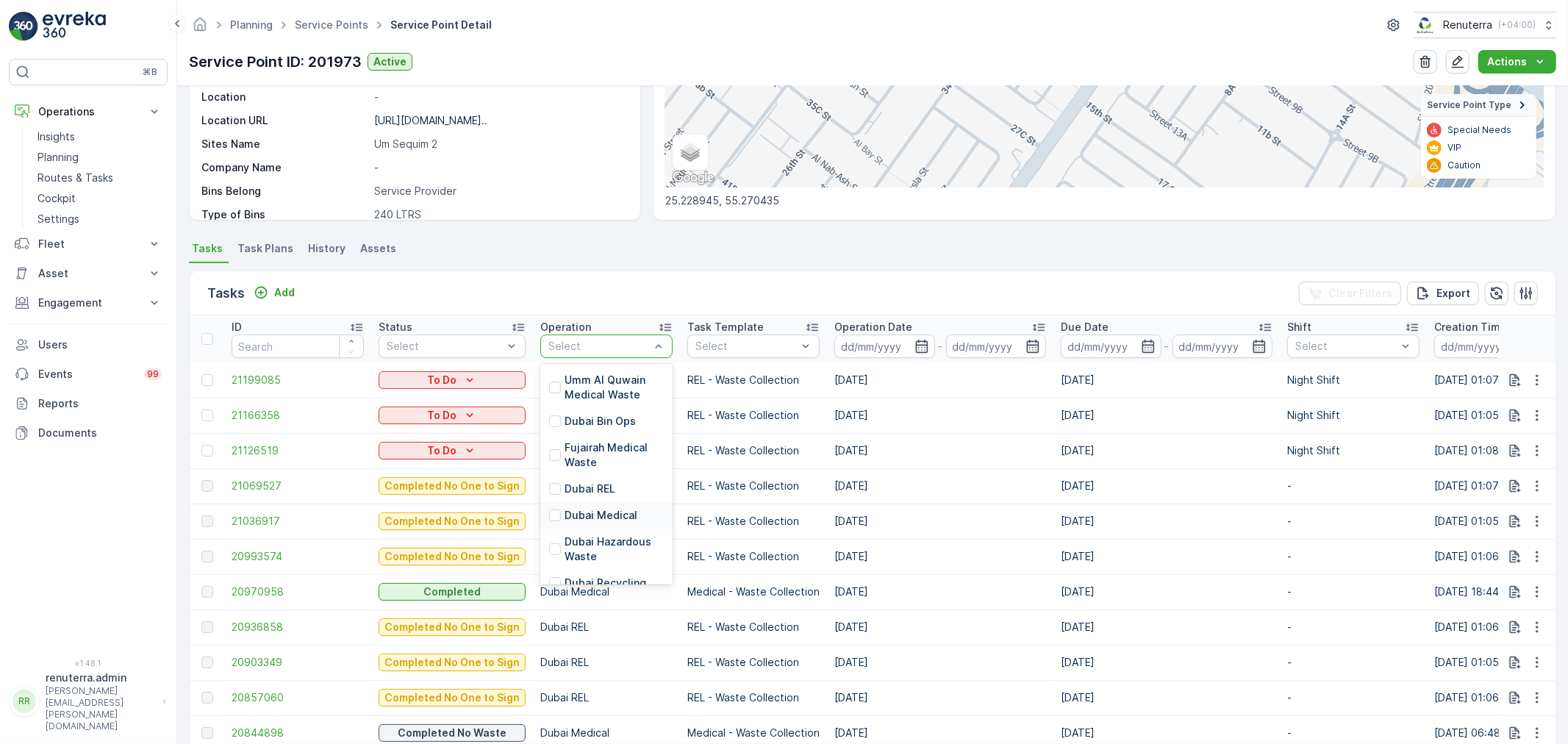
click at [577, 505] on div "Dubai Medical" at bounding box center [607, 515] width 132 height 27
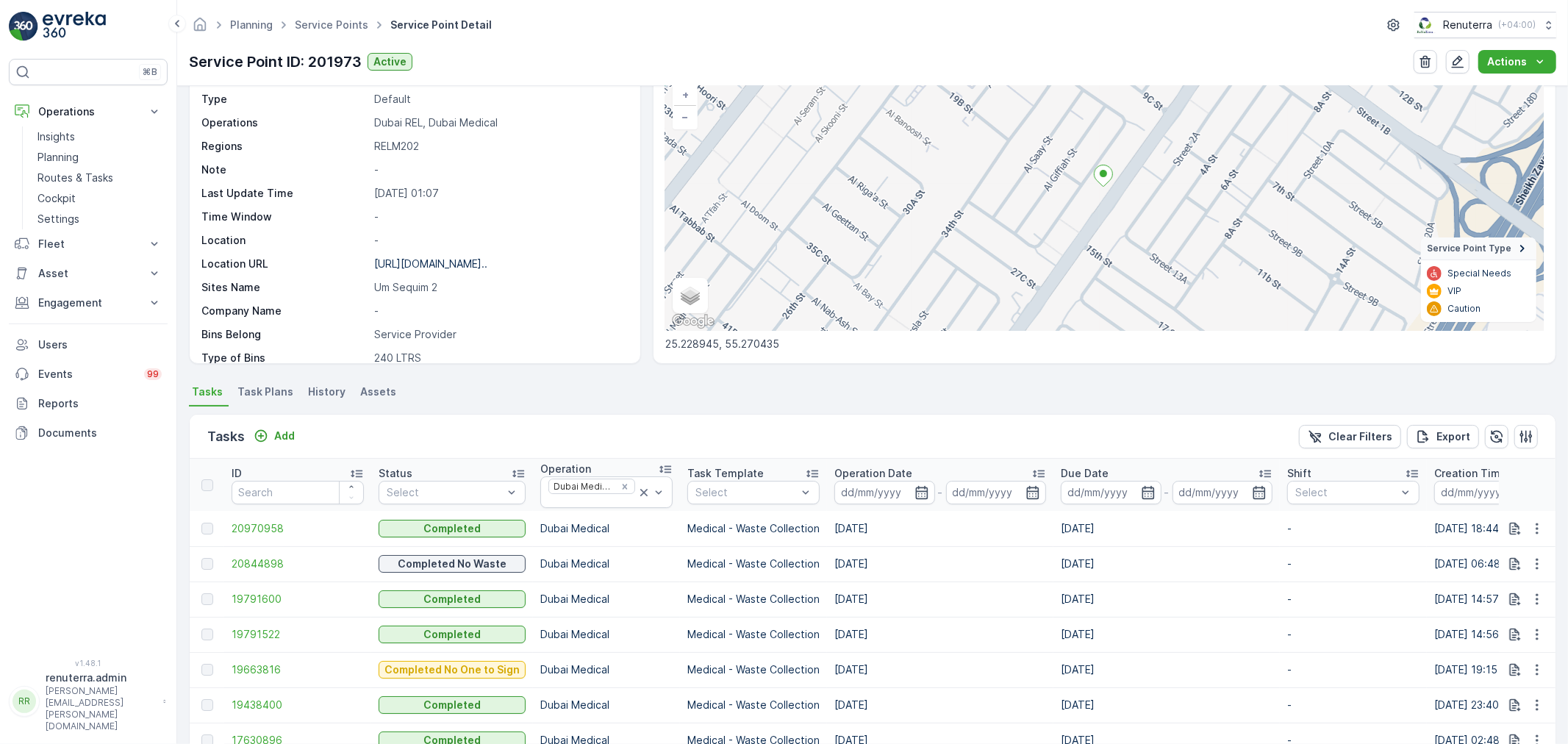
scroll to position [81, 0]
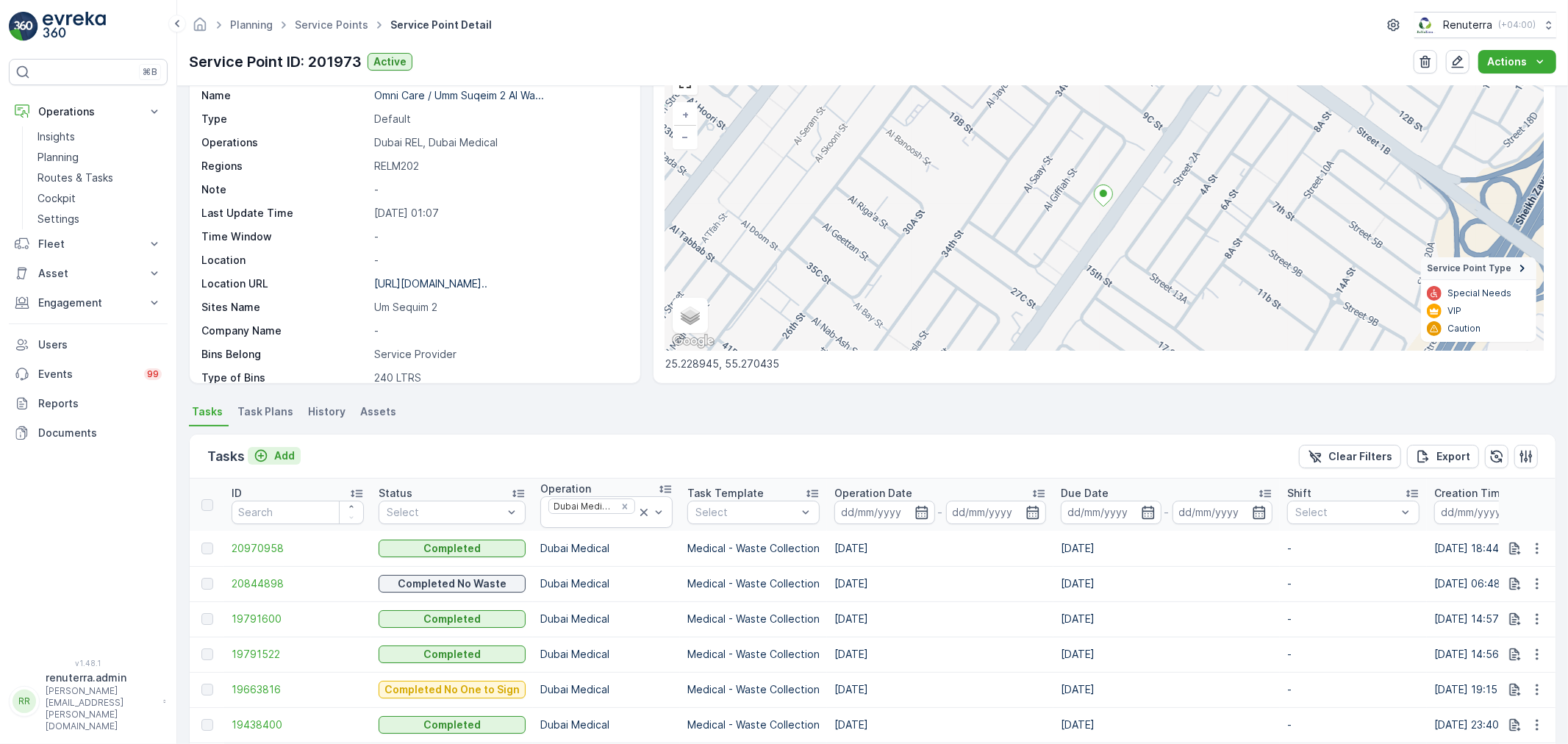
click at [284, 458] on p "Add" at bounding box center [284, 456] width 21 height 15
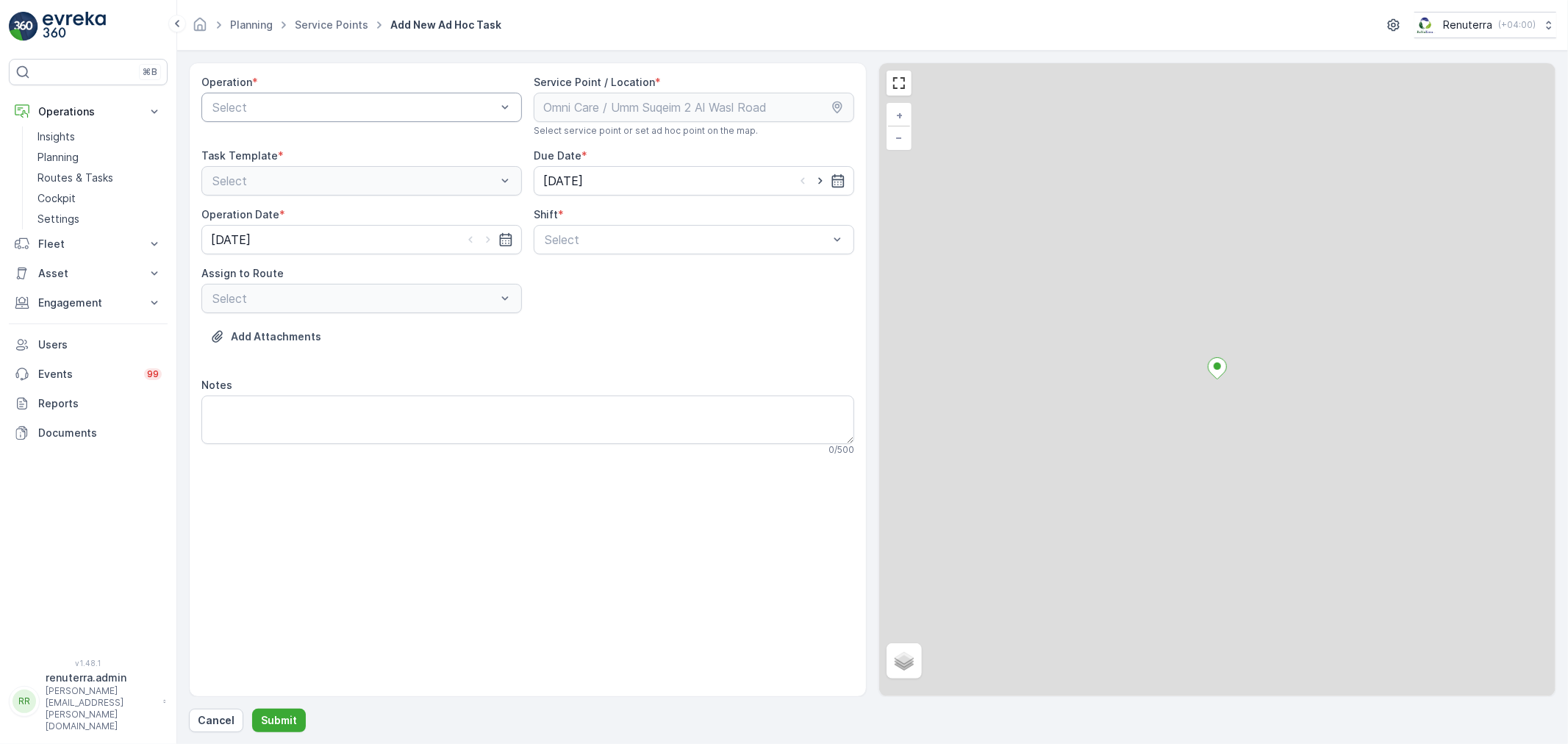
drag, startPoint x: 281, startPoint y: 121, endPoint x: 290, endPoint y: 109, distance: 15.0
click at [282, 121] on div "Select" at bounding box center [361, 107] width 320 height 29
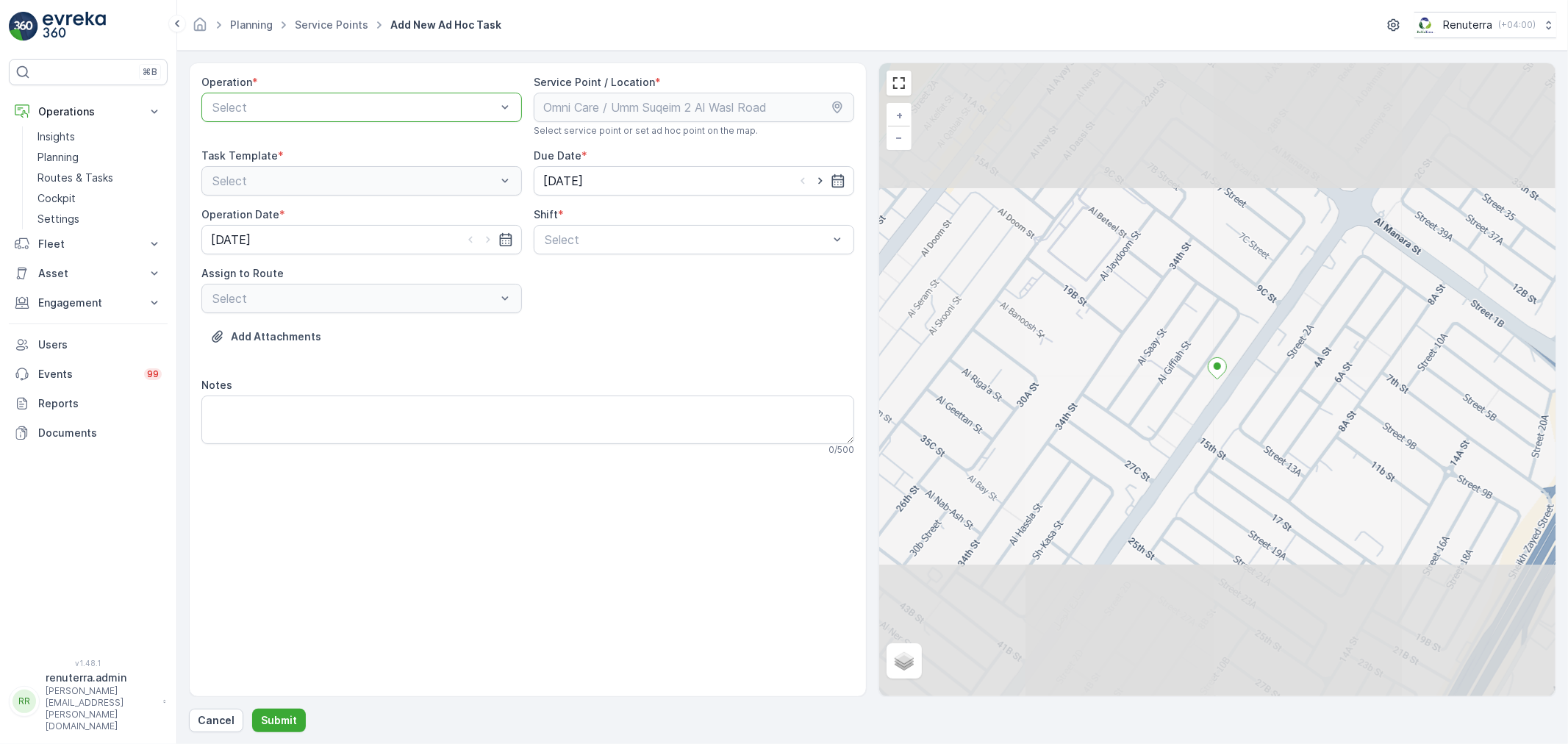
click at [290, 109] on div at bounding box center [354, 107] width 287 height 13
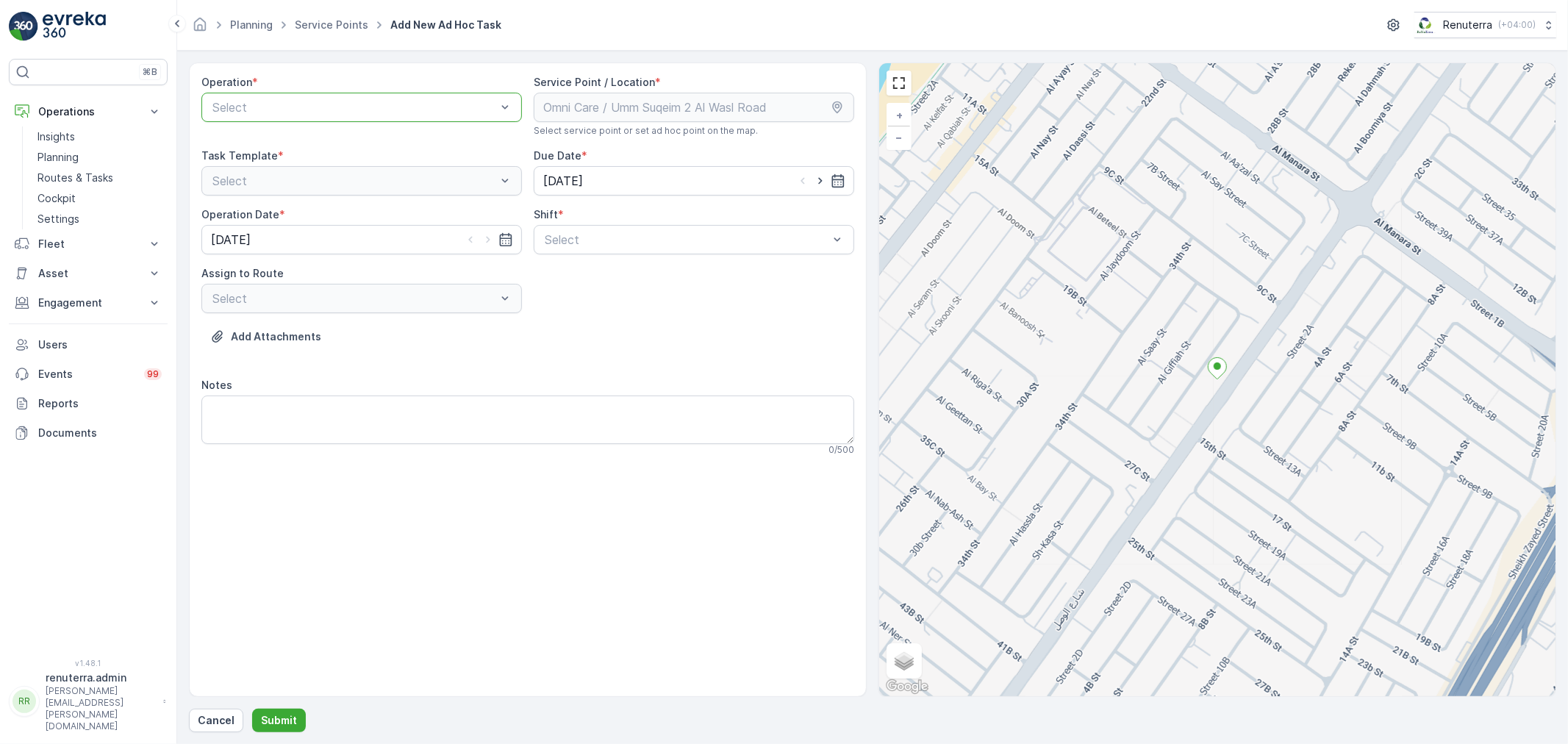
click at [290, 109] on div at bounding box center [354, 107] width 287 height 13
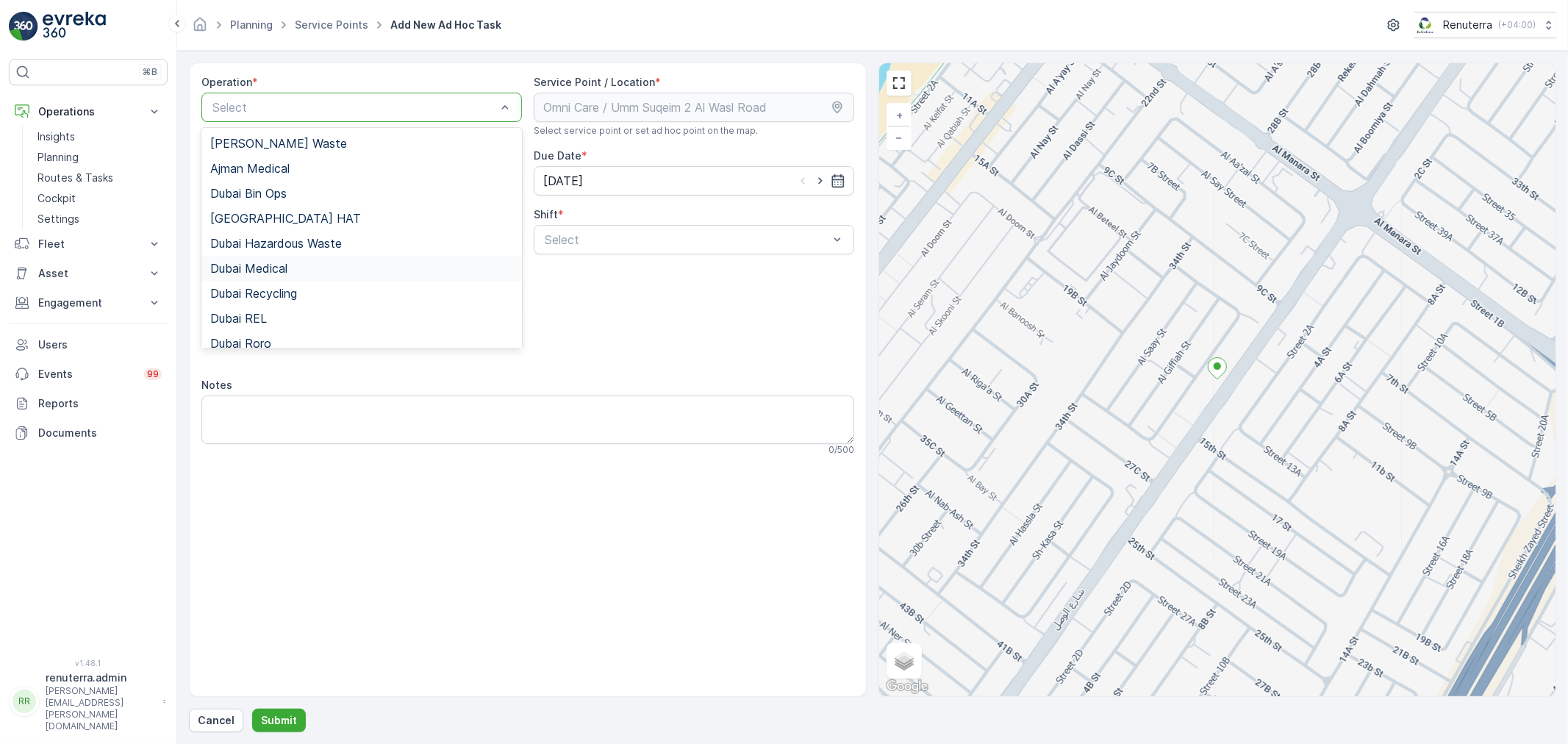
drag, startPoint x: 267, startPoint y: 267, endPoint x: 457, endPoint y: 267, distance: 190.0
click at [270, 267] on span "Dubai Medical" at bounding box center [249, 268] width 77 height 13
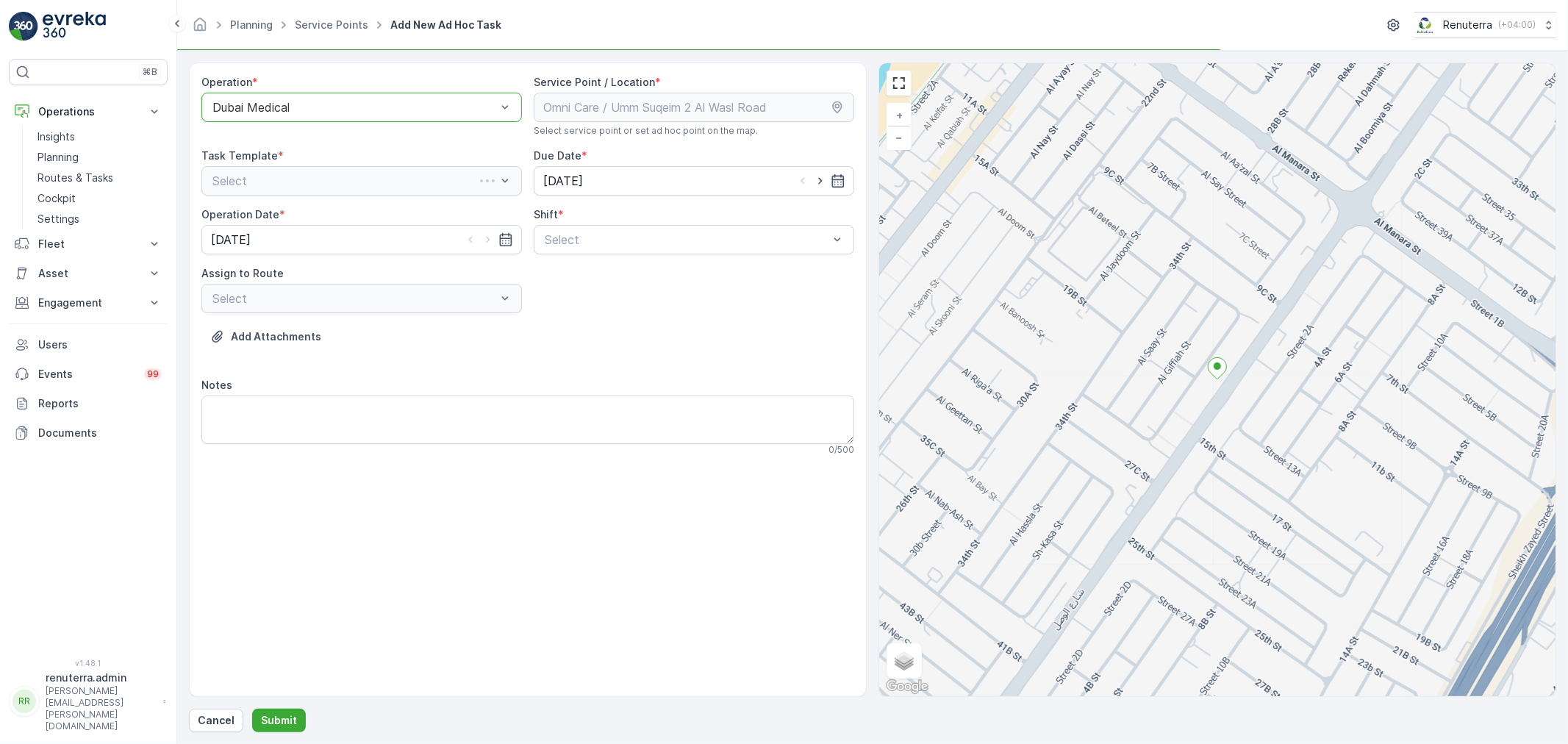
click at [725, 258] on div "Operation * option Dubai Medical, selected. Dubai Medical Service Point / Locat…" at bounding box center [527, 271] width 653 height 392
drag, startPoint x: 691, startPoint y: 240, endPoint x: 628, endPoint y: 284, distance: 76.8
click at [681, 248] on div "Select" at bounding box center [694, 239] width 320 height 29
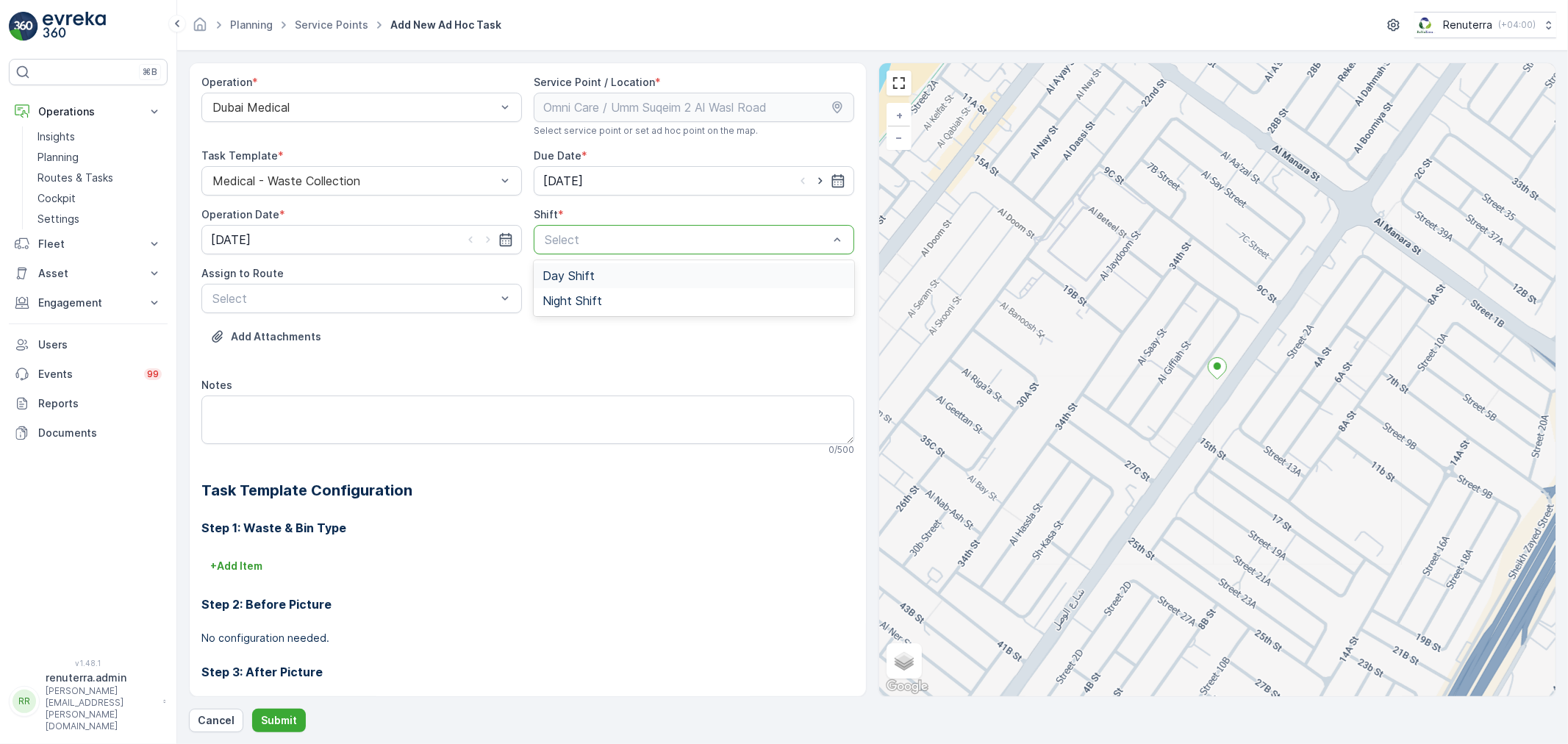
click at [624, 282] on div "Day Shift" at bounding box center [693, 276] width 303 height 13
click at [314, 307] on div "Select" at bounding box center [361, 298] width 320 height 29
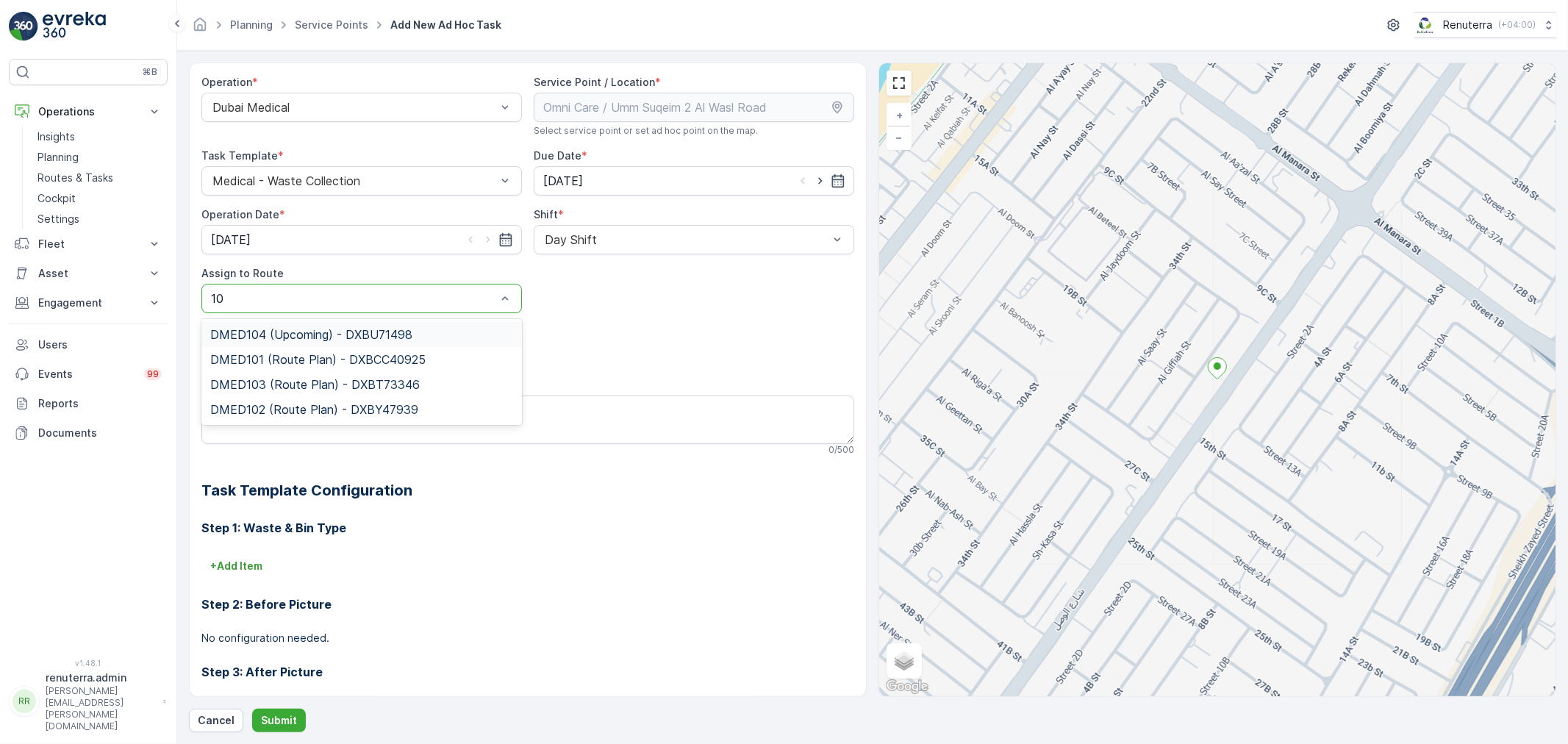
type input "103"
click at [310, 329] on span "DMED103 (Route Plan) - DXBT73346" at bounding box center [315, 334] width 210 height 13
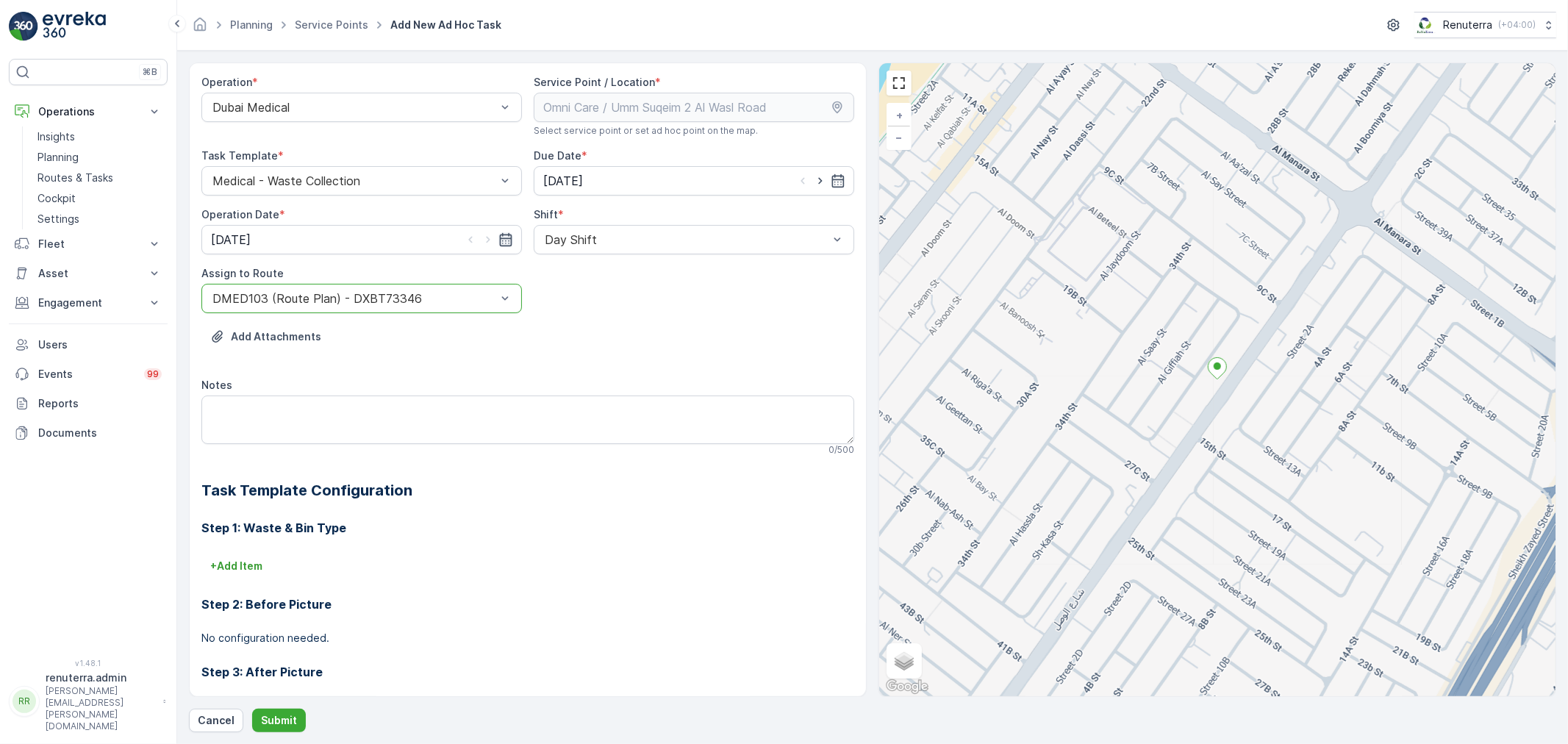
click at [503, 234] on icon "button" at bounding box center [505, 240] width 13 height 13
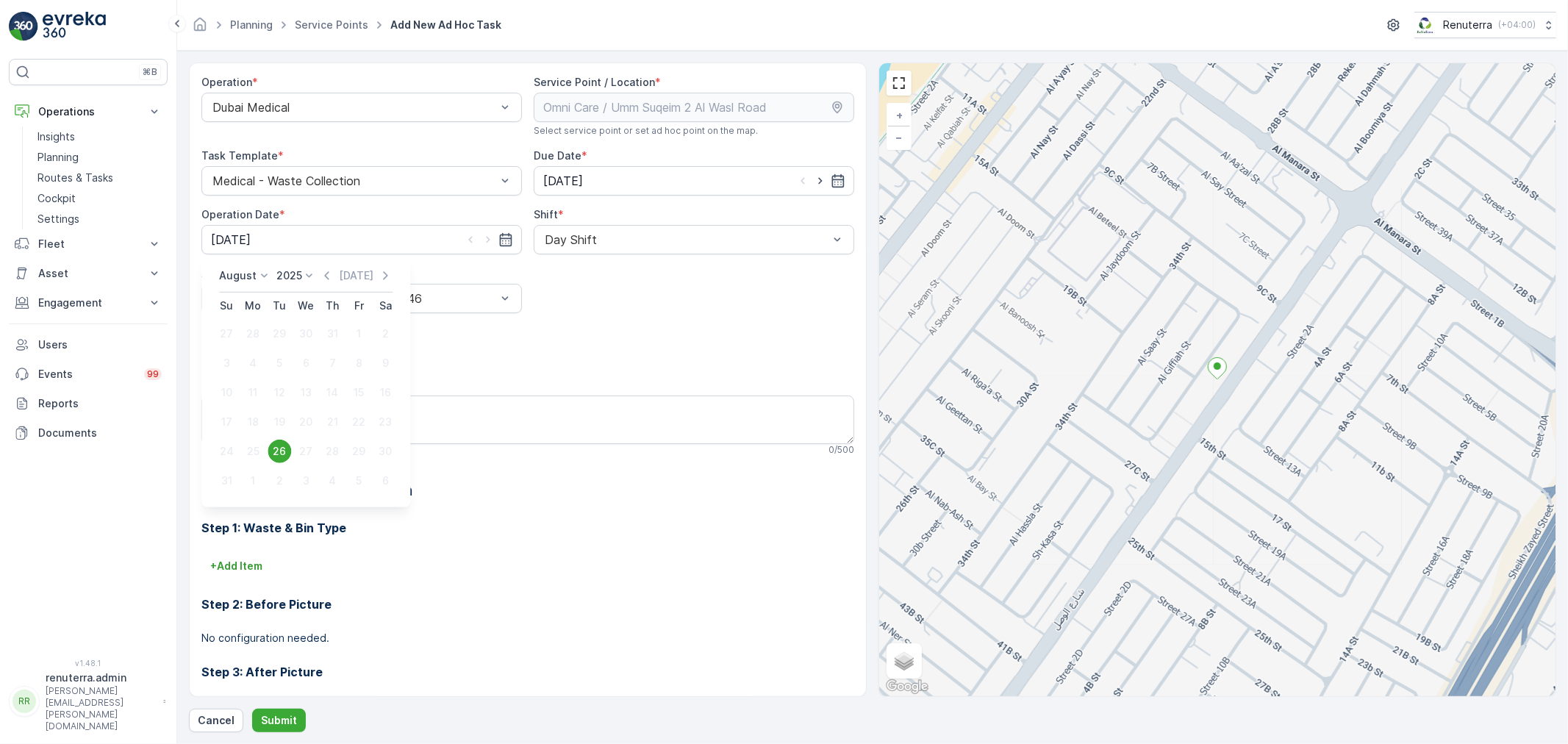
click at [553, 355] on div "Add Attachments" at bounding box center [527, 345] width 653 height 41
click at [834, 179] on icon "button" at bounding box center [838, 181] width 13 height 13
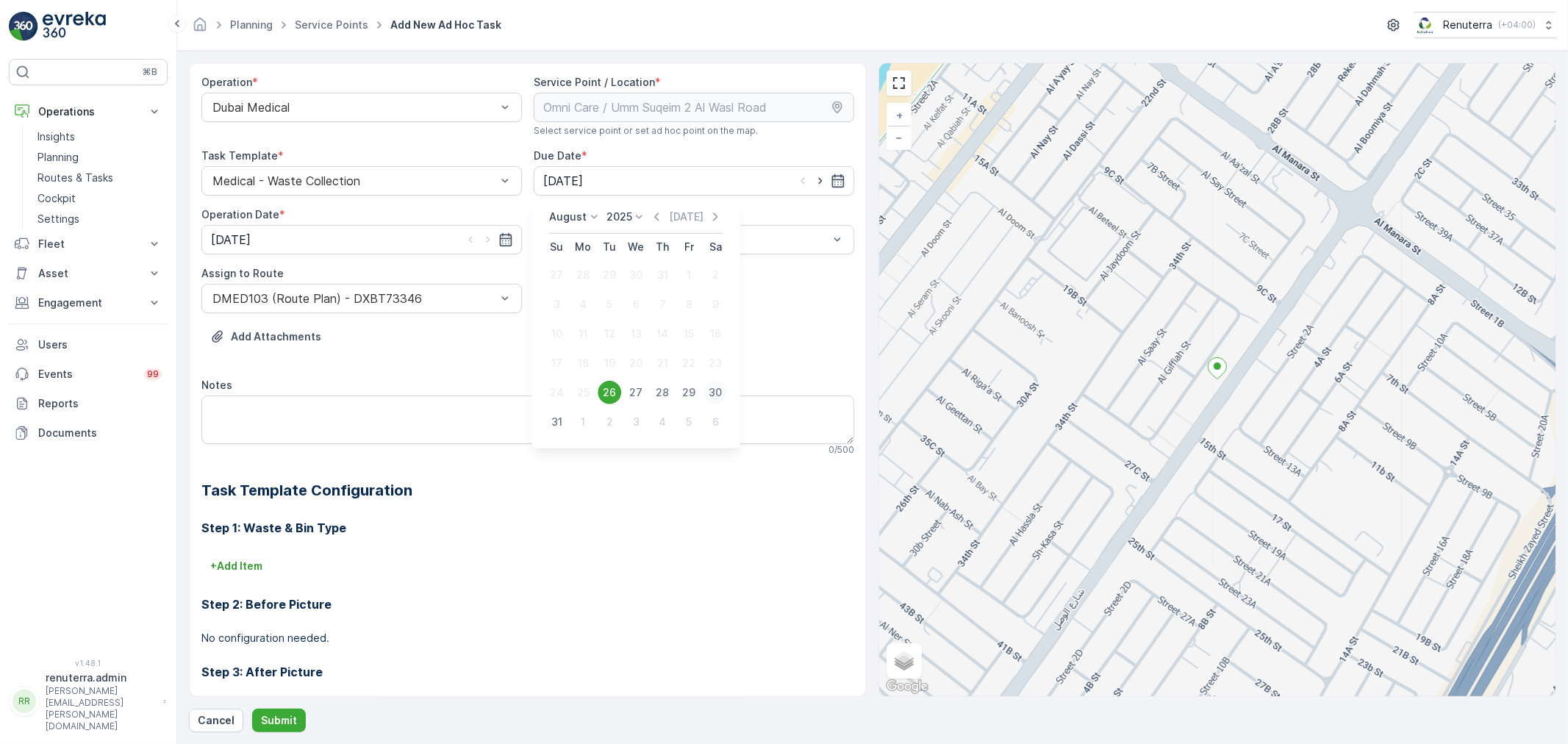
click at [712, 388] on div "30" at bounding box center [715, 392] width 23 height 23
type input "30.08.2025"
drag, startPoint x: 507, startPoint y: 235, endPoint x: 513, endPoint y: 287, distance: 52.3
click at [507, 237] on icon "button" at bounding box center [506, 240] width 15 height 15
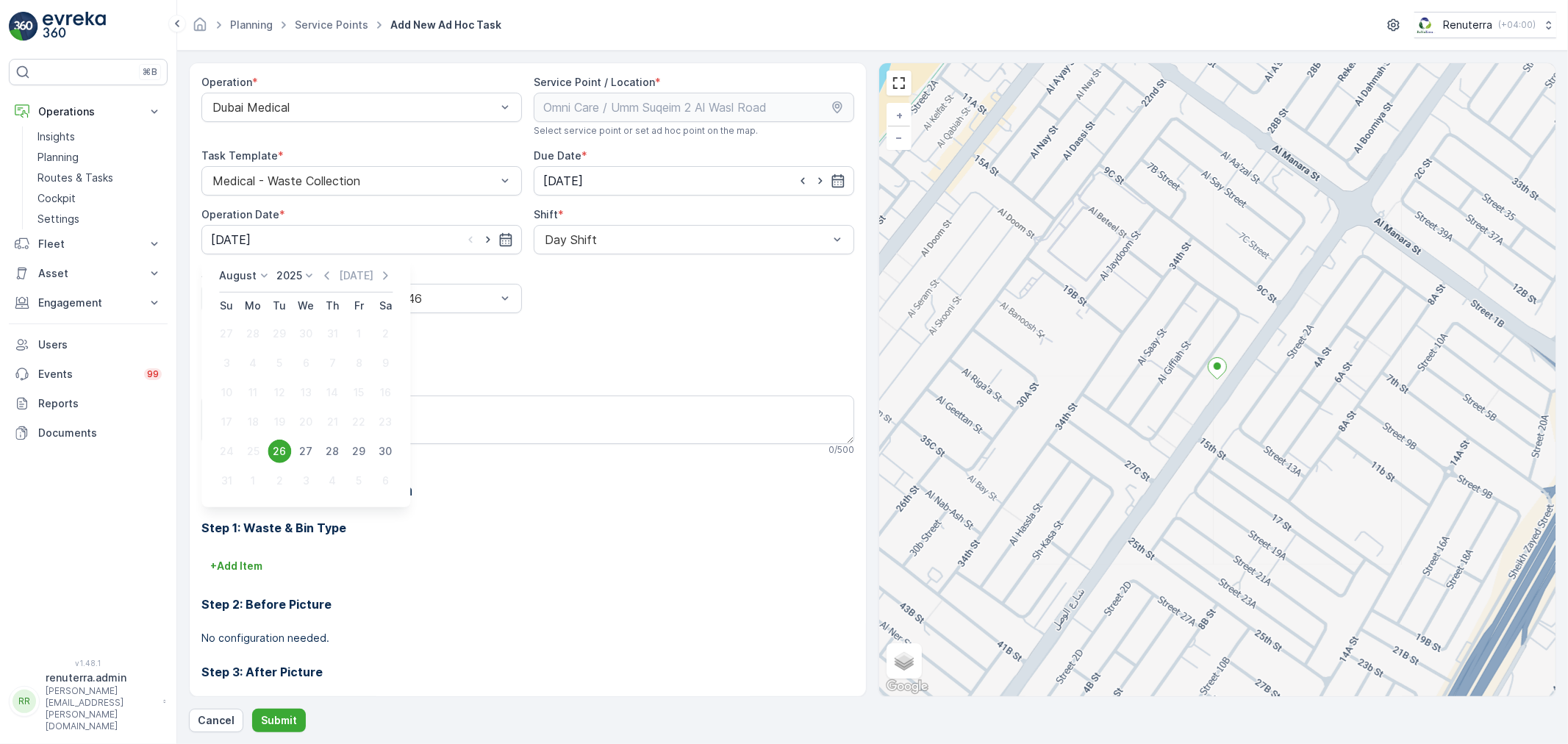
click at [386, 452] on div "30" at bounding box center [386, 451] width 23 height 23
type input "30.08.2025"
click at [675, 628] on div "Step 2: Before Picture No configuration needed." at bounding box center [527, 611] width 653 height 68
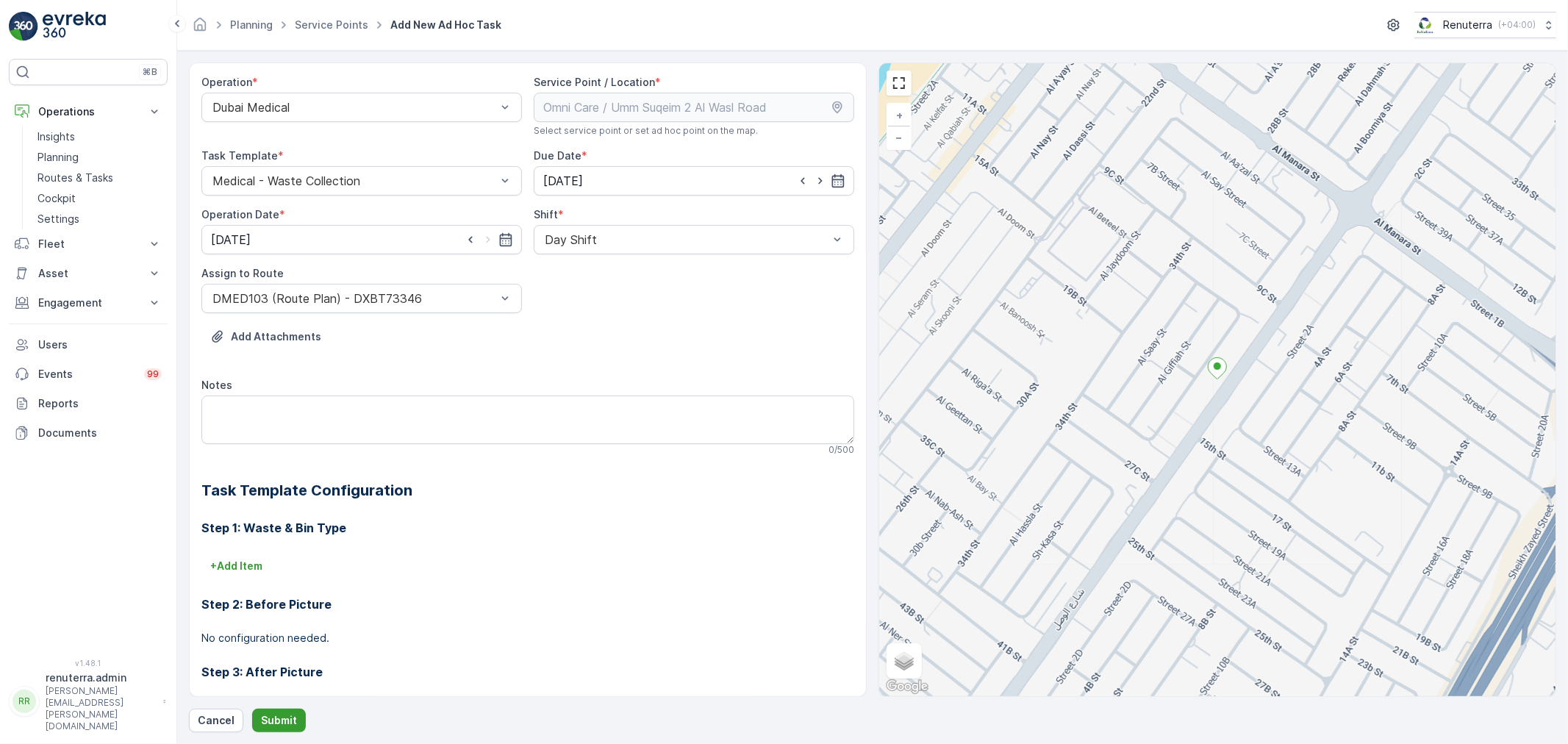
click at [269, 716] on p "Submit" at bounding box center [278, 721] width 36 height 15
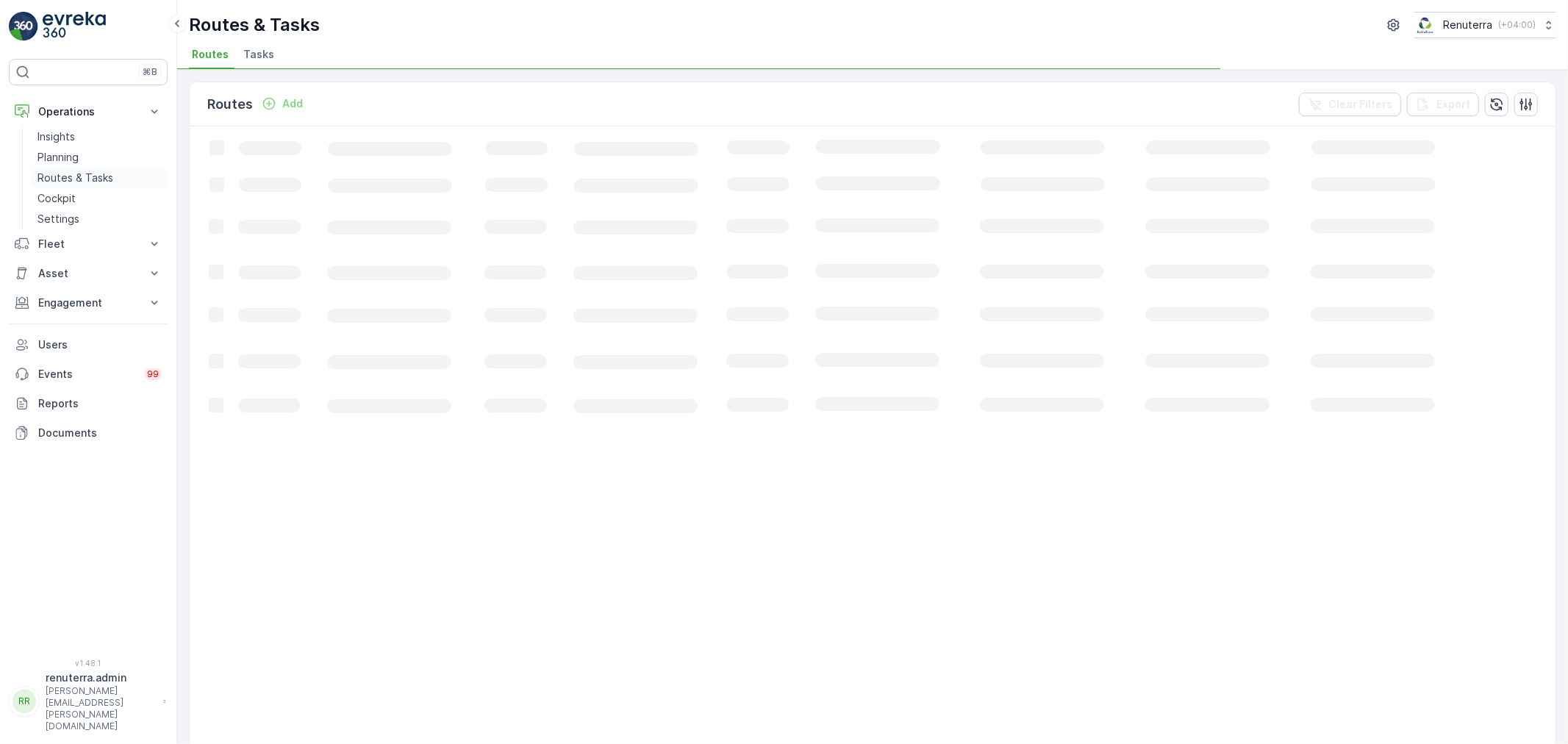
drag, startPoint x: 60, startPoint y: 157, endPoint x: 101, endPoint y: 179, distance: 46.5
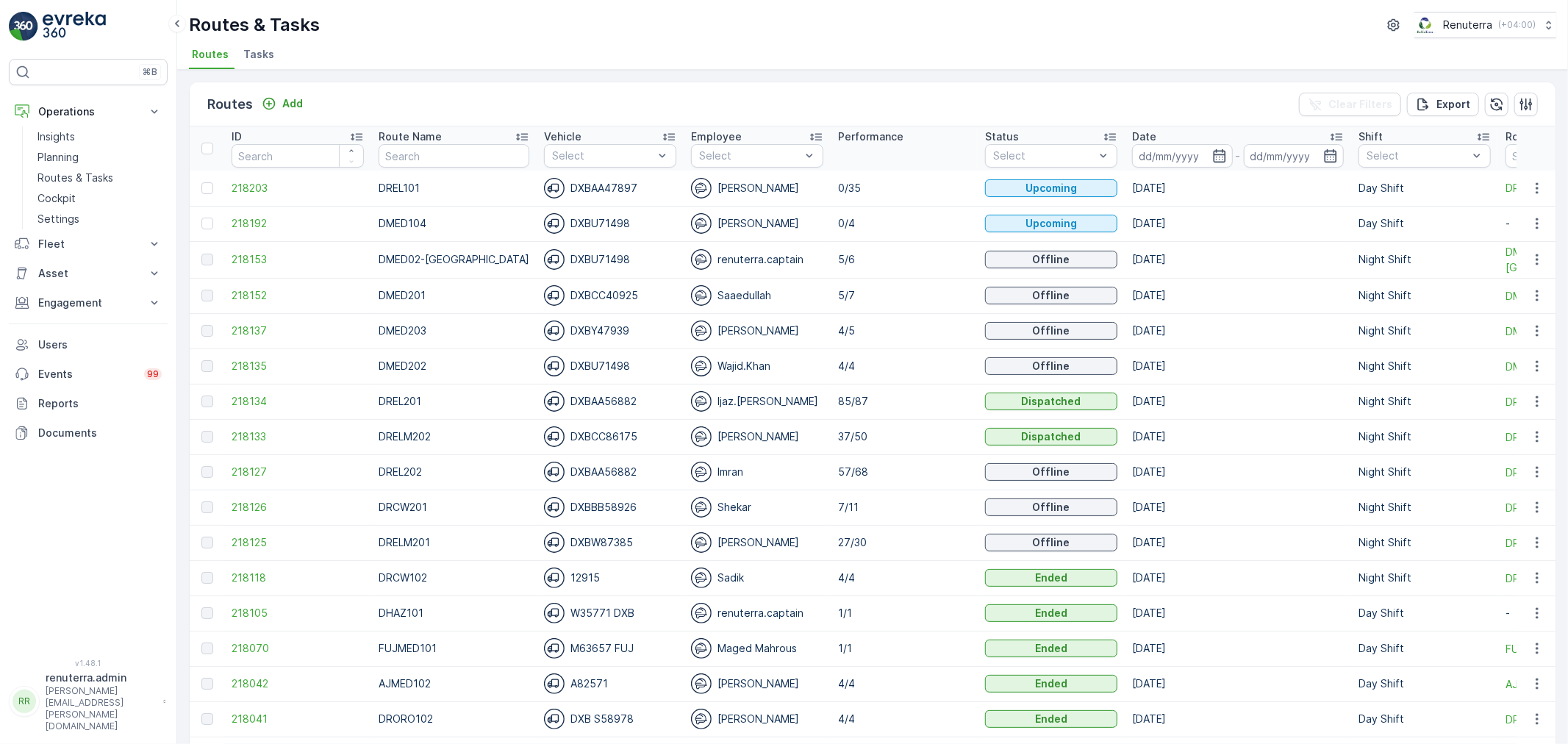
click at [236, 318] on td "218137" at bounding box center [297, 331] width 147 height 35
click at [248, 323] on span "218137" at bounding box center [298, 331] width 132 height 15
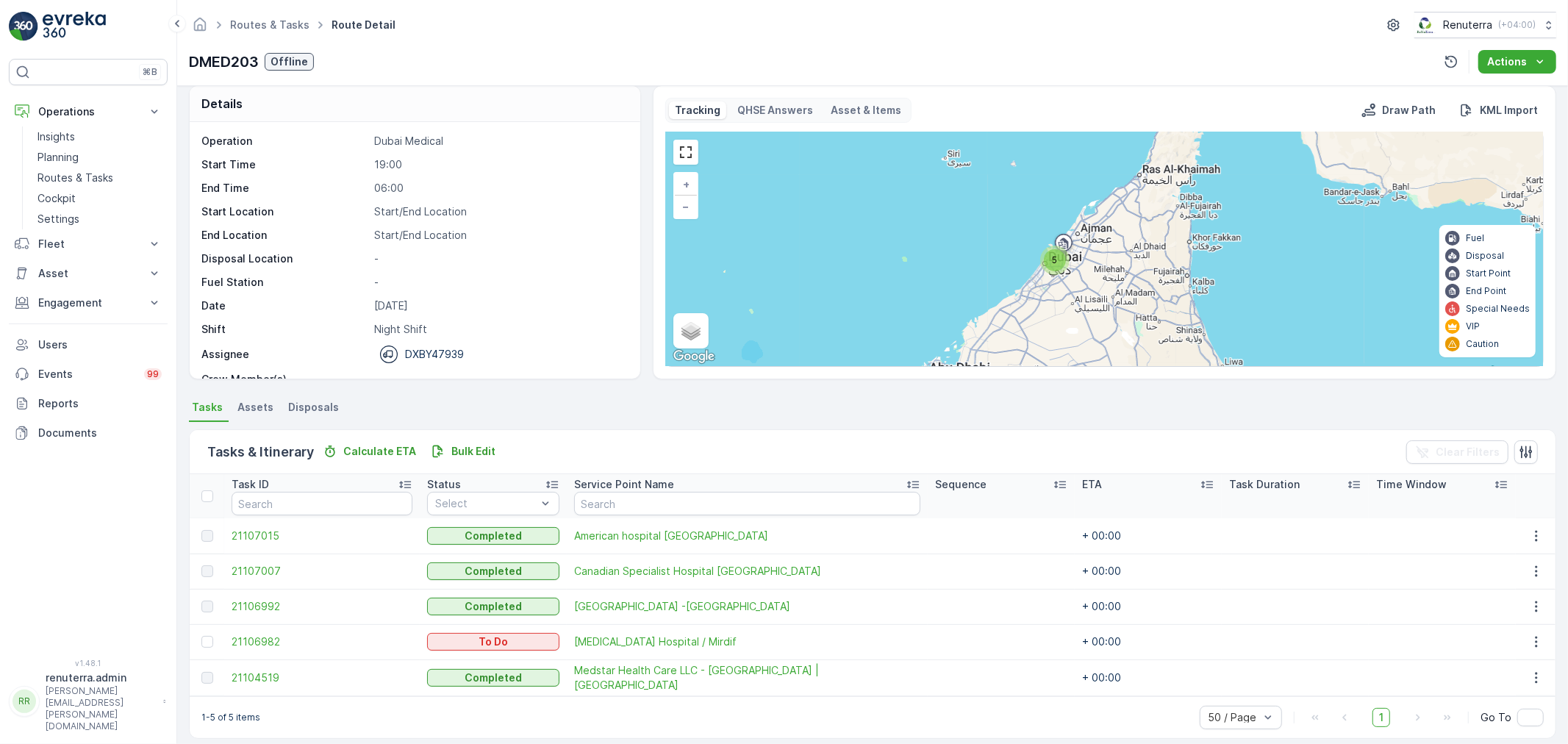
scroll to position [25, 0]
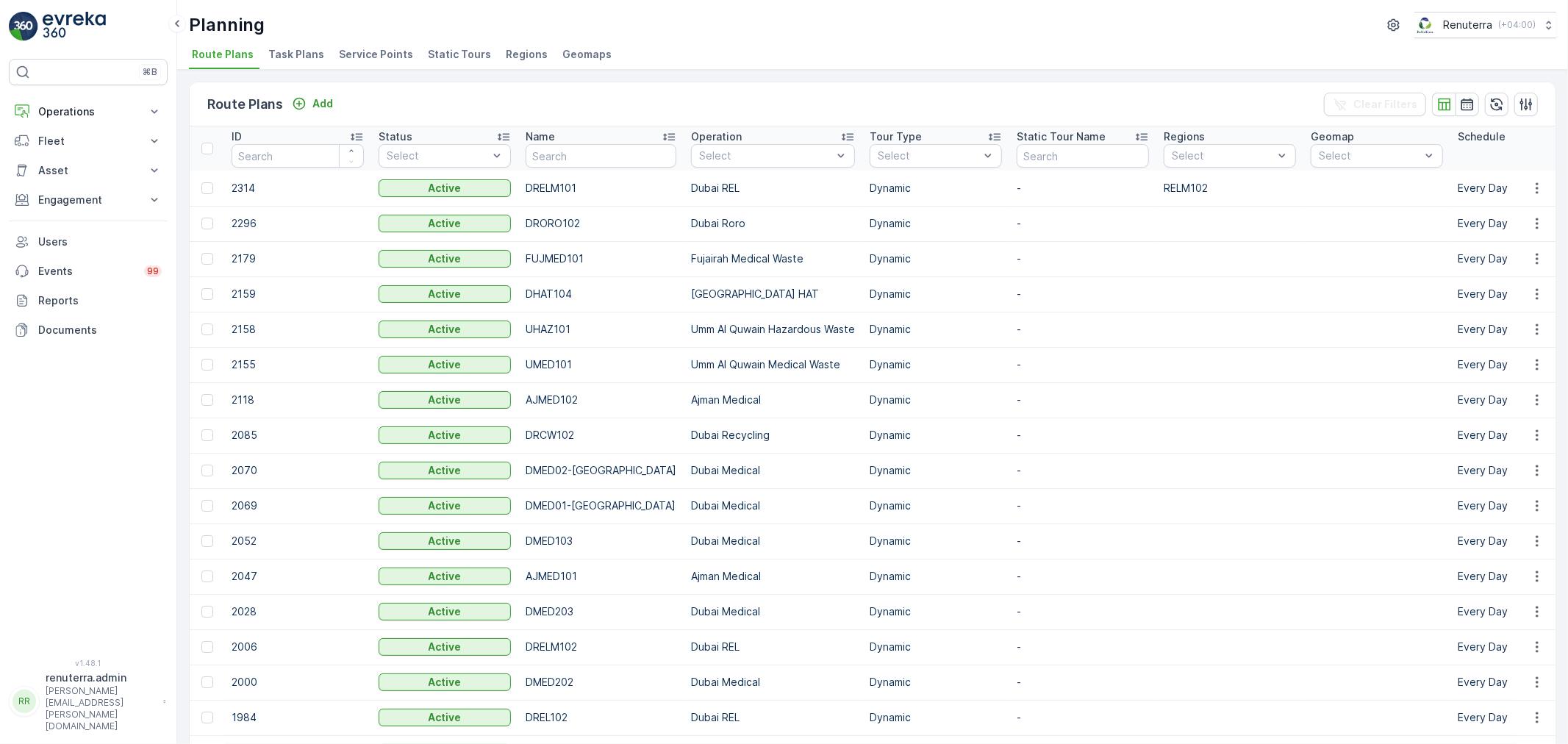
click at [1181, 414] on td at bounding box center [1229, 400] width 147 height 35
click at [94, 123] on button "Operations" at bounding box center [88, 111] width 158 height 29
click at [81, 164] on link "Planning" at bounding box center [100, 157] width 136 height 21
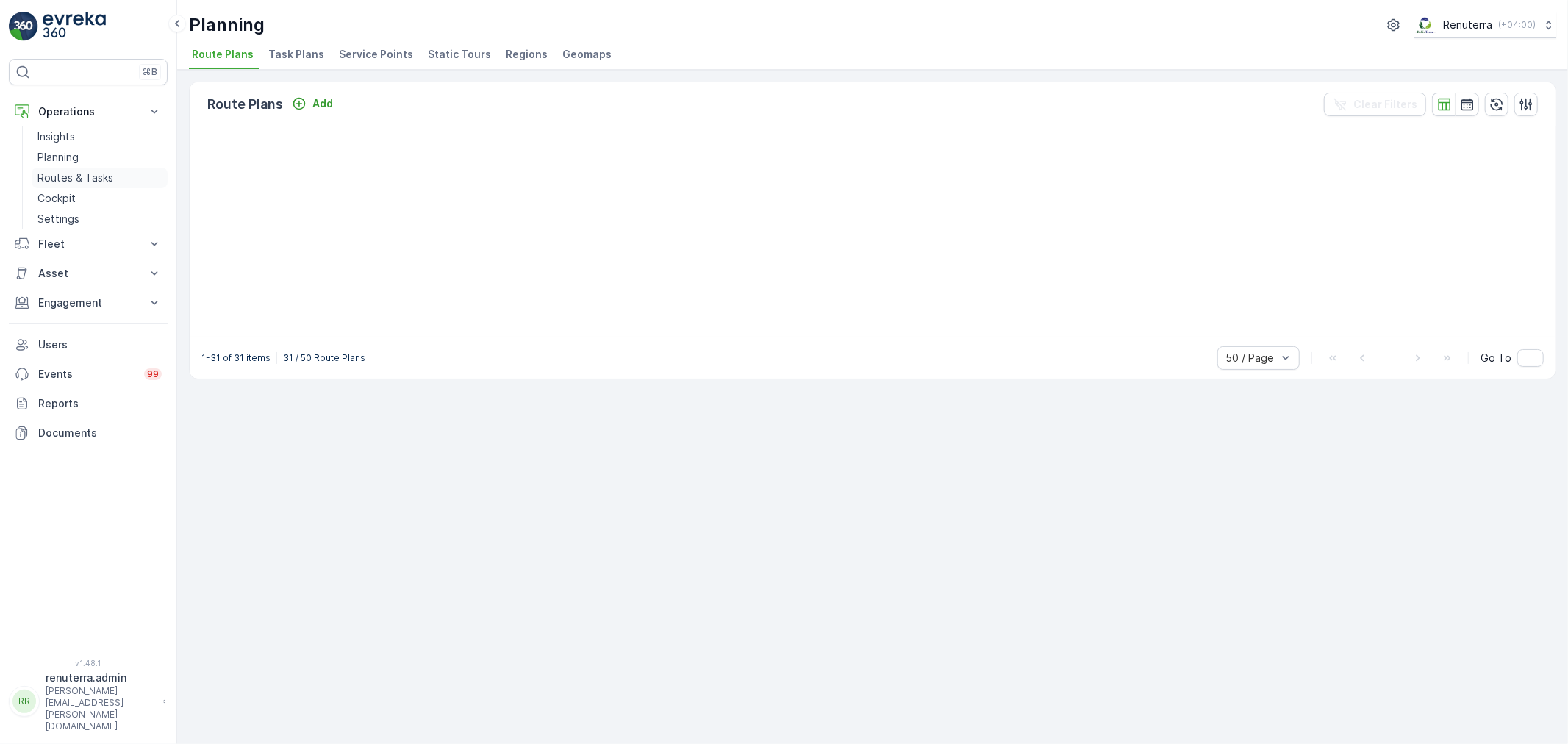
click at [78, 169] on link "Routes & Tasks" at bounding box center [100, 178] width 136 height 21
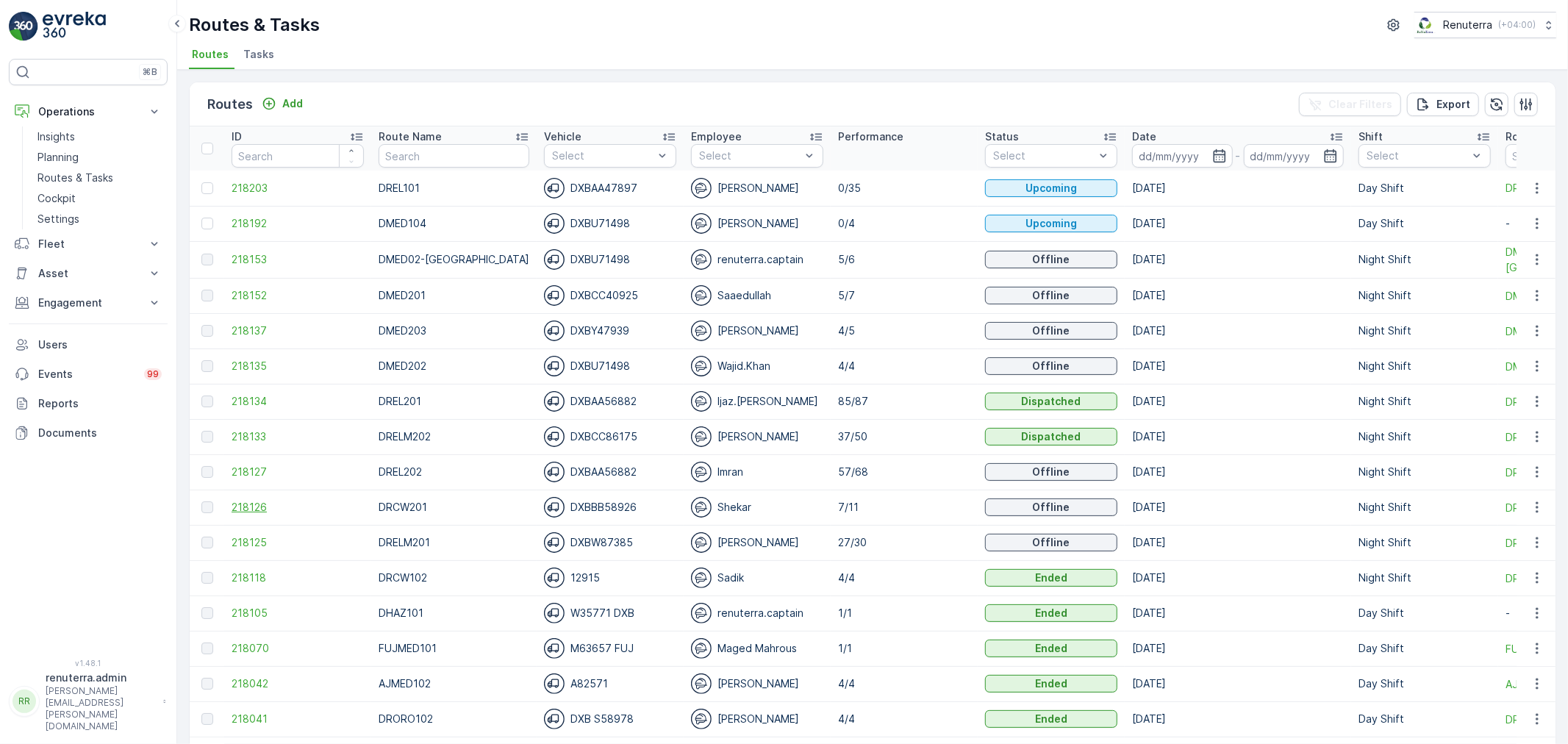
click at [257, 505] on span "218126" at bounding box center [298, 507] width 132 height 15
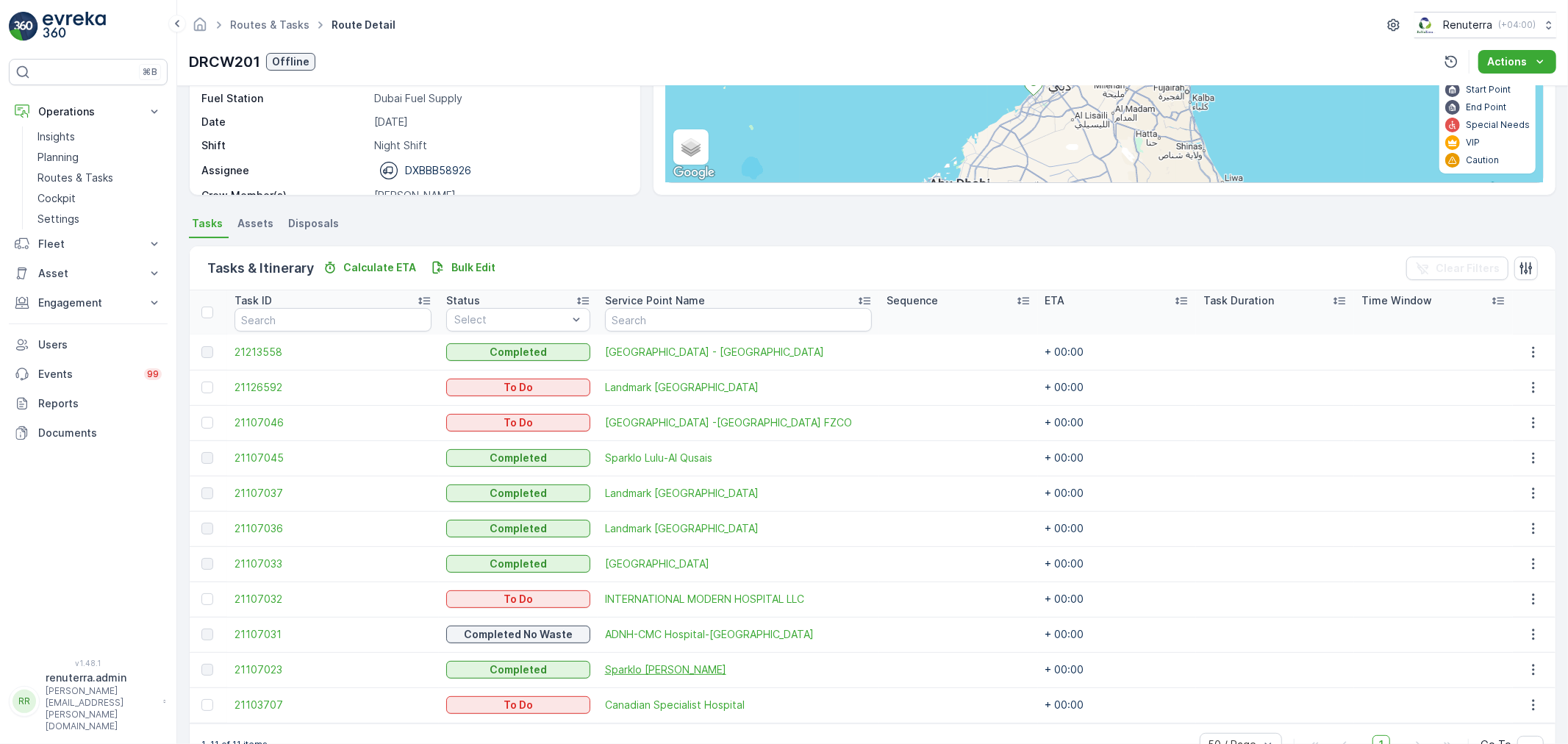
scroll to position [236, 0]
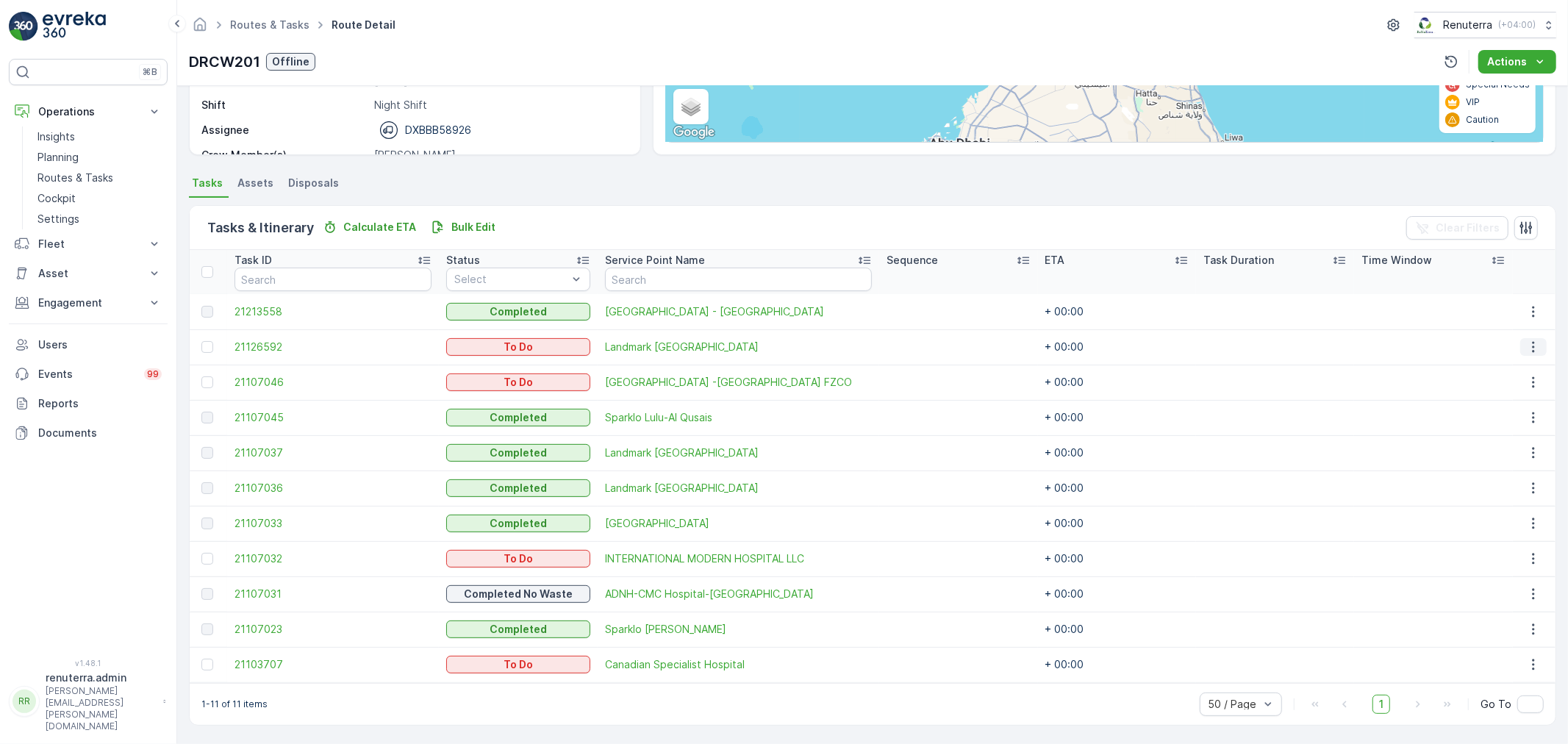
click at [1534, 348] on icon "button" at bounding box center [1534, 347] width 15 height 15
click at [1299, 364] on td at bounding box center [1275, 382] width 158 height 35
click at [1532, 345] on icon "button" at bounding box center [1533, 347] width 3 height 11
click at [1503, 407] on span "Change Route" at bounding box center [1498, 410] width 71 height 15
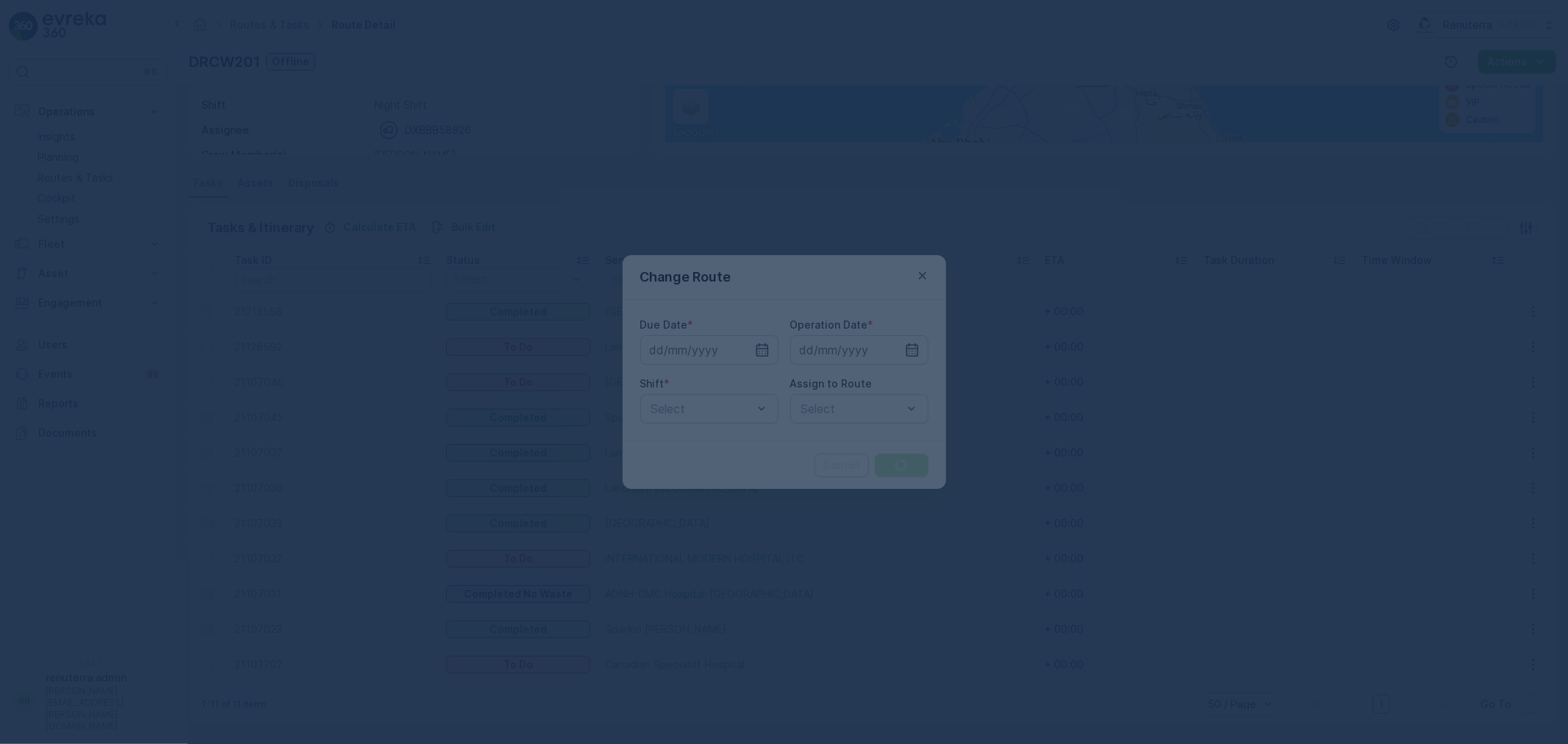
type input "[DATE]"
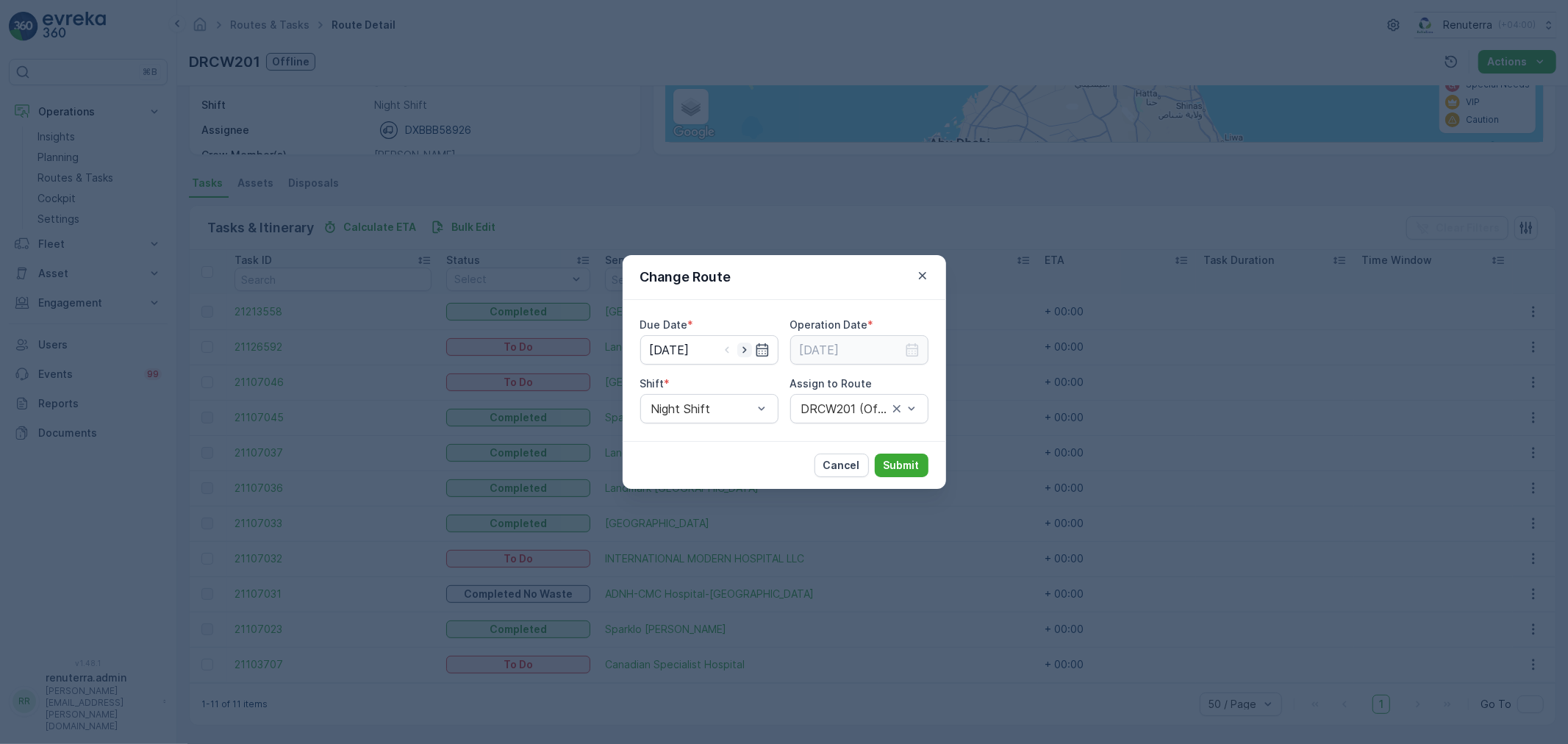
click at [747, 353] on icon "button" at bounding box center [745, 350] width 15 height 15
type input "[DATE]"
drag, startPoint x: 908, startPoint y: 344, endPoint x: 908, endPoint y: 364, distance: 20.0
click at [908, 349] on icon "button" at bounding box center [913, 350] width 15 height 15
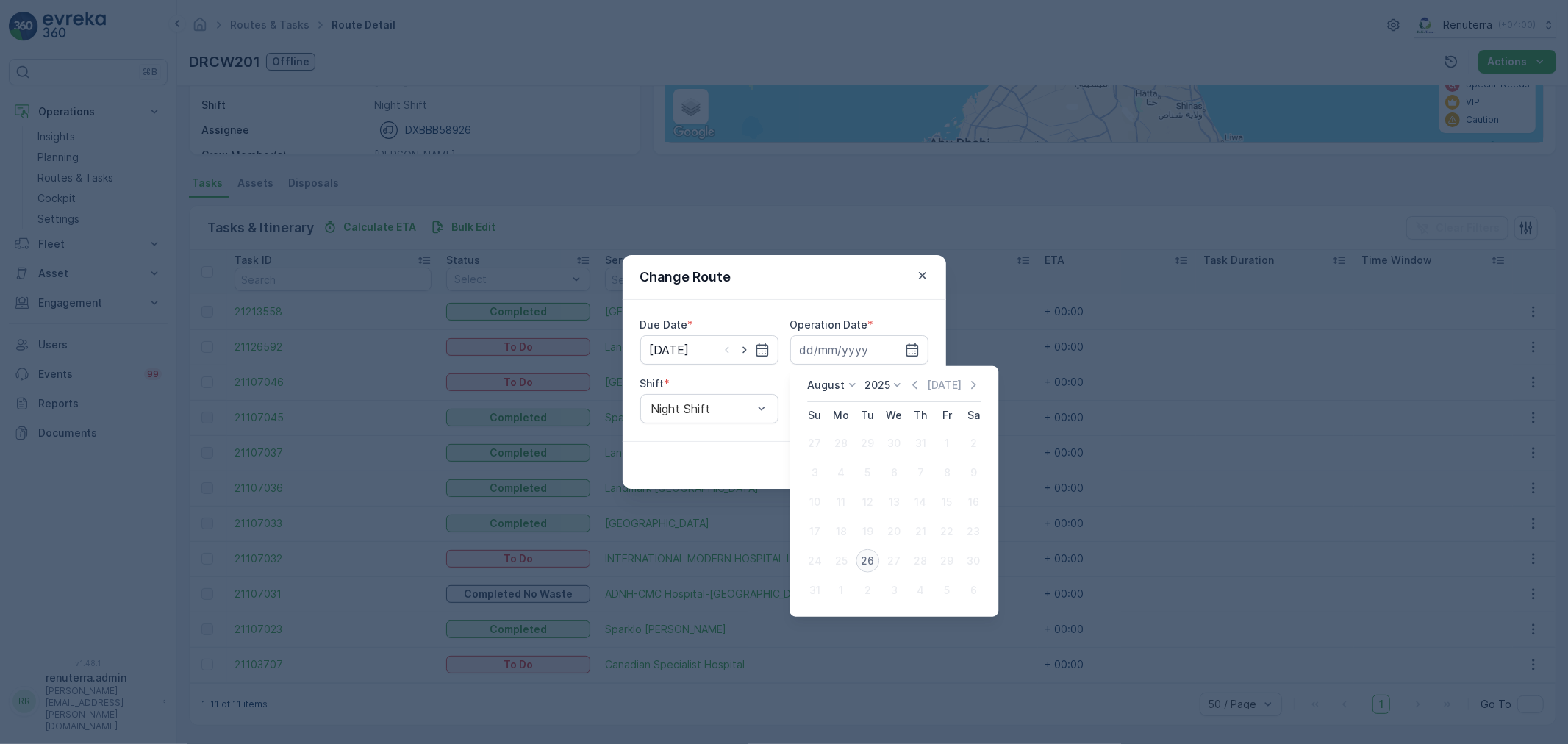
click at [870, 556] on div "26" at bounding box center [867, 561] width 23 height 23
type input "[DATE]"
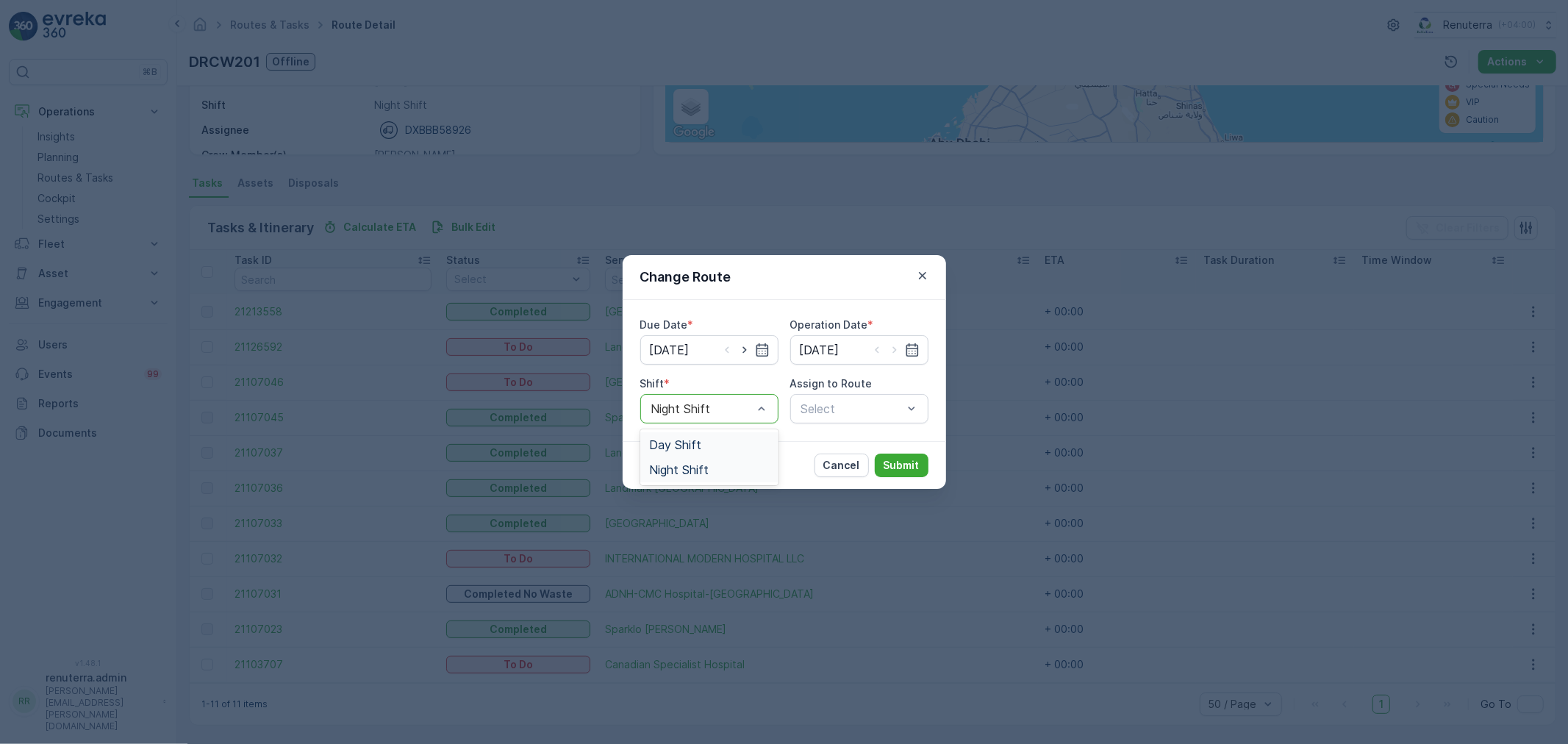
click at [736, 410] on div at bounding box center [701, 409] width 105 height 13
click at [871, 410] on div at bounding box center [851, 409] width 105 height 13
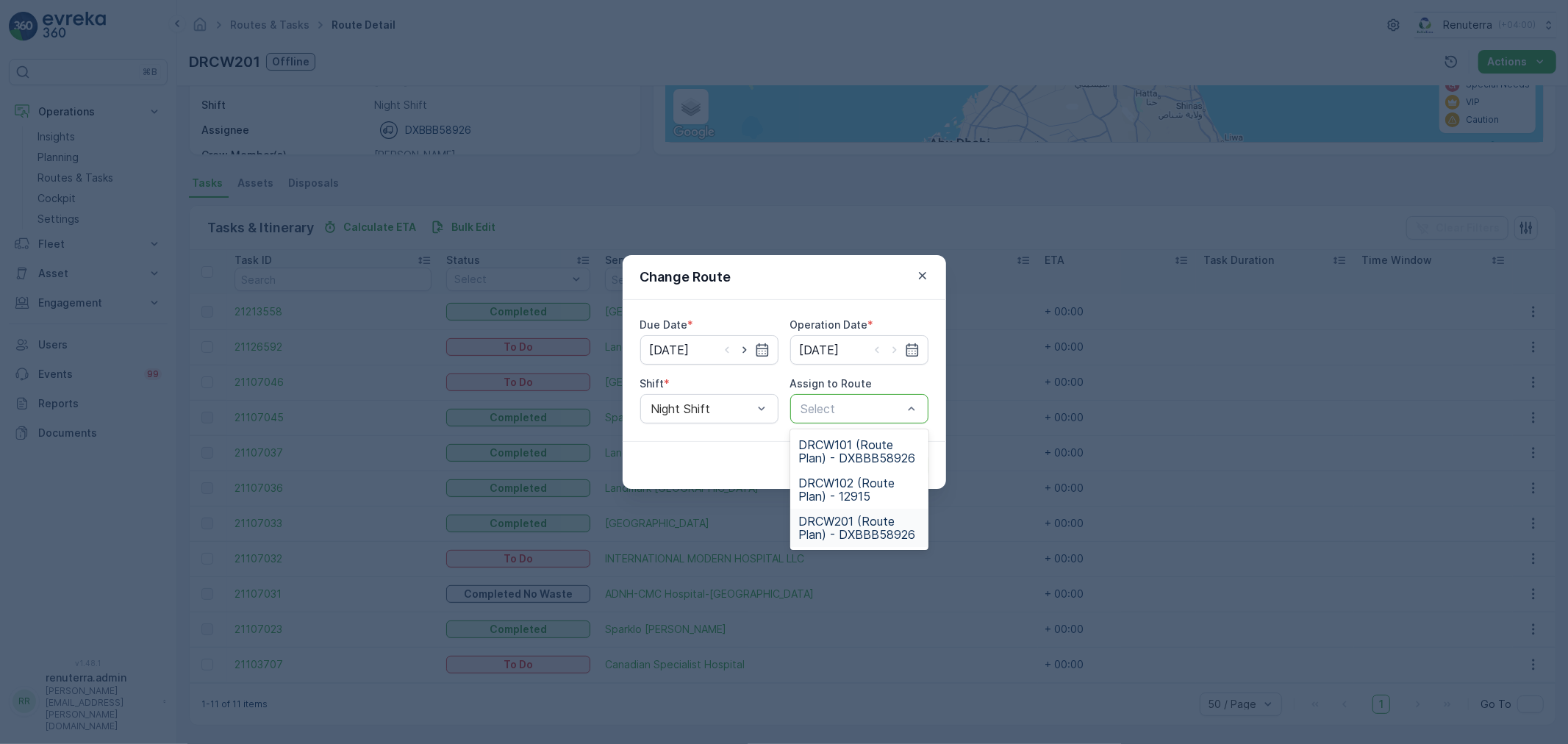
click at [863, 516] on span "DRCW201 (Route Plan) - DXBBB58926" at bounding box center [859, 528] width 121 height 27
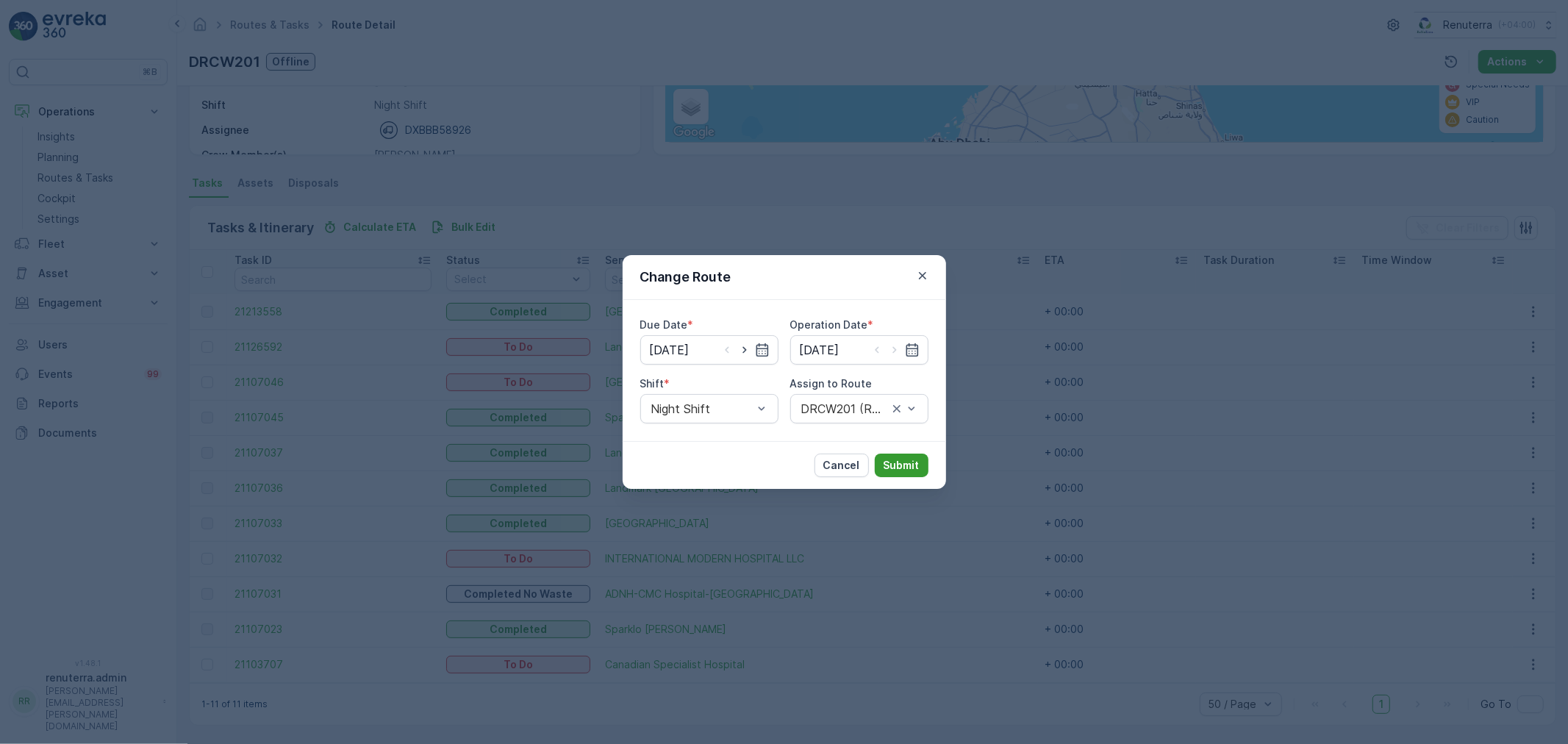
click at [894, 463] on p "Submit" at bounding box center [901, 465] width 36 height 15
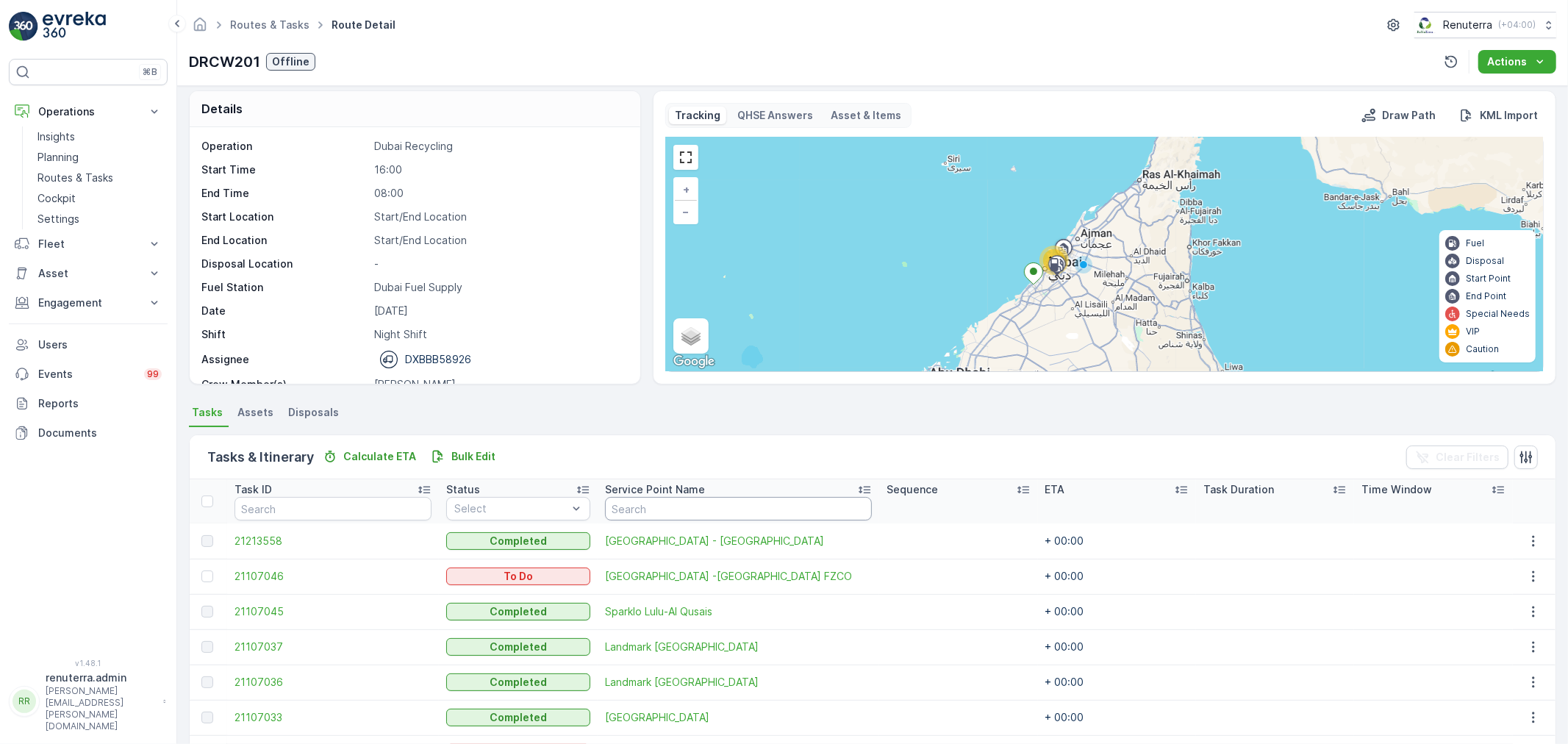
scroll to position [0, 0]
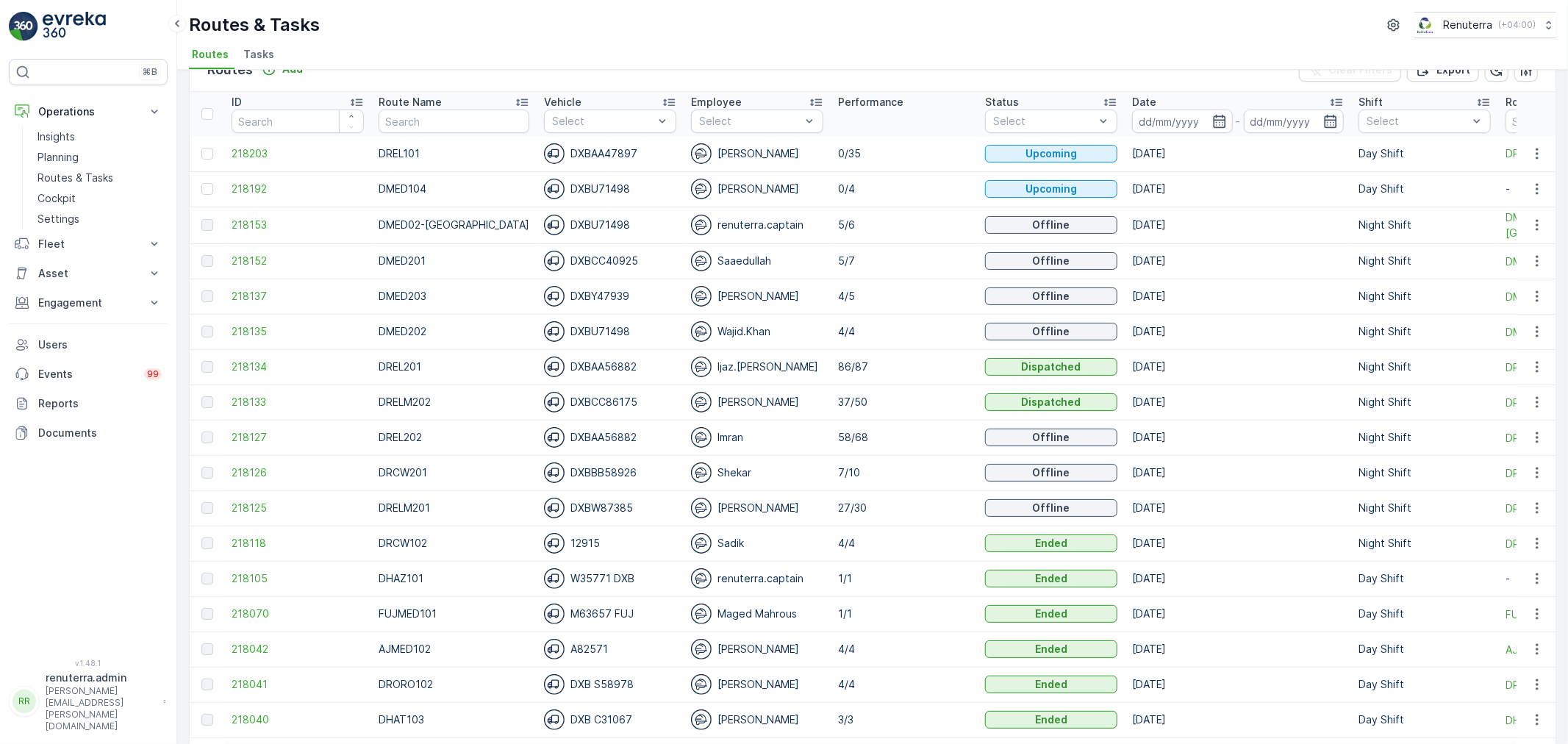
scroll to position [81, 0]
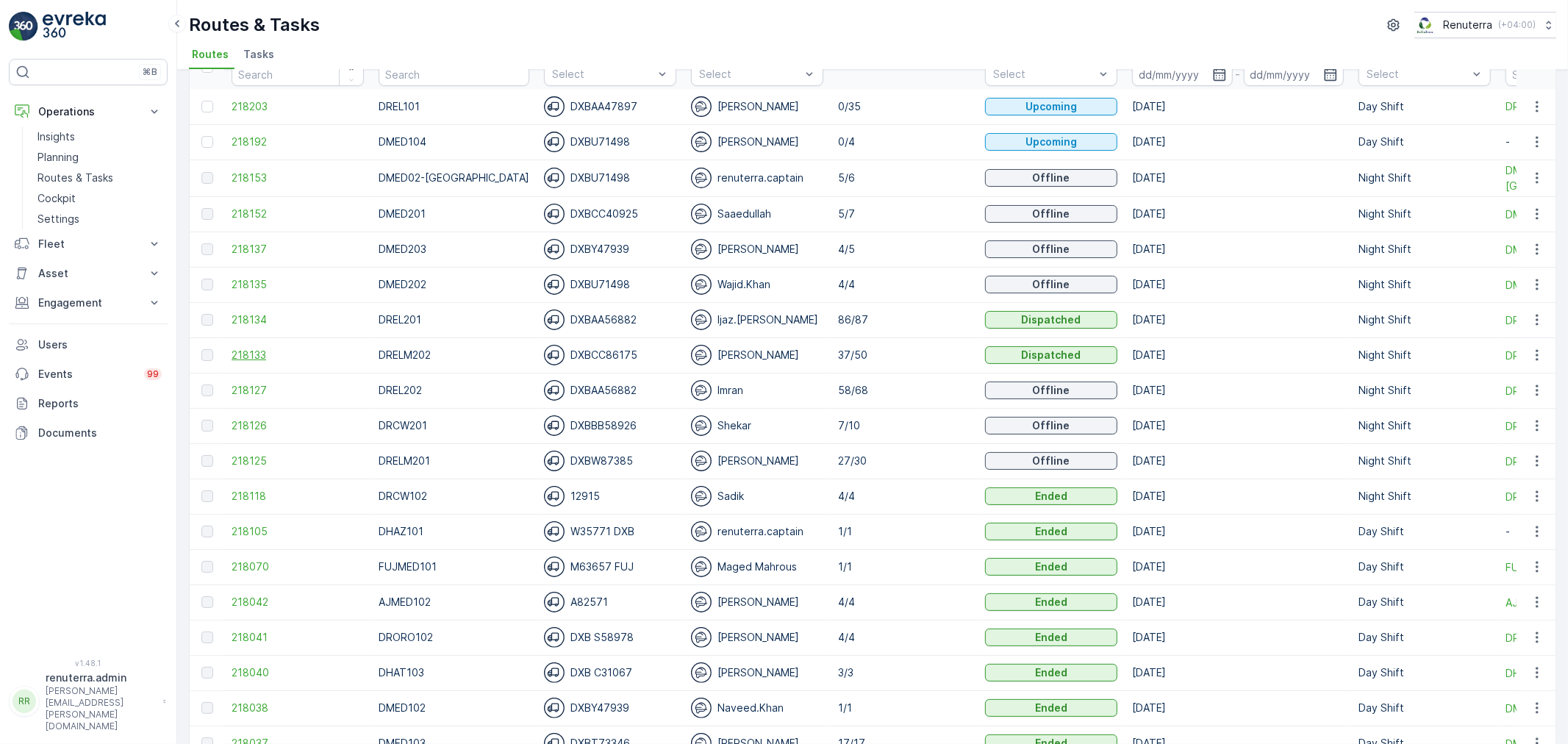
click at [256, 349] on span "218133" at bounding box center [298, 355] width 132 height 15
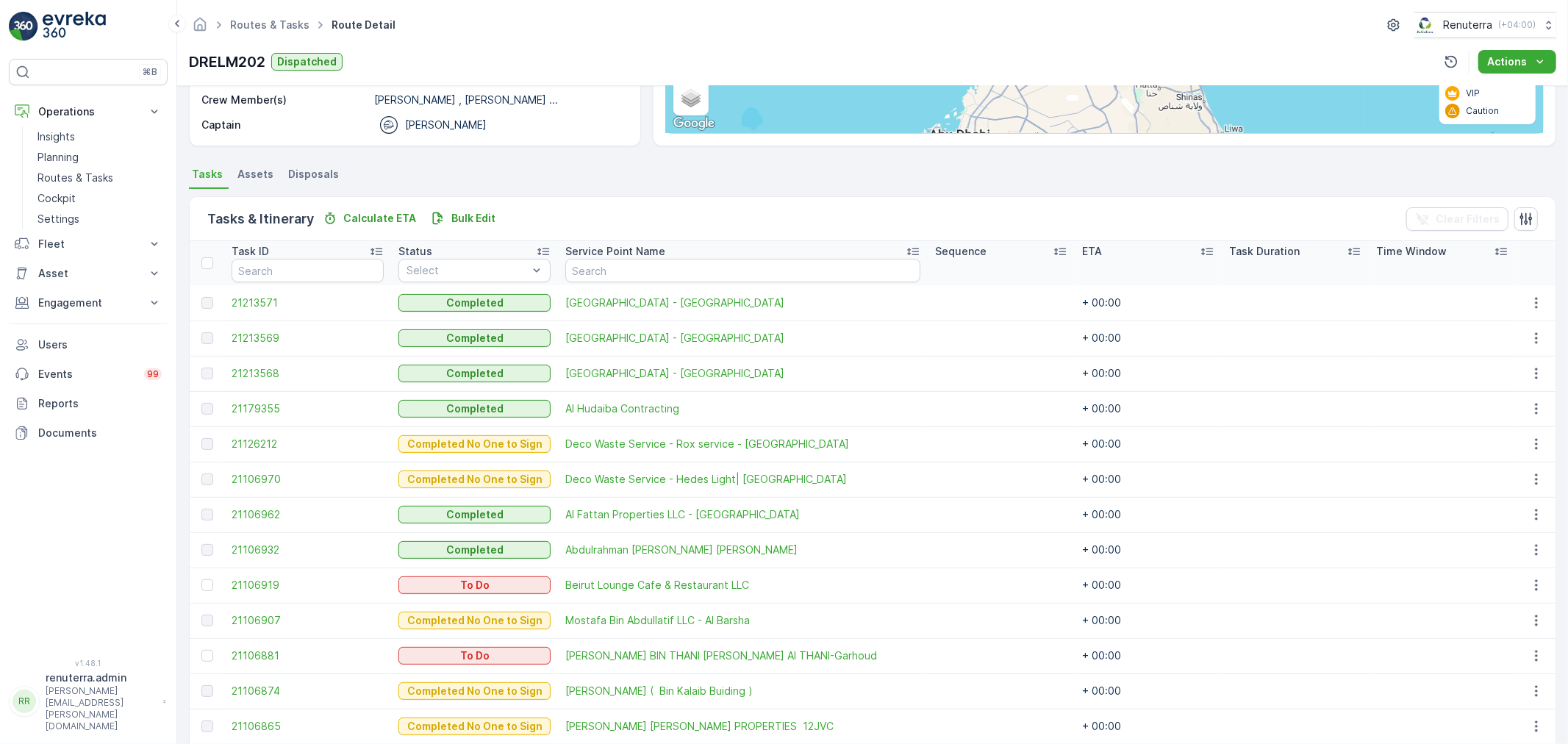
scroll to position [245, 0]
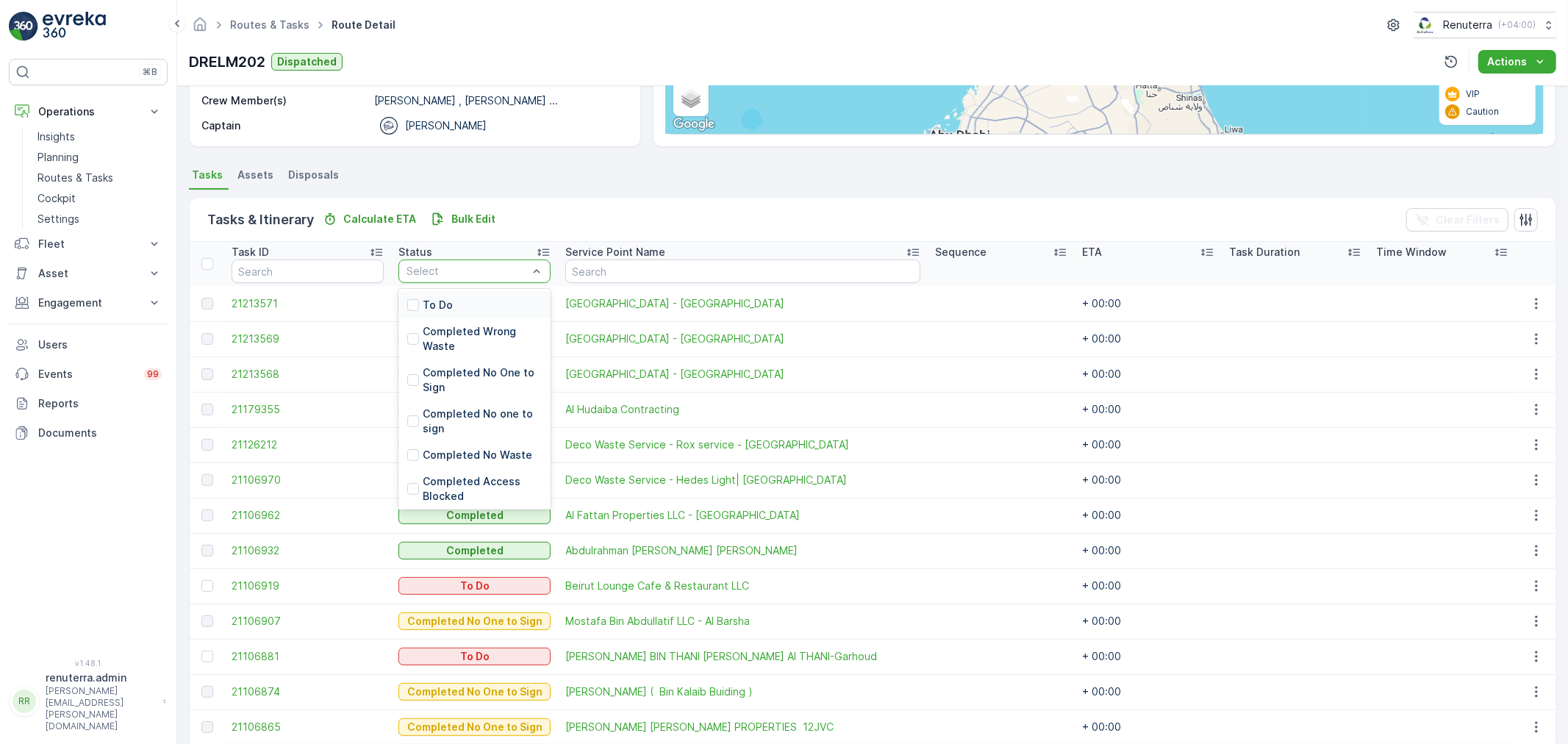
click at [484, 272] on div at bounding box center [467, 271] width 124 height 12
click at [458, 302] on div "To Do" at bounding box center [474, 305] width 153 height 27
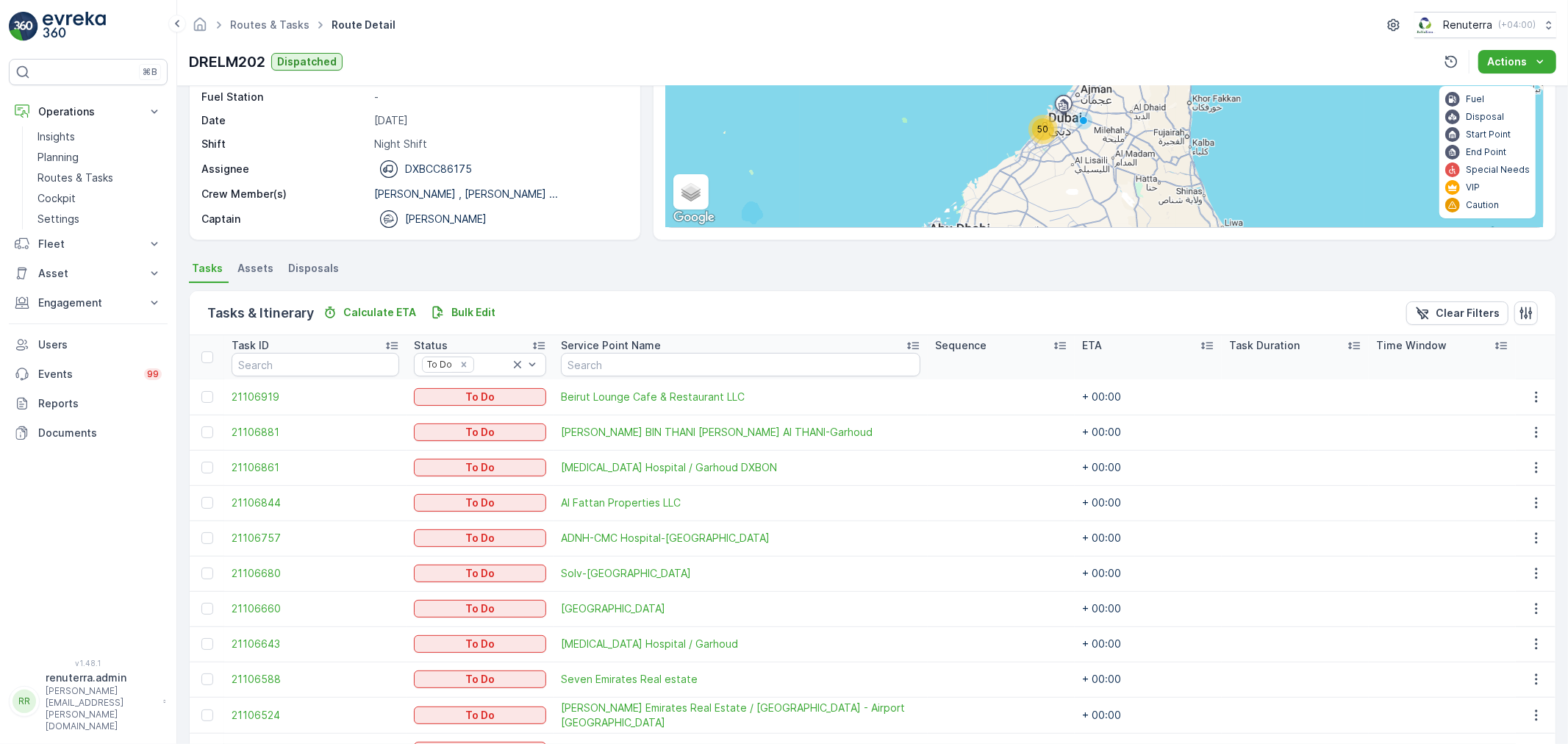
scroll to position [109, 0]
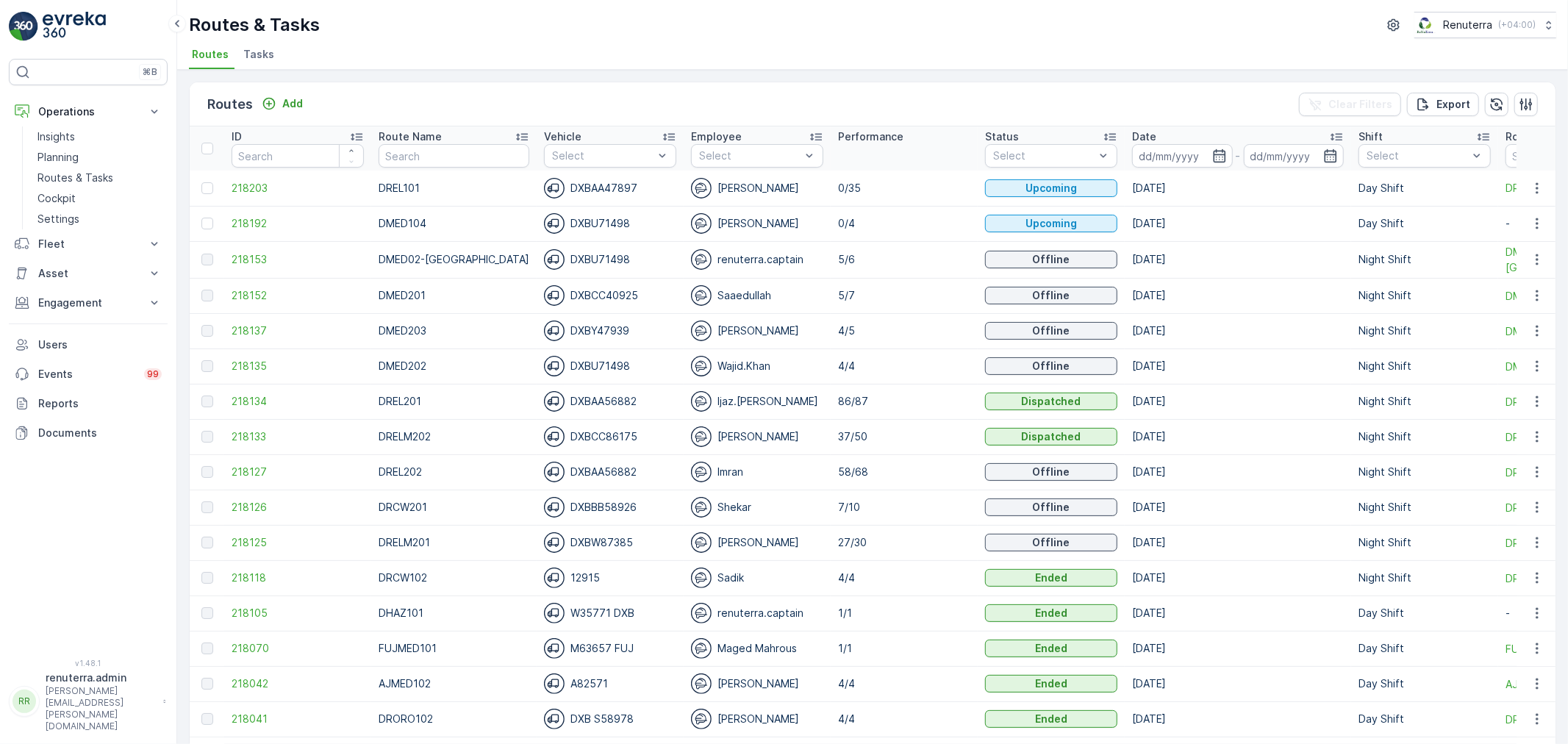
click at [470, 51] on ul "Routes Tasks" at bounding box center [866, 57] width 1355 height 25
click at [240, 473] on span "218127" at bounding box center [298, 472] width 132 height 15
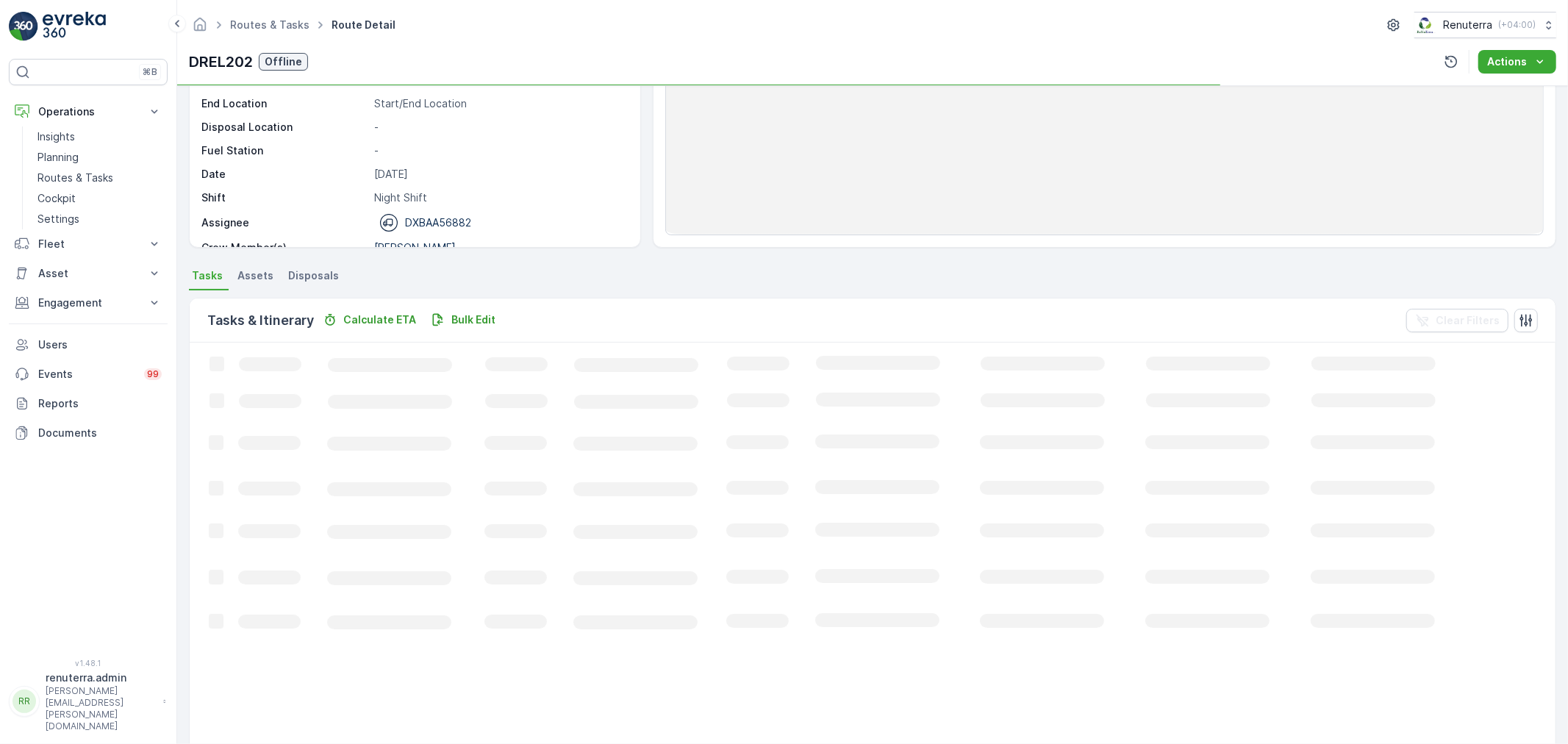
scroll to position [163, 0]
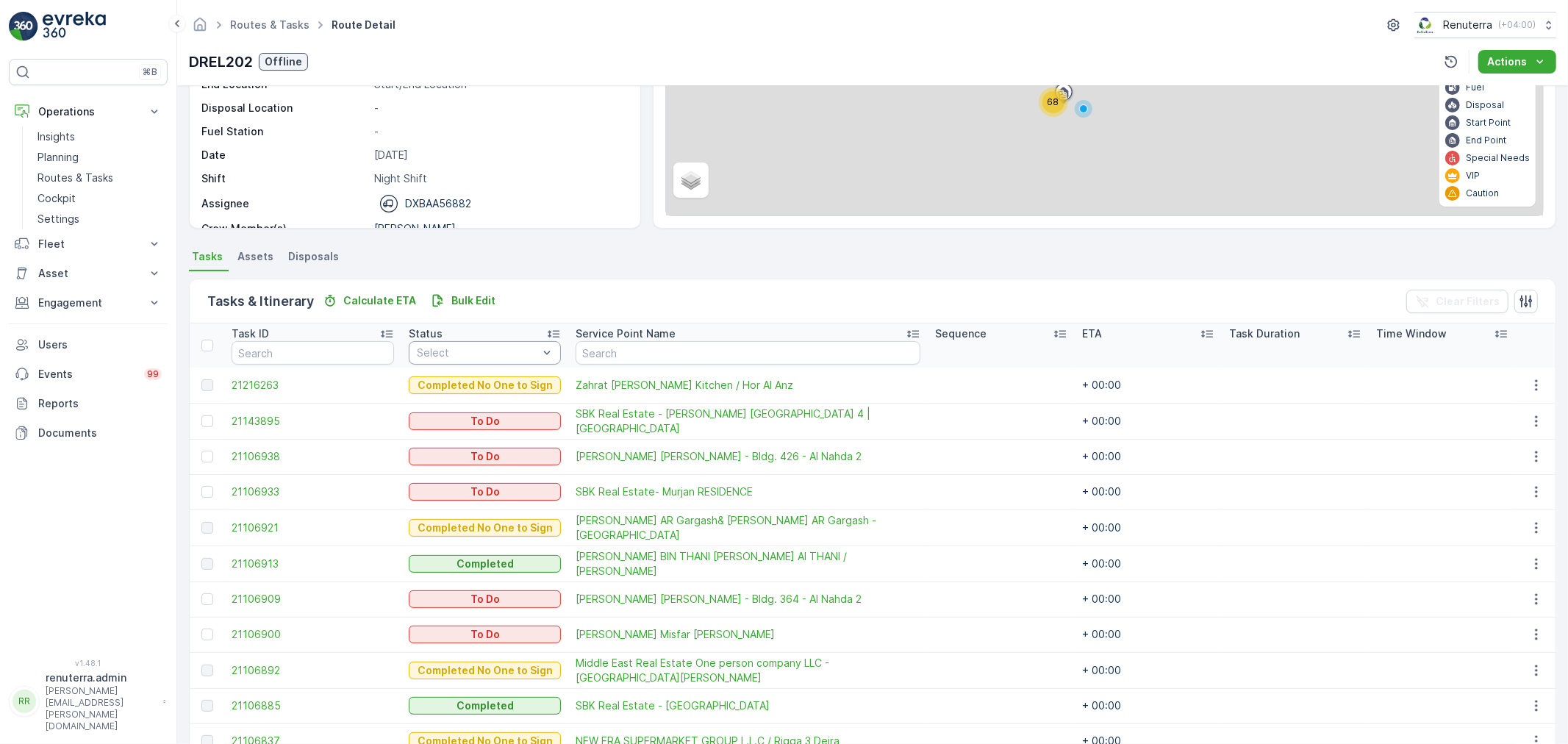
click at [474, 351] on div at bounding box center [478, 353] width 124 height 12
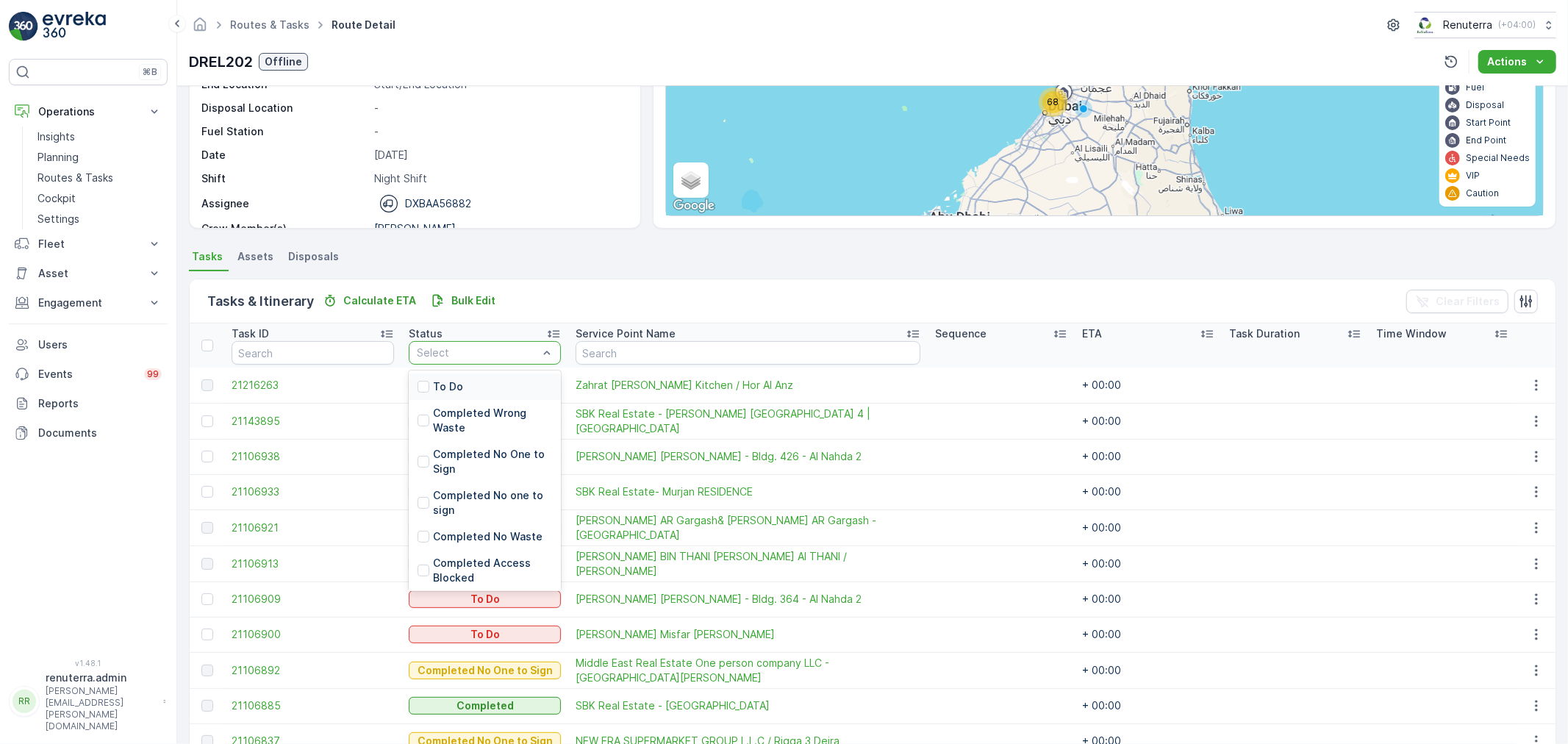
click at [453, 387] on div "To Do" at bounding box center [485, 387] width 153 height 27
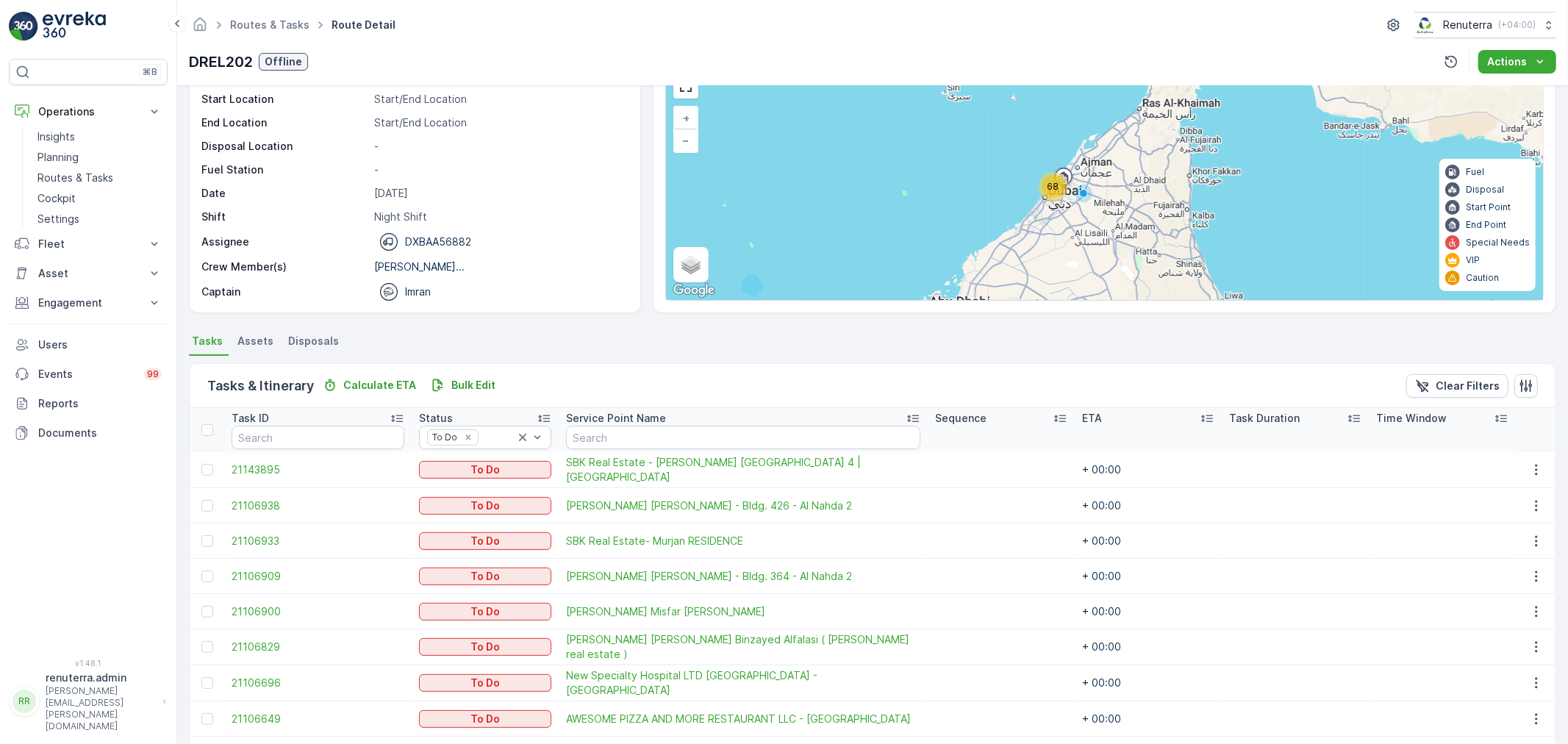
scroll to position [81, 0]
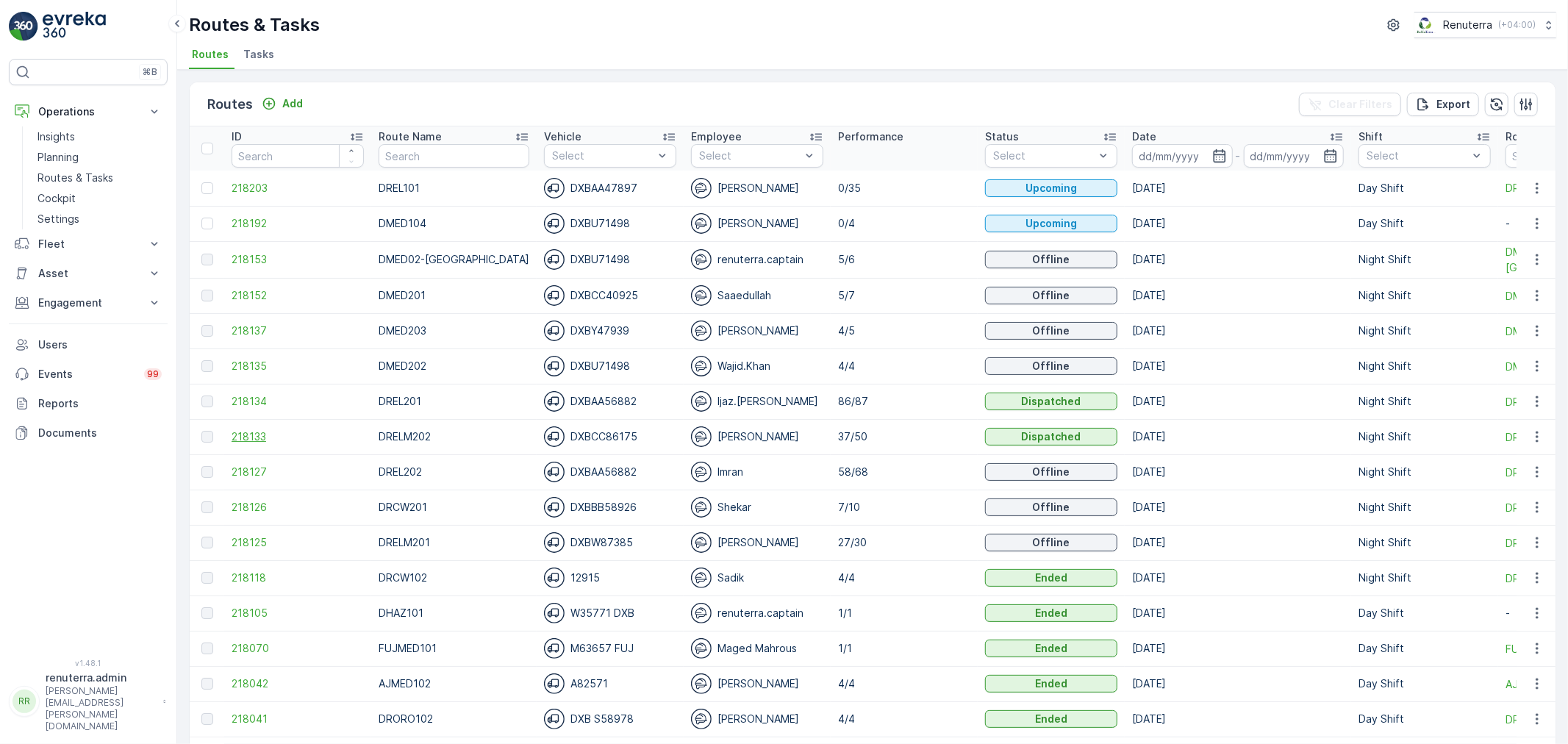
click at [246, 431] on span "218133" at bounding box center [298, 437] width 132 height 15
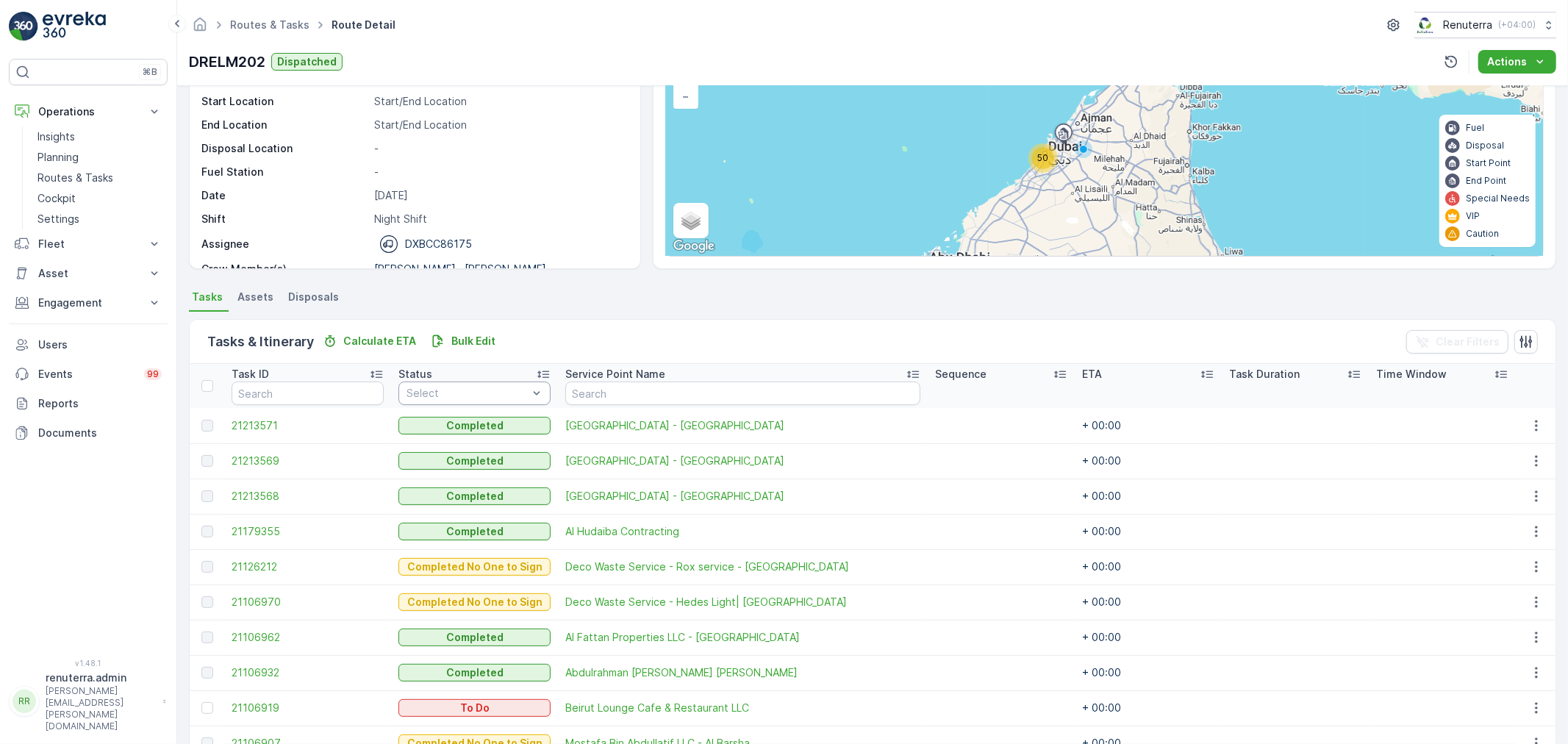
scroll to position [81, 0]
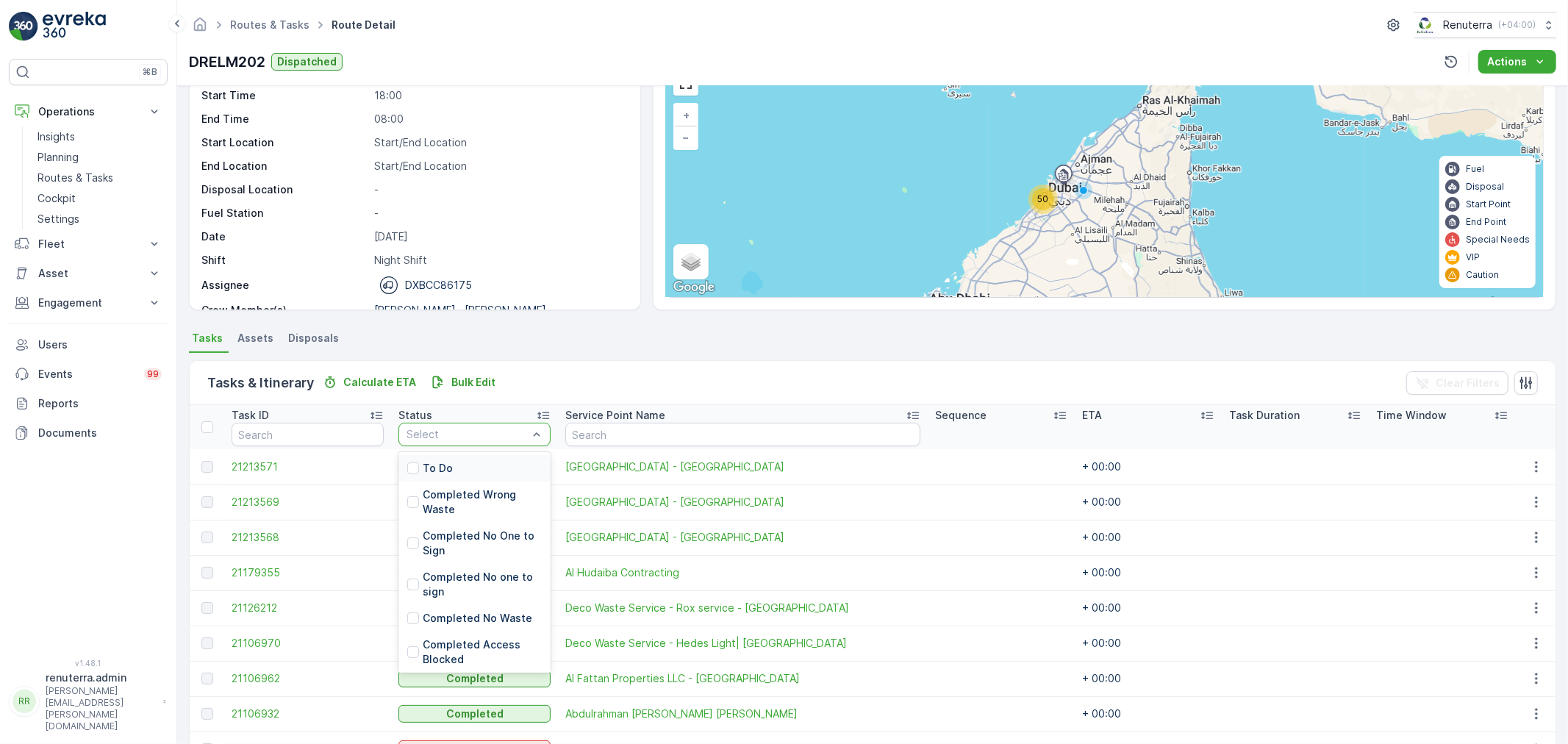
click at [468, 436] on div at bounding box center [467, 434] width 124 height 12
click at [453, 461] on p "To Do" at bounding box center [437, 468] width 30 height 15
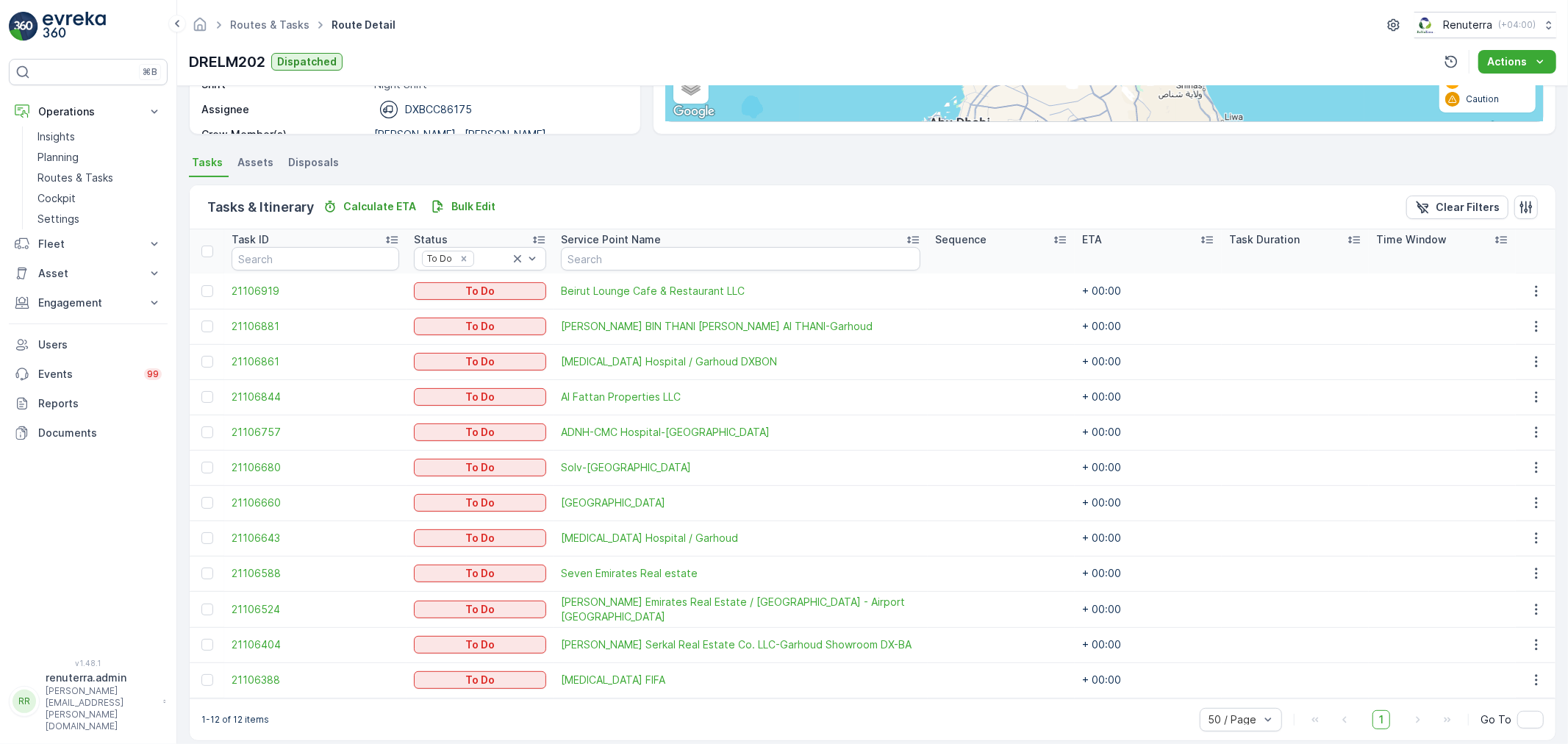
scroll to position [272, 0]
